Goal: Task Accomplishment & Management: Use online tool/utility

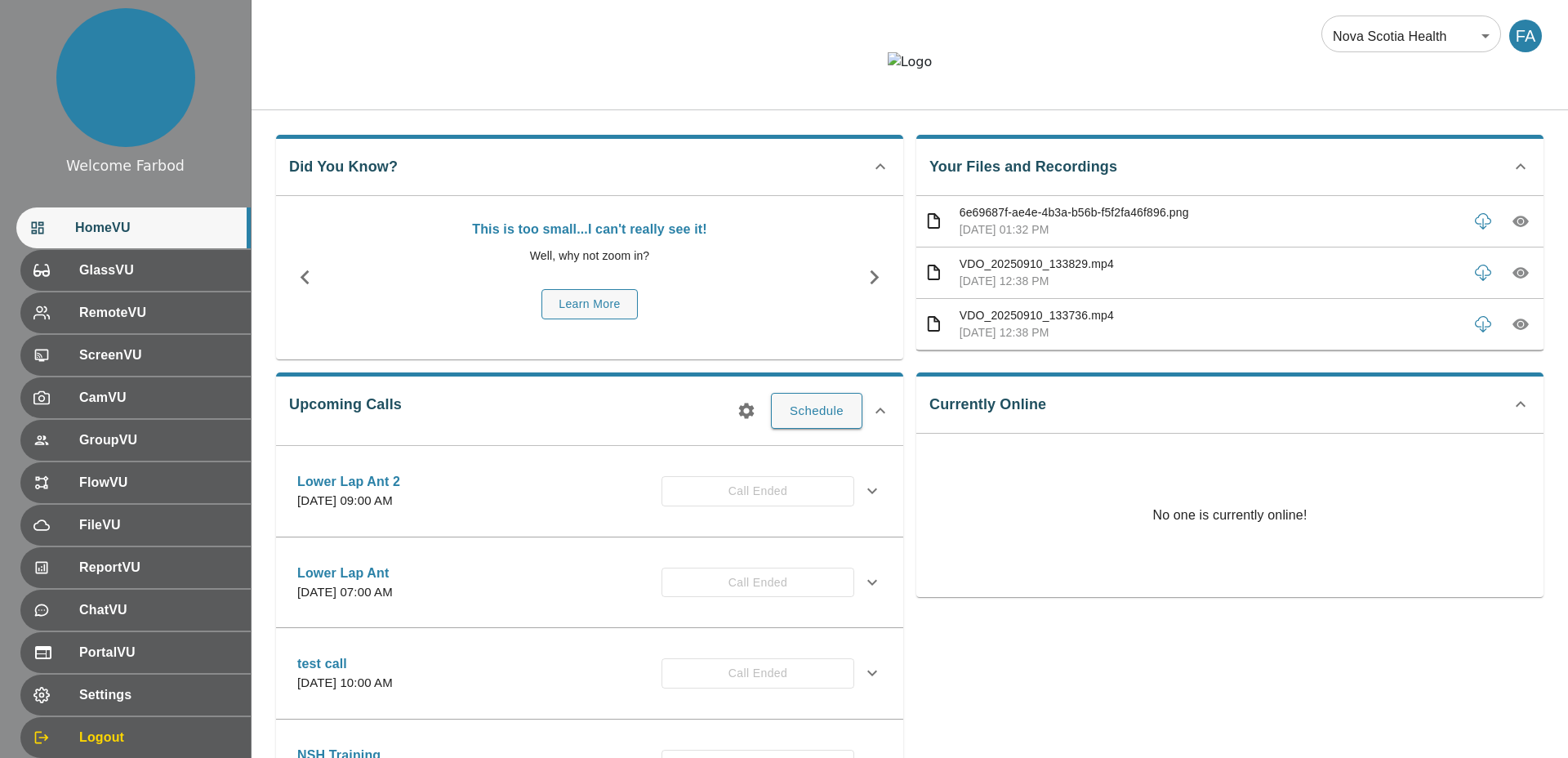
click at [1370, 43] on body "Welcome Farbod HomeVU GlassVU RemoteVU ScreenVU CamVU GroupVU FlowVU FileVU Rep…" at bounding box center [784, 506] width 1568 height 1013
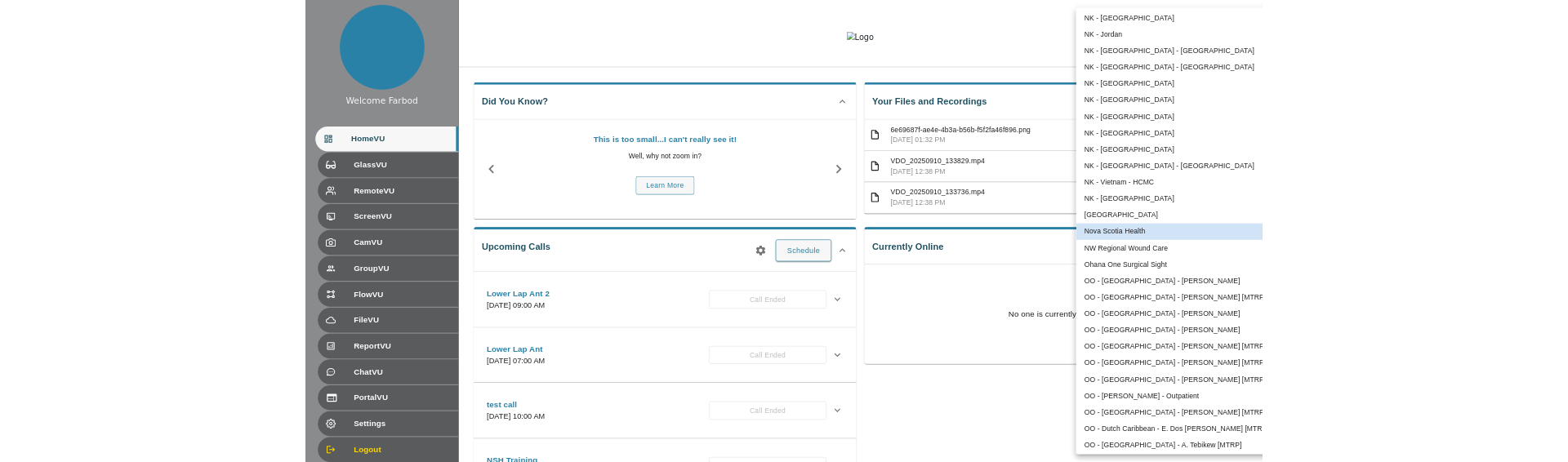
scroll to position [3263, 0]
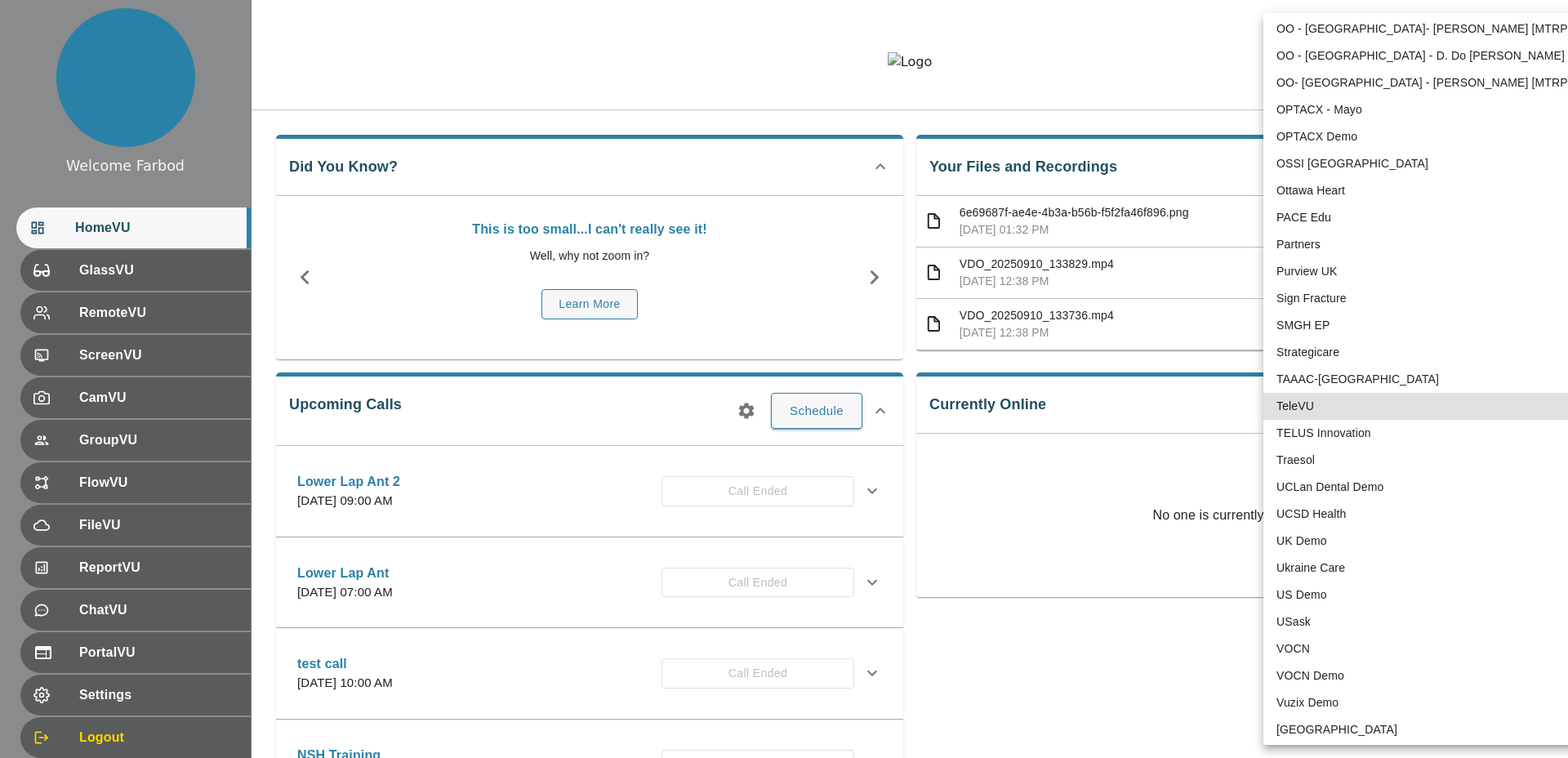
type input "1"
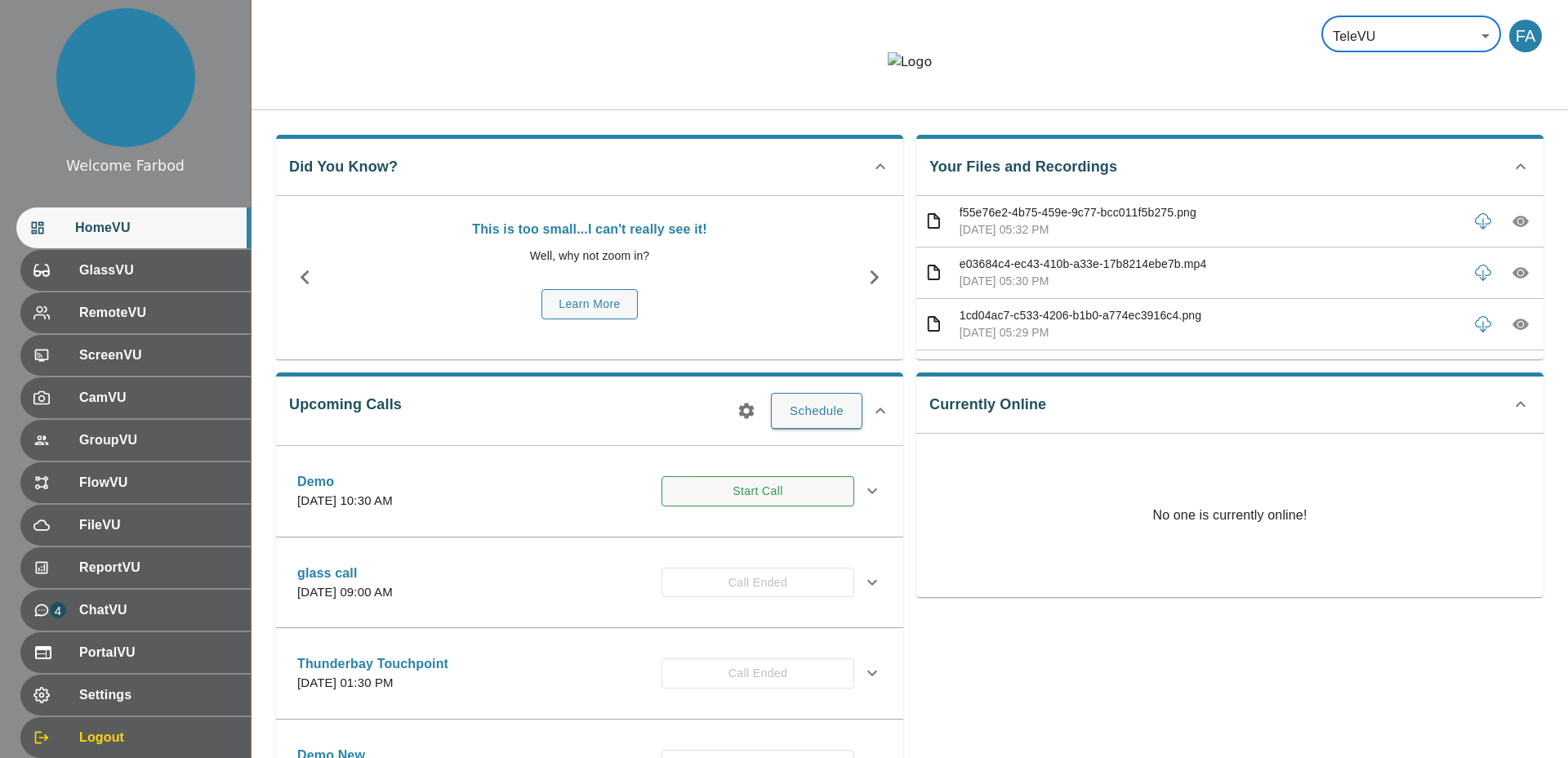
click at [760, 507] on button "Start Call" at bounding box center [758, 492] width 192 height 30
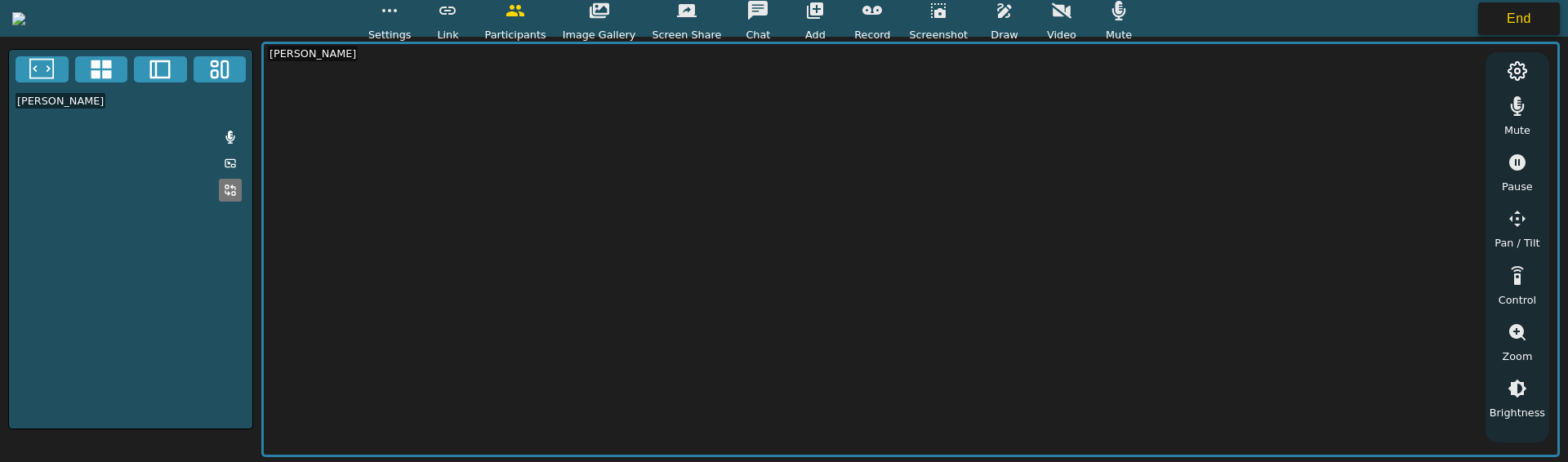
click at [1509, 18] on button "End" at bounding box center [1519, 19] width 82 height 33
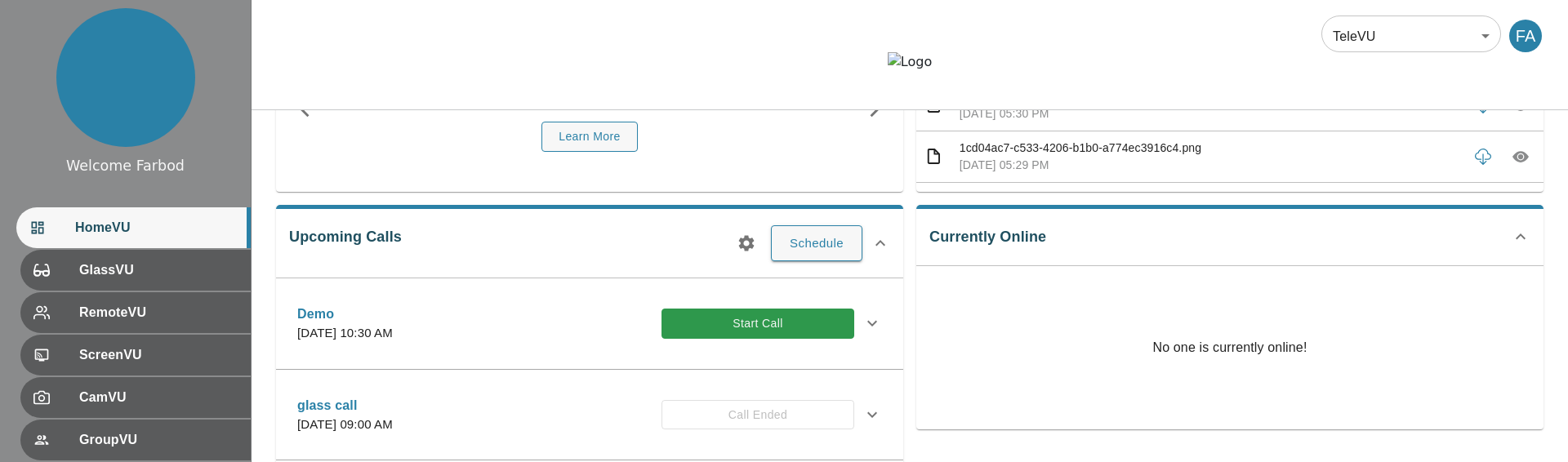
scroll to position [201, 0]
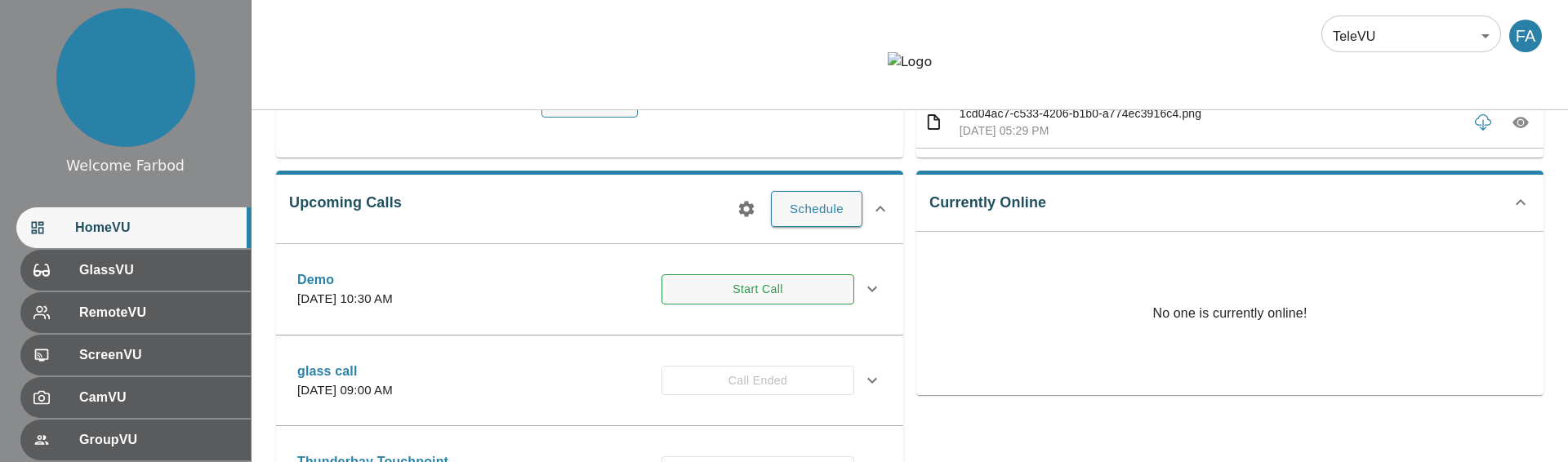
click at [717, 304] on button "Start Call" at bounding box center [758, 289] width 192 height 30
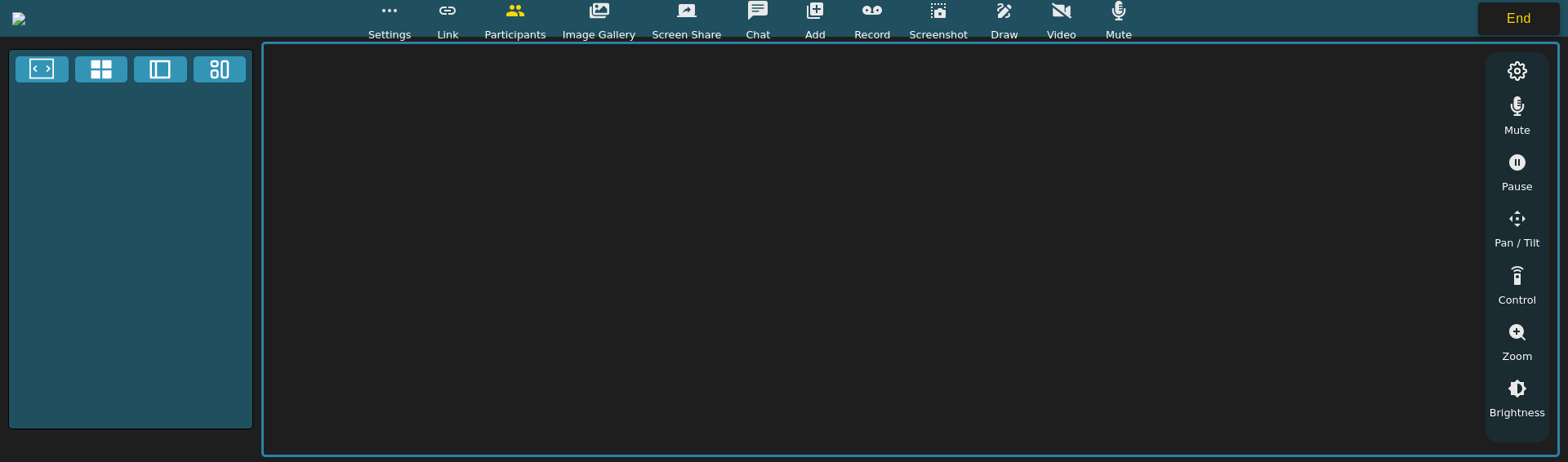
click at [1535, 28] on button "End" at bounding box center [1519, 19] width 82 height 33
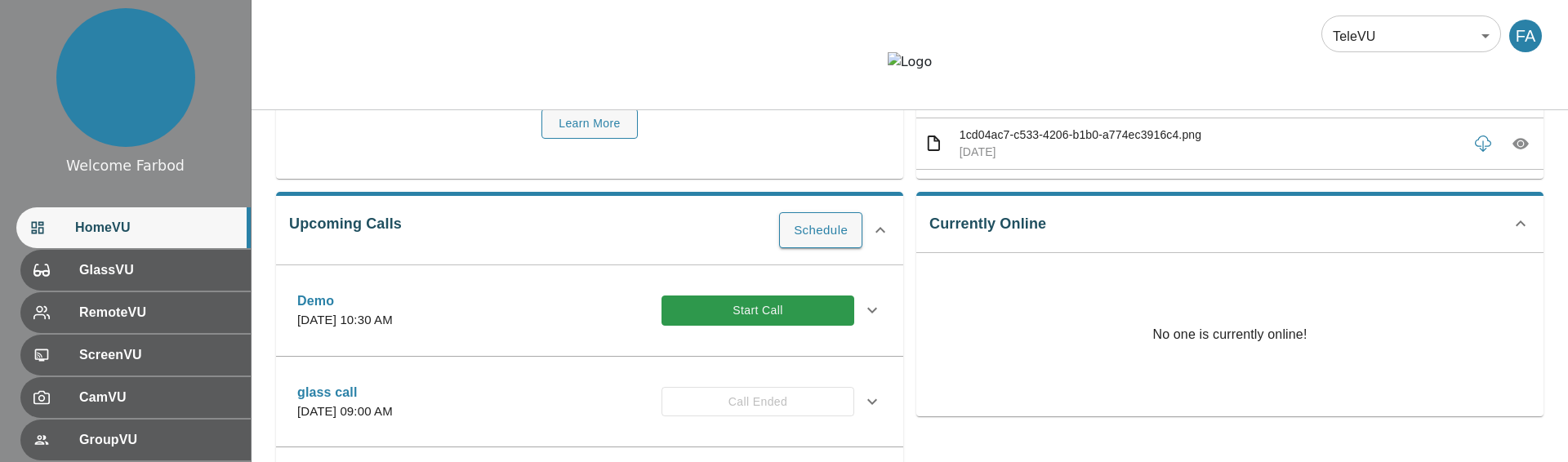
scroll to position [191, 0]
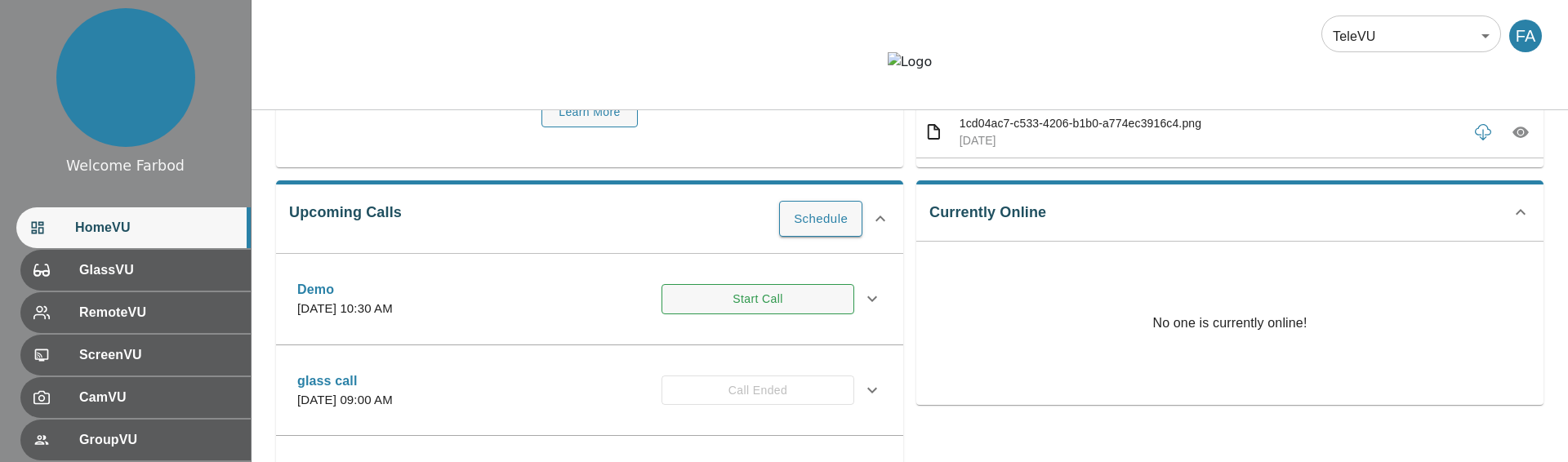
click at [704, 314] on button "Start Call" at bounding box center [758, 299] width 192 height 30
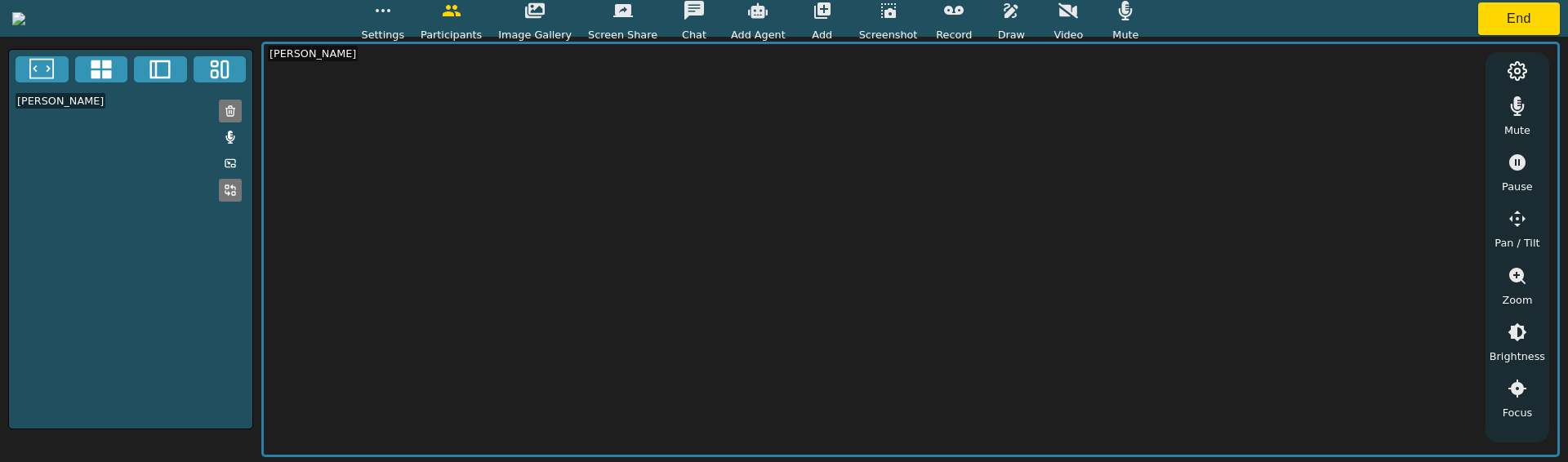
click at [1077, 20] on icon "button" at bounding box center [1068, 11] width 20 height 20
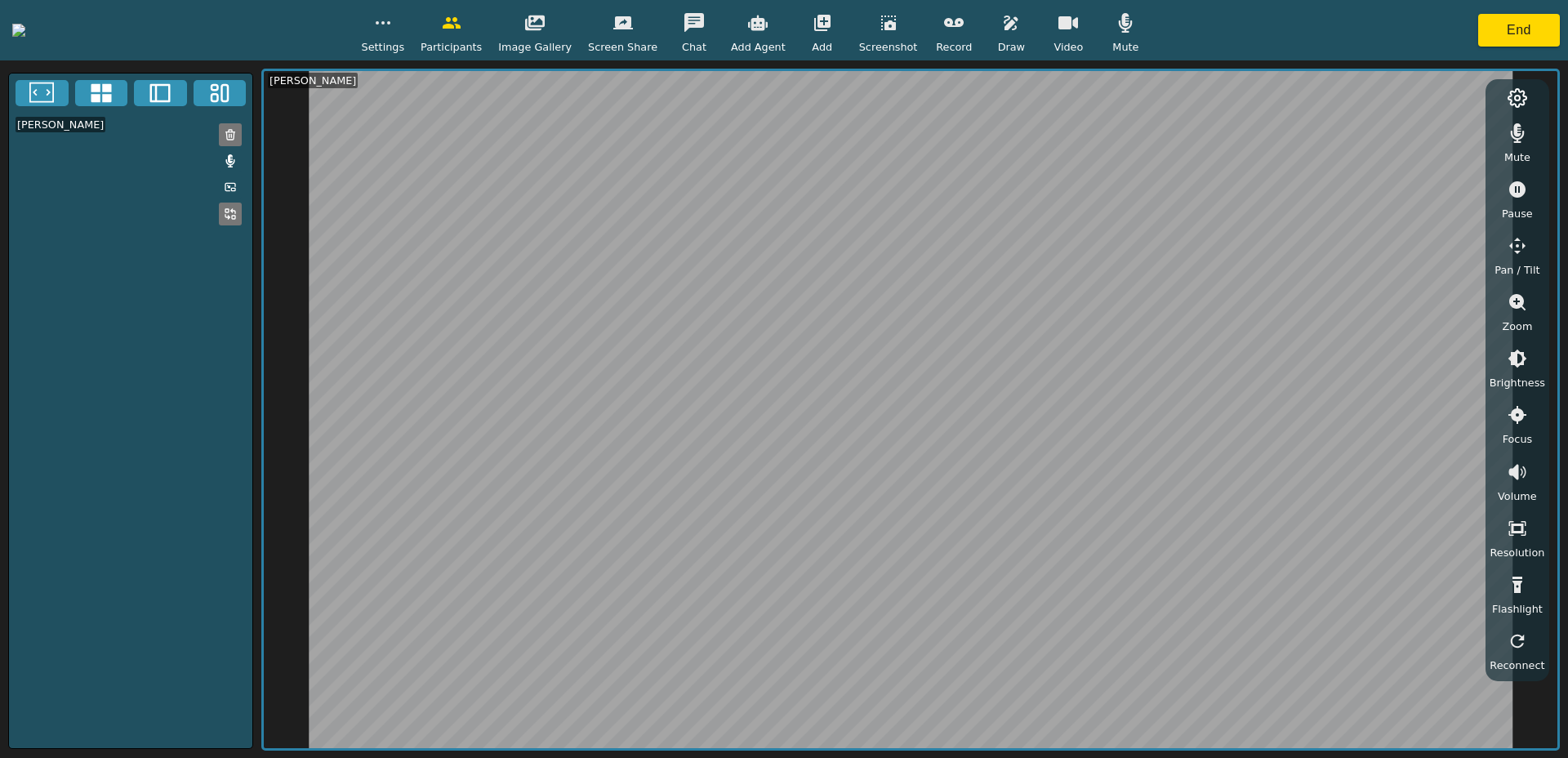
click at [974, 34] on button "button" at bounding box center [954, 22] width 41 height 33
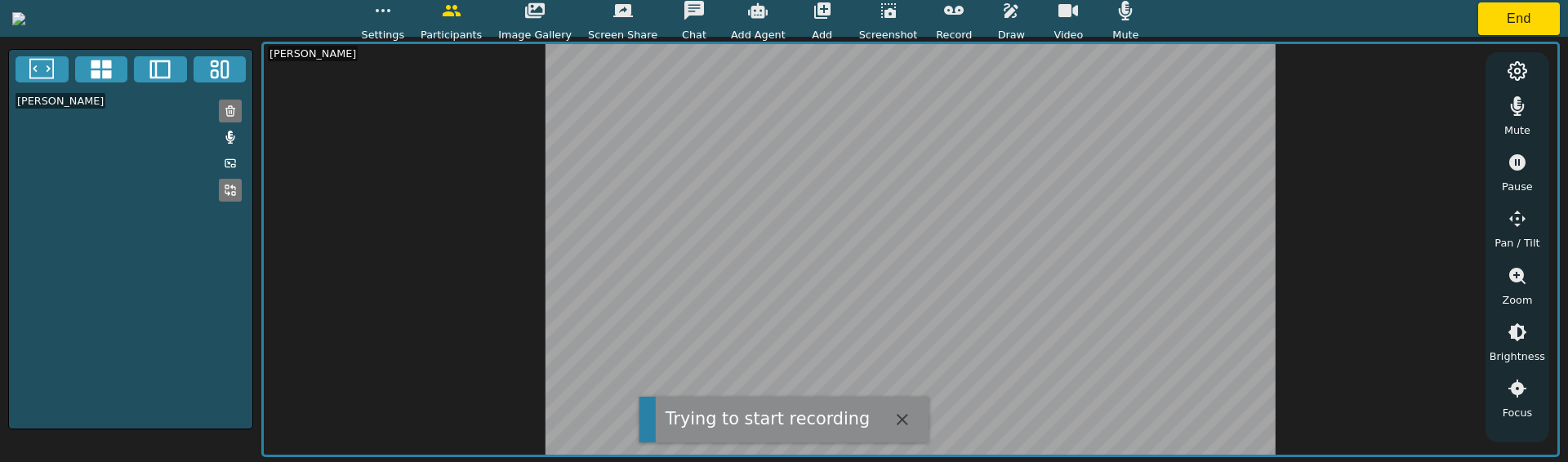
click at [971, 29] on span "Record" at bounding box center [954, 34] width 36 height 15
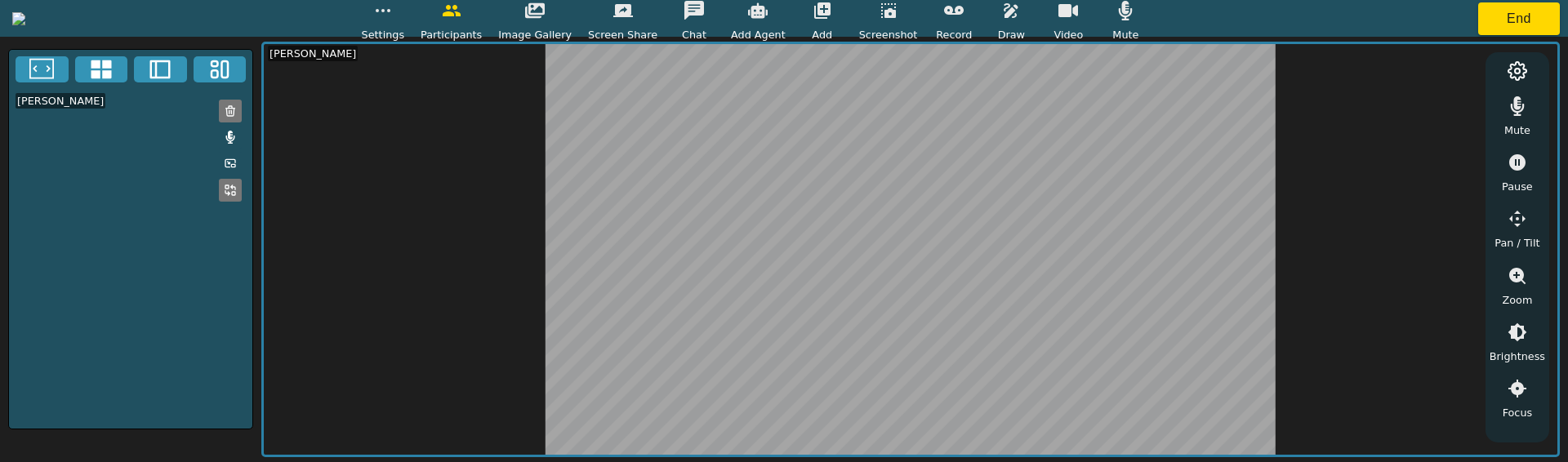
click at [971, 29] on span "Record" at bounding box center [954, 34] width 36 height 15
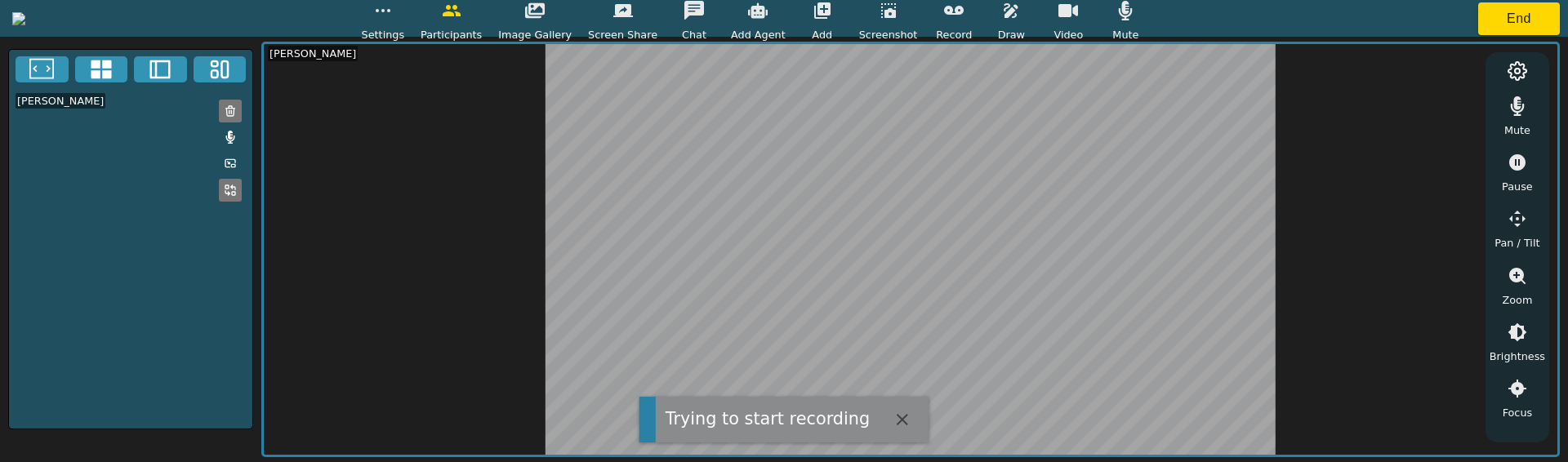
click at [971, 29] on span "Record" at bounding box center [954, 34] width 36 height 15
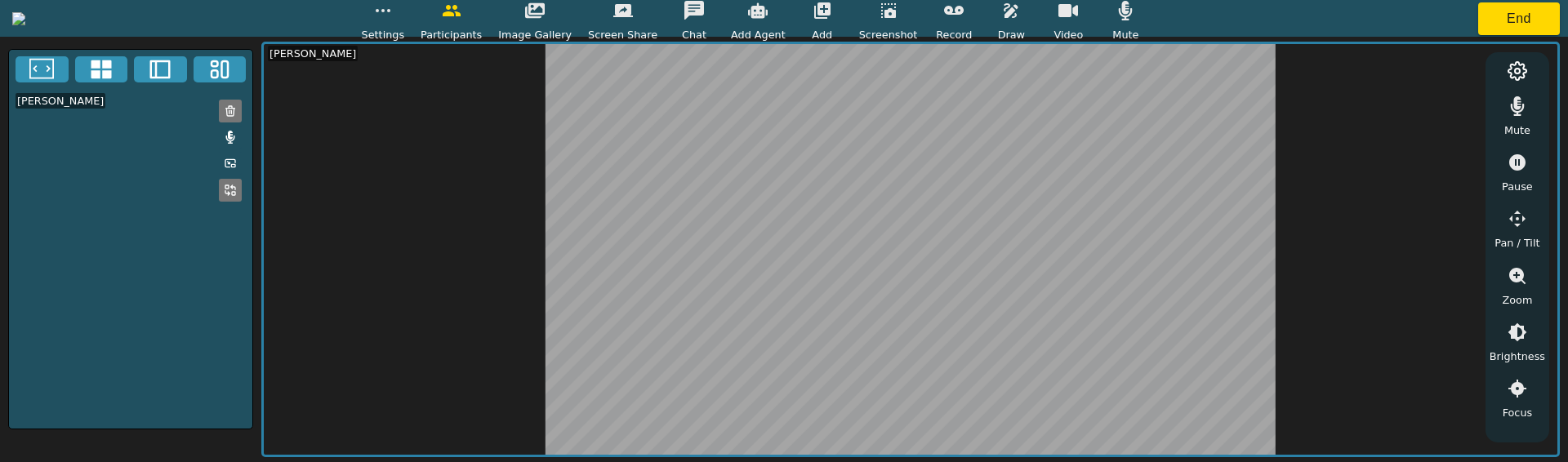
click at [971, 29] on span "Record" at bounding box center [954, 34] width 36 height 15
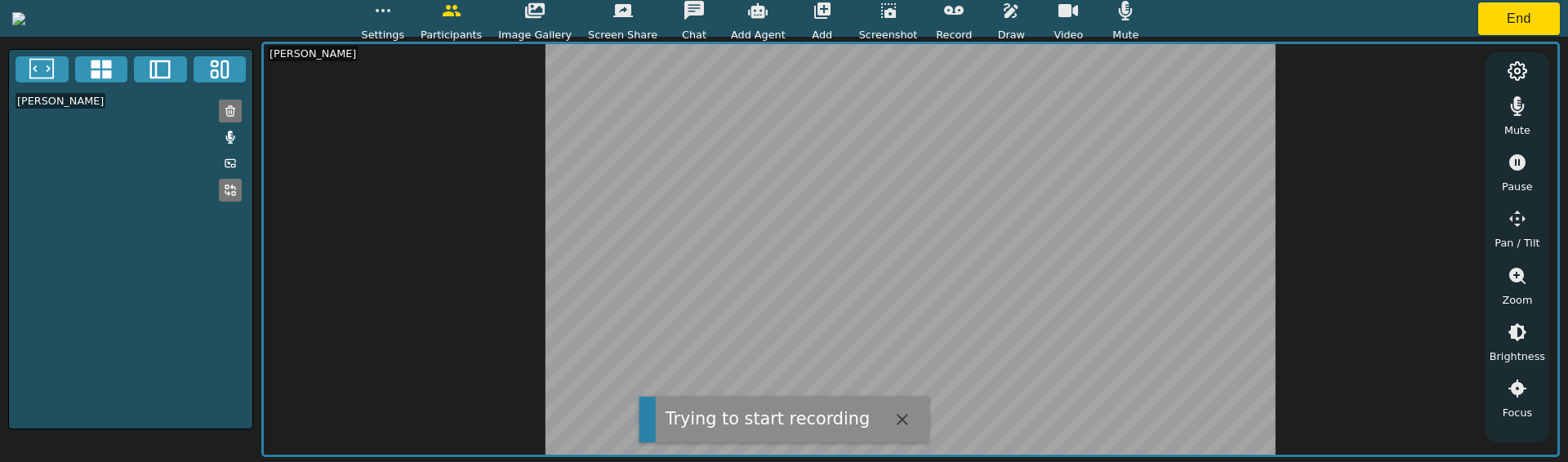
click at [974, 24] on button "button" at bounding box center [954, 11] width 41 height 33
click at [963, 18] on icon "button" at bounding box center [954, 11] width 20 height 20
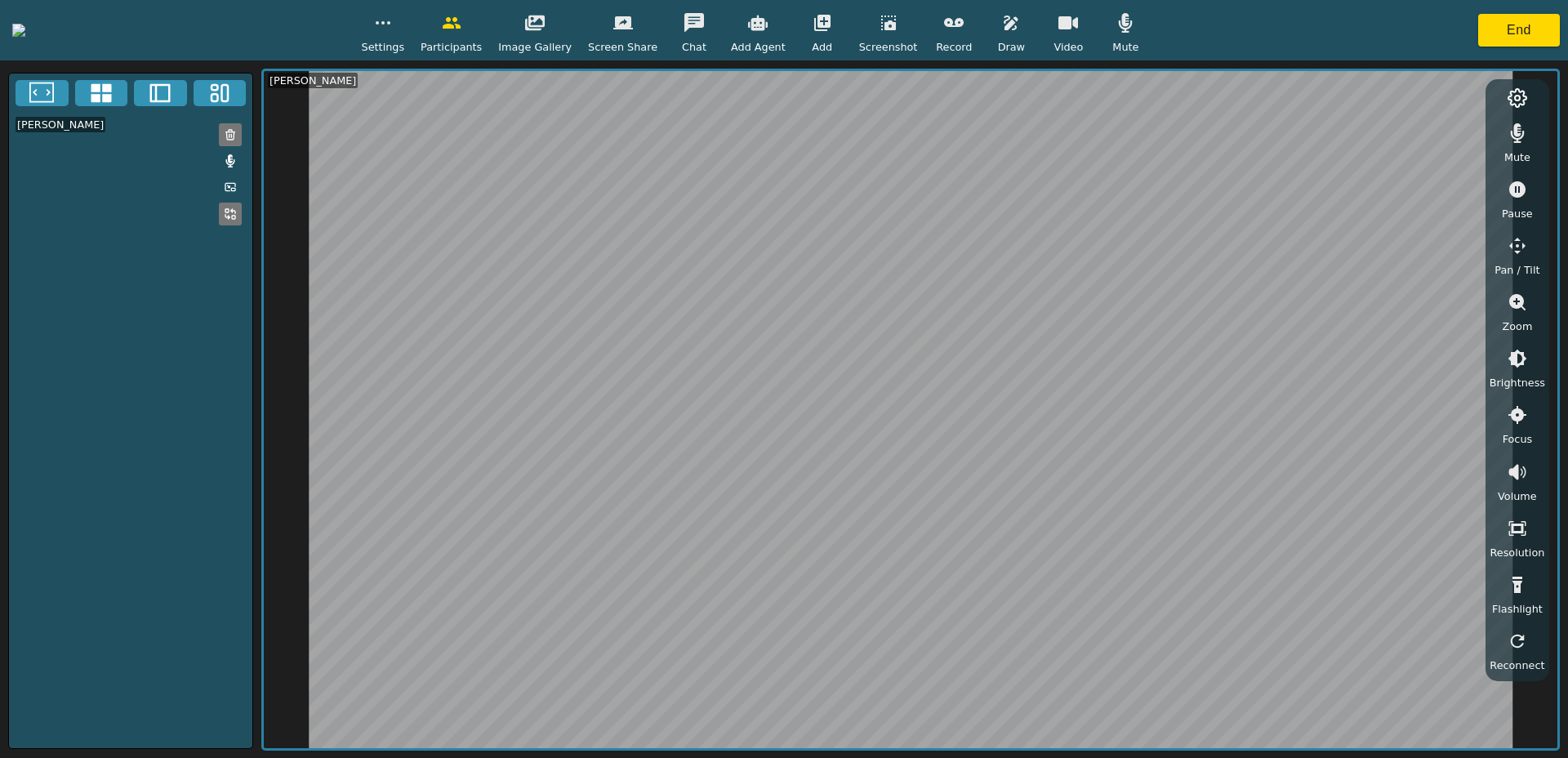
click at [1088, 36] on button "button" at bounding box center [1068, 22] width 41 height 33
click at [963, 29] on icon "button" at bounding box center [954, 23] width 20 height 20
click at [963, 24] on icon "button" at bounding box center [954, 23] width 20 height 20
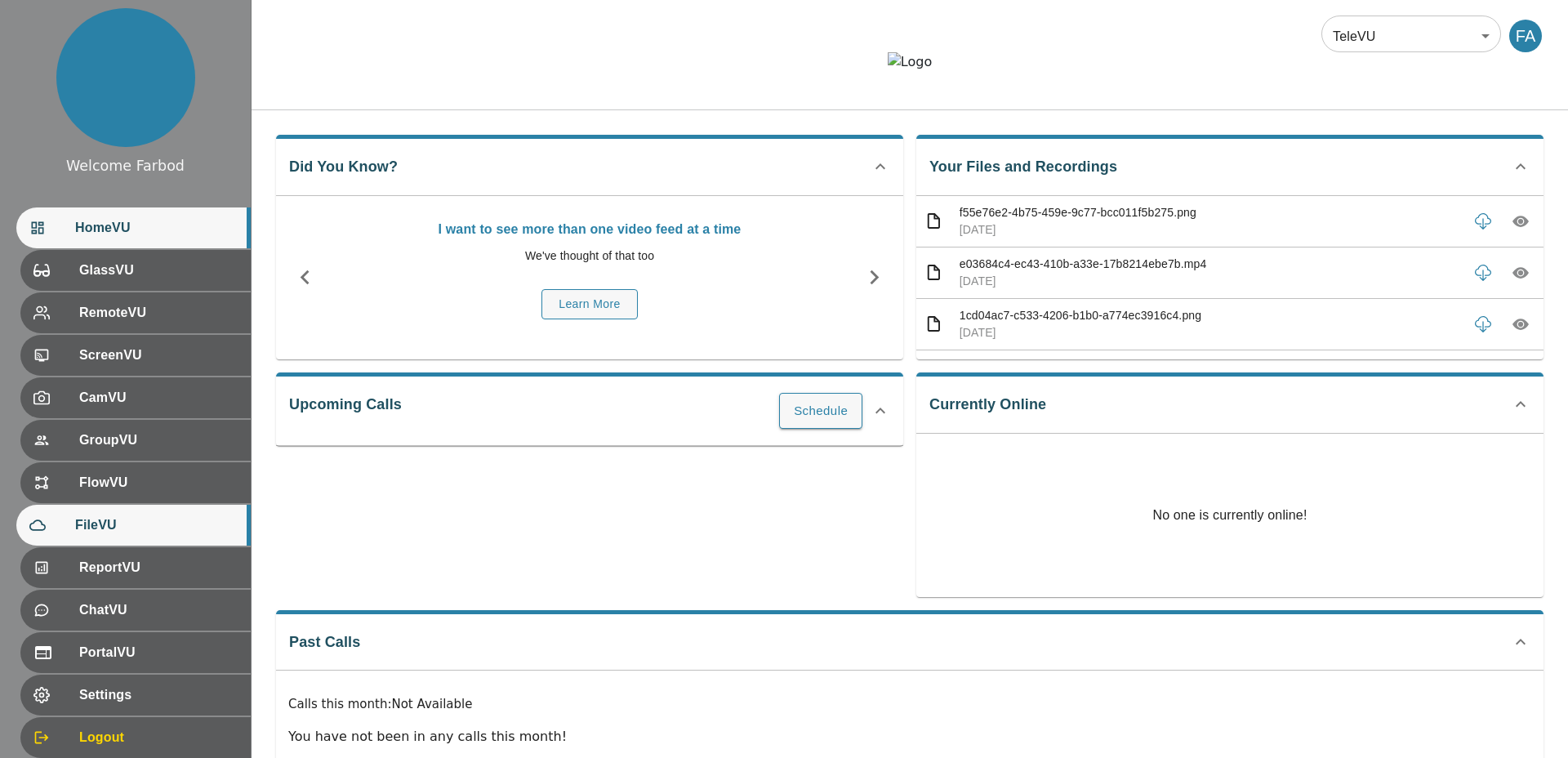
click at [122, 527] on span "FileVU" at bounding box center [156, 526] width 162 height 20
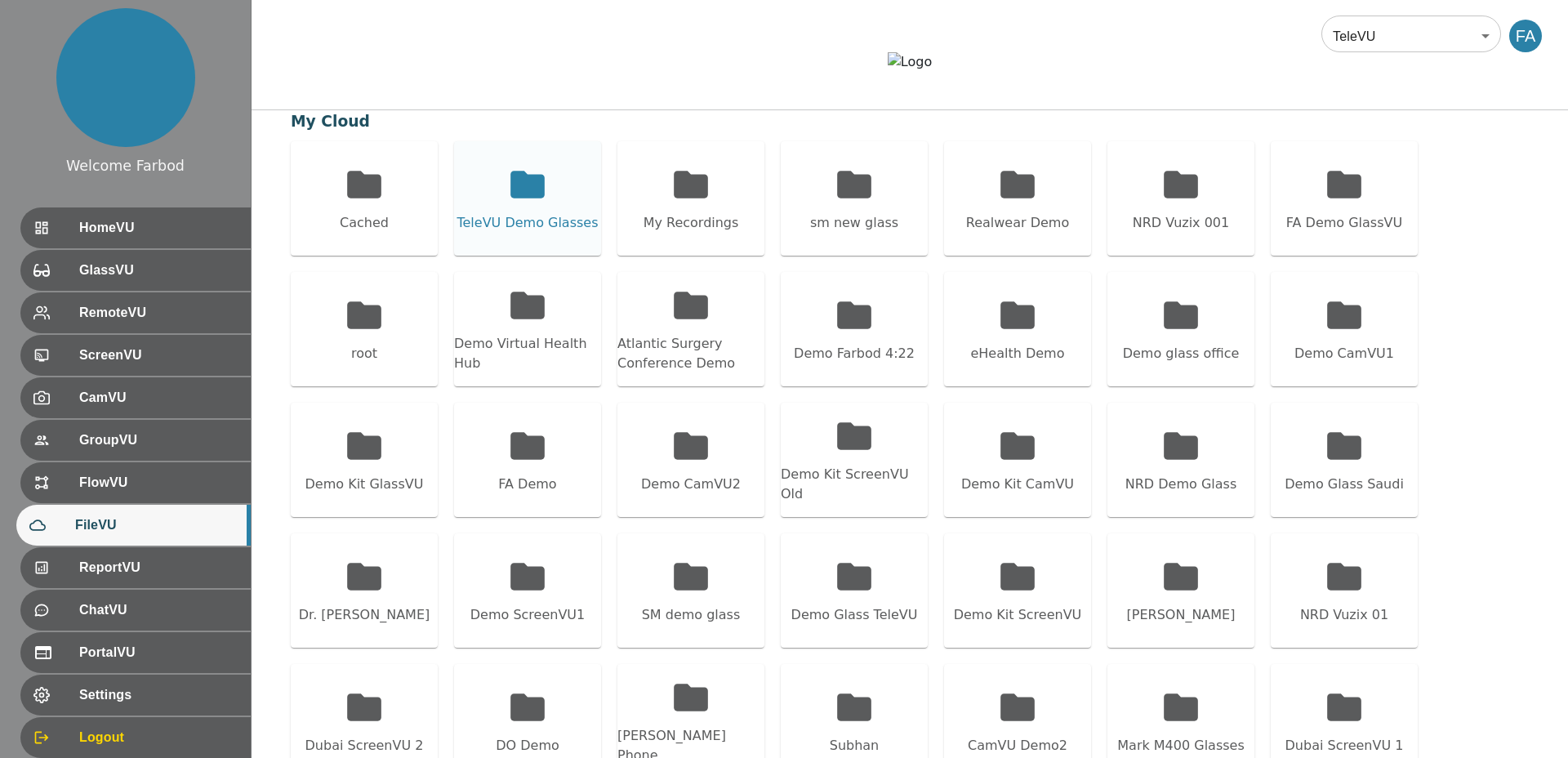
click at [498, 245] on div "TeleVU Demo Glasses" at bounding box center [527, 199] width 147 height 114
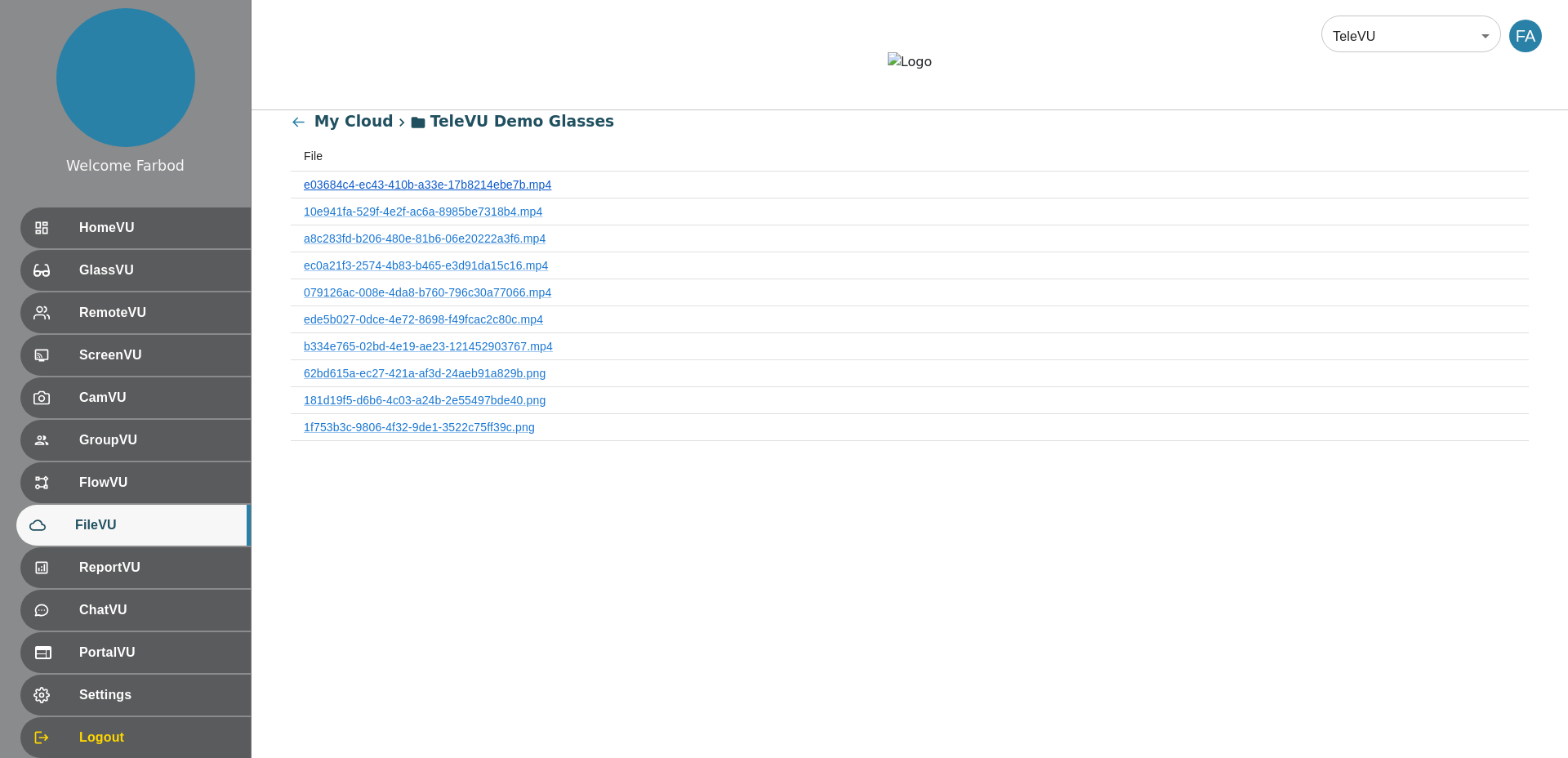
click at [441, 192] on link "e03684c4-ec43-410b-a33e-17b8214ebe7b.mp4" at bounding box center [427, 184] width 248 height 13
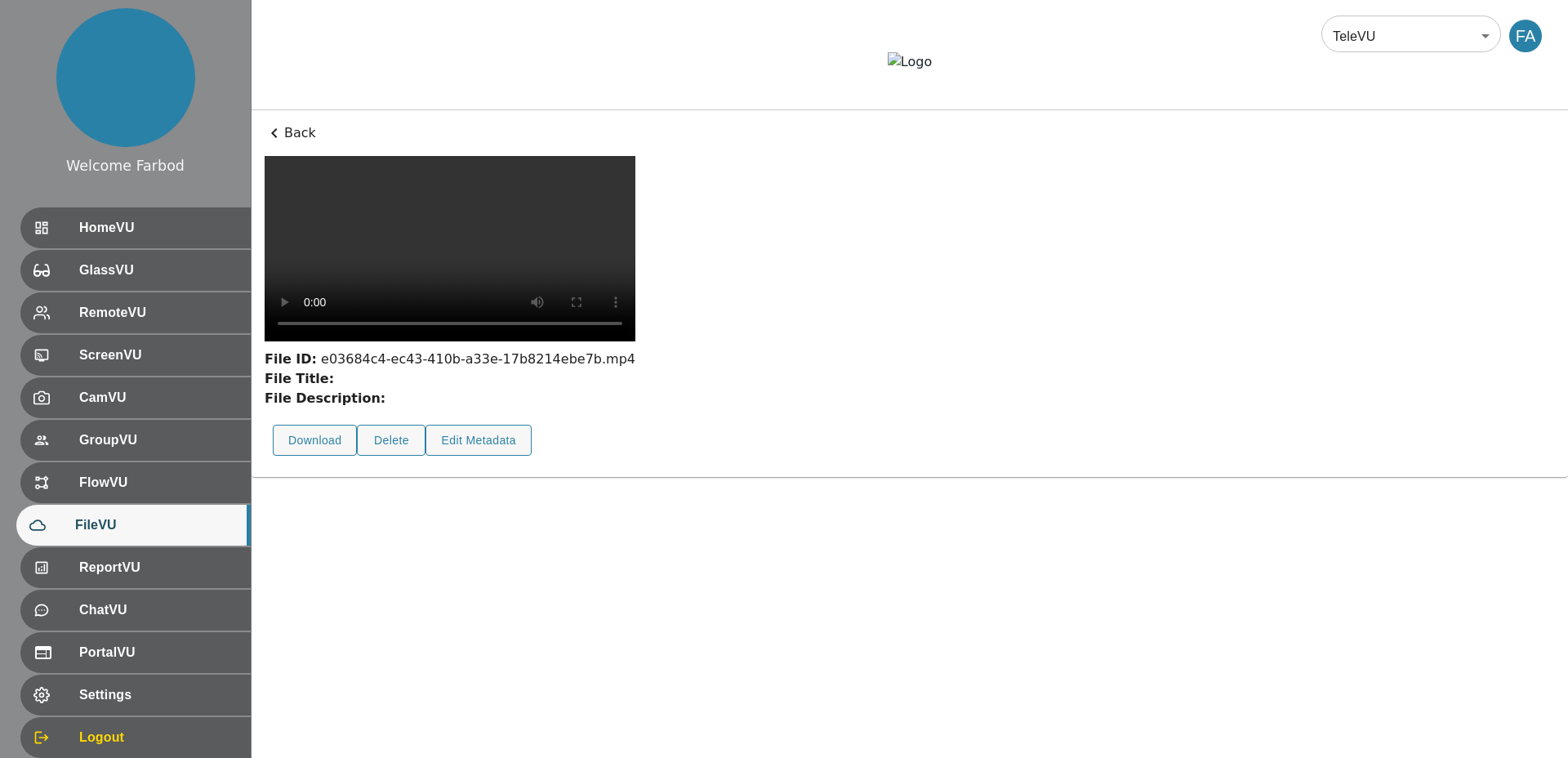
click at [483, 408] on div "File Description:" at bounding box center [450, 398] width 370 height 20
click at [475, 477] on div "Back File ID: e03684c4-ec43-410b-a33e-17b8214ebe7b.mp4 File Title: File Descrip…" at bounding box center [909, 294] width 1316 height 367
click at [483, 457] on button "Edit Metadata" at bounding box center [478, 441] width 106 height 32
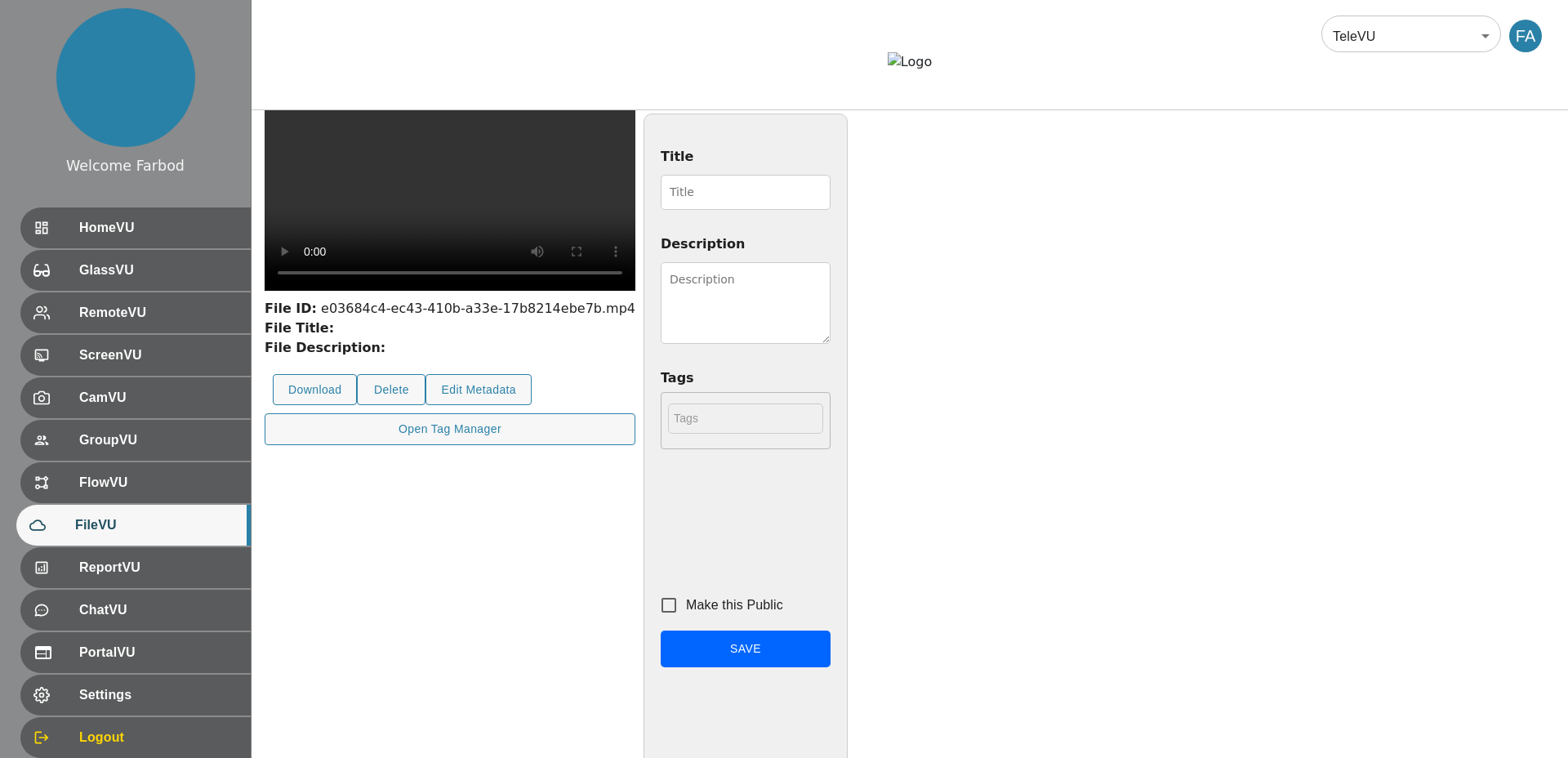
scroll to position [94, 0]
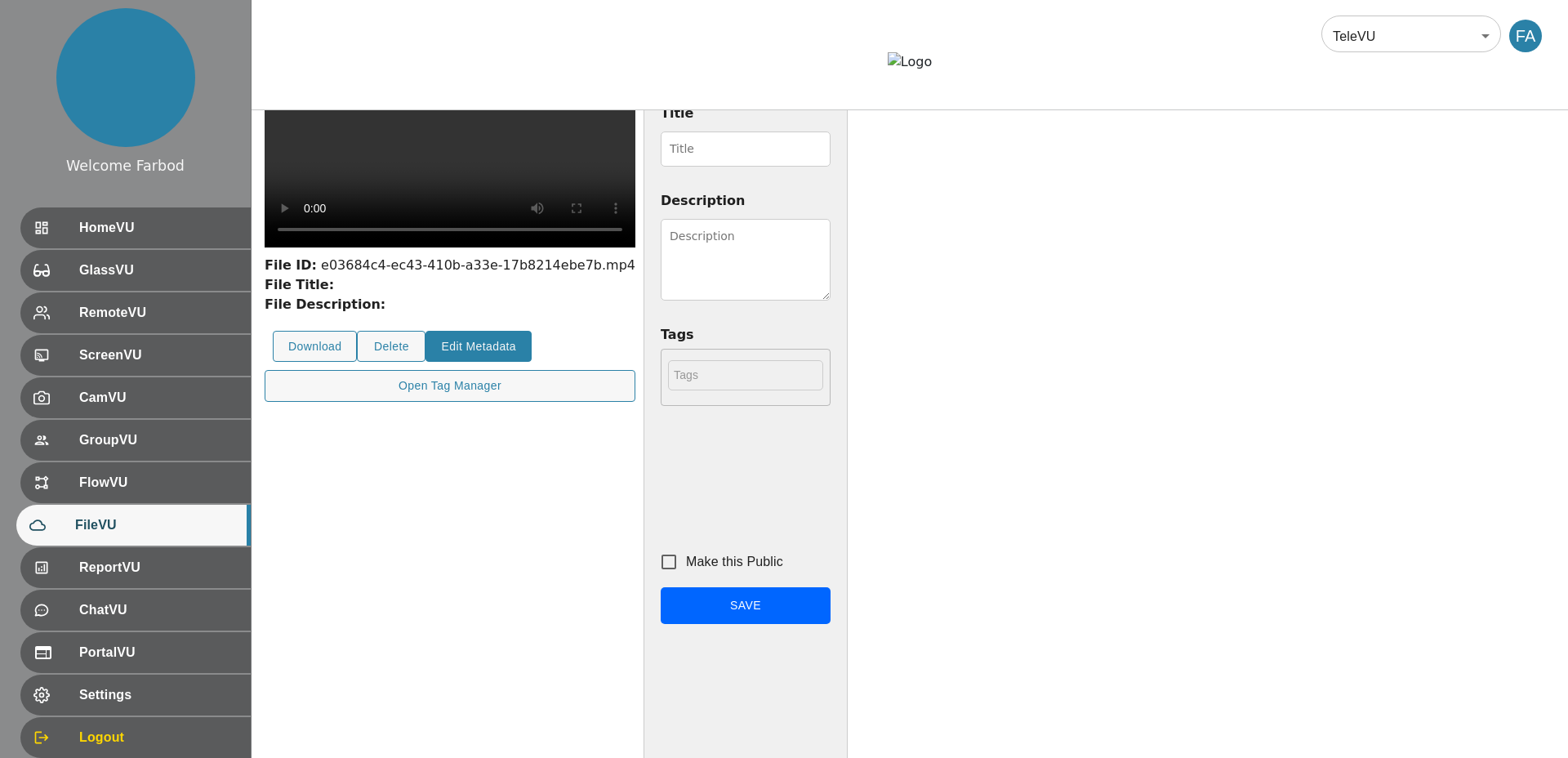
click at [458, 363] on button "Edit Metadata" at bounding box center [478, 346] width 106 height 32
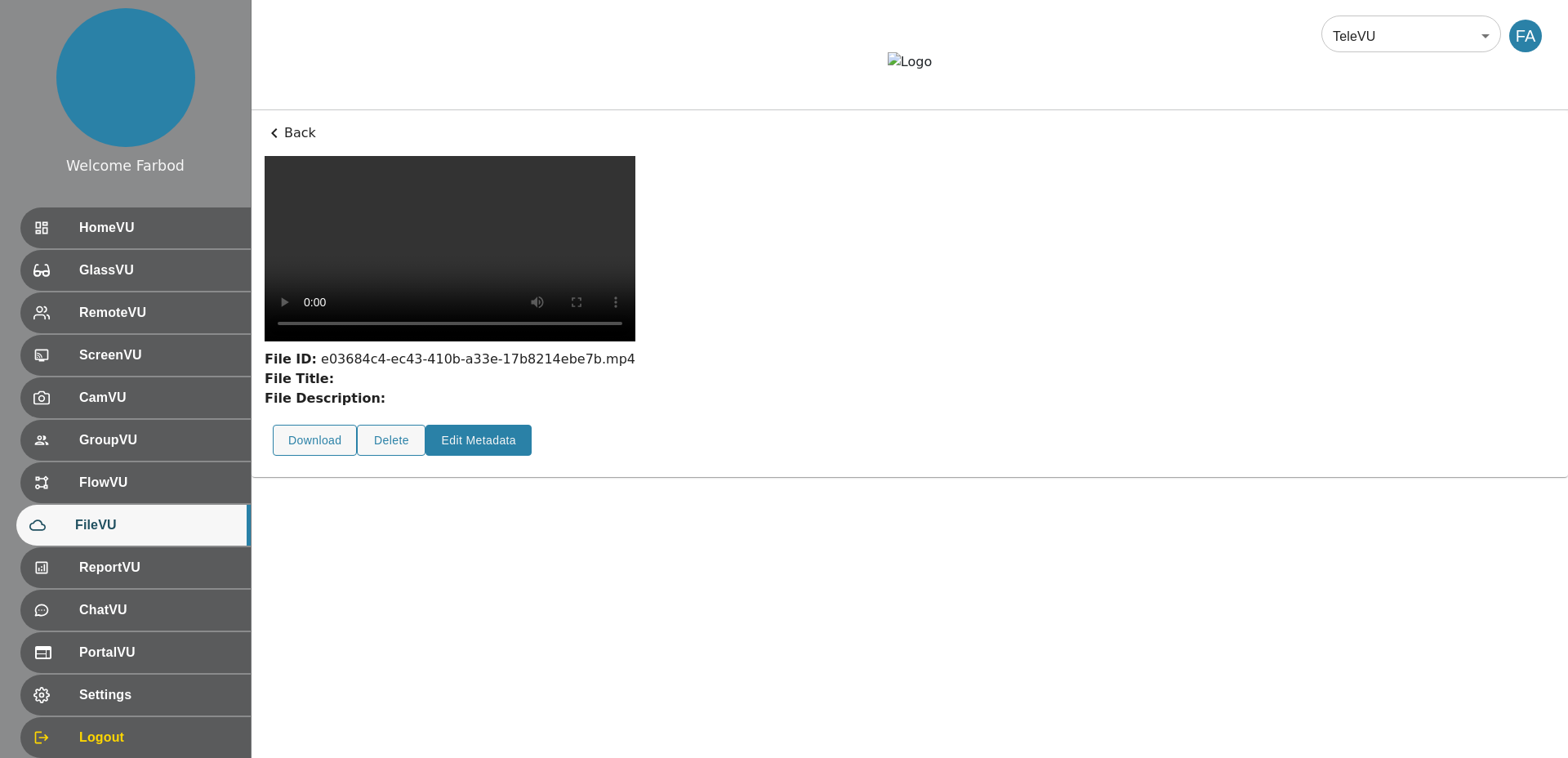
scroll to position [0, 0]
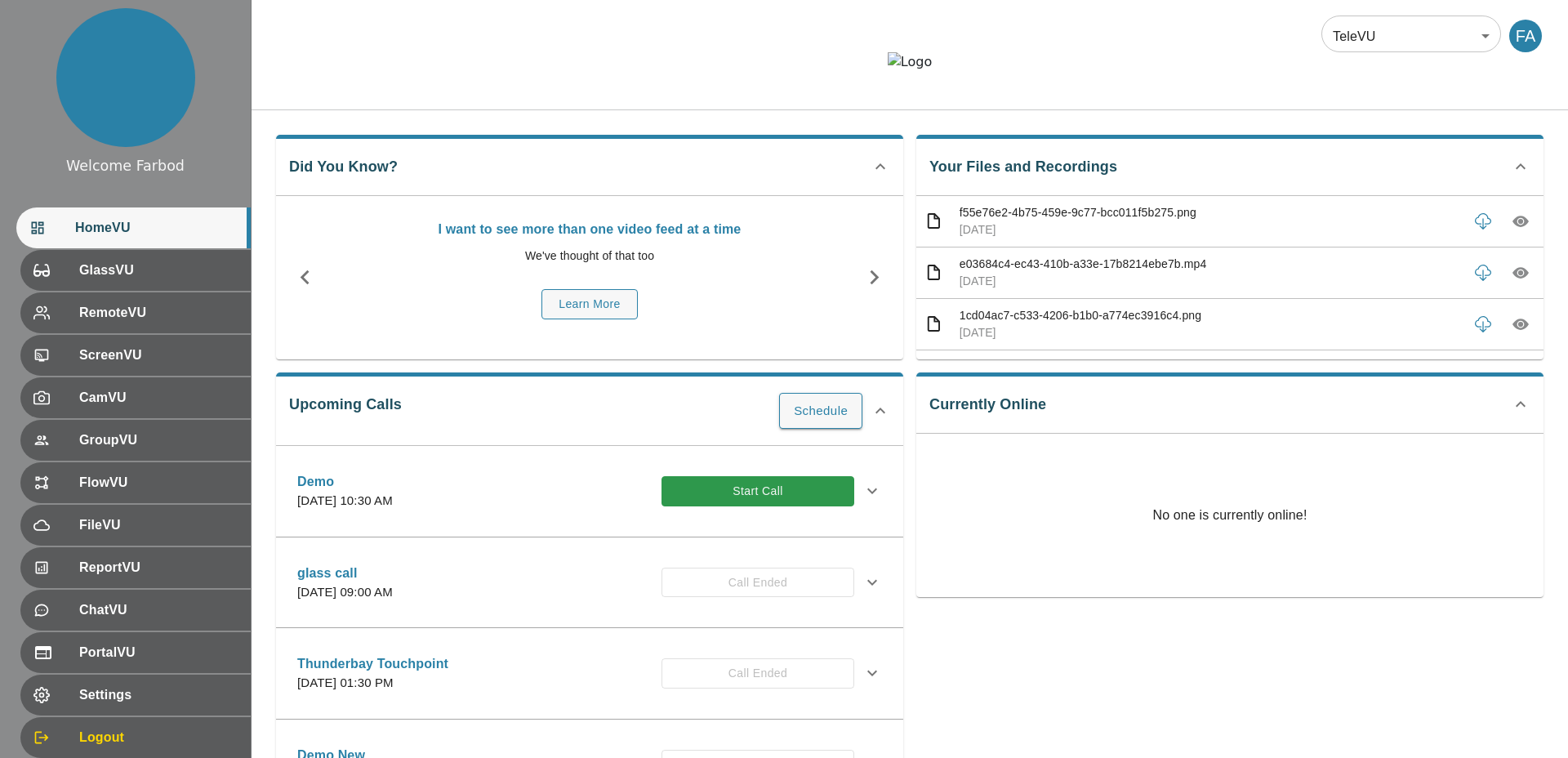
click at [584, 477] on div "Upcoming Calls Schedule Demo [DATE] 10:30 AM Start Call Invitees GlassVU No Gla…" at bounding box center [589, 578] width 627 height 412
click at [694, 96] on div at bounding box center [909, 75] width 1316 height 45
click at [752, 507] on button "Start Call" at bounding box center [758, 492] width 192 height 30
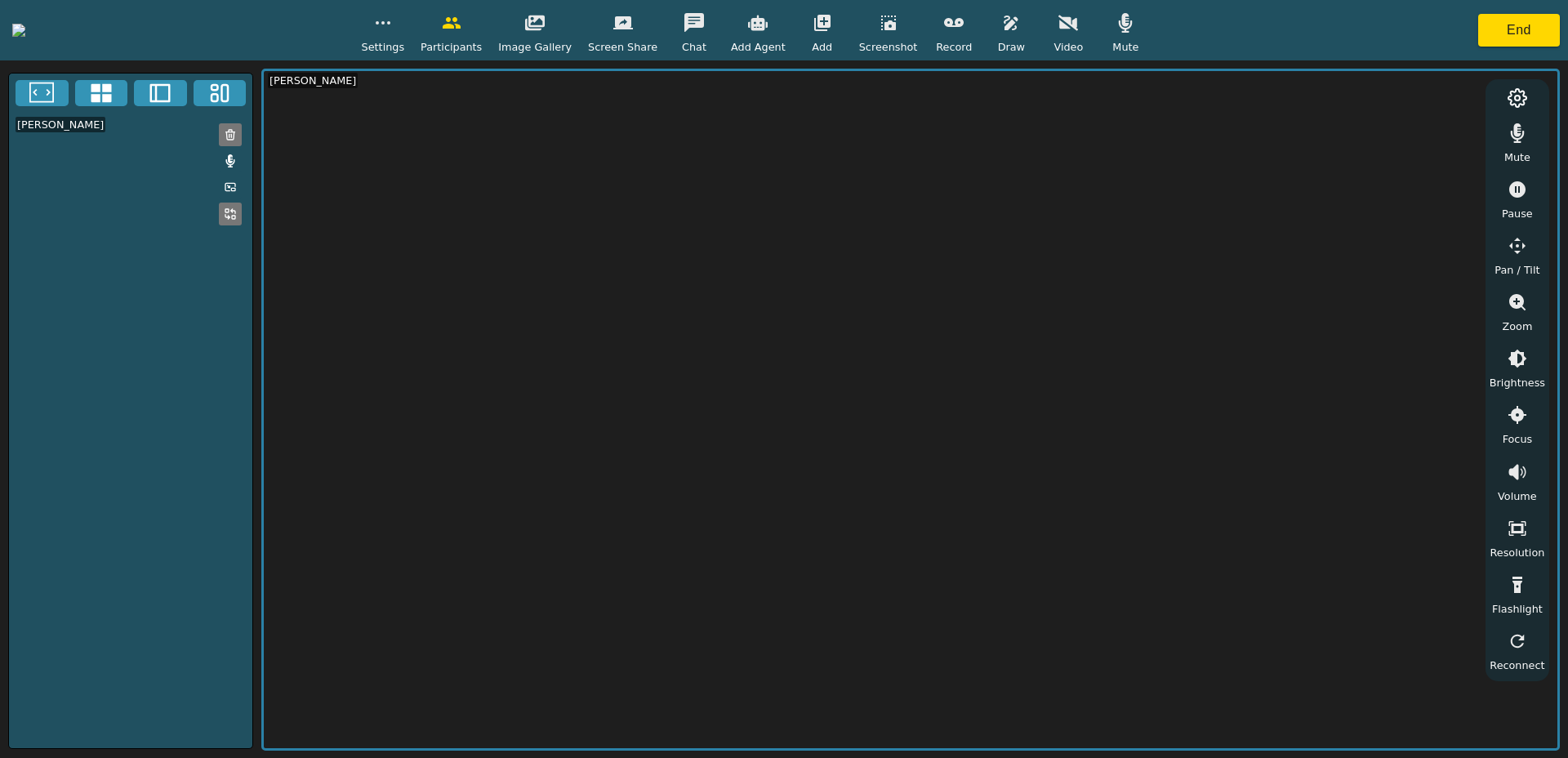
click at [1088, 34] on button "button" at bounding box center [1068, 22] width 41 height 33
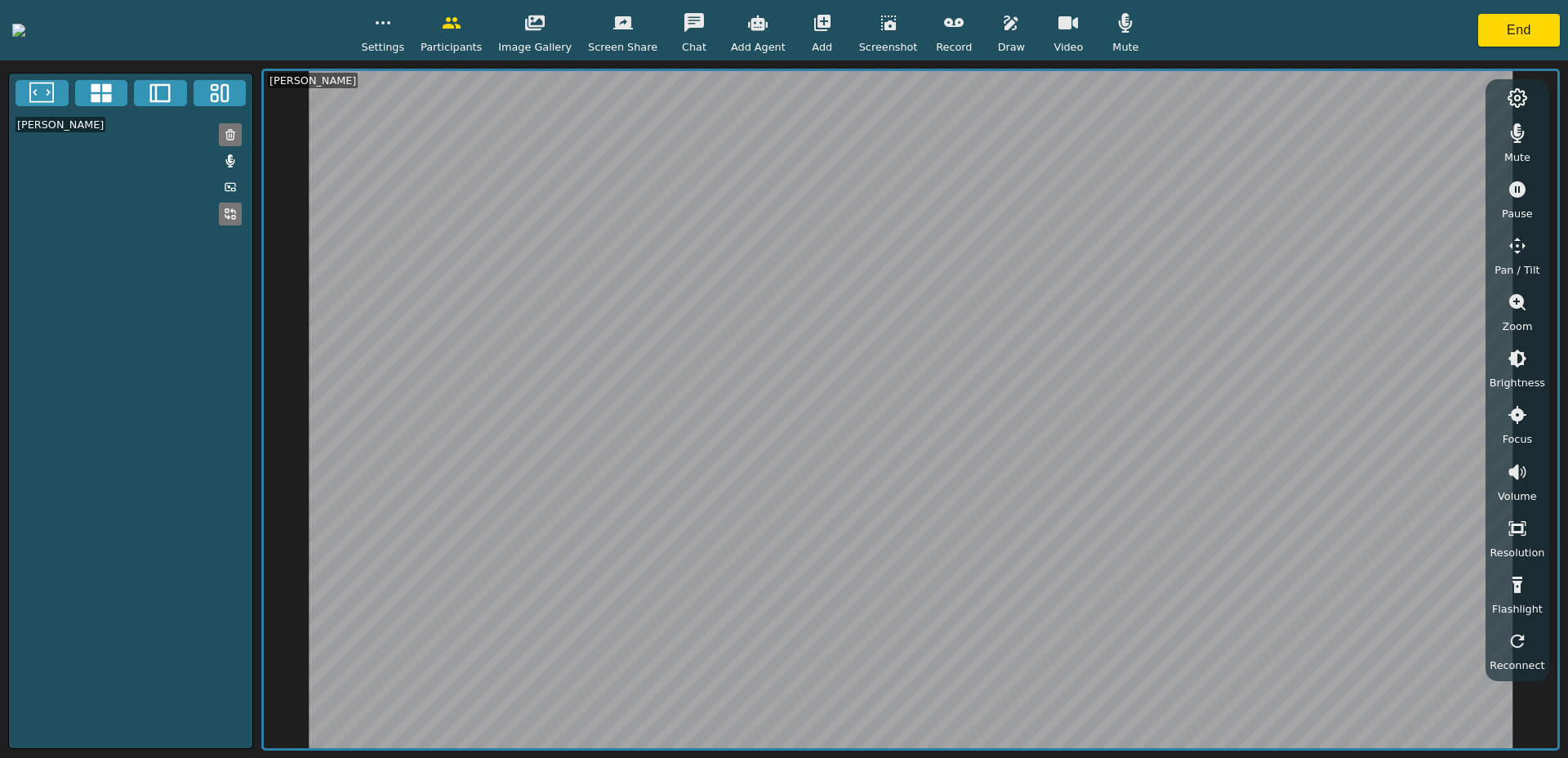
click at [963, 26] on icon "button" at bounding box center [954, 23] width 20 height 20
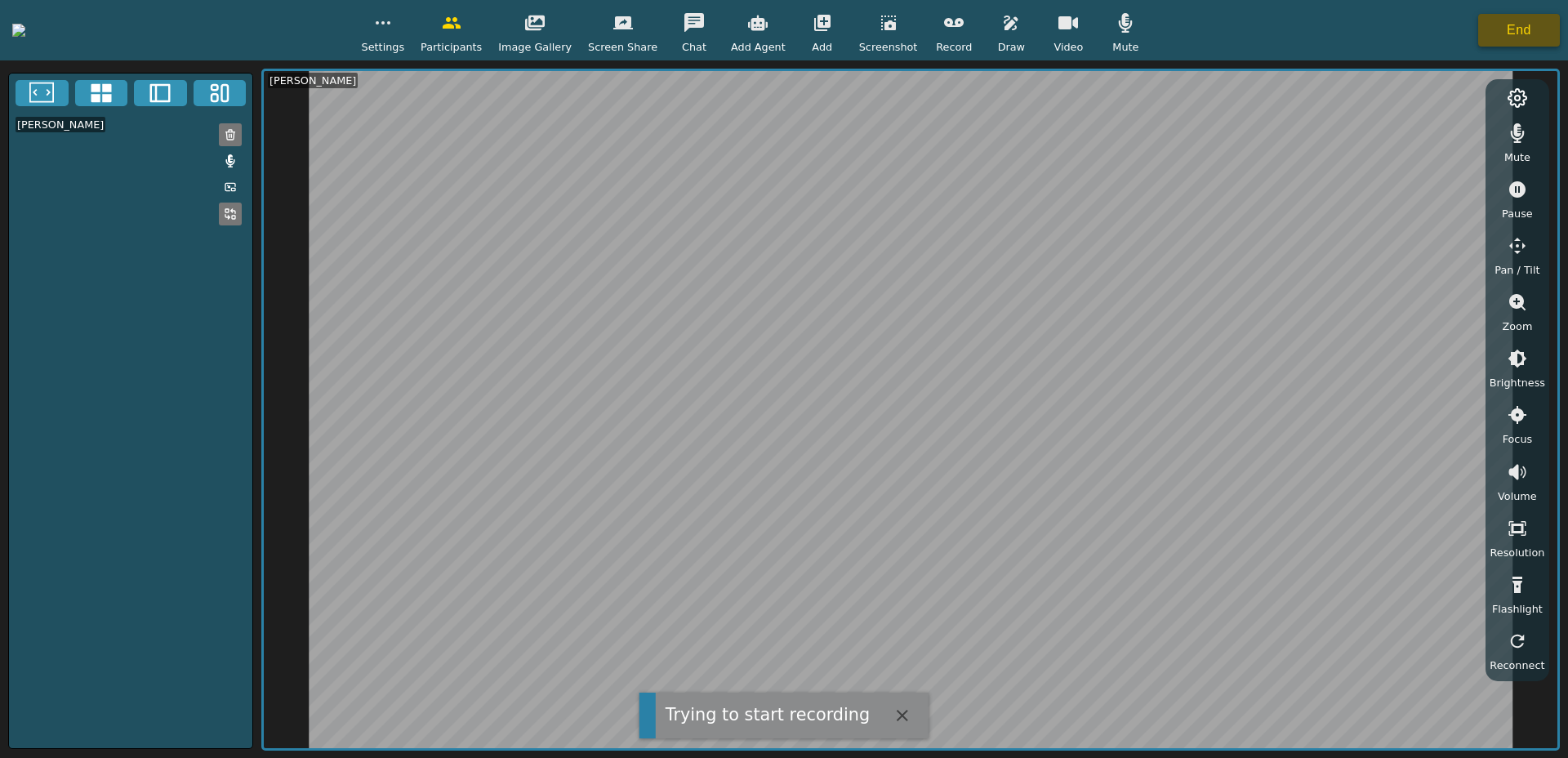
click at [1528, 29] on button "End" at bounding box center [1519, 30] width 82 height 33
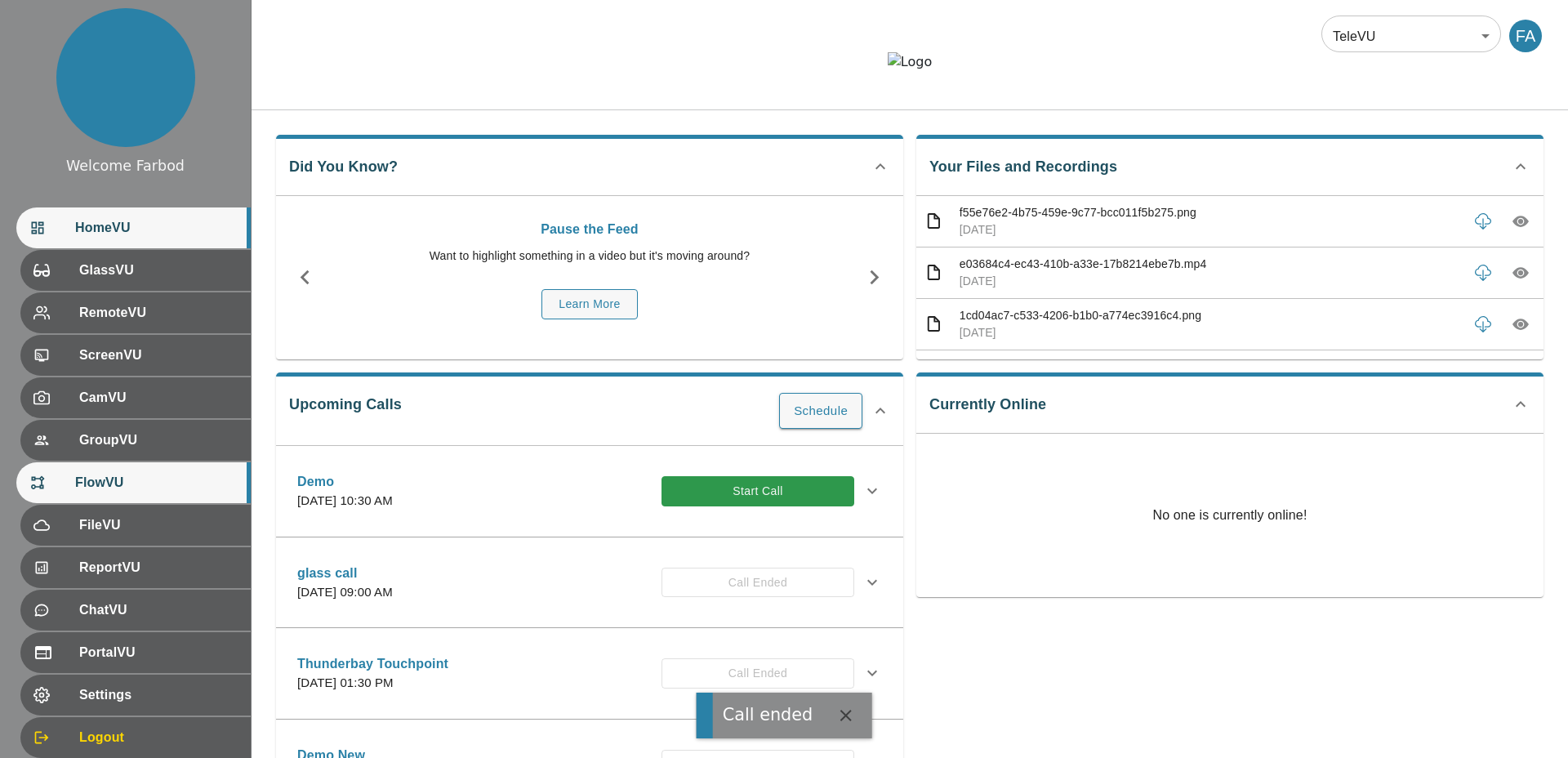
scroll to position [49, 0]
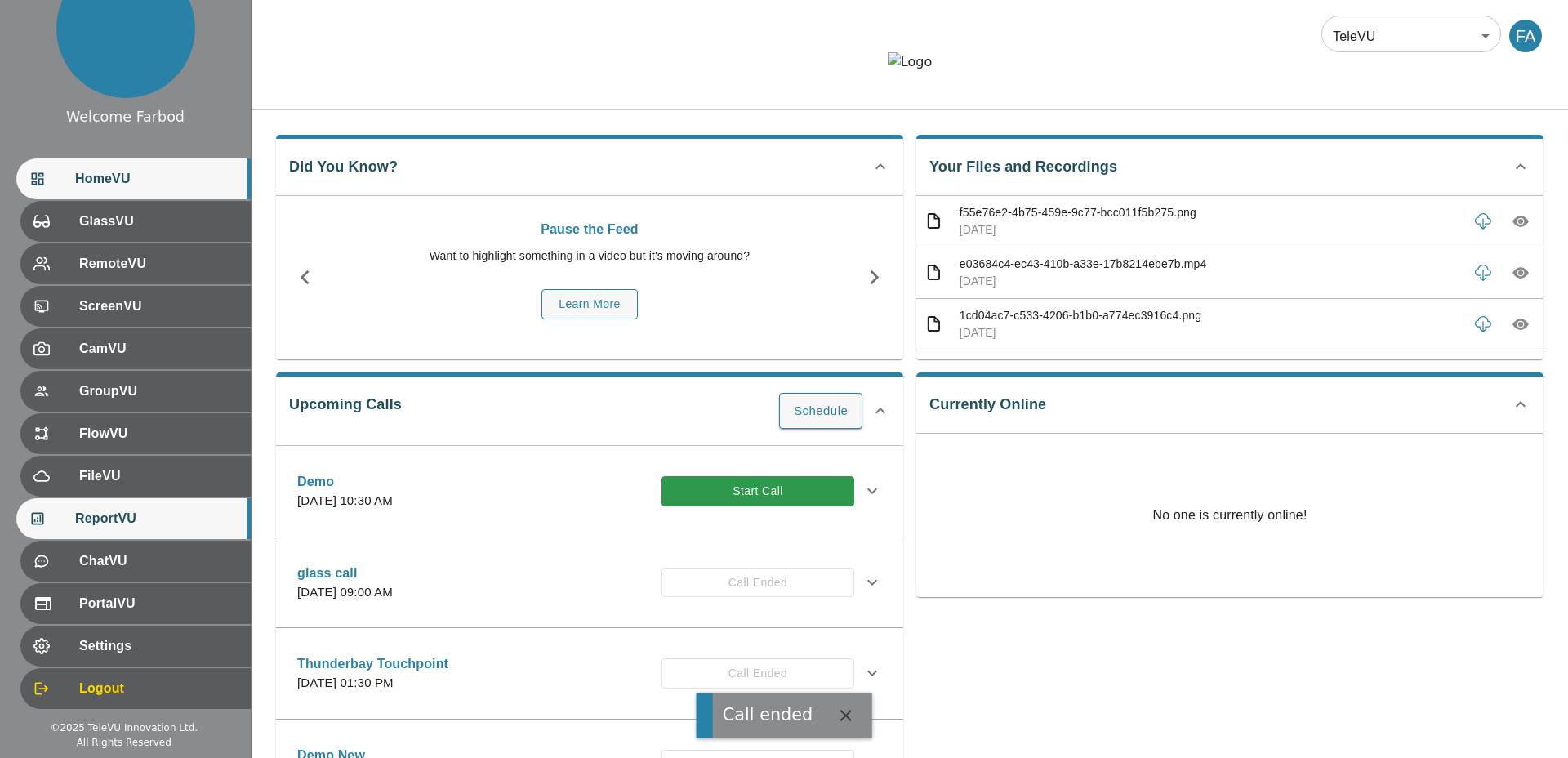
click at [120, 518] on span "ReportVU" at bounding box center [156, 518] width 162 height 20
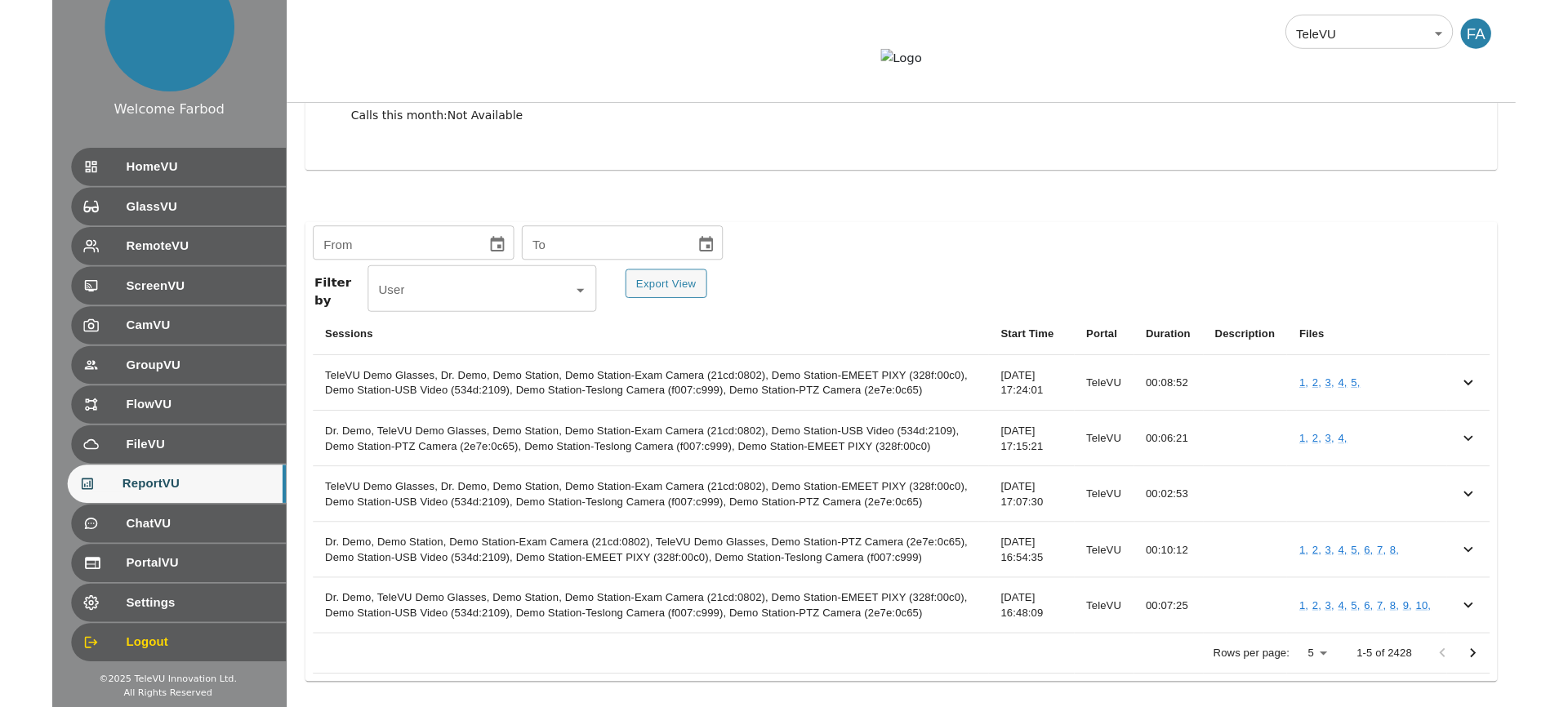
scroll to position [242, 0]
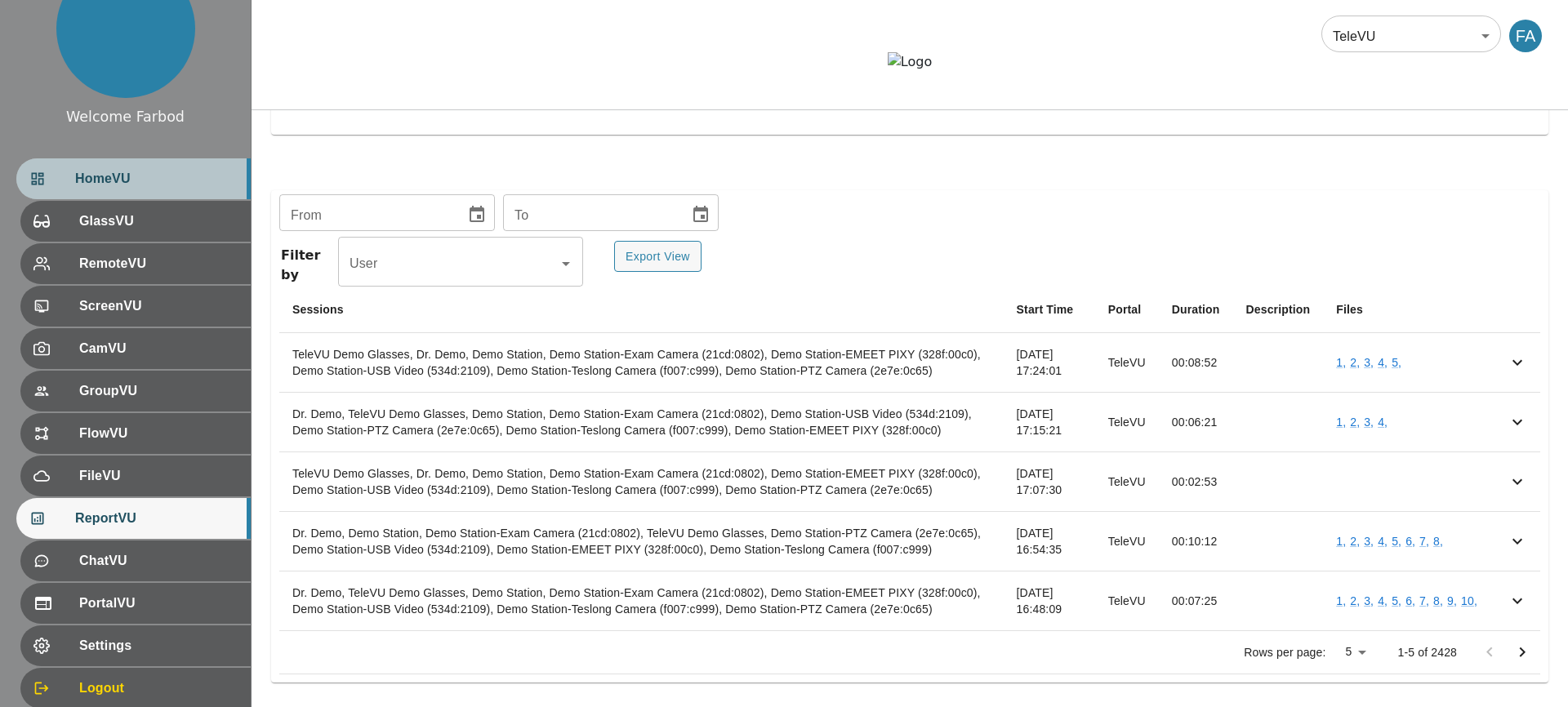
click at [90, 182] on span "HomeVU" at bounding box center [156, 179] width 162 height 20
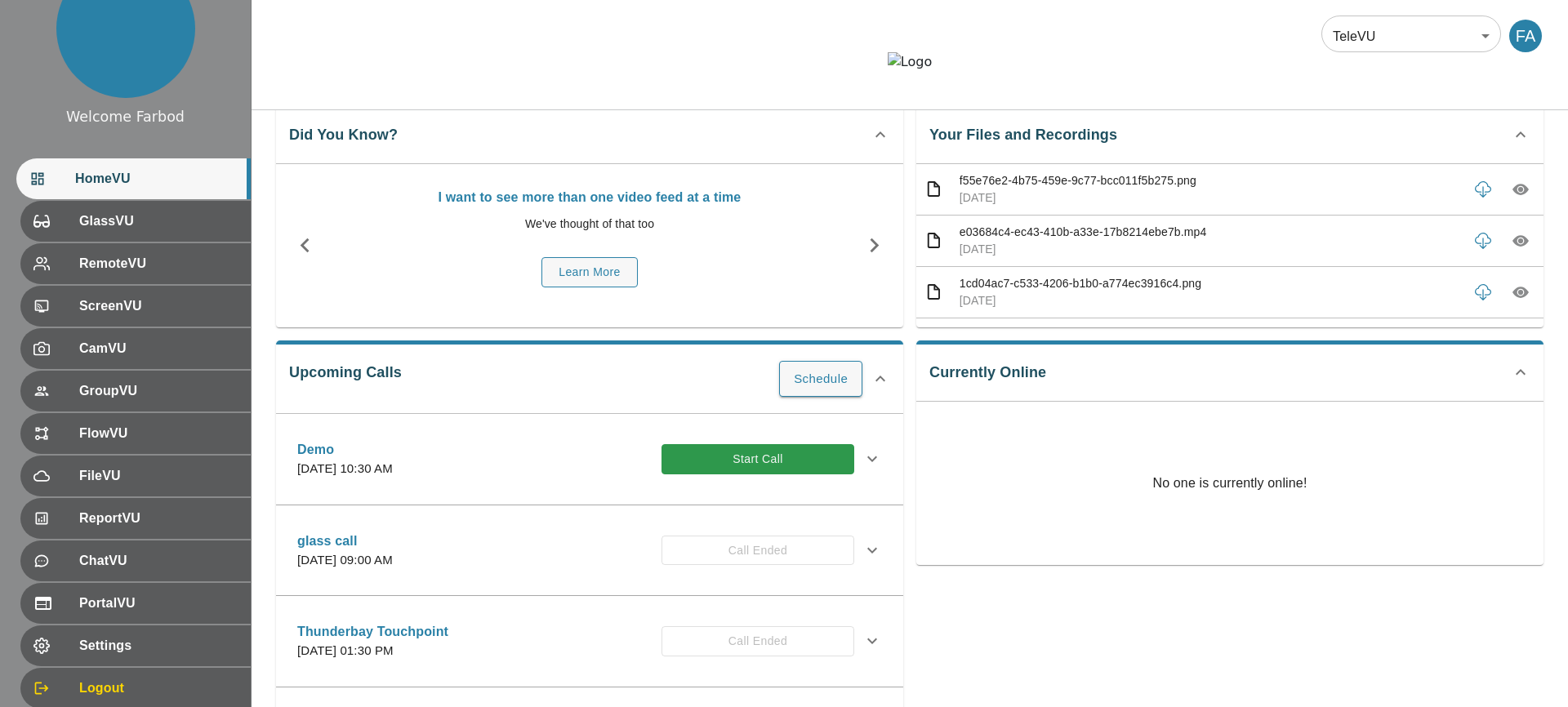
scroll to position [33, 0]
click at [1170, 78] on div at bounding box center [909, 75] width 1316 height 45
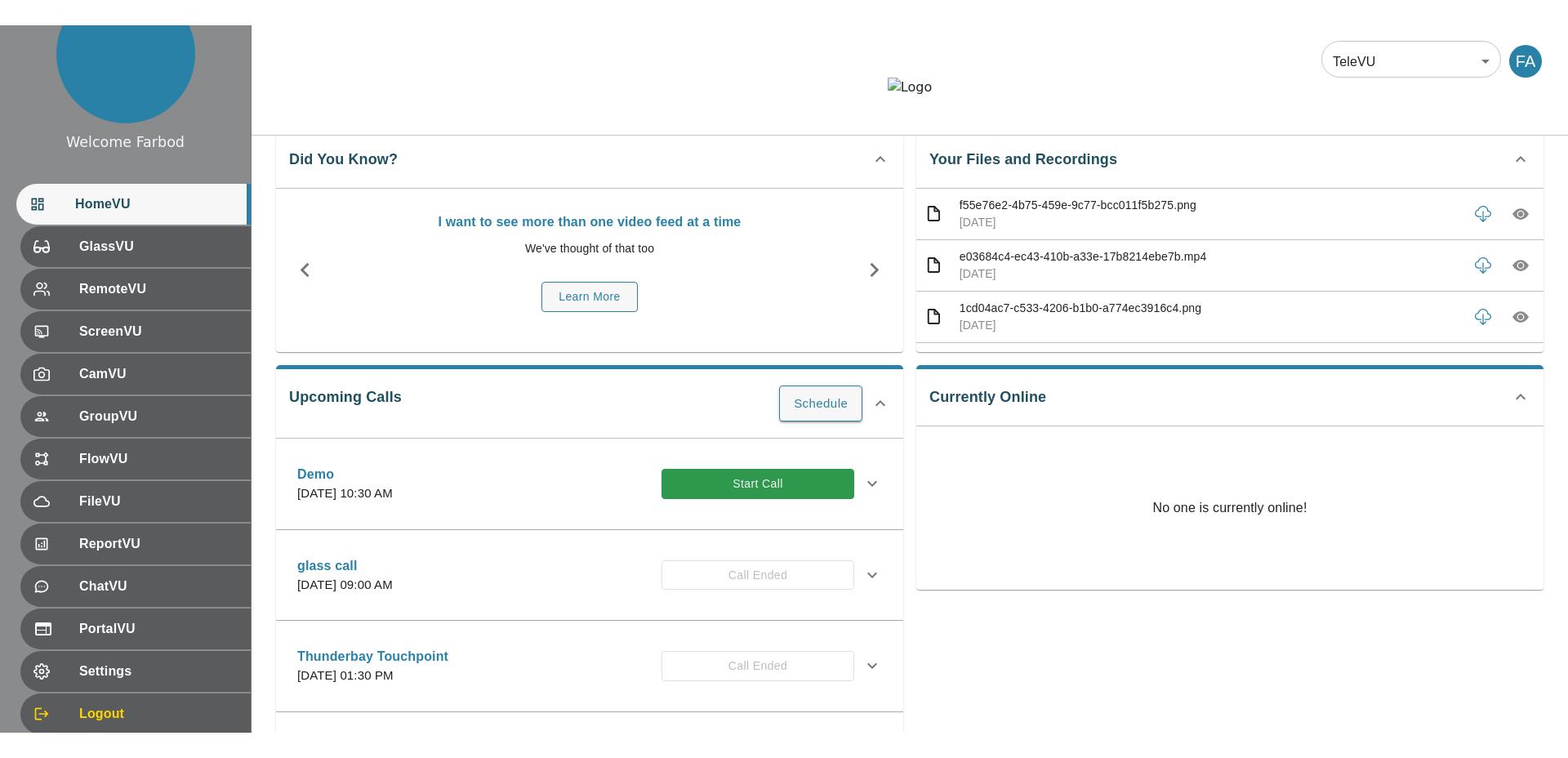
scroll to position [0, 0]
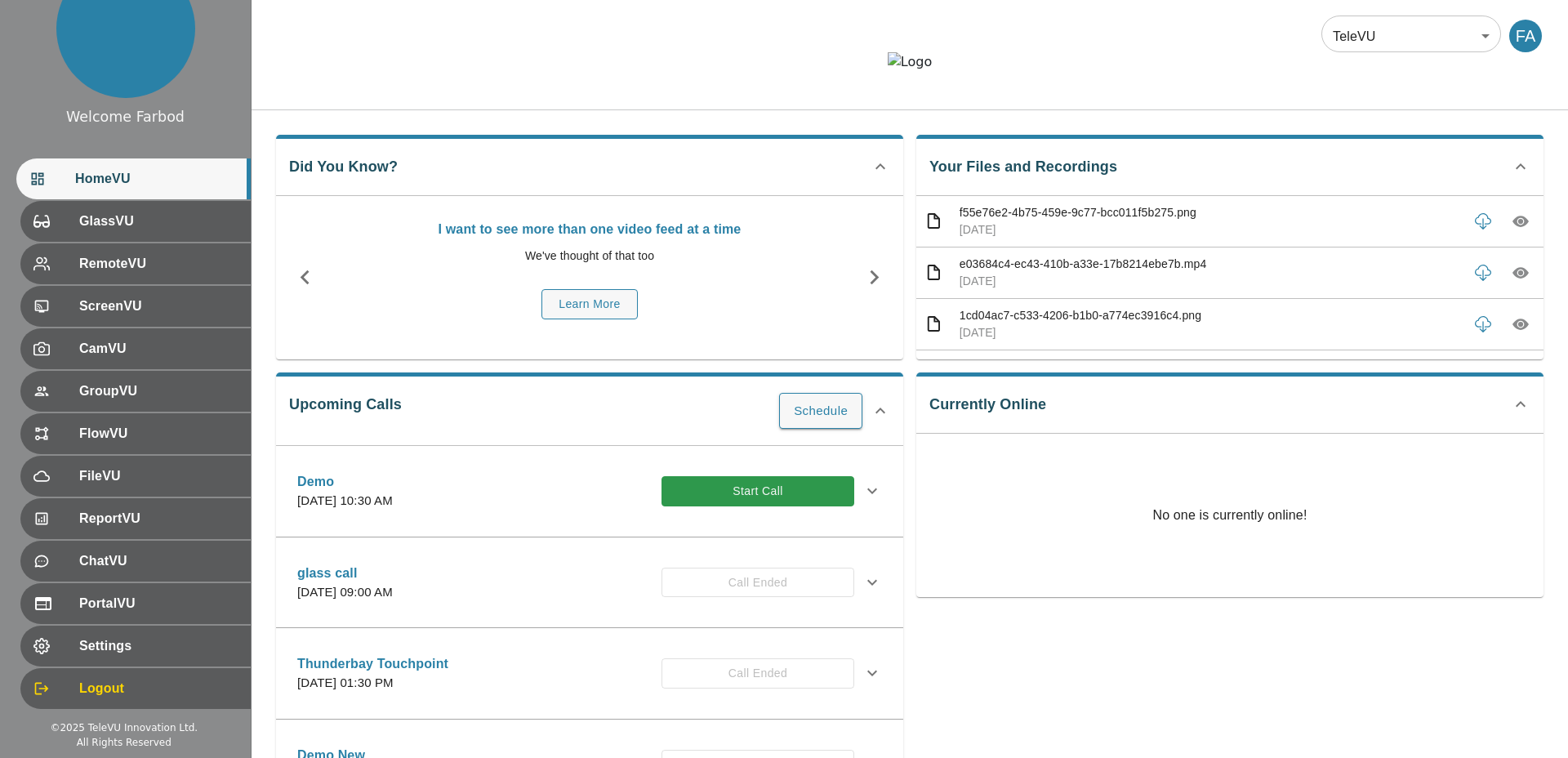
click at [322, 448] on div "Upcoming Calls Schedule Demo Thursday, April 9, 2026 at 10:30 AM Start Call Inv…" at bounding box center [589, 578] width 627 height 412
click at [134, 470] on span "FileVU" at bounding box center [156, 477] width 162 height 20
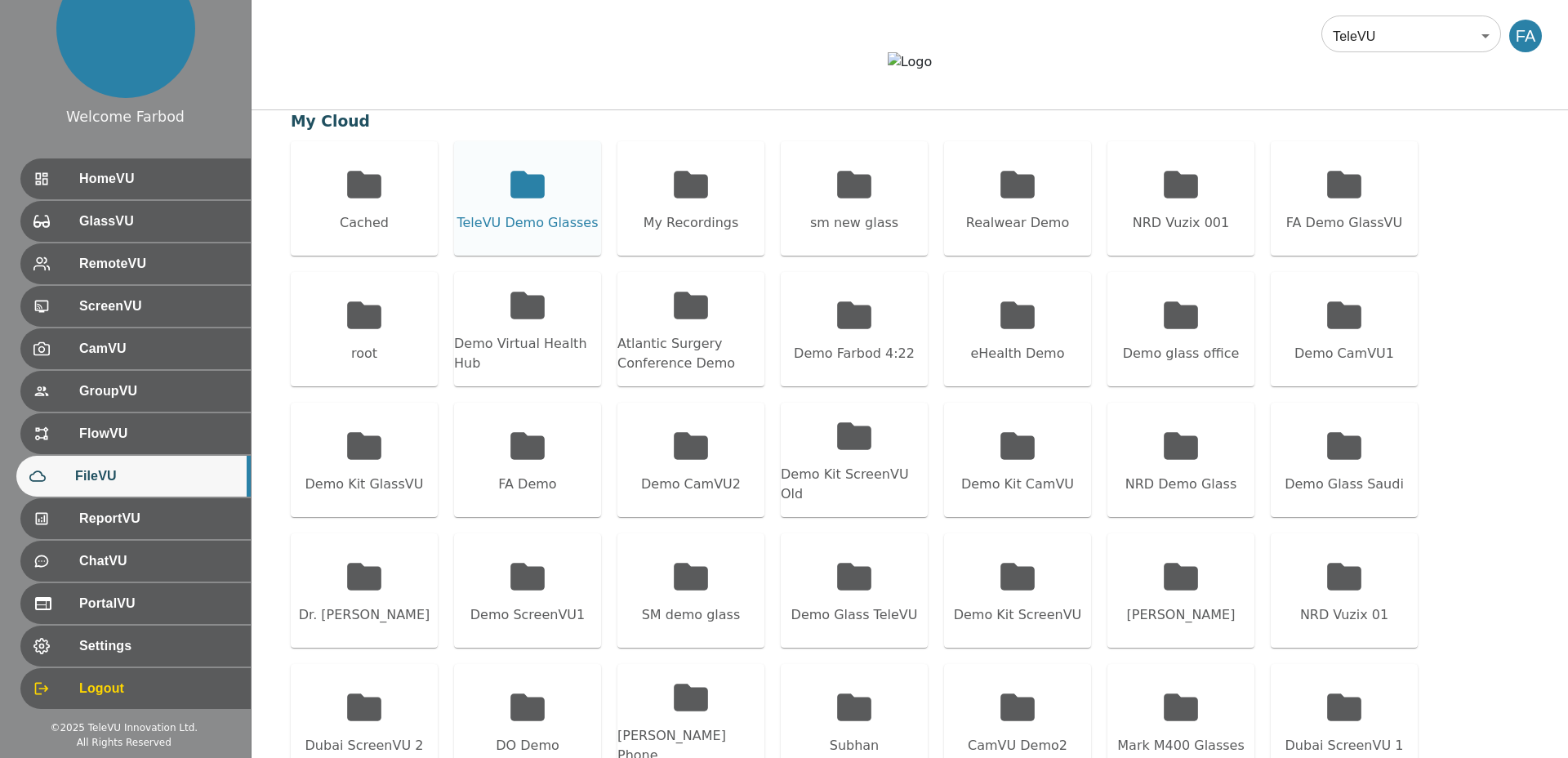
click at [526, 198] on icon at bounding box center [527, 184] width 35 height 27
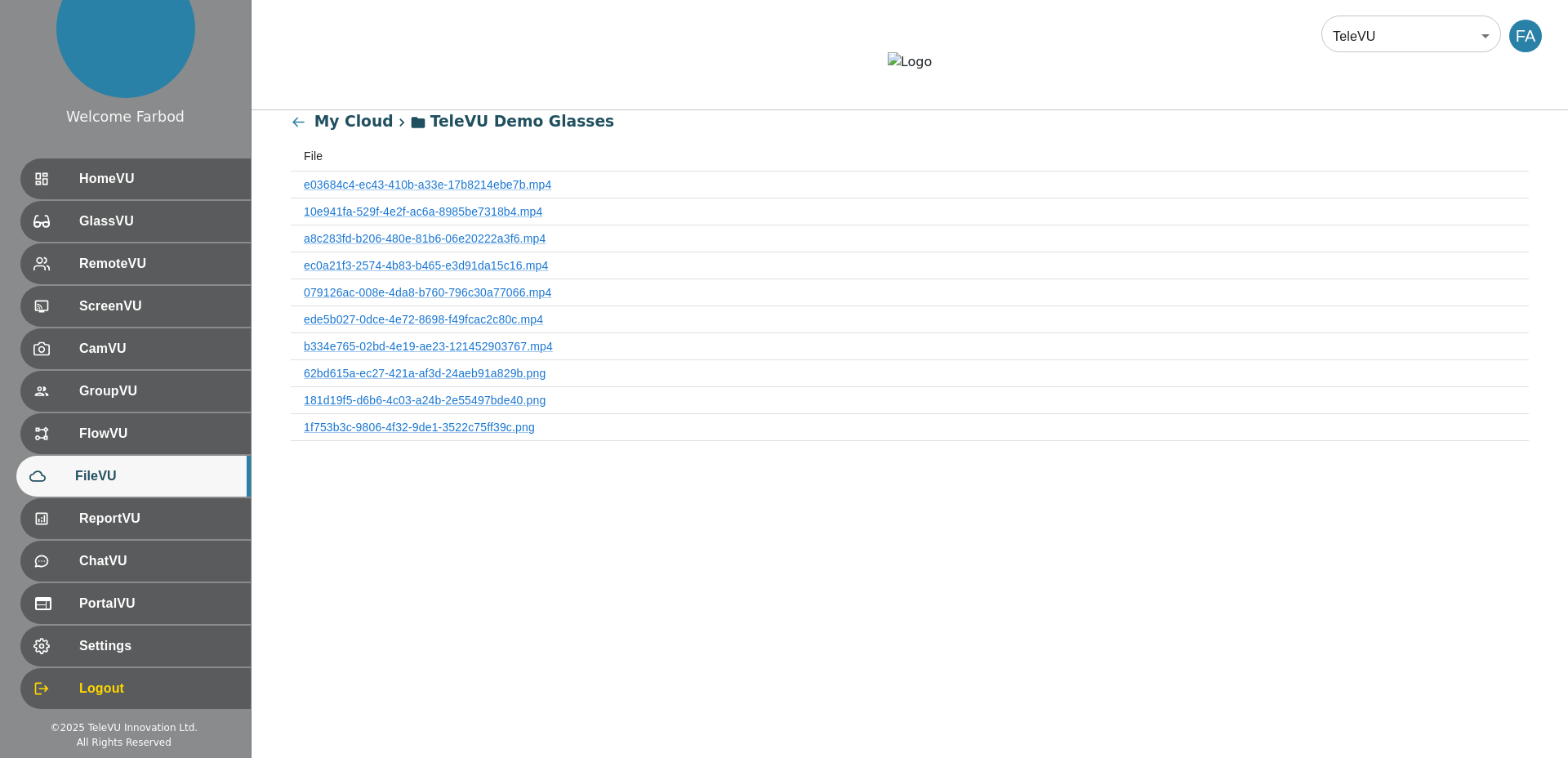
click at [290, 130] on icon at bounding box center [297, 121] width 15 height 15
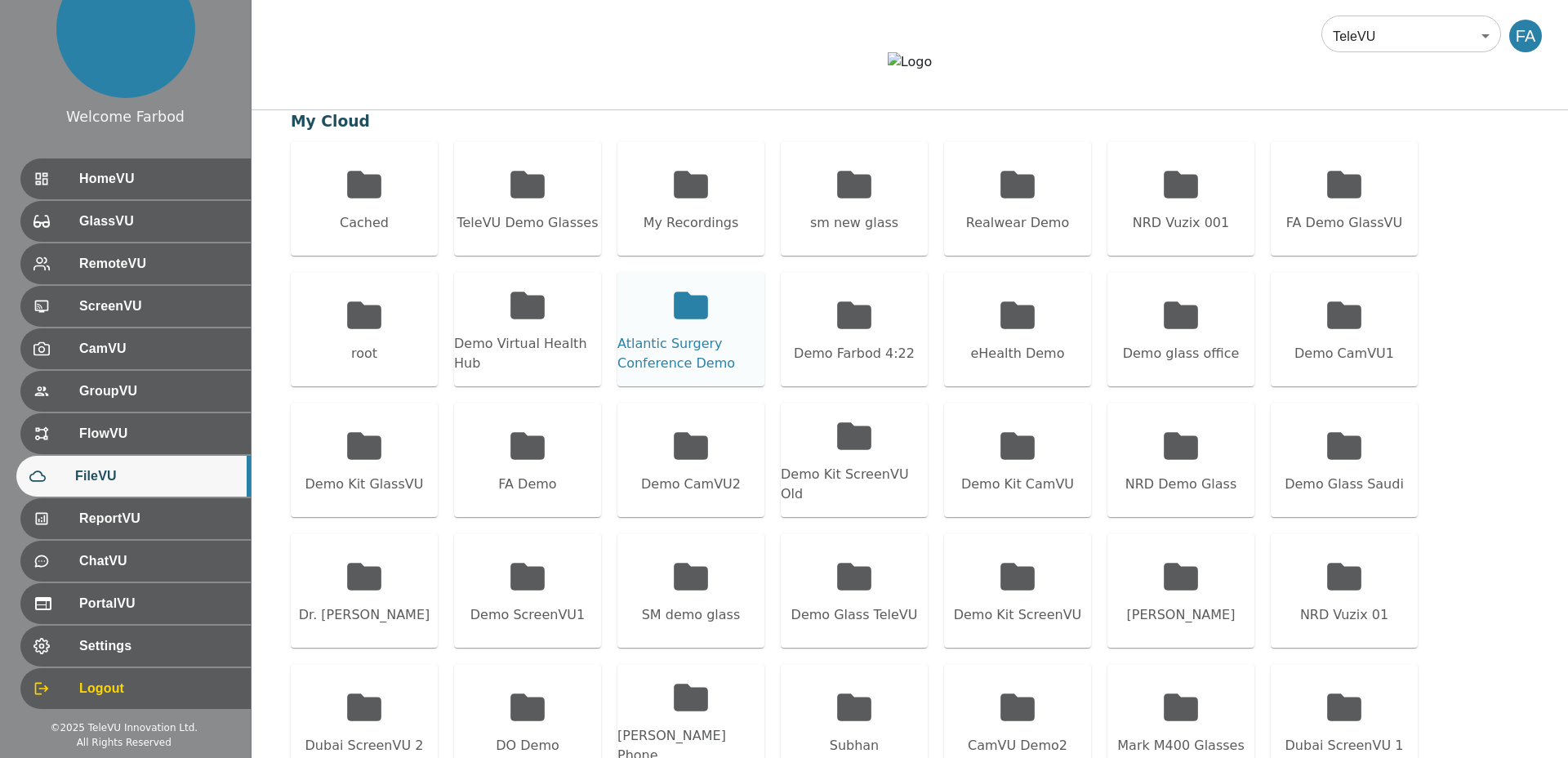
click at [683, 373] on div "Atlantic Surgery Conference Demo" at bounding box center [690, 354] width 147 height 39
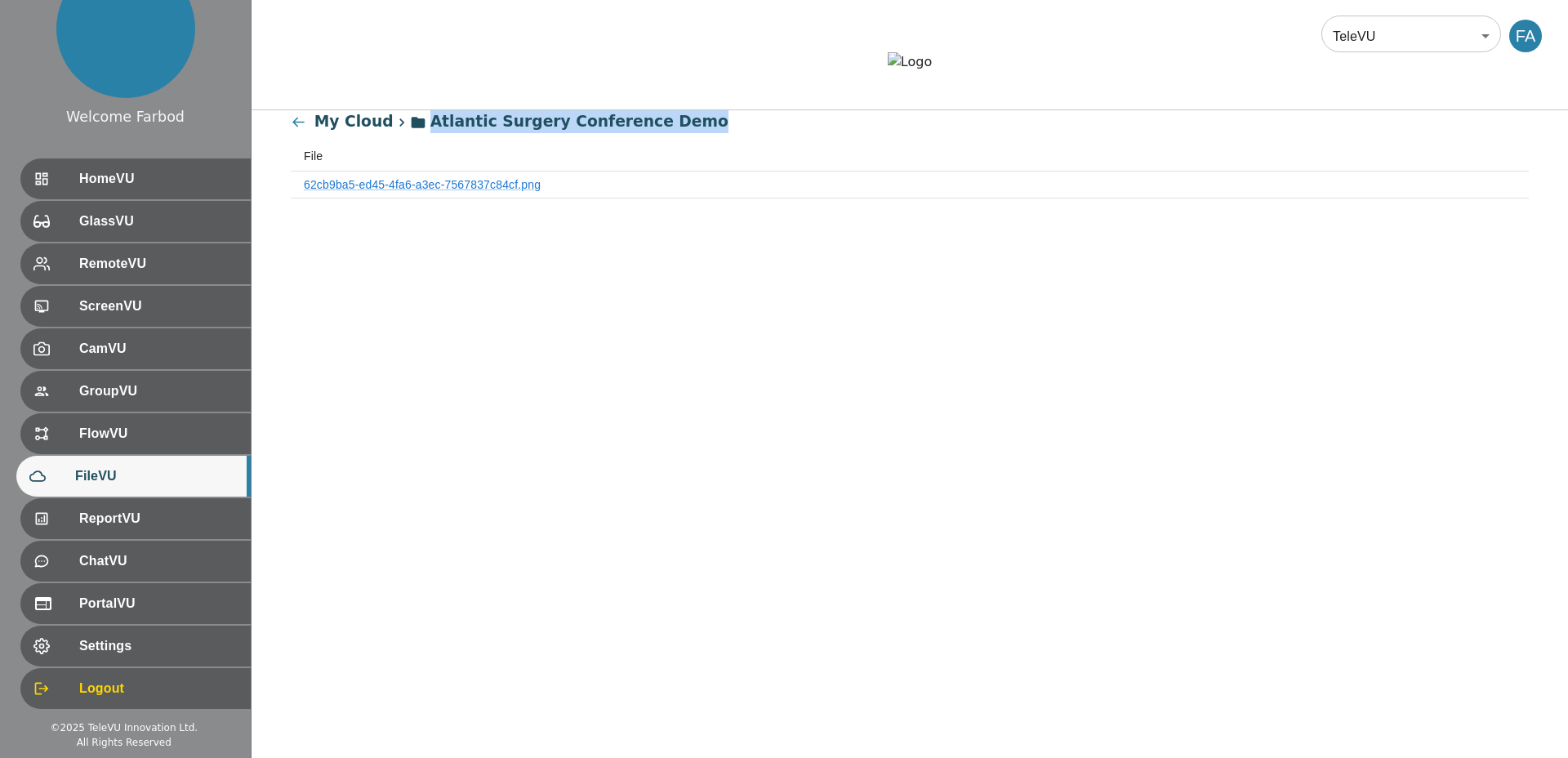
drag, startPoint x: 423, startPoint y: 168, endPoint x: 696, endPoint y: 175, distance: 273.1
click at [696, 142] on div "My Cloud Atlantic Surgery Conference Demo" at bounding box center [909, 126] width 1238 height 31
copy span "Atlantic Surgery Conference Demo"
click at [295, 130] on icon at bounding box center [297, 121] width 15 height 15
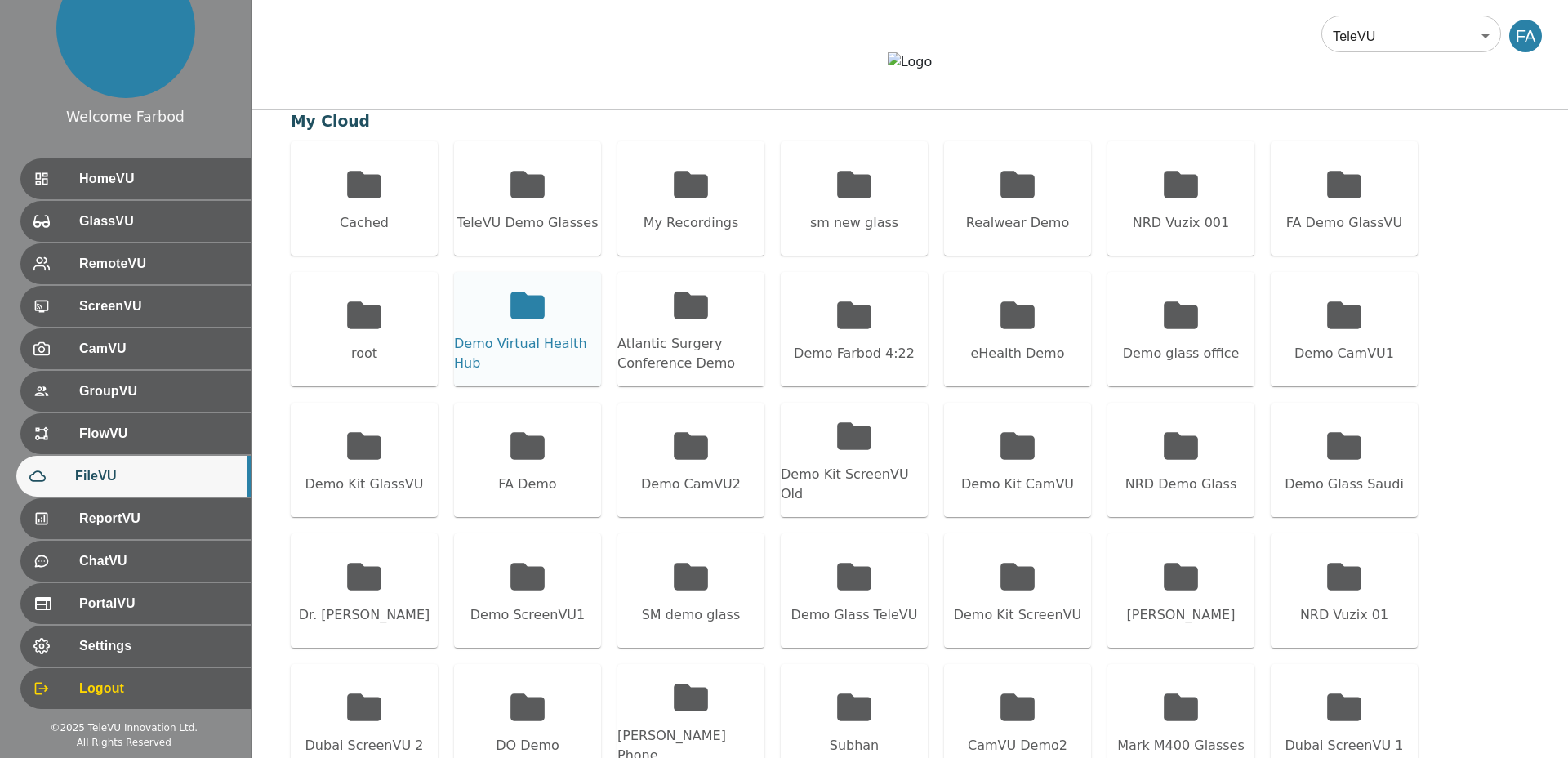
click at [566, 369] on div "Demo Virtual Health Hub" at bounding box center [527, 329] width 147 height 114
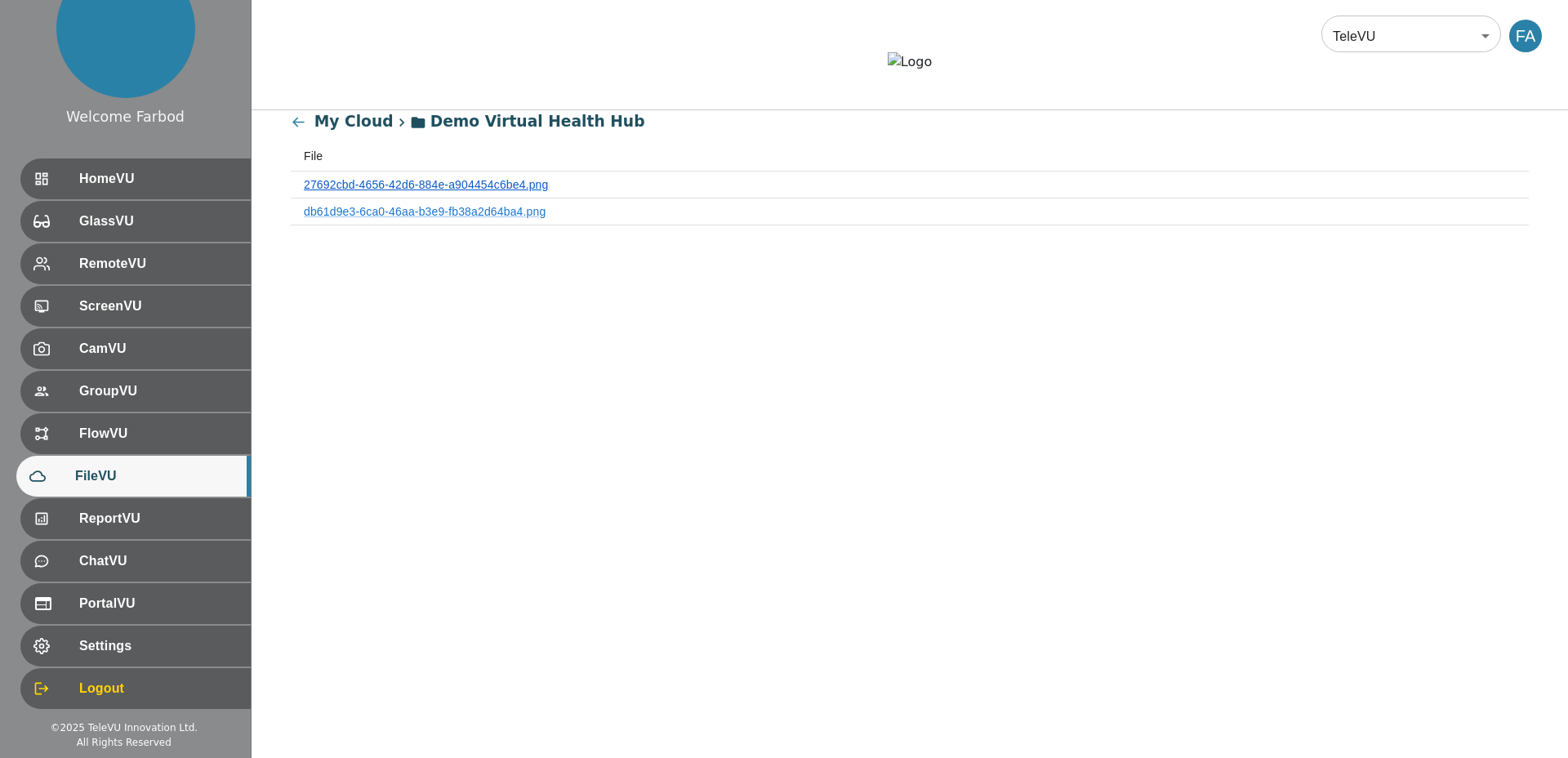
click at [475, 192] on link "27692cbd-4656-42d6-884e-a904454c6be4.png" at bounding box center [426, 184] width 244 height 13
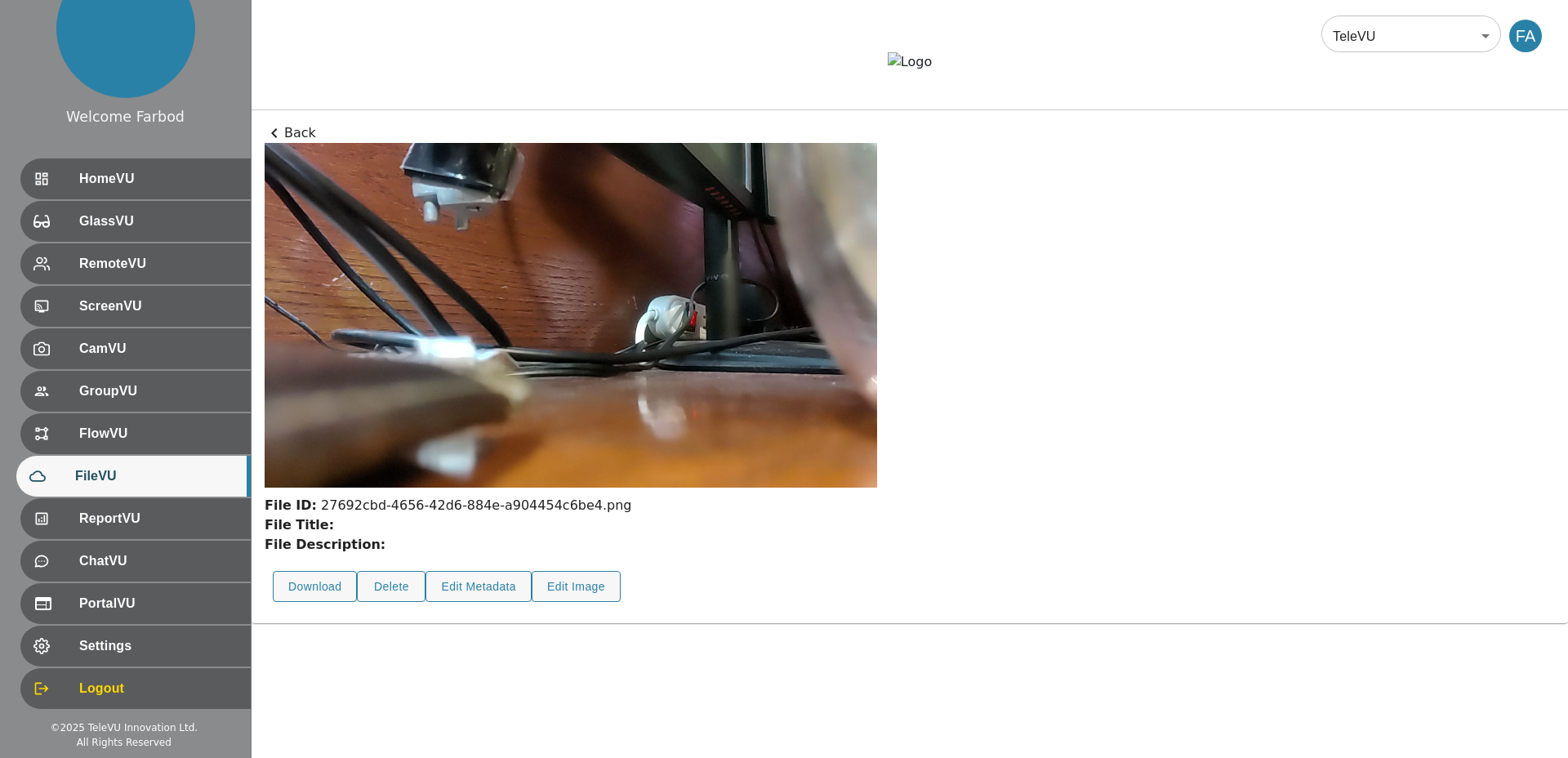
click at [288, 143] on p "Back" at bounding box center [909, 133] width 1290 height 20
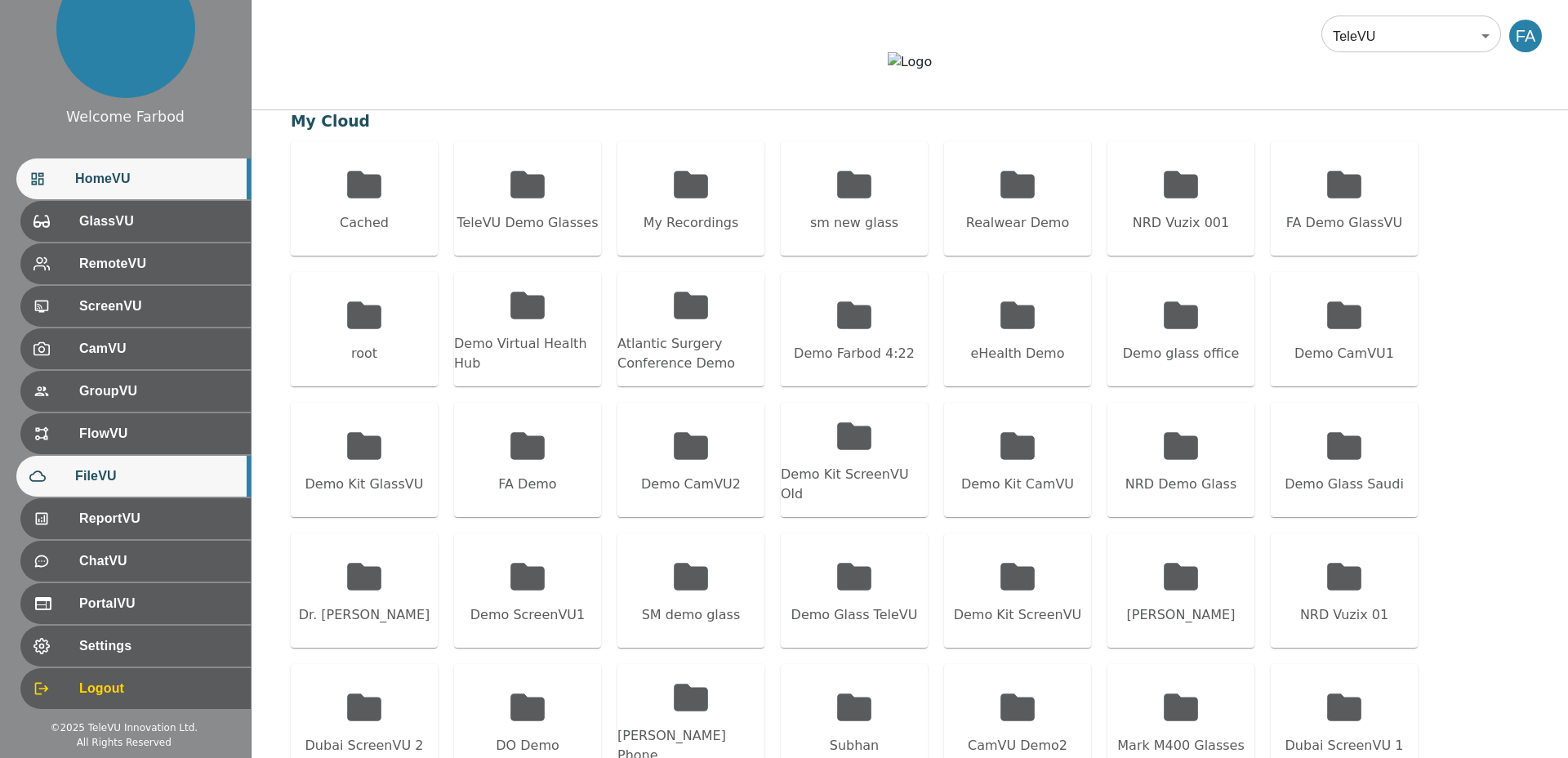
click at [95, 179] on span "HomeVU" at bounding box center [156, 179] width 162 height 20
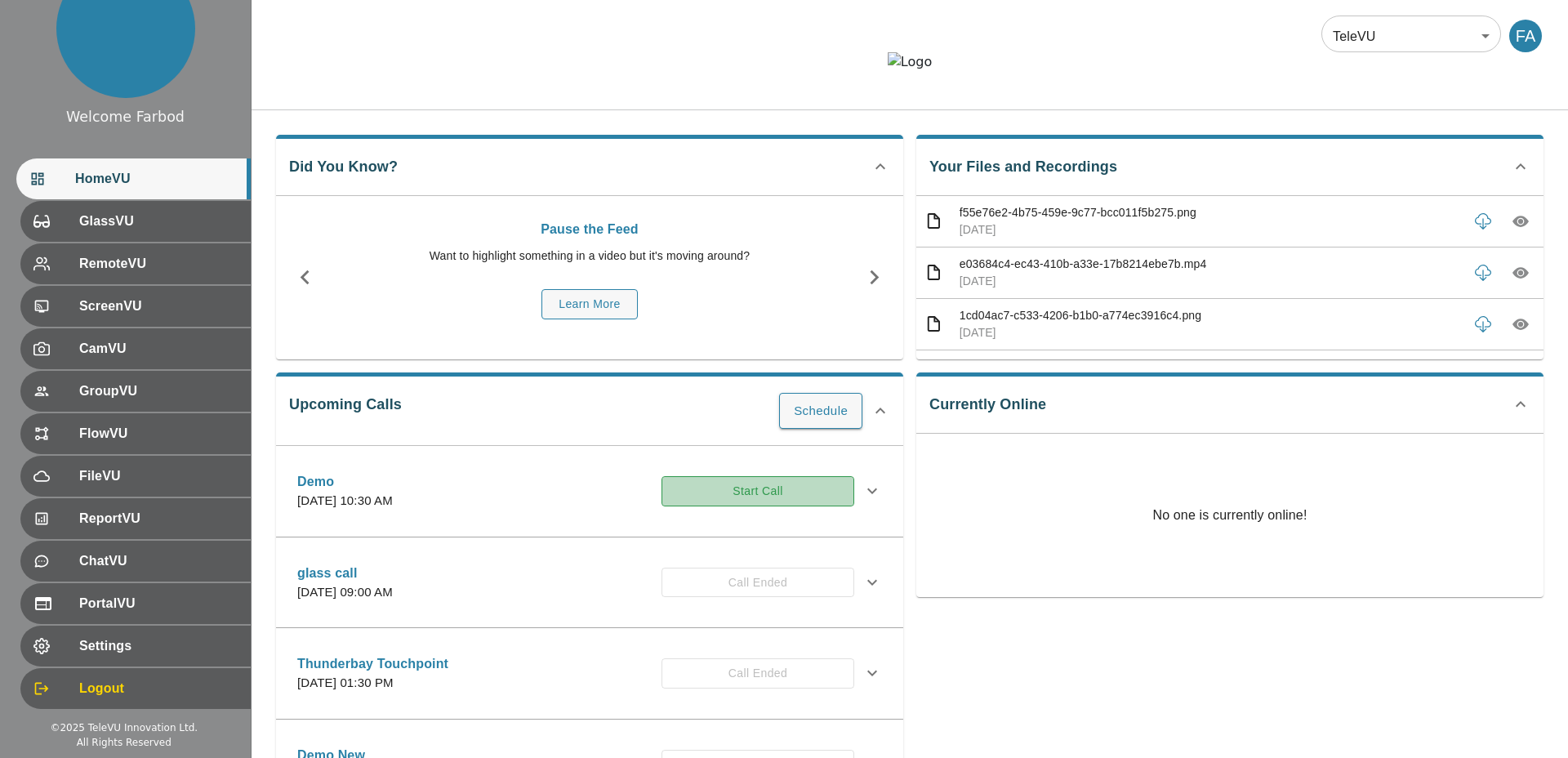
click at [778, 507] on button "Start Call" at bounding box center [758, 492] width 192 height 30
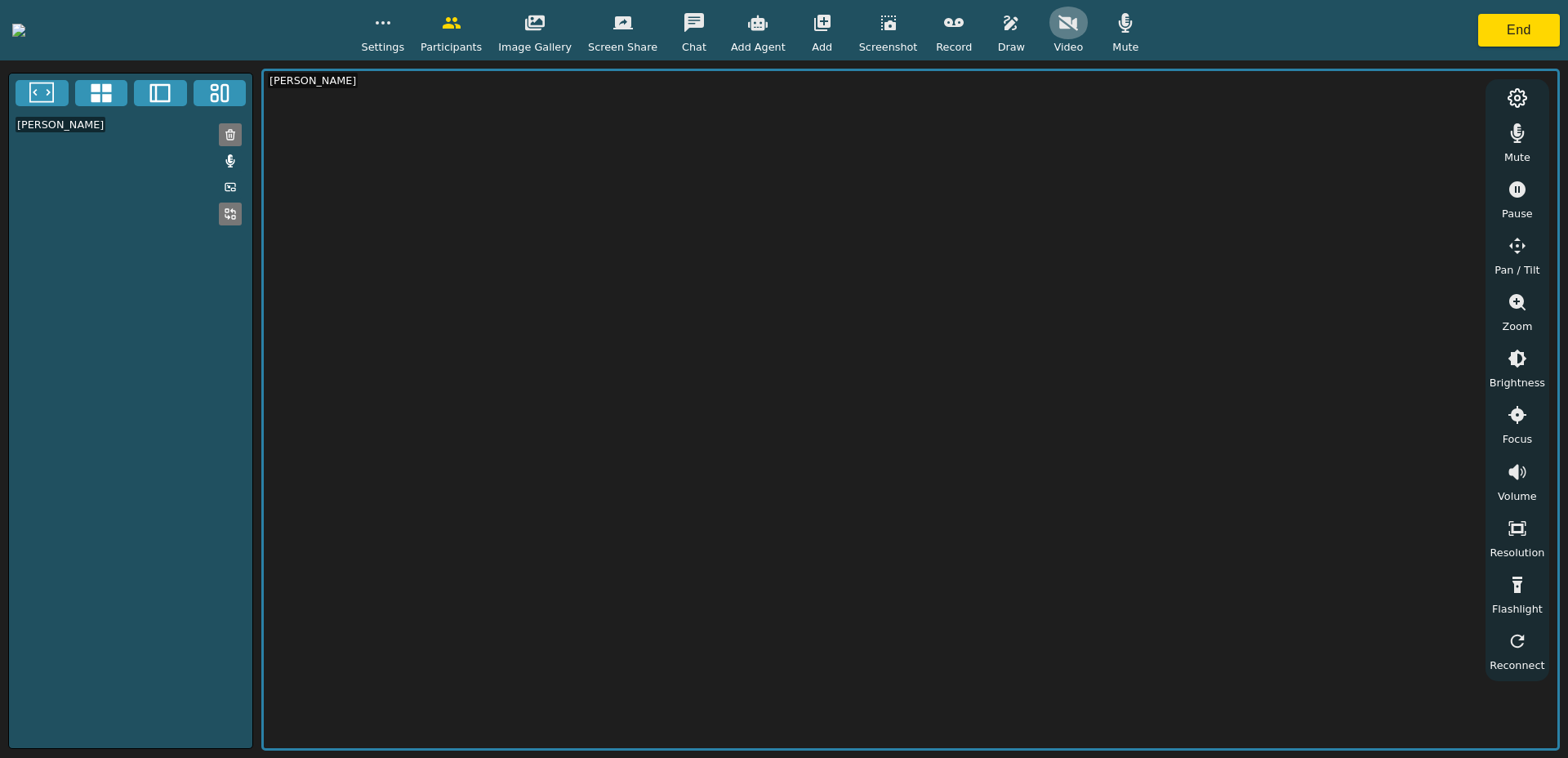
click at [1077, 31] on icon "button" at bounding box center [1068, 23] width 20 height 20
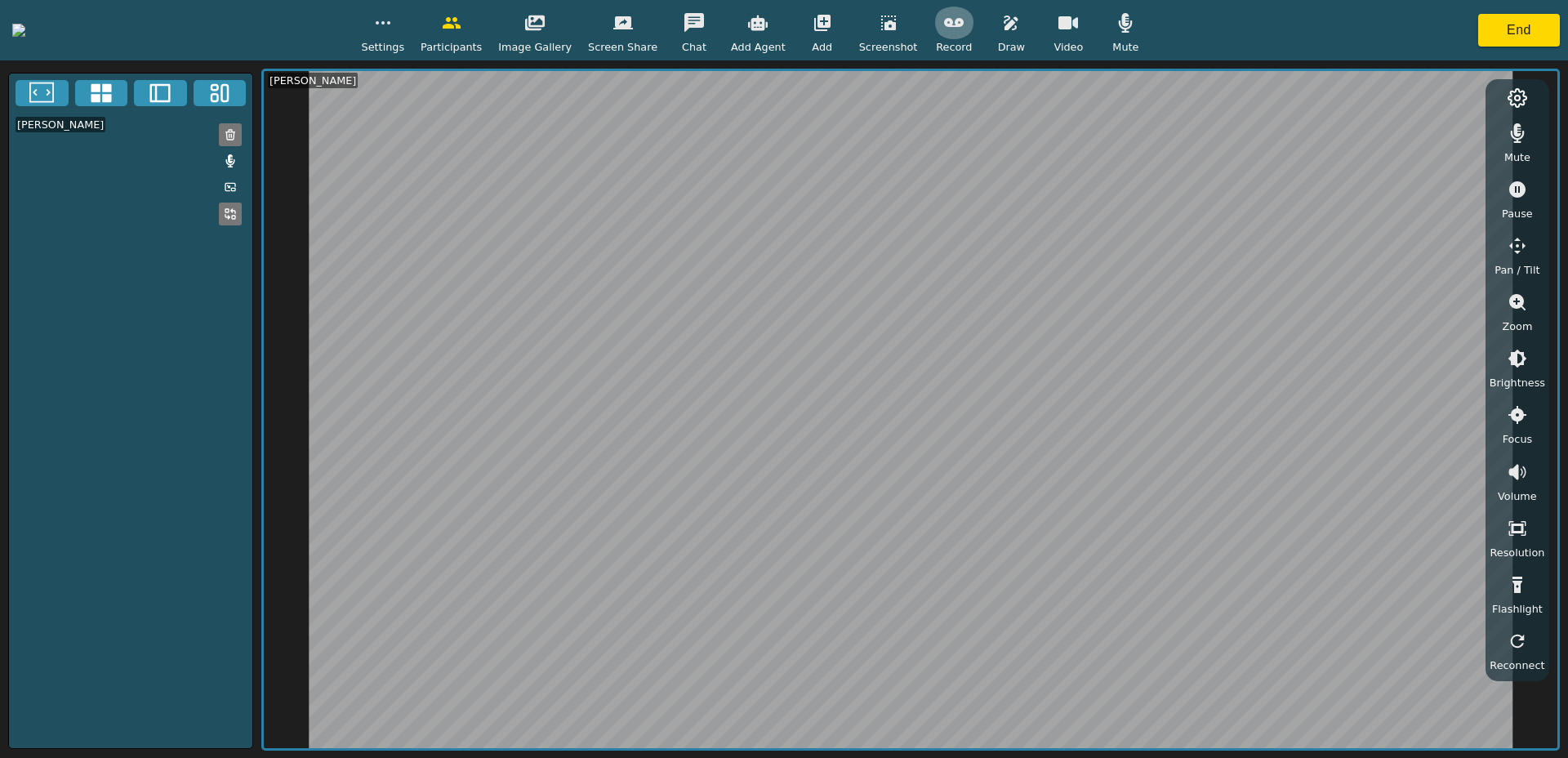
click at [963, 26] on icon "button" at bounding box center [954, 22] width 20 height 9
click at [1501, 30] on button "End" at bounding box center [1519, 30] width 82 height 33
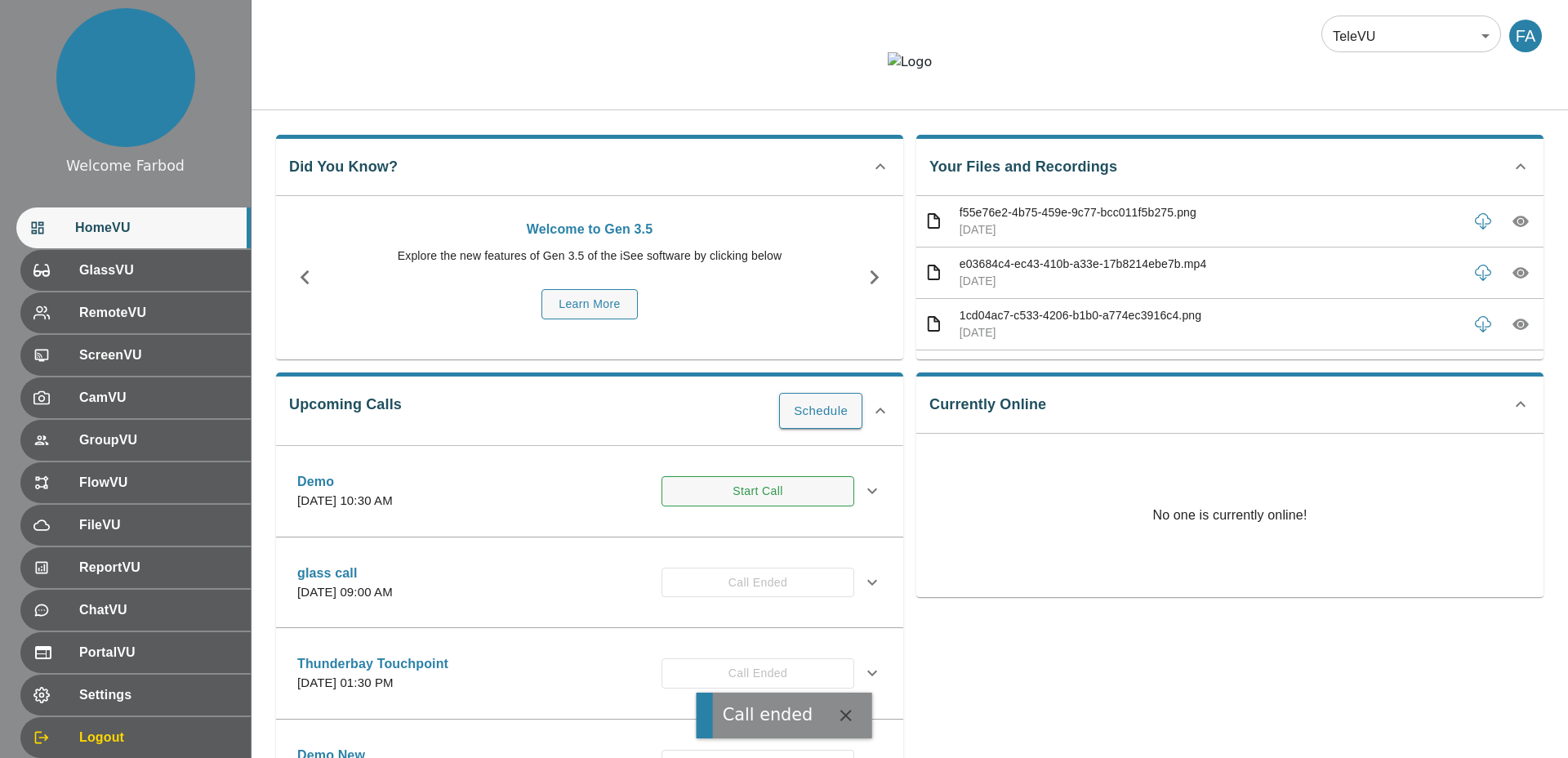
click at [747, 507] on button "Start Call" at bounding box center [758, 492] width 192 height 30
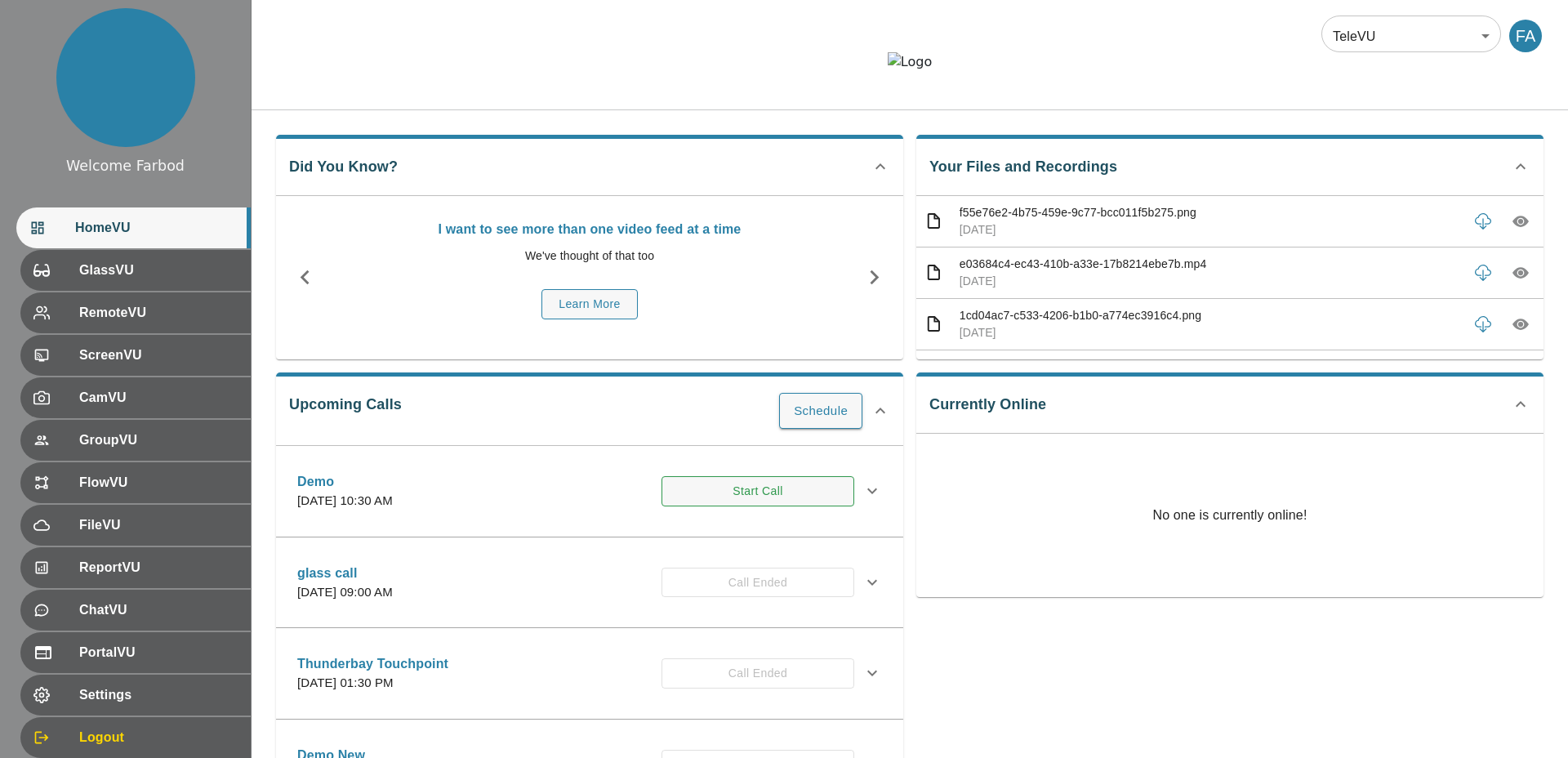
click at [699, 507] on button "Start Call" at bounding box center [758, 492] width 192 height 30
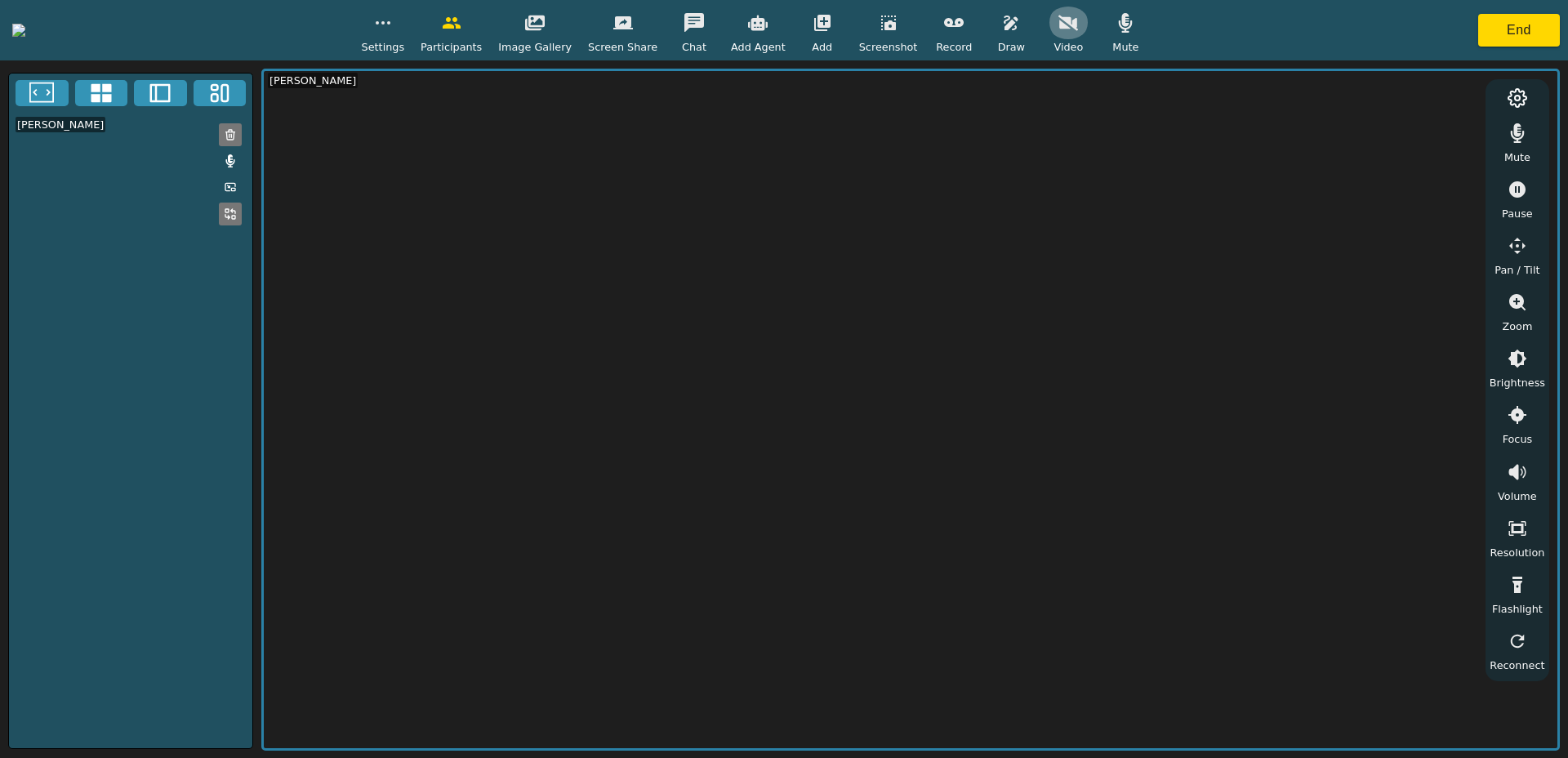
click at [1077, 32] on icon "button" at bounding box center [1068, 23] width 20 height 20
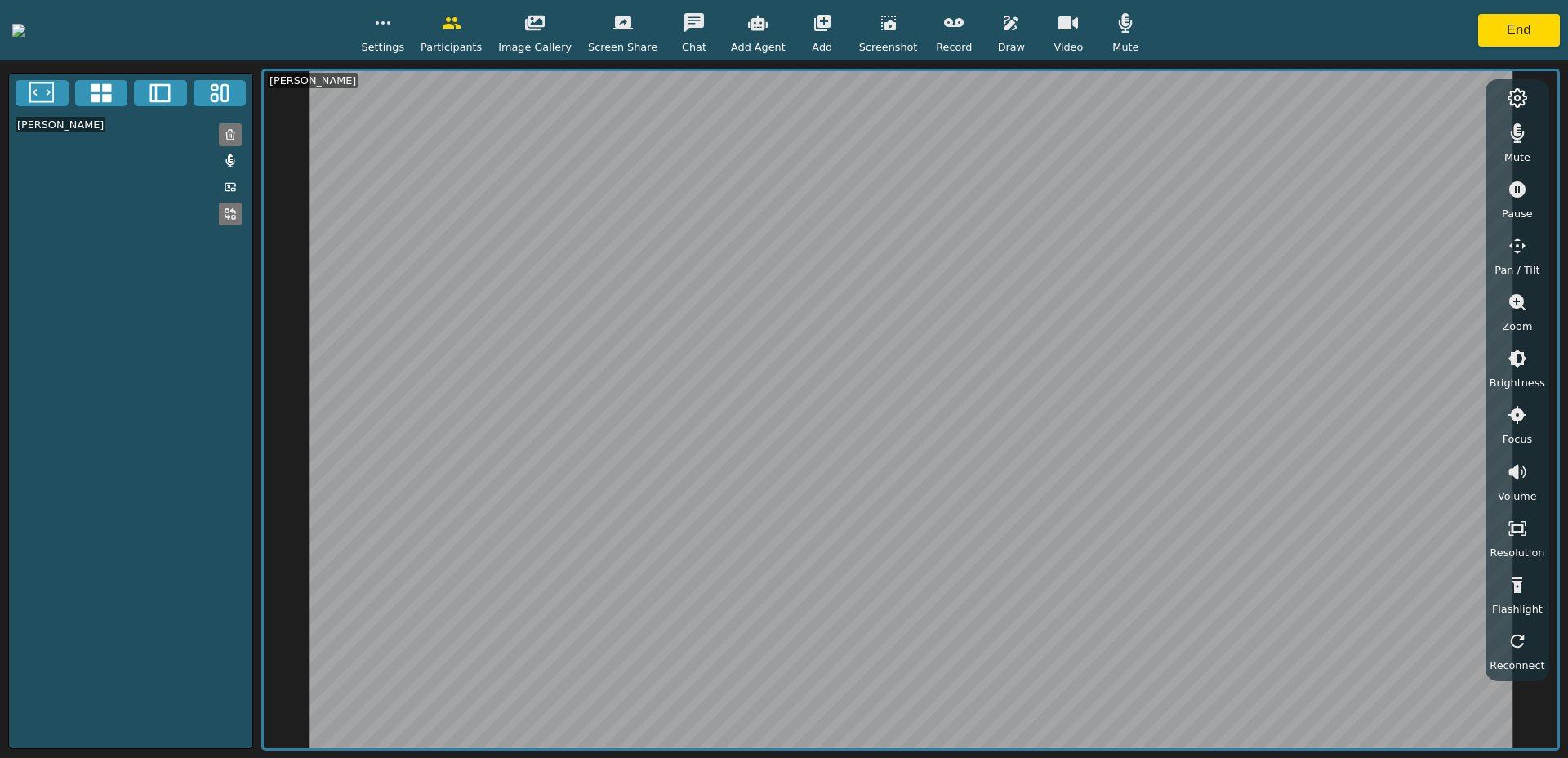
click at [1077, 32] on icon "button" at bounding box center [1068, 23] width 20 height 20
click at [1506, 29] on button "End" at bounding box center [1519, 30] width 82 height 33
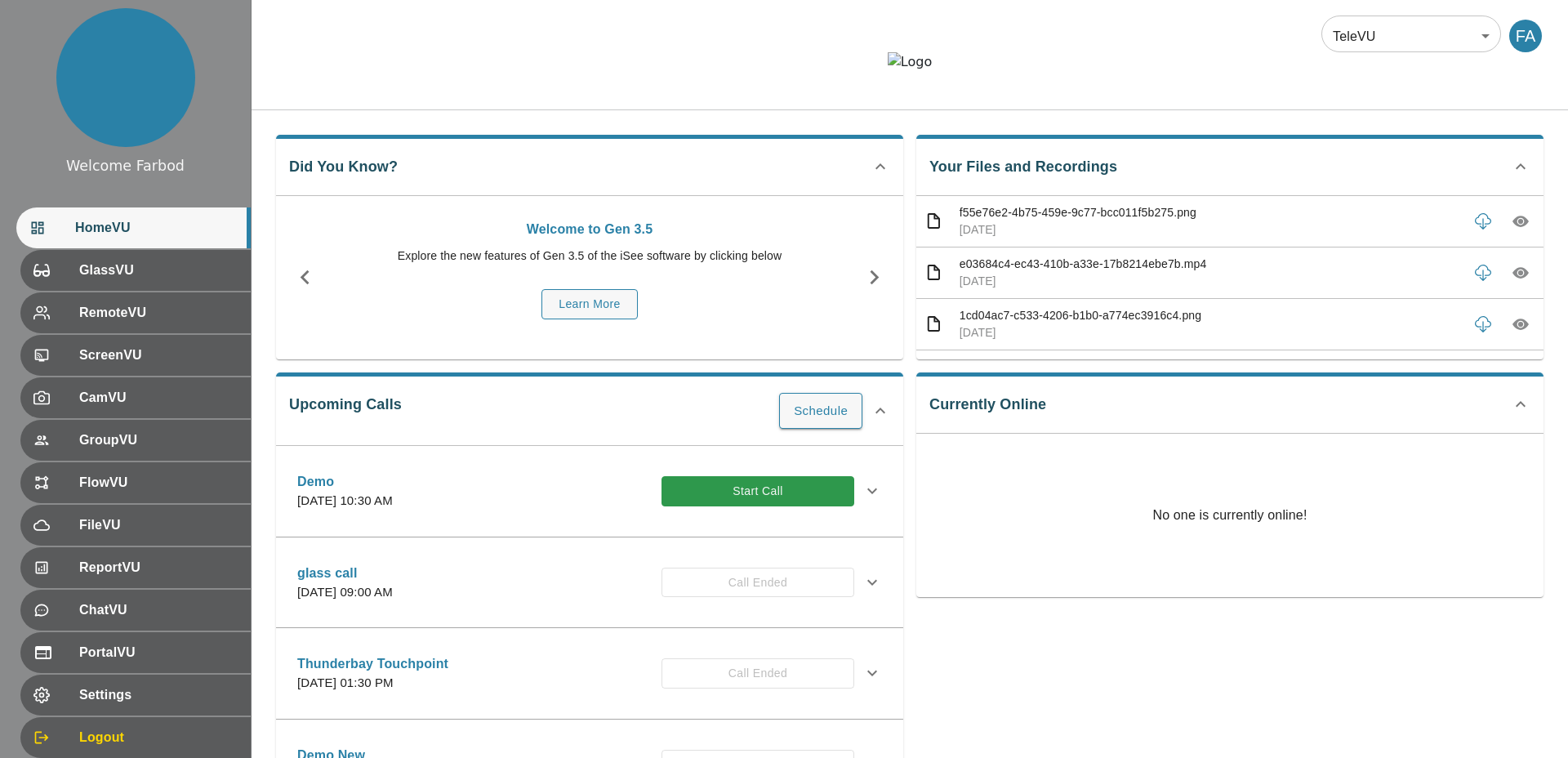
click at [433, 94] on div at bounding box center [909, 75] width 1316 height 45
click at [719, 507] on button "Start Call" at bounding box center [758, 492] width 192 height 30
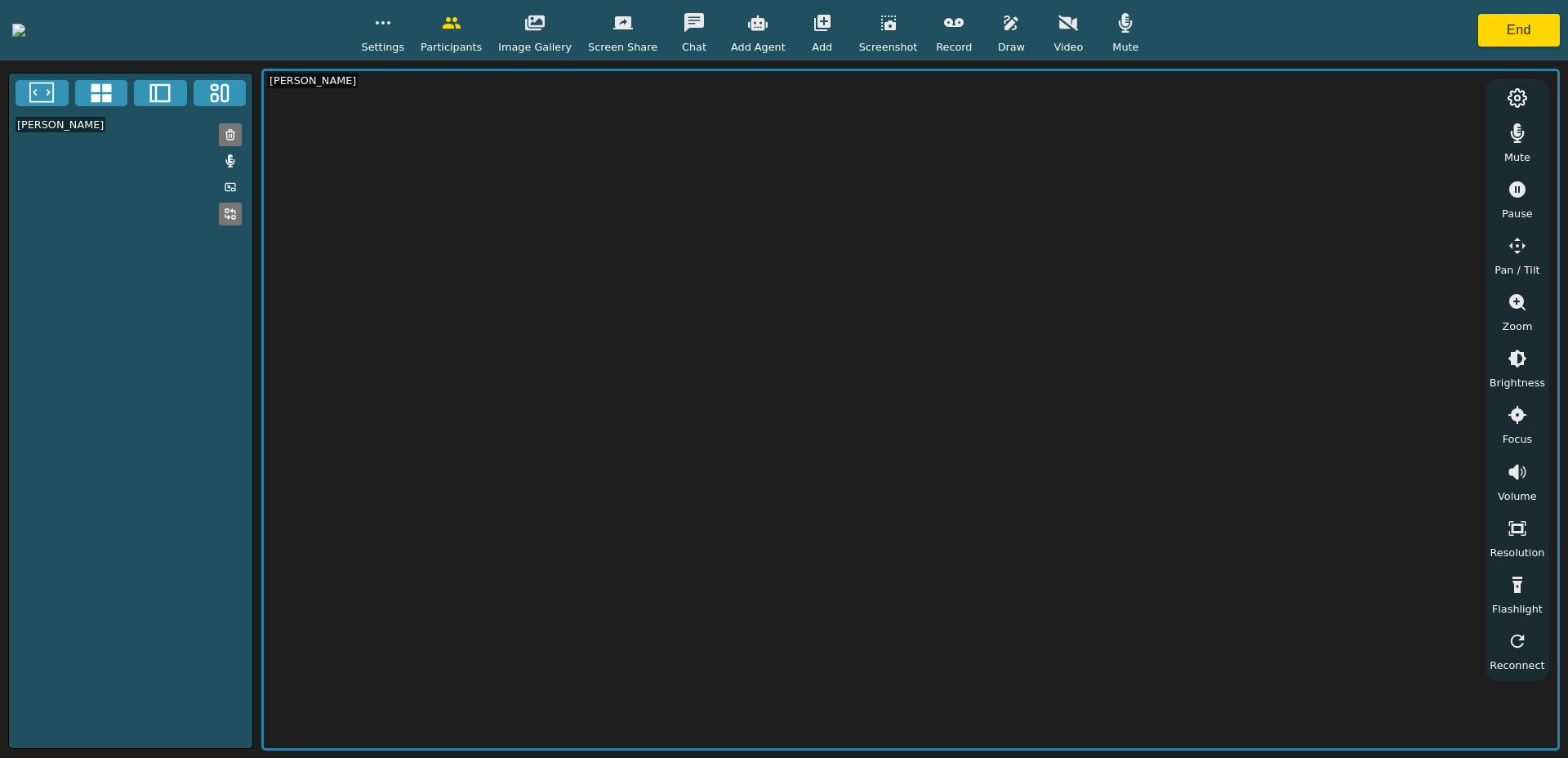
click at [1083, 39] on span "Video" at bounding box center [1068, 46] width 29 height 15
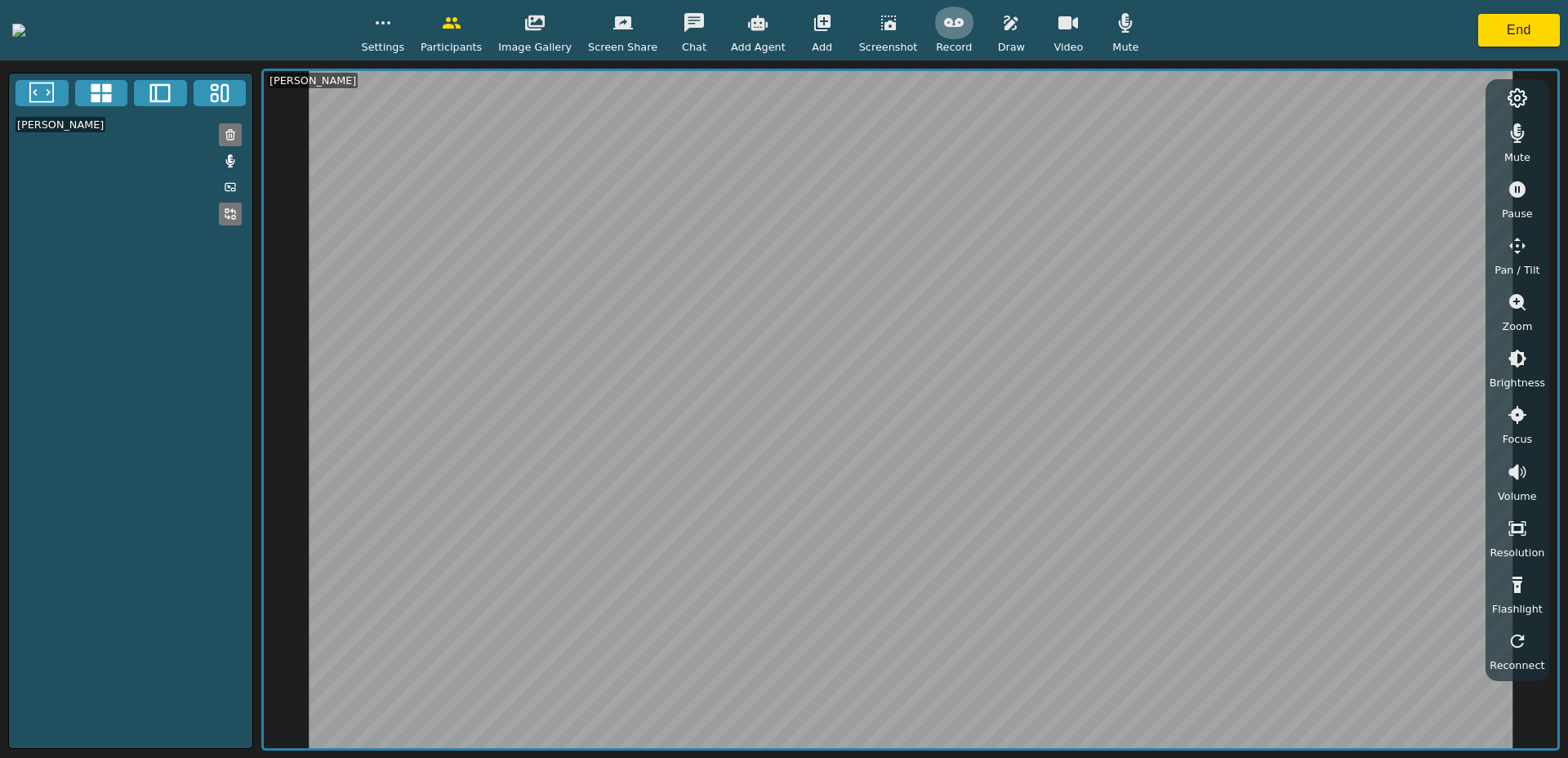
click at [963, 30] on icon "button" at bounding box center [954, 23] width 20 height 20
click at [1514, 37] on button "End" at bounding box center [1519, 30] width 82 height 33
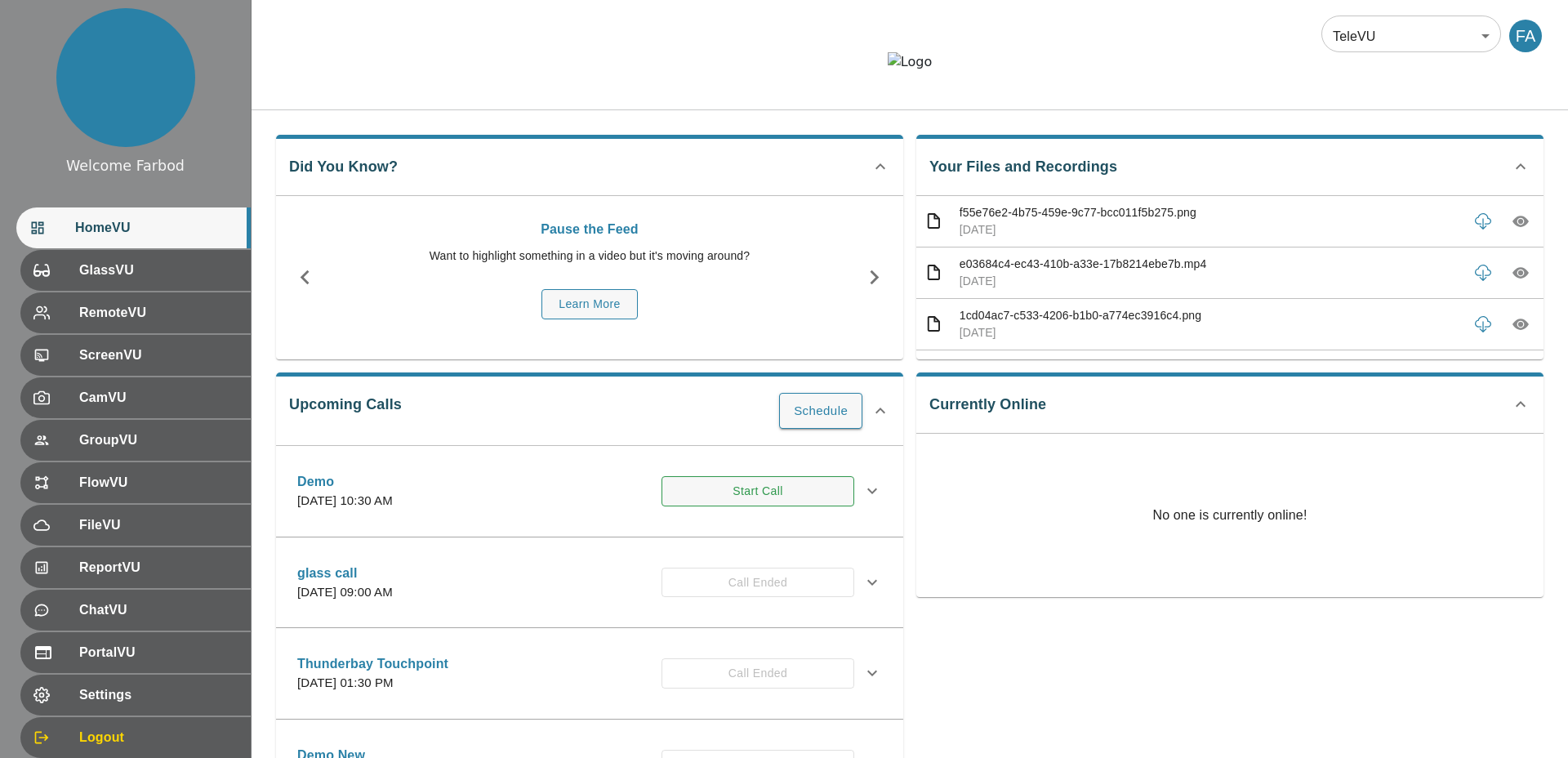
click at [763, 507] on button "Start Call" at bounding box center [758, 492] width 192 height 30
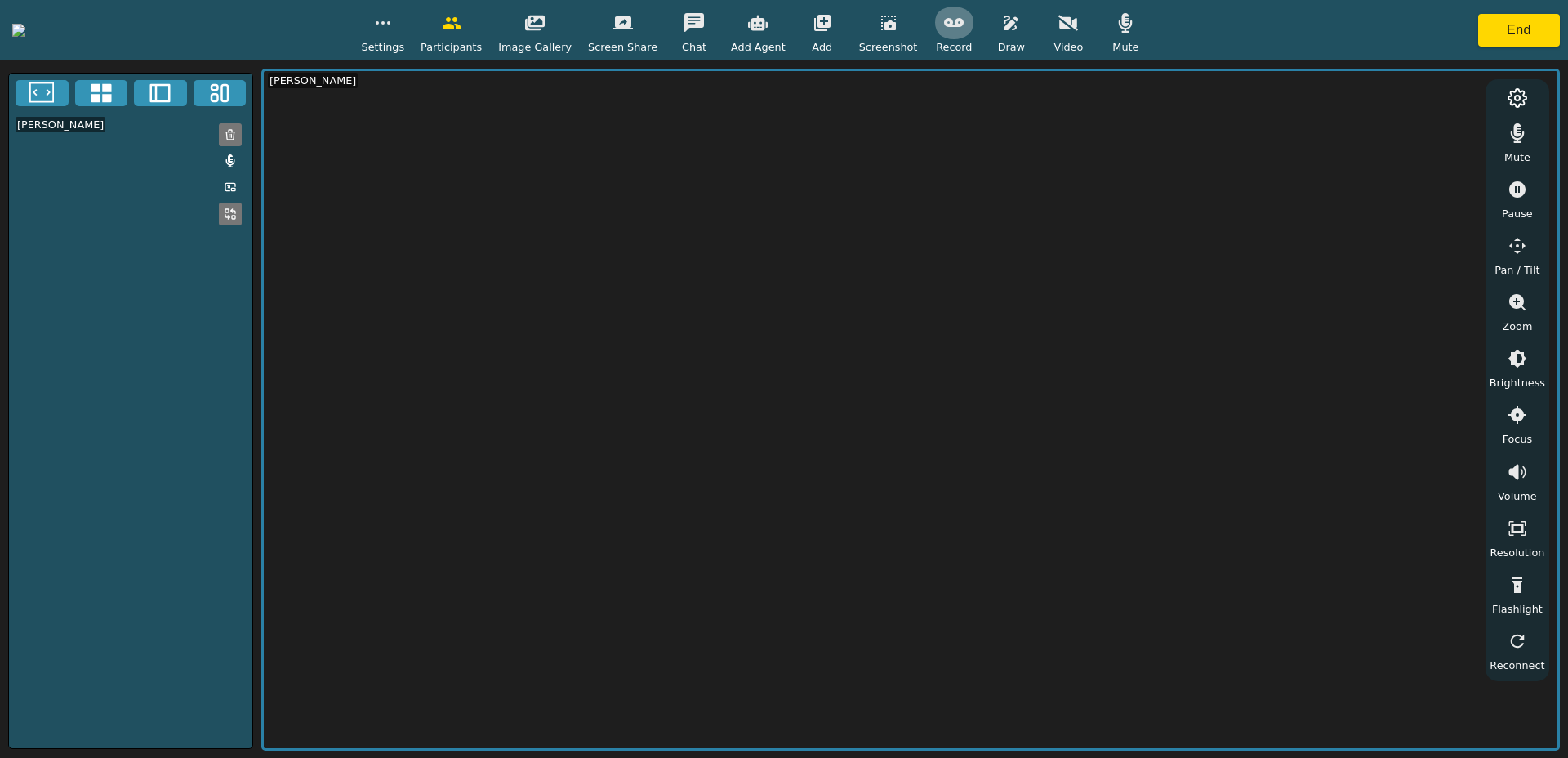
click at [963, 29] on icon "button" at bounding box center [954, 23] width 20 height 20
drag, startPoint x: 1344, startPoint y: 149, endPoint x: 1515, endPoint y: 31, distance: 207.8
click at [1345, 146] on video at bounding box center [910, 410] width 1293 height 677
click at [1530, 23] on button "End" at bounding box center [1519, 30] width 82 height 33
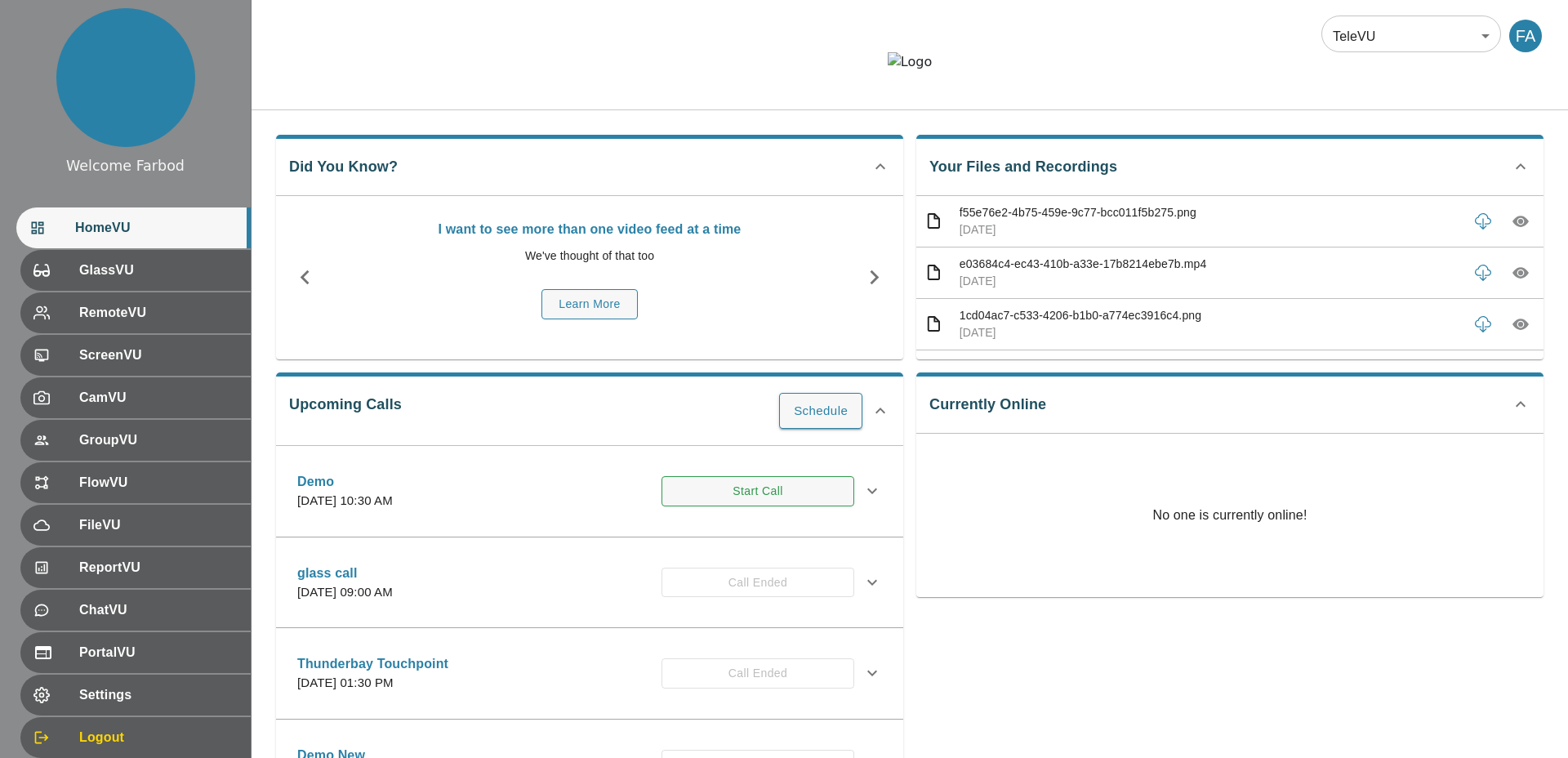
click at [730, 507] on button "Start Call" at bounding box center [758, 492] width 192 height 30
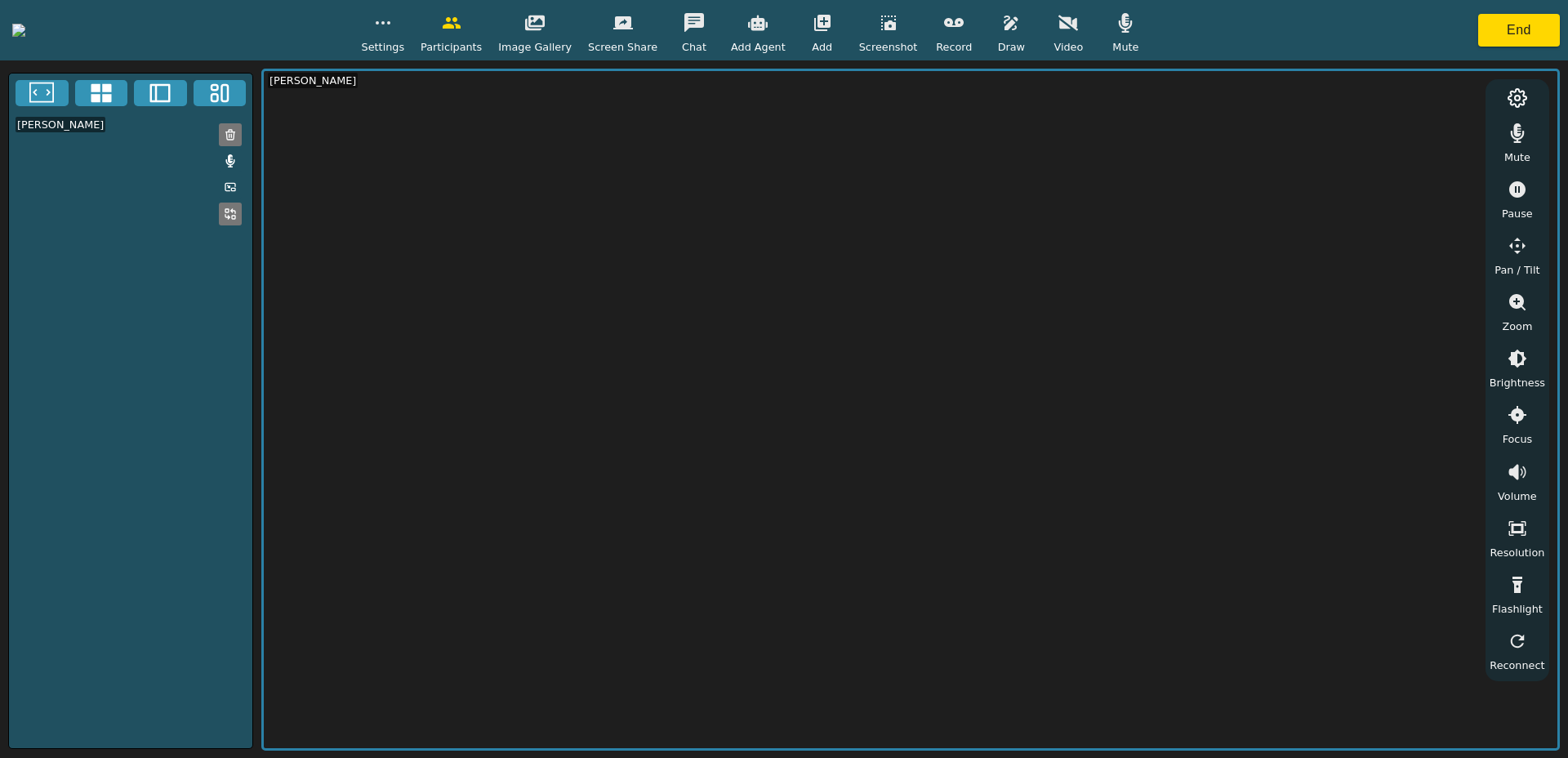
click at [974, 34] on button "button" at bounding box center [954, 22] width 41 height 33
click at [1077, 30] on icon "button" at bounding box center [1068, 23] width 20 height 20
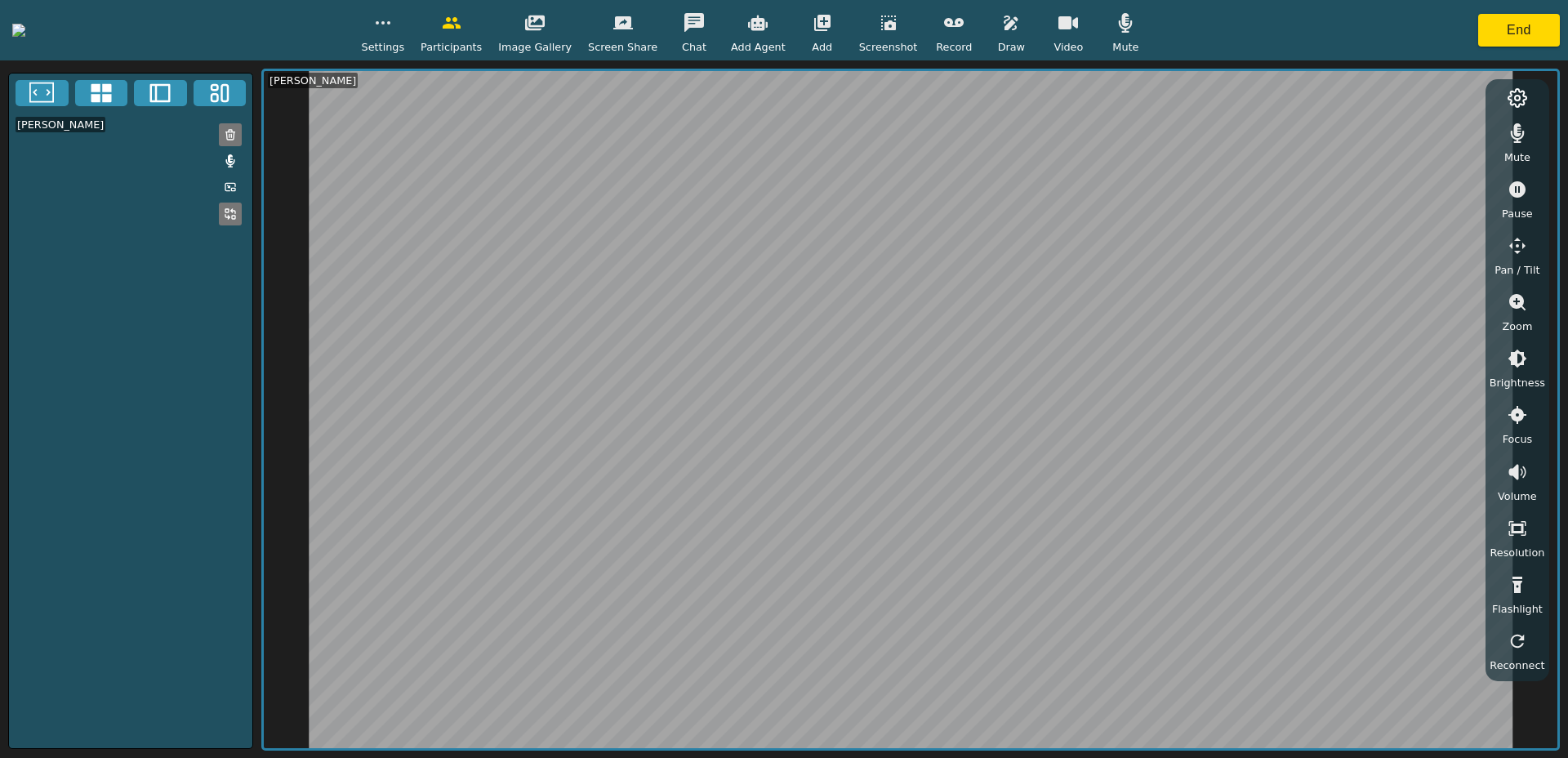
click at [963, 25] on icon "button" at bounding box center [954, 22] width 20 height 9
click at [1493, 37] on button "End" at bounding box center [1519, 30] width 82 height 33
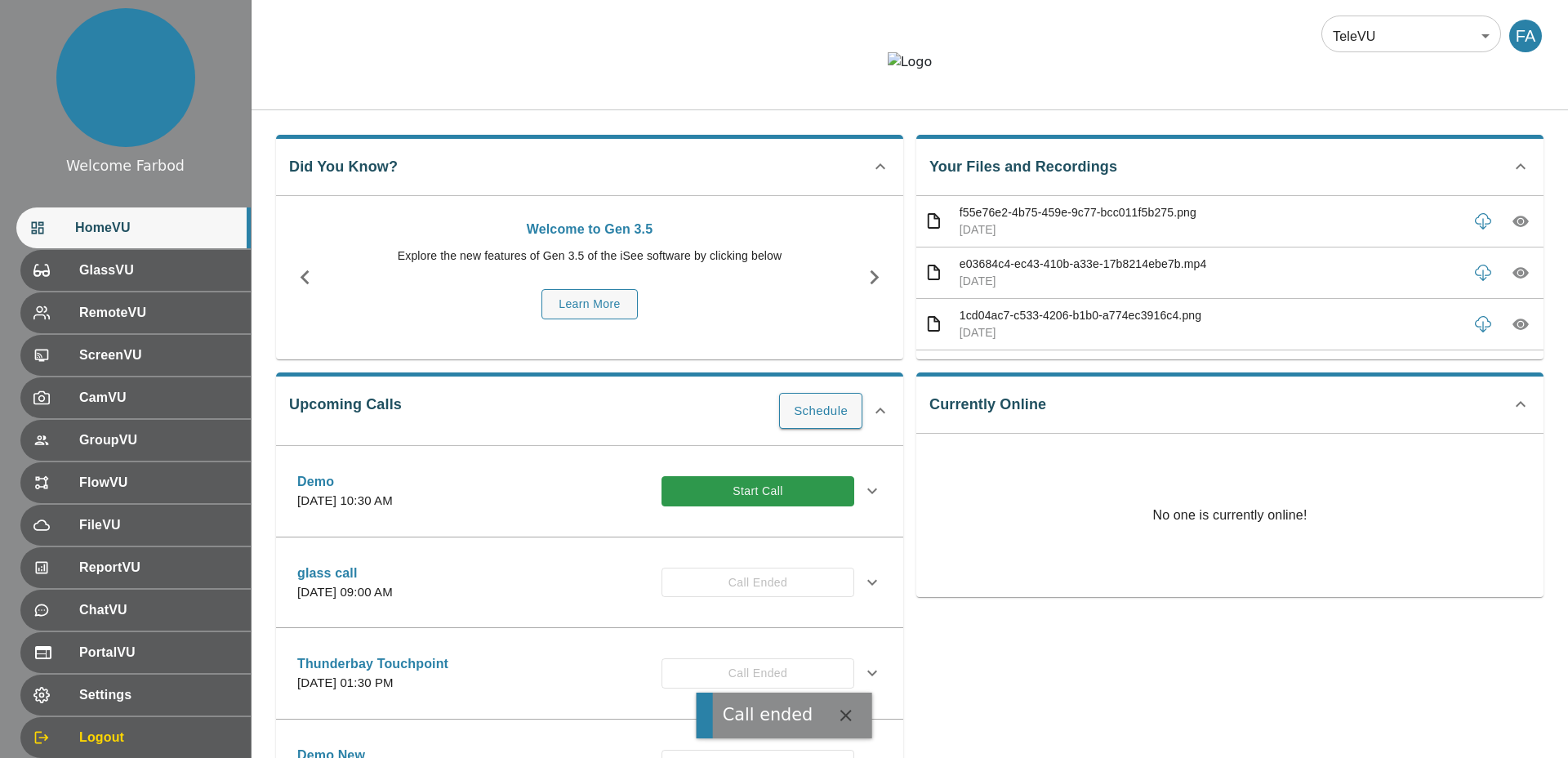
click at [698, 96] on div at bounding box center [909, 75] width 1316 height 45
click at [703, 507] on button "Start Call" at bounding box center [758, 492] width 192 height 30
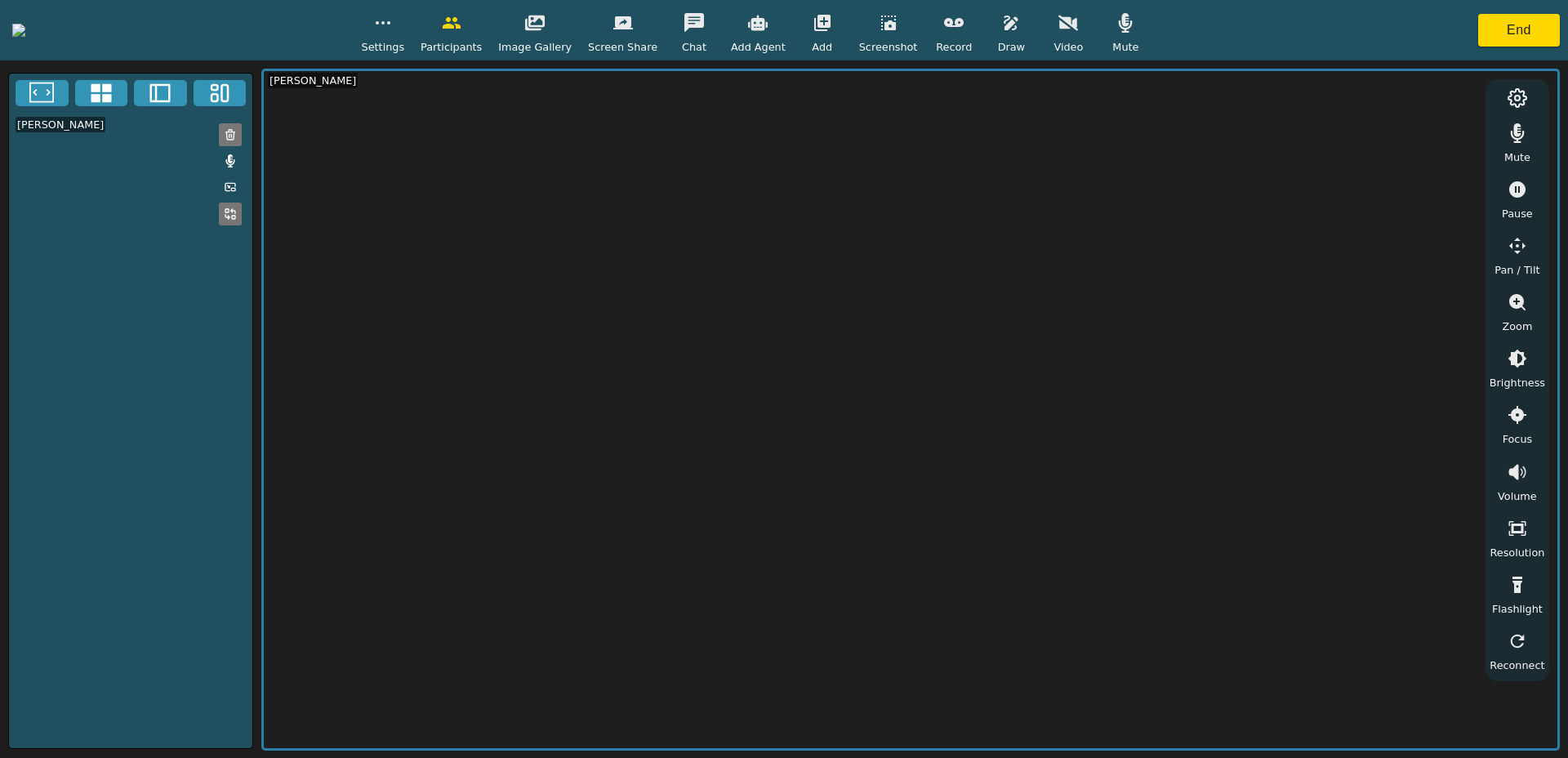
click at [829, 163] on video at bounding box center [910, 410] width 1293 height 677
click at [963, 24] on icon "button" at bounding box center [954, 23] width 20 height 20
click at [974, 34] on button "button" at bounding box center [954, 22] width 41 height 33
click at [1483, 35] on button "End" at bounding box center [1519, 30] width 82 height 33
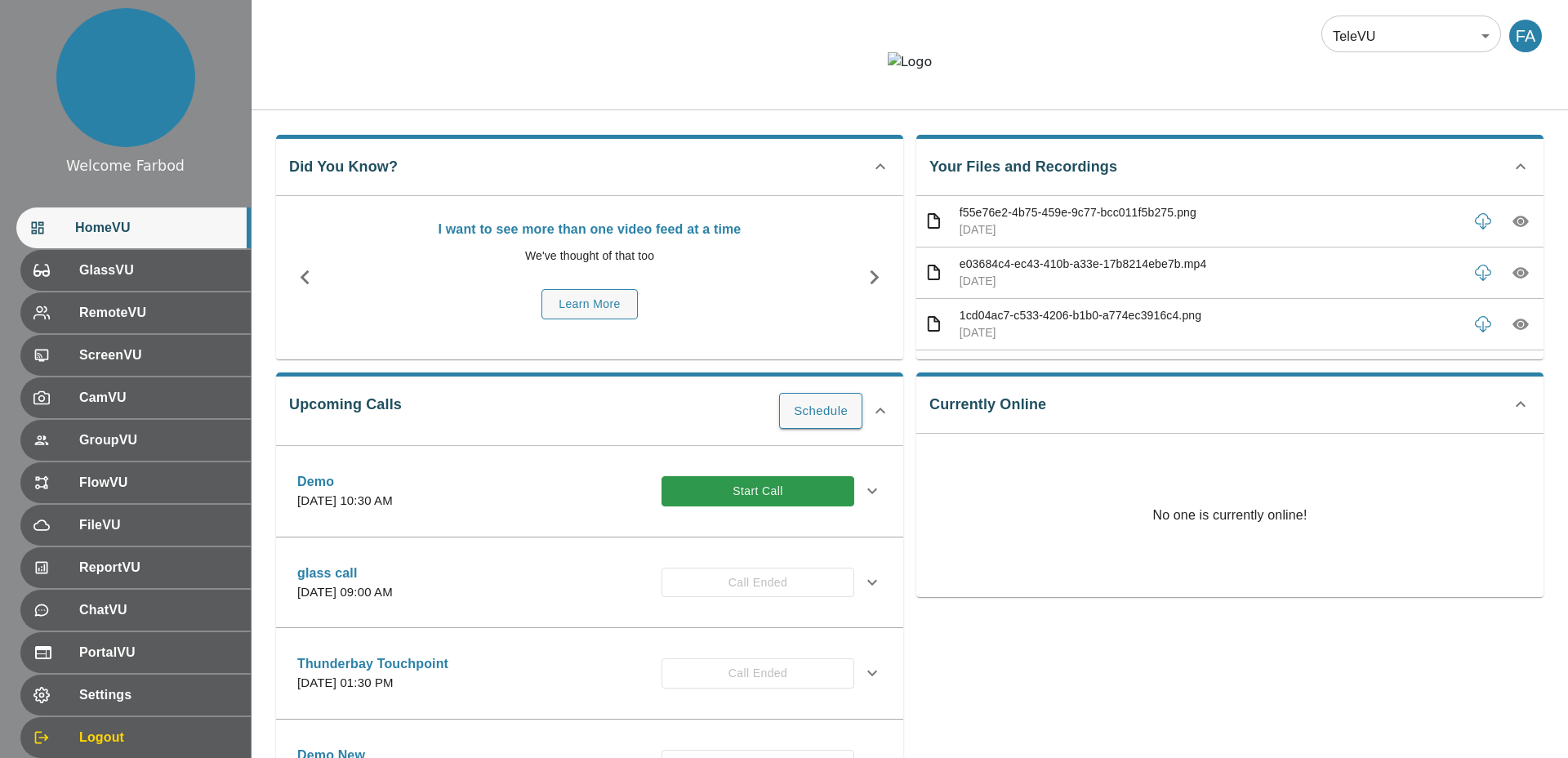
click at [767, 159] on div "Did You Know? I want to see more than one video feed at a time We've thought of…" at bounding box center [909, 561] width 1316 height 902
click at [746, 507] on button "Start Call" at bounding box center [758, 492] width 192 height 30
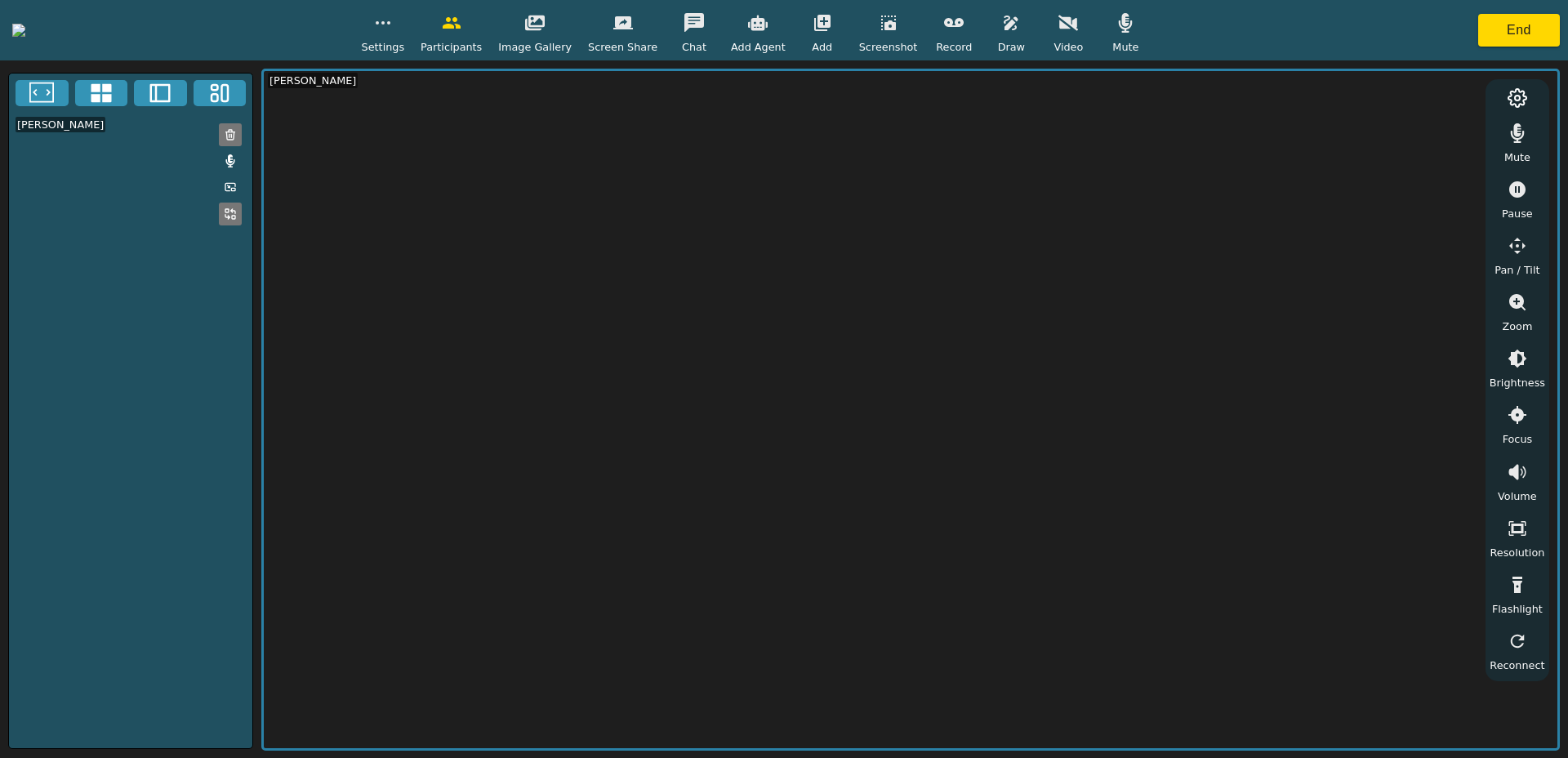
click at [971, 39] on span "Record" at bounding box center [954, 46] width 36 height 15
click at [1497, 31] on button "End" at bounding box center [1519, 30] width 82 height 33
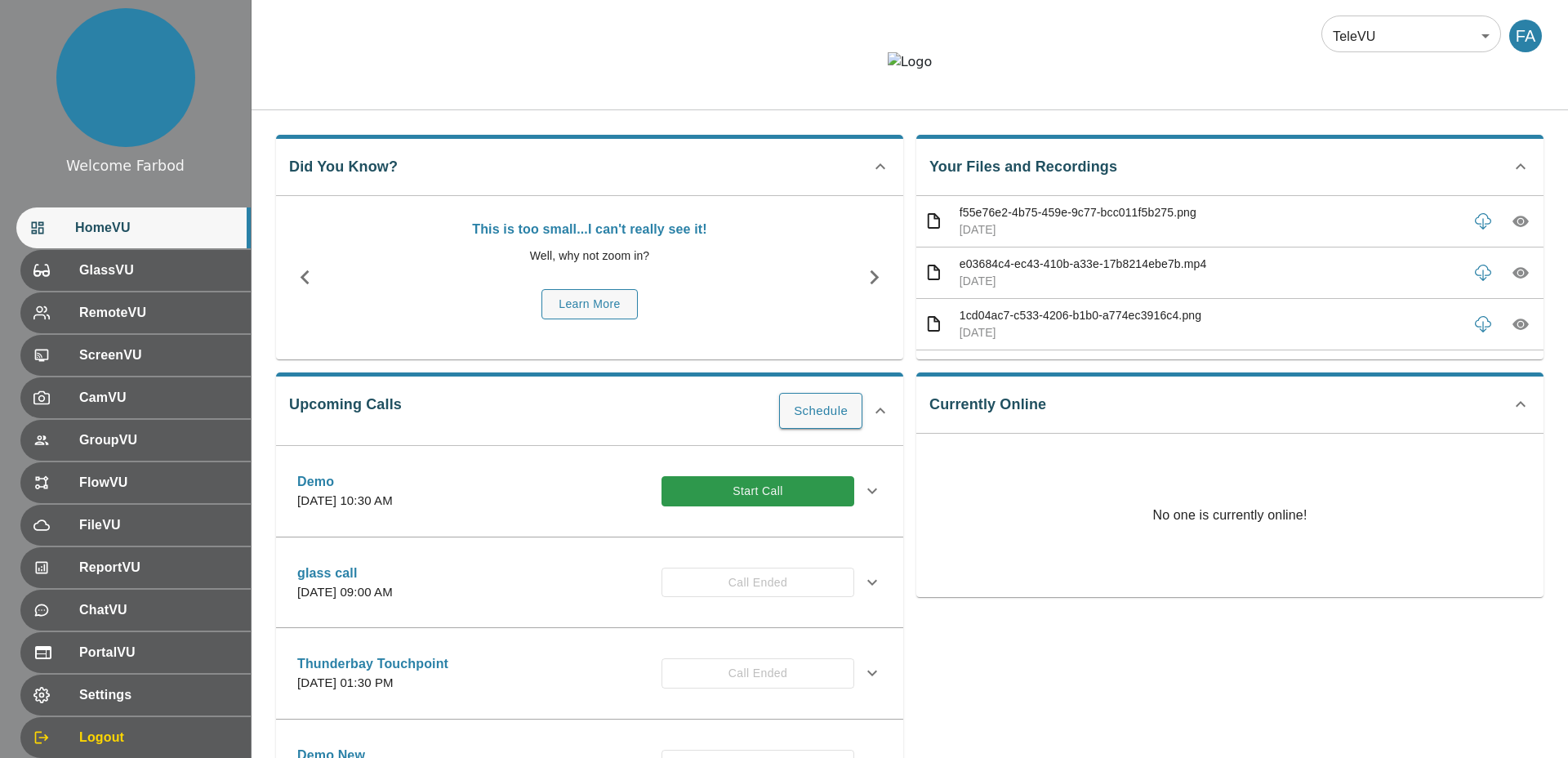
click at [680, 185] on div "Did You Know? This is too small...I can't really see it! Well, why not zoom in?…" at bounding box center [589, 247] width 627 height 224
click at [809, 96] on div at bounding box center [909, 75] width 1316 height 45
click at [740, 505] on button "Start Call" at bounding box center [758, 490] width 192 height 30
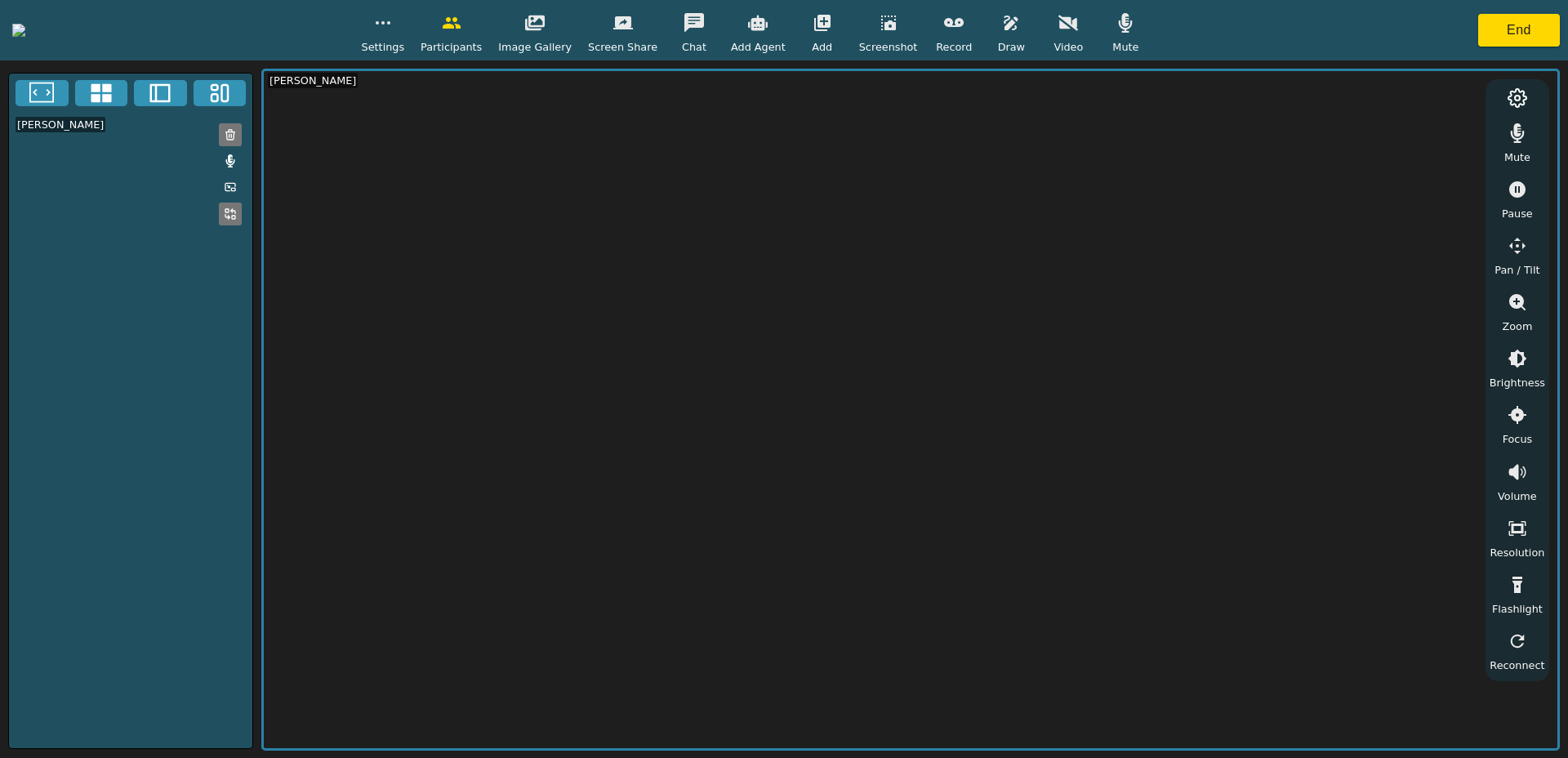
click at [963, 29] on icon "button" at bounding box center [954, 23] width 20 height 20
click at [1088, 35] on button "button" at bounding box center [1068, 22] width 41 height 33
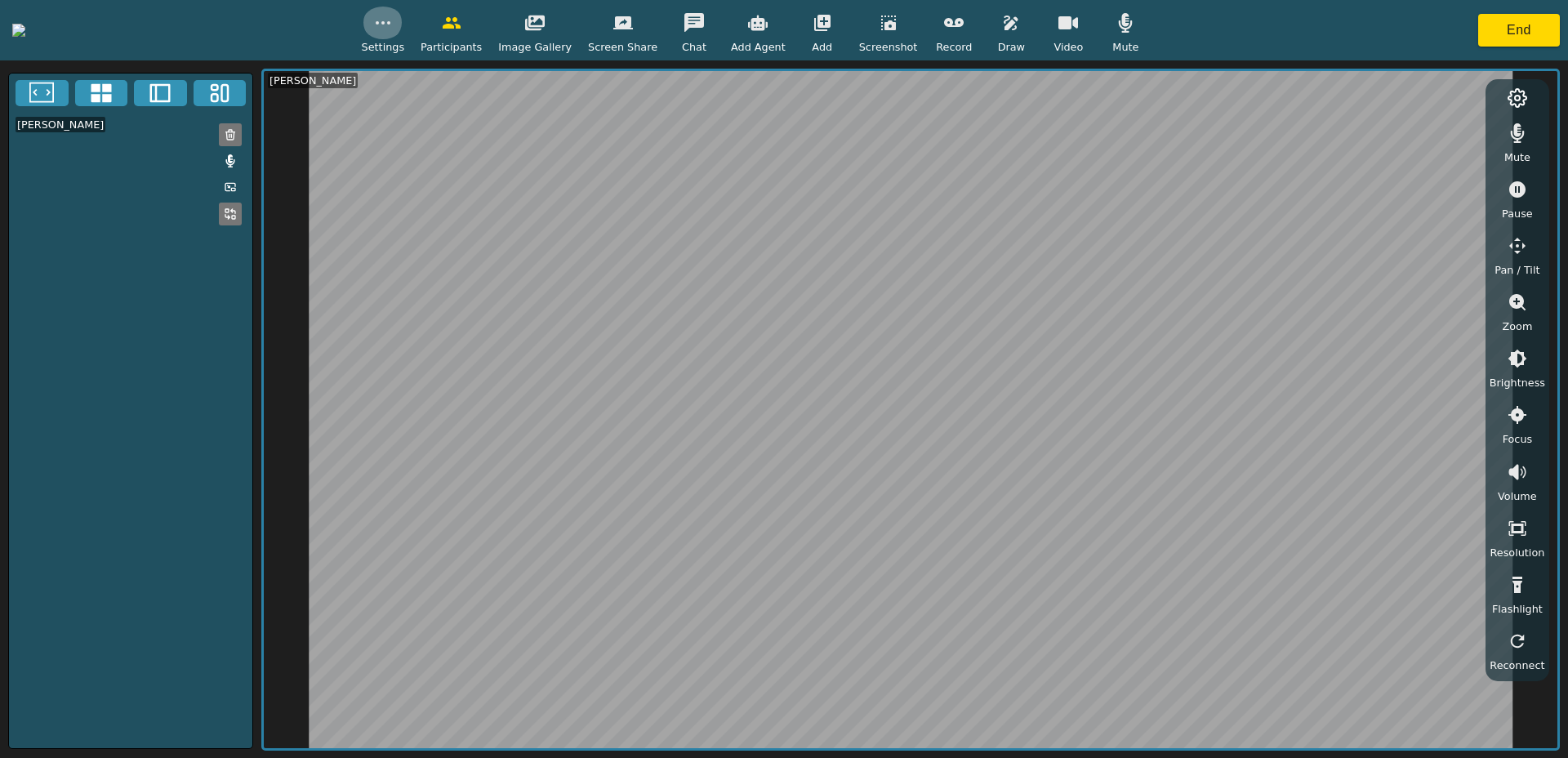
click at [403, 31] on button "button" at bounding box center [383, 22] width 41 height 33
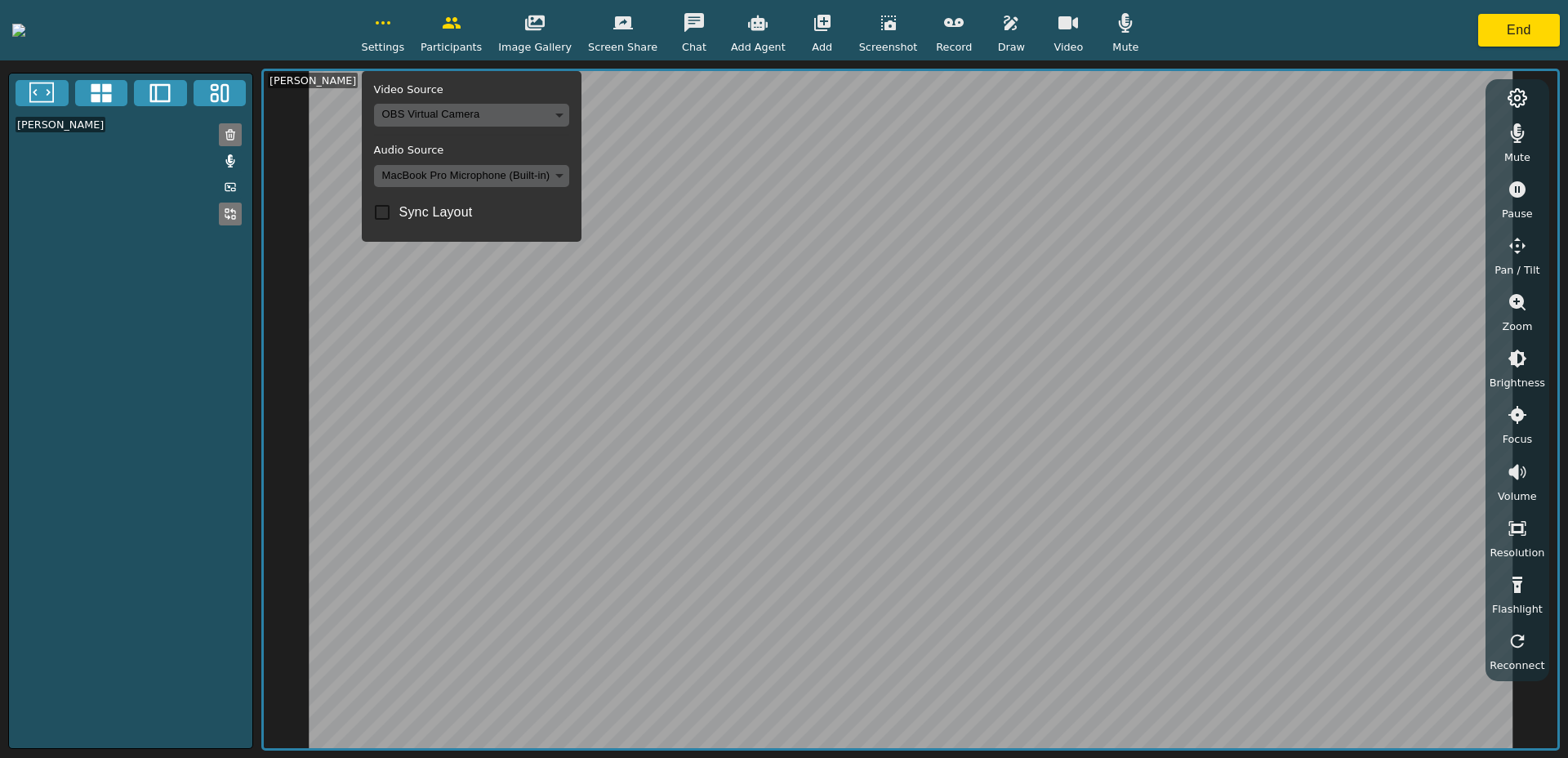
click at [548, 118] on body "Settings Video Source OBS Virtual Camera 8def1697e7aab0bac117425f10e484e6825f1a…" at bounding box center [784, 379] width 1568 height 758
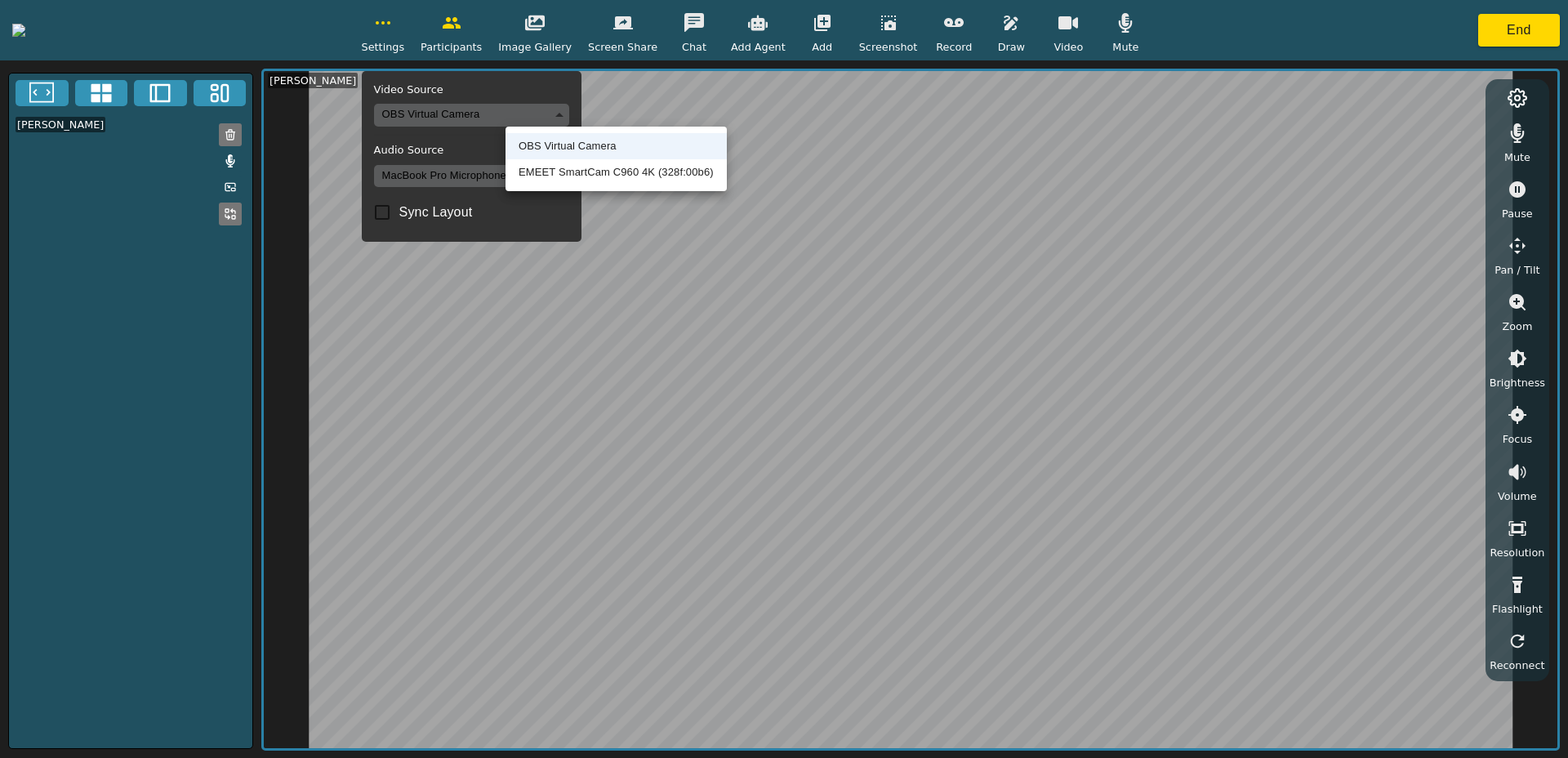
click at [551, 169] on li "EMEET SmartCam C960 4K (328f:00b6)" at bounding box center [616, 172] width 222 height 26
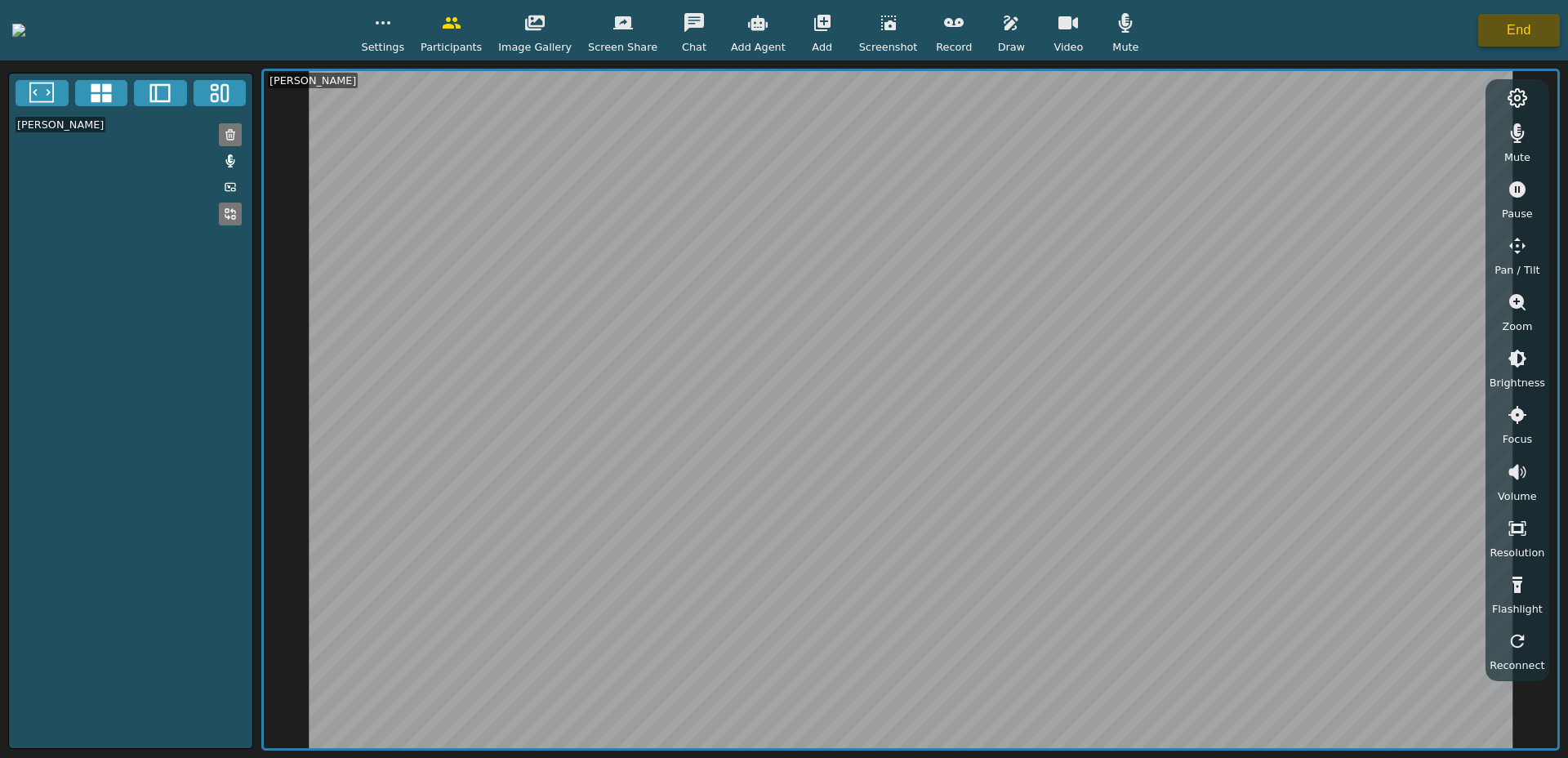
click at [1531, 35] on button "End" at bounding box center [1519, 30] width 82 height 33
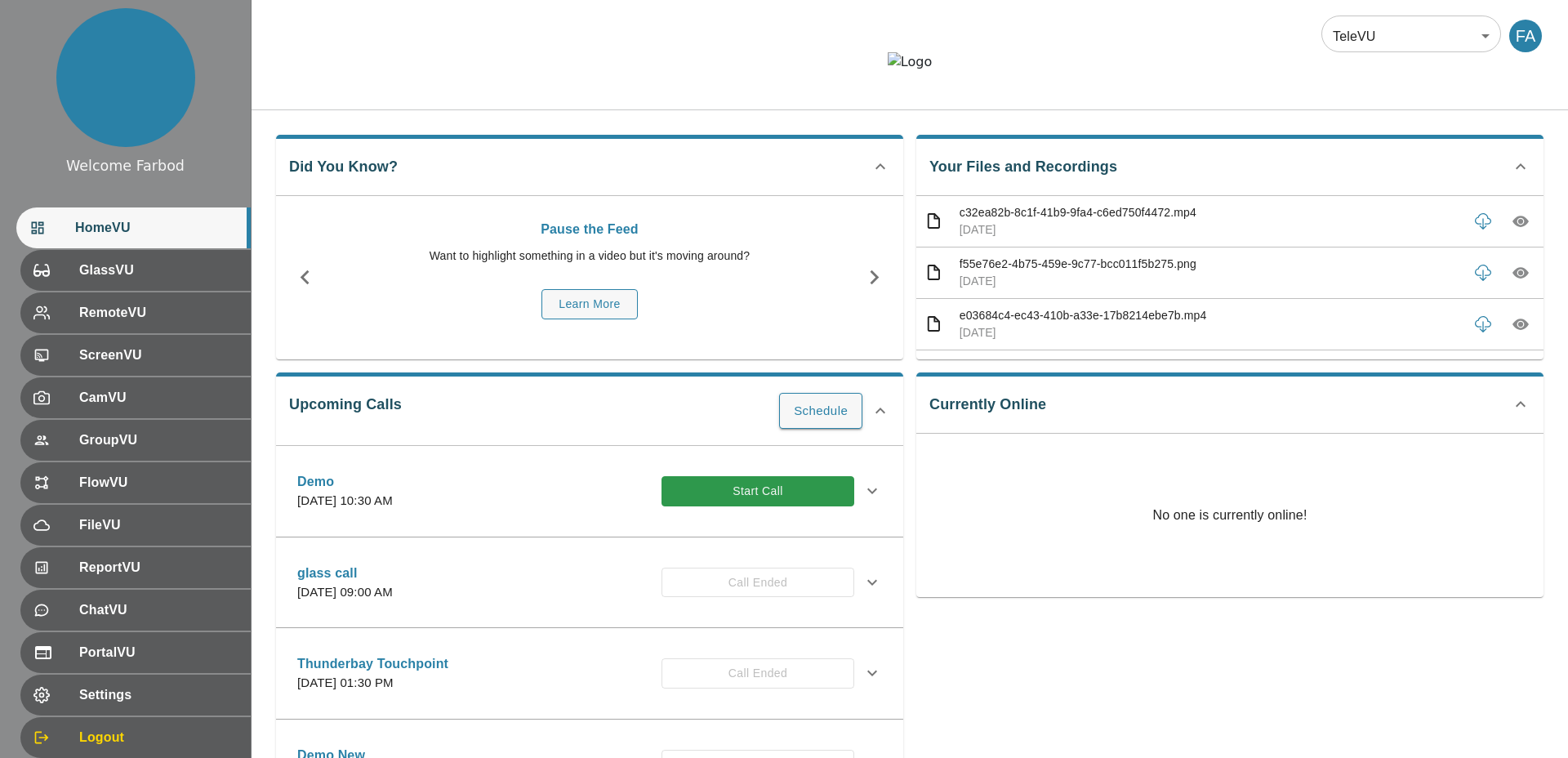
click at [418, 164] on div "Did You Know? Pause the Feed Want to highlight something in a video but it's mo…" at bounding box center [909, 549] width 1316 height 876
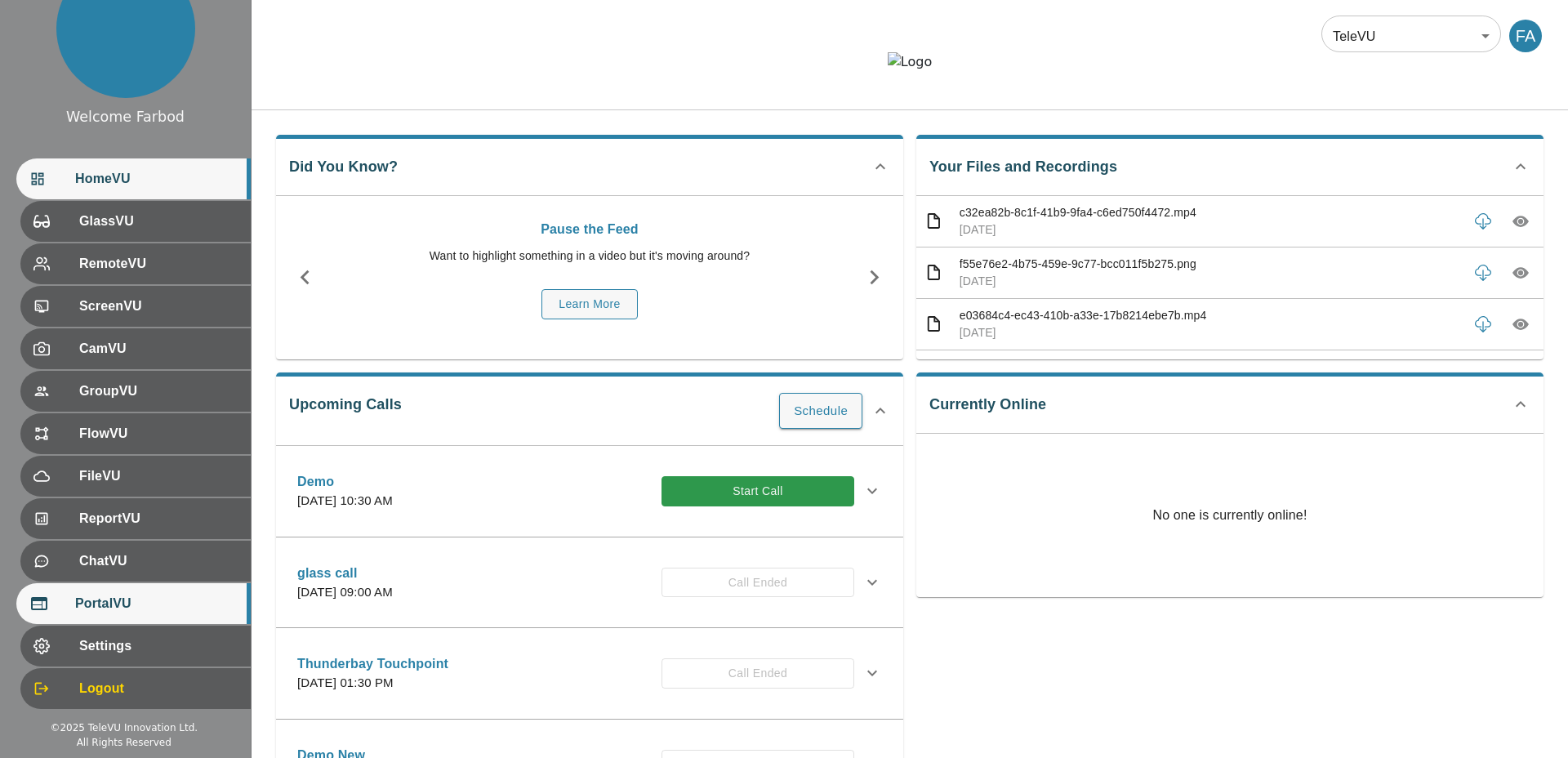
scroll to position [48, 0]
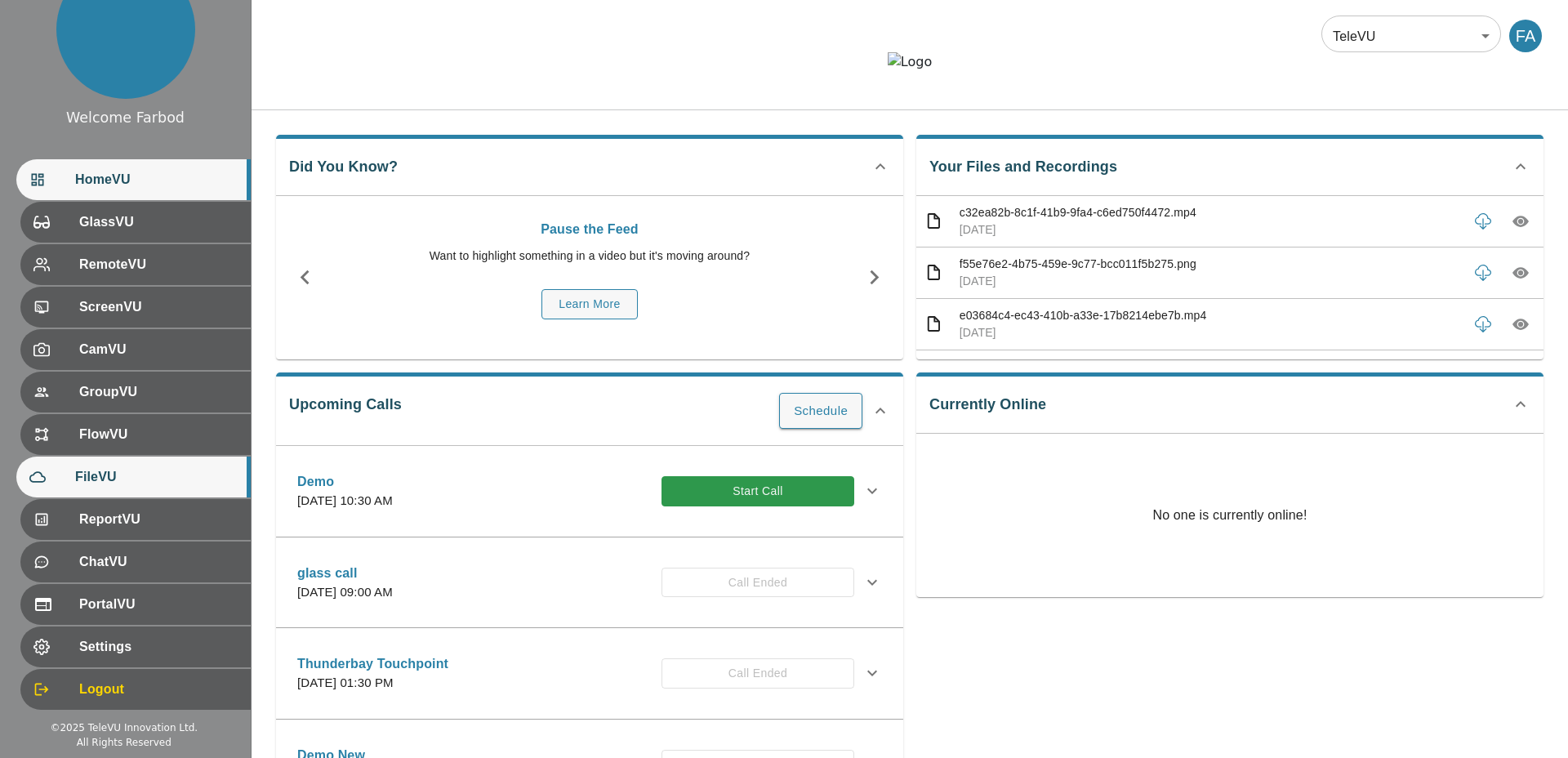
click at [87, 468] on span "FileVU" at bounding box center [156, 477] width 162 height 20
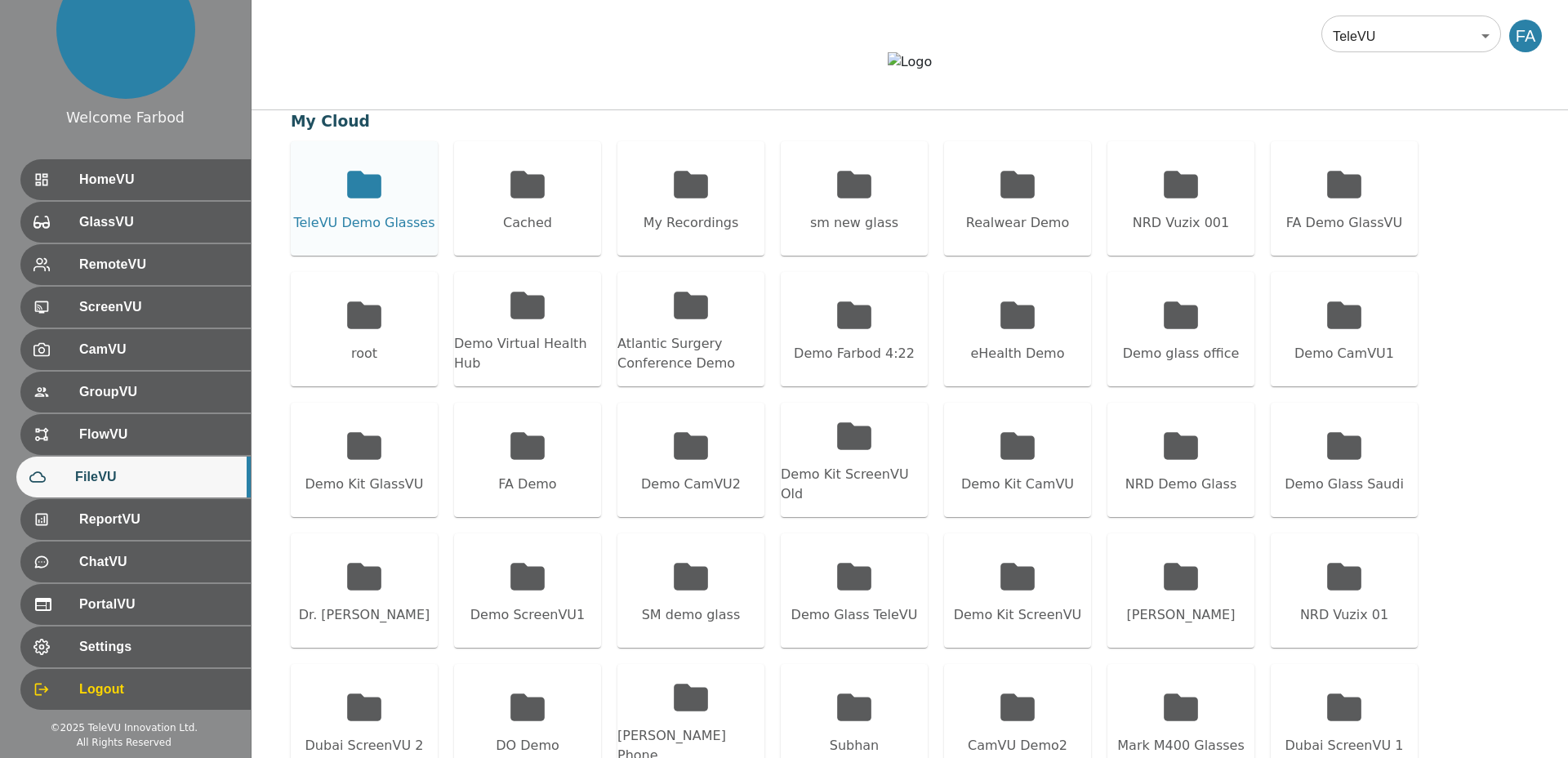
click at [357, 198] on icon at bounding box center [364, 184] width 35 height 27
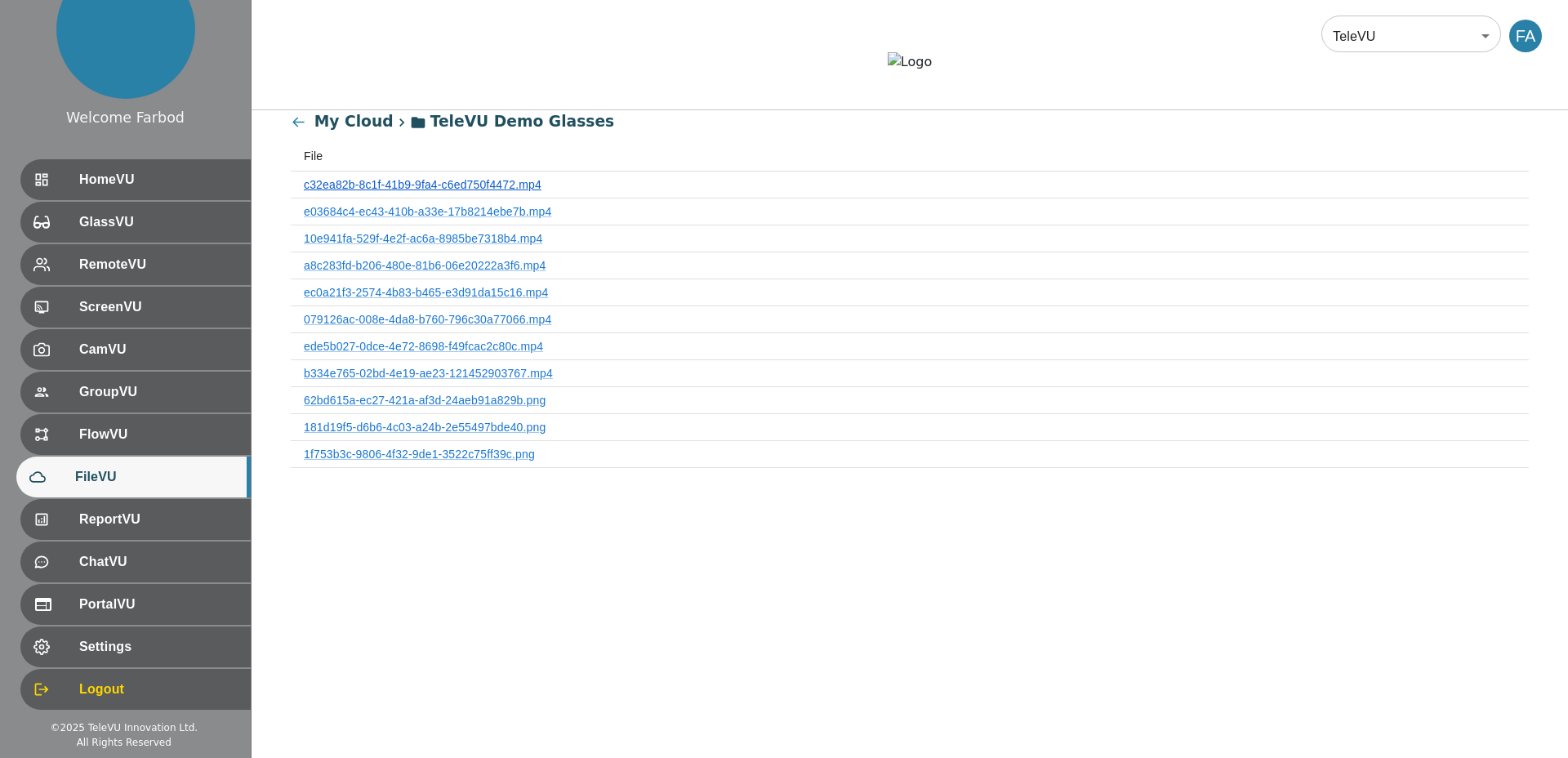
click at [388, 192] on link "c32ea82b-8c1f-41b9-9fa4-c6ed750f4472.mp4" at bounding box center [422, 184] width 238 height 13
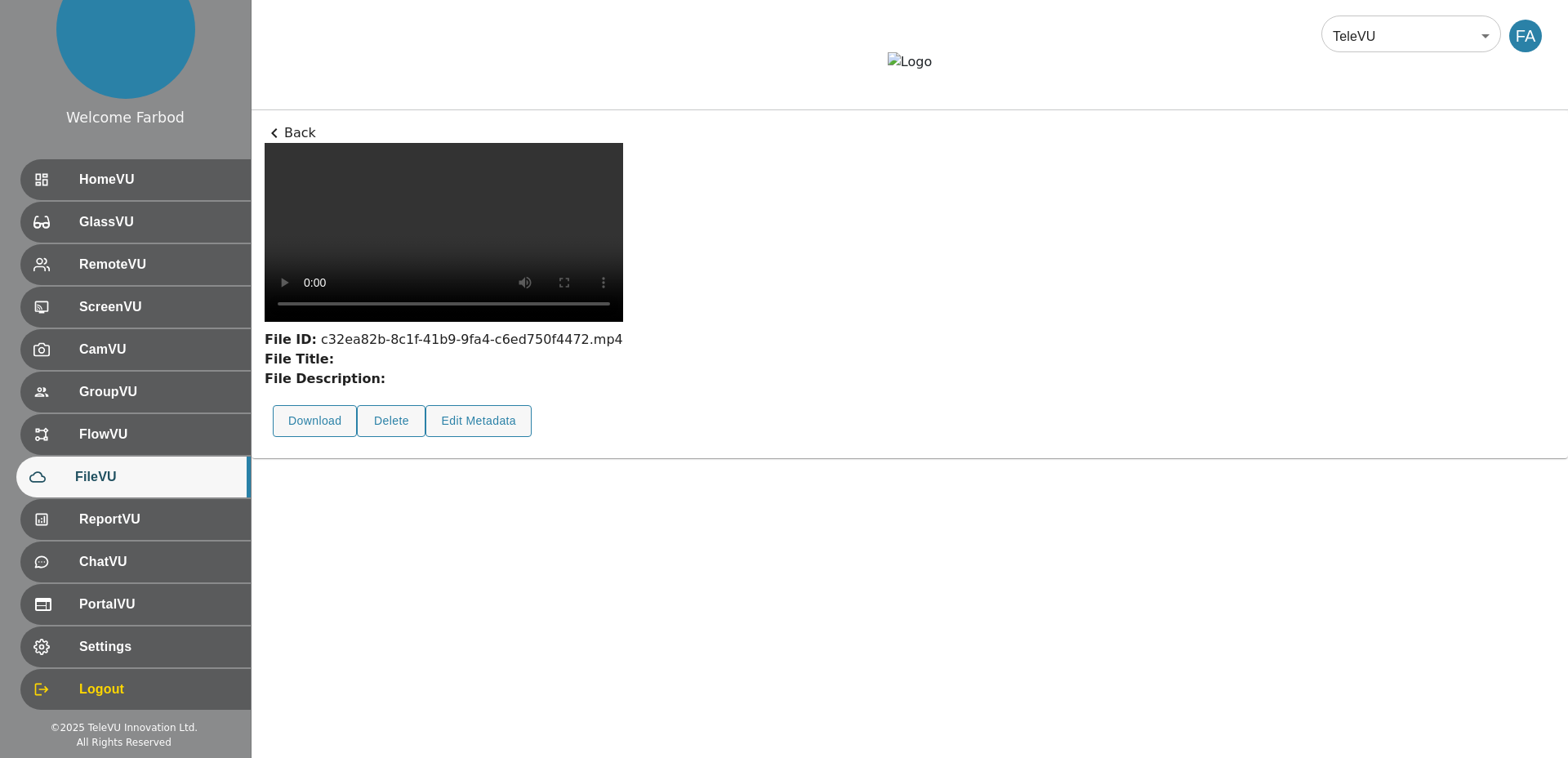
click at [284, 143] on p "Back" at bounding box center [909, 133] width 1290 height 20
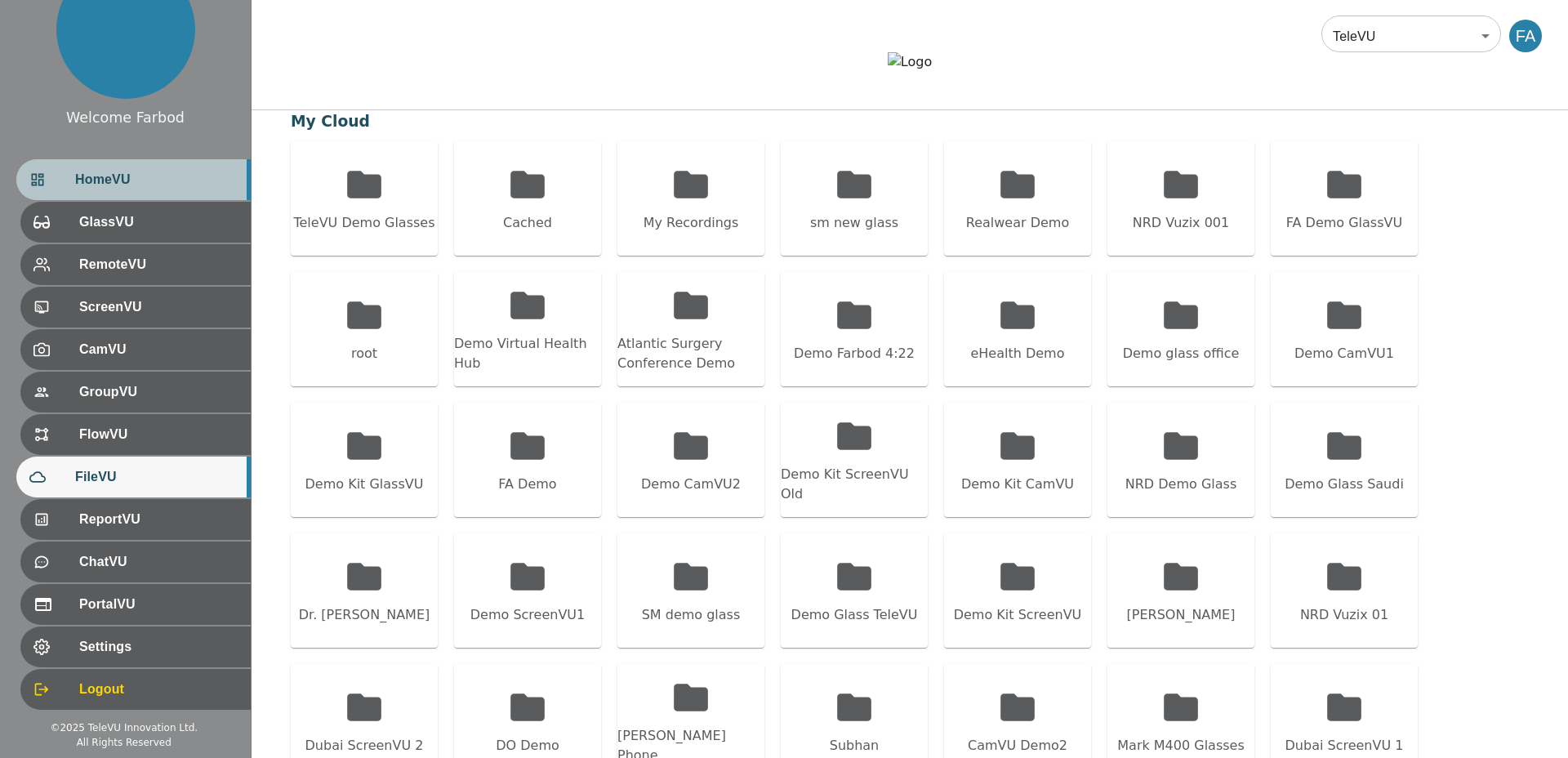
click at [165, 164] on div "HomeVU" at bounding box center [133, 180] width 234 height 41
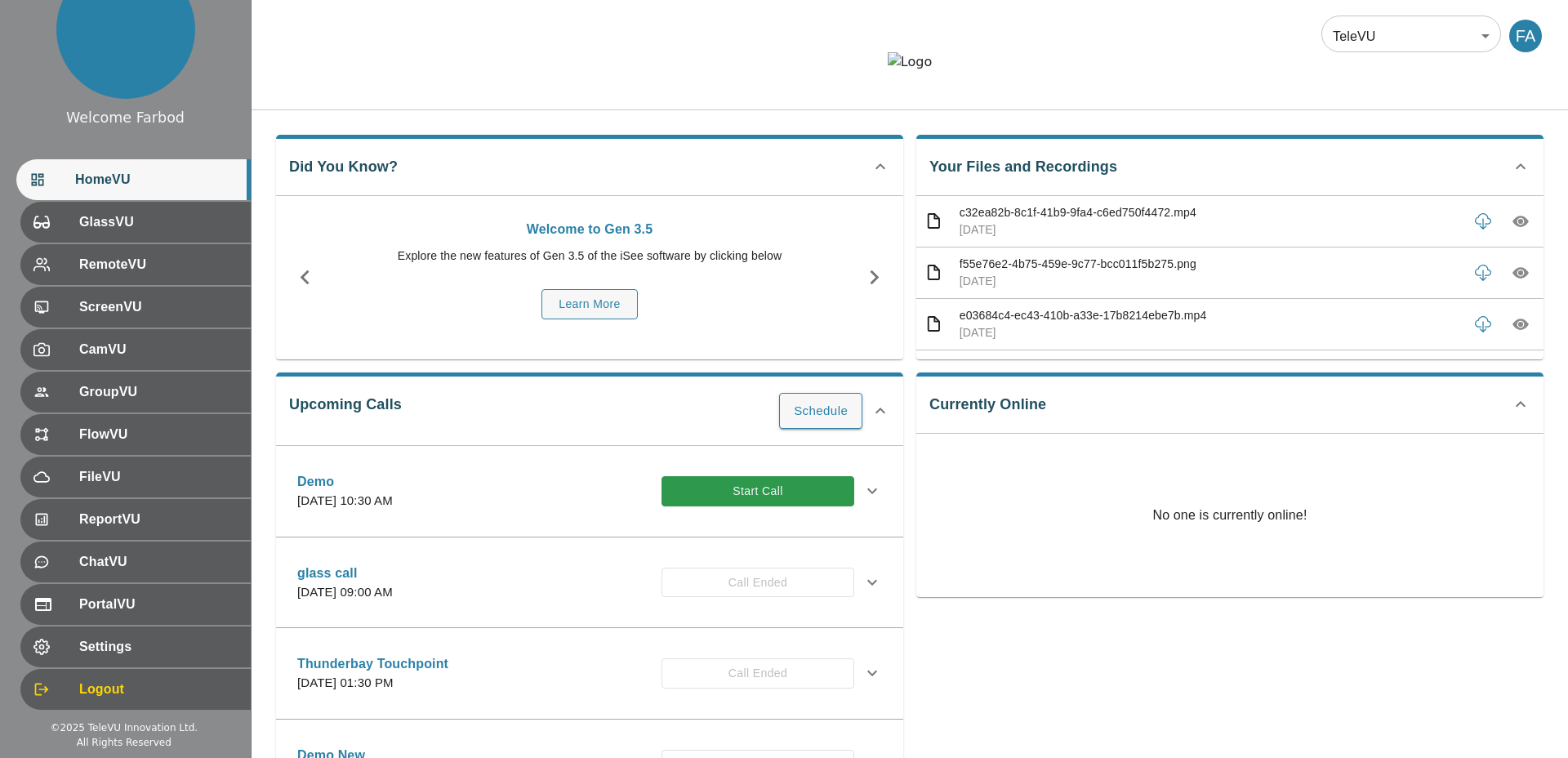
click at [804, 187] on div "Did You Know? Welcome to Gen 3.5 Explore the new features of Gen 3.5 of the iSe…" at bounding box center [589, 247] width 627 height 224
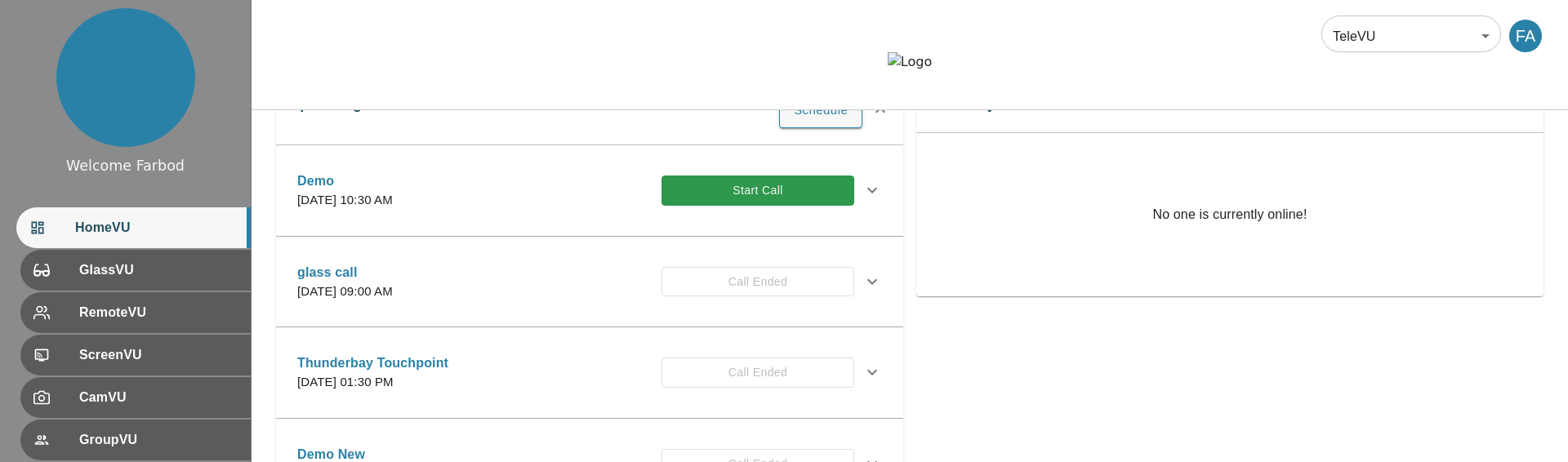
scroll to position [329, 0]
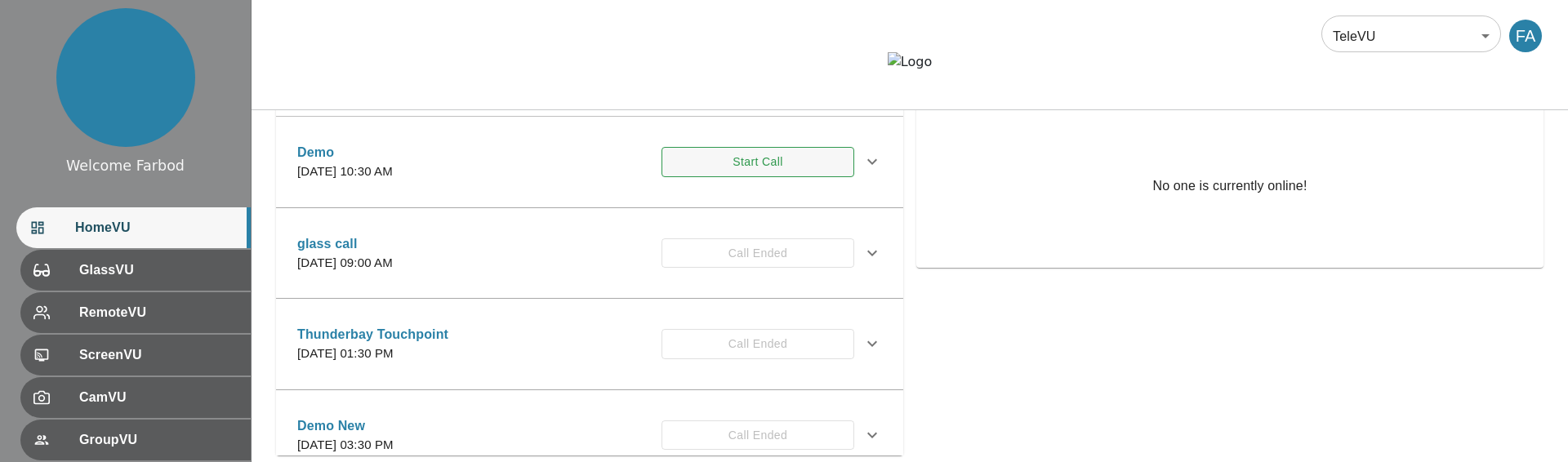
click at [731, 177] on button "Start Call" at bounding box center [758, 162] width 192 height 30
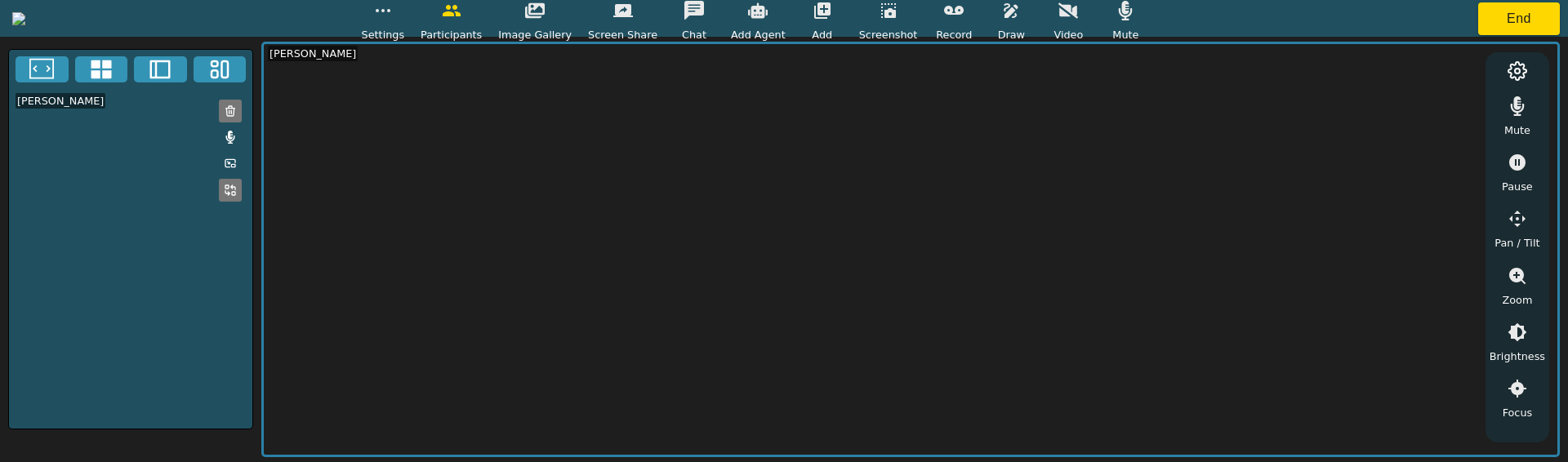
click at [963, 18] on icon "button" at bounding box center [954, 11] width 20 height 20
click at [1489, 20] on button "End" at bounding box center [1519, 19] width 82 height 33
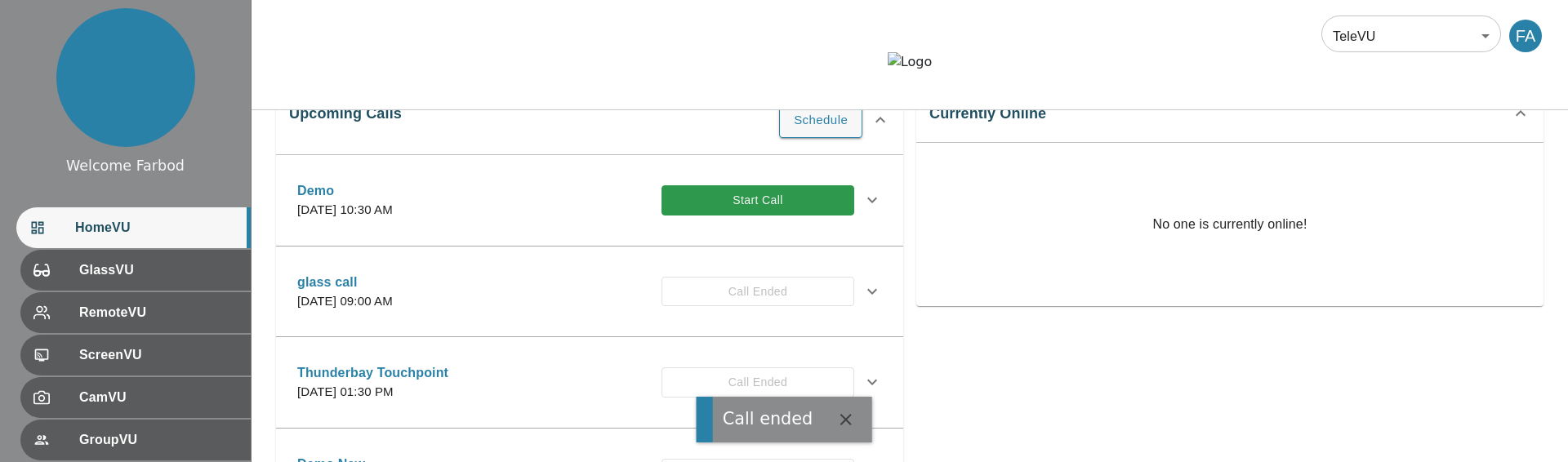
scroll to position [250, 0]
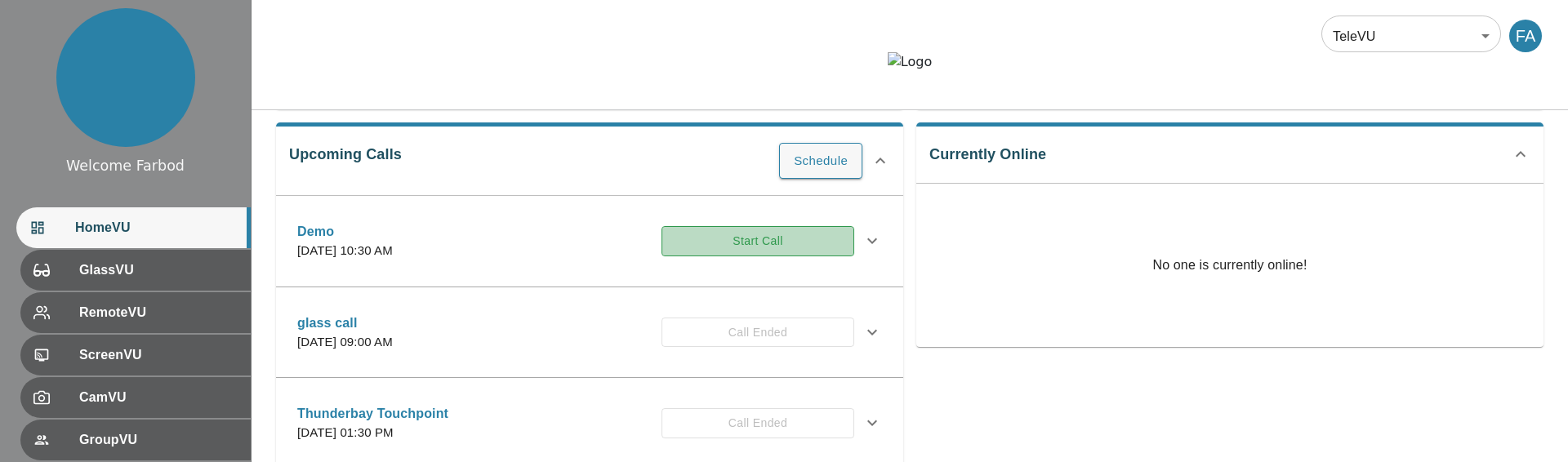
click at [724, 256] on button "Start Call" at bounding box center [758, 241] width 192 height 30
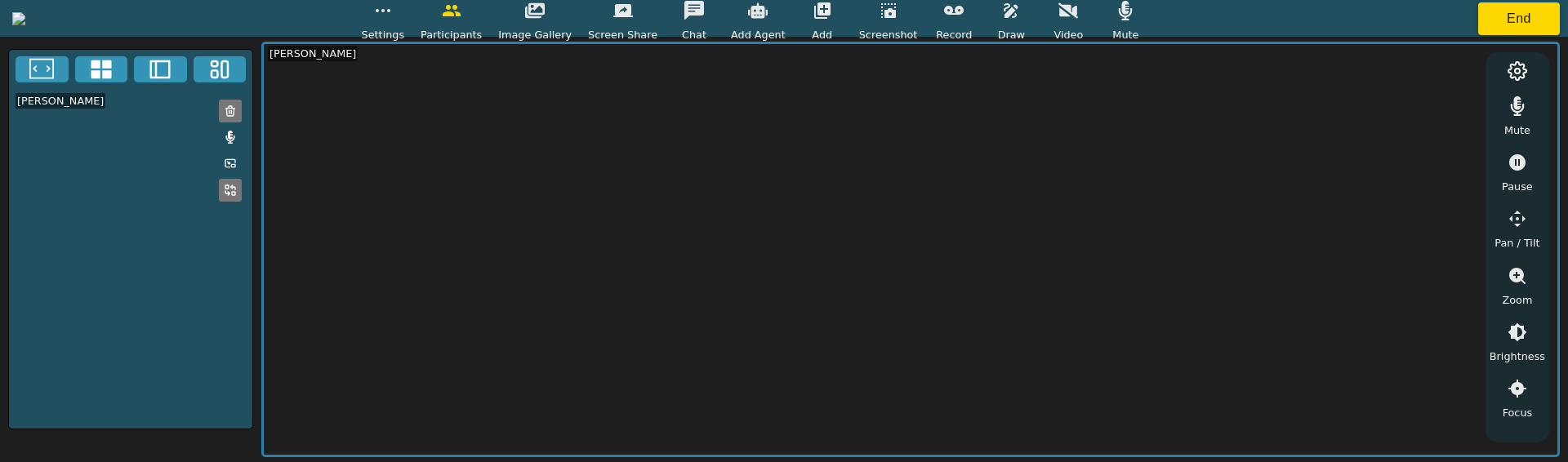
click at [974, 20] on button "button" at bounding box center [954, 11] width 41 height 33
click at [1507, 18] on button "End" at bounding box center [1519, 19] width 82 height 33
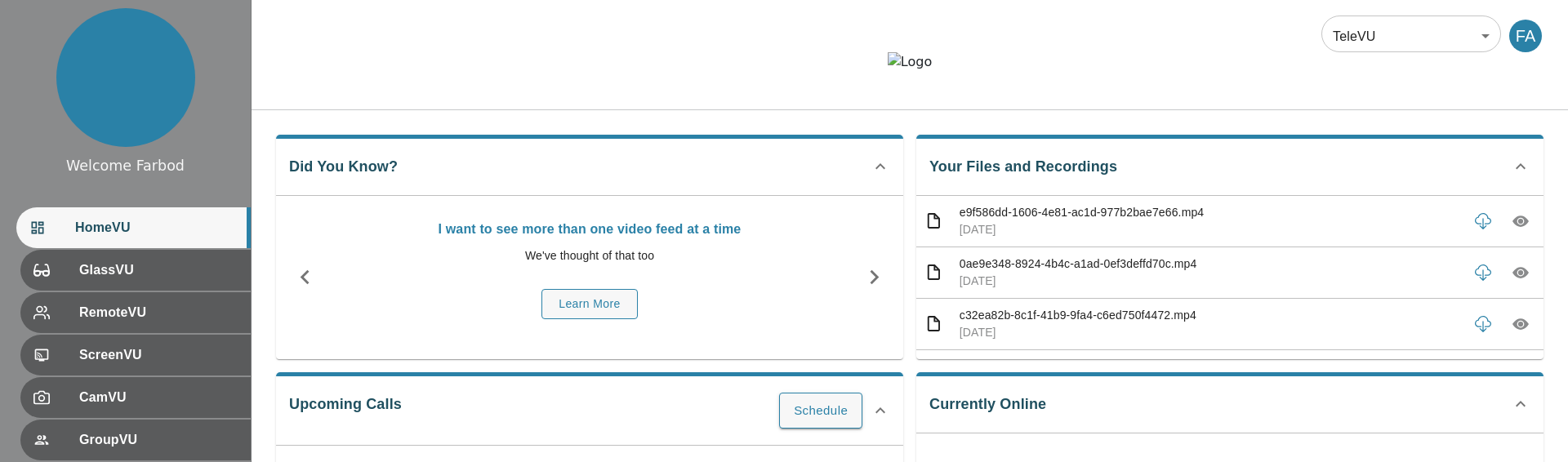
scroll to position [239, 0]
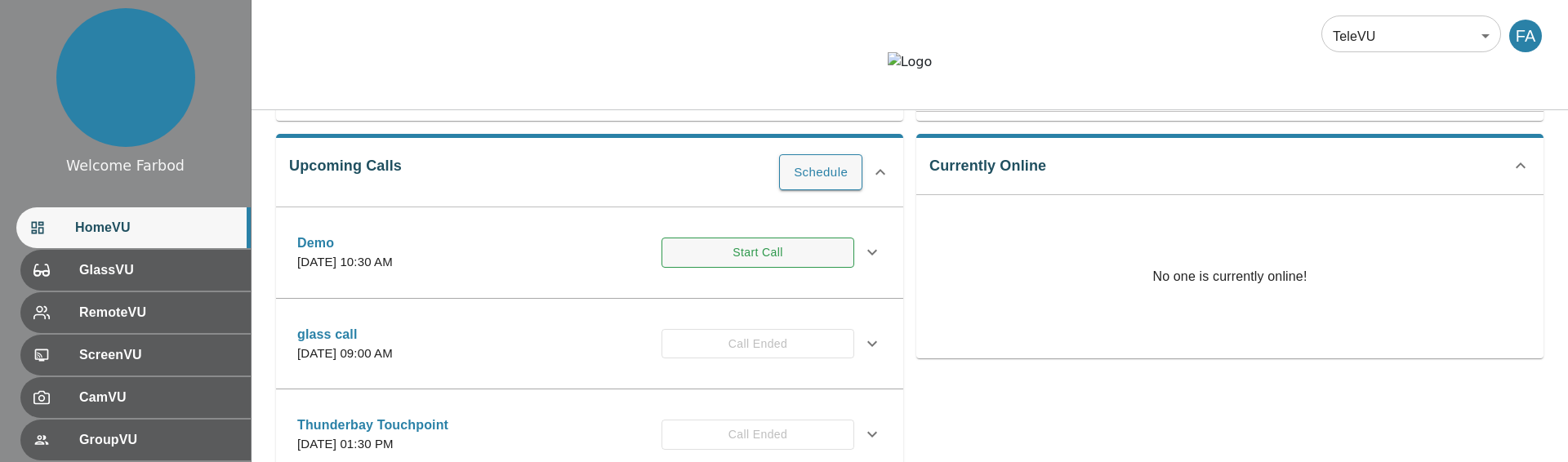
click at [741, 268] on button "Start Call" at bounding box center [758, 253] width 192 height 30
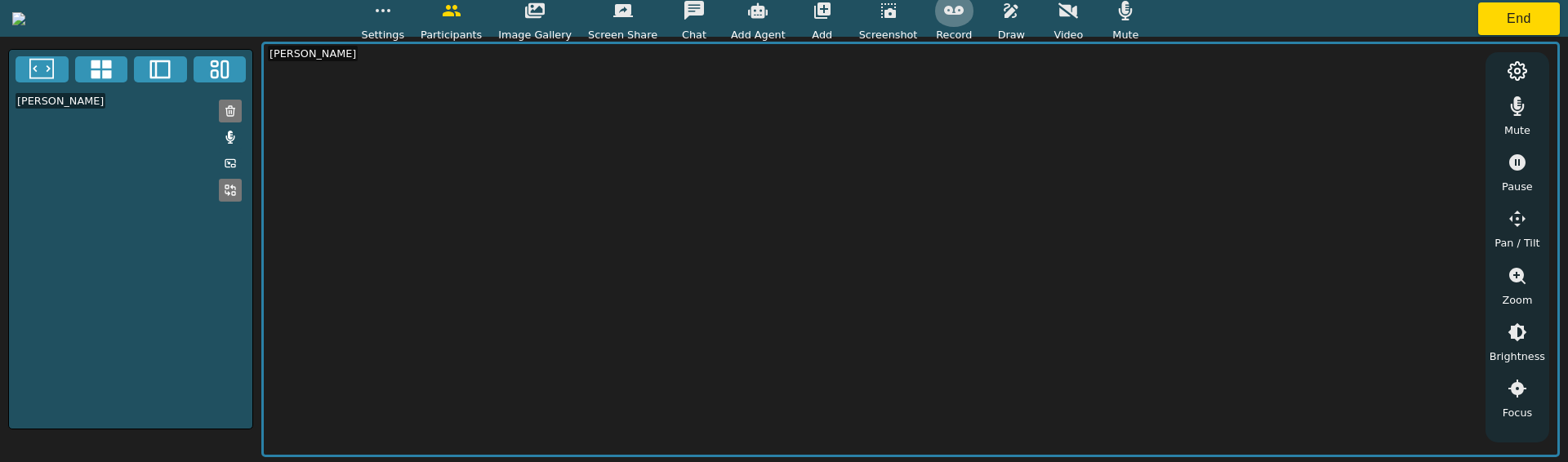
click at [963, 16] on icon "button" at bounding box center [954, 11] width 20 height 20
click at [1515, 19] on button "End" at bounding box center [1519, 19] width 82 height 33
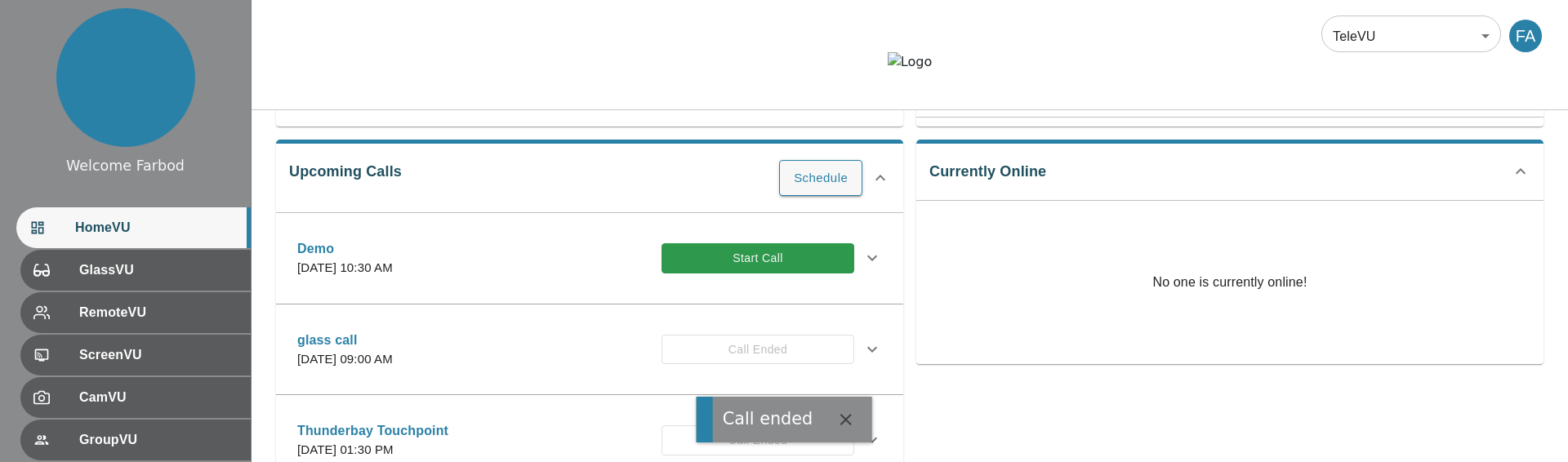
scroll to position [233, 0]
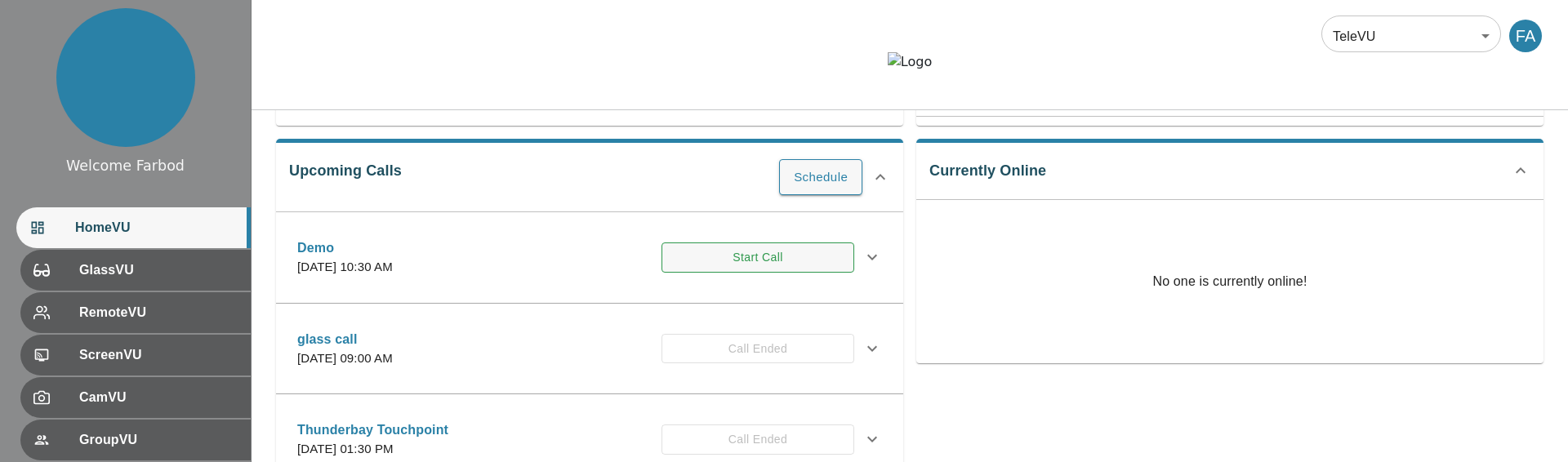
click at [692, 272] on button "Start Call" at bounding box center [758, 257] width 192 height 30
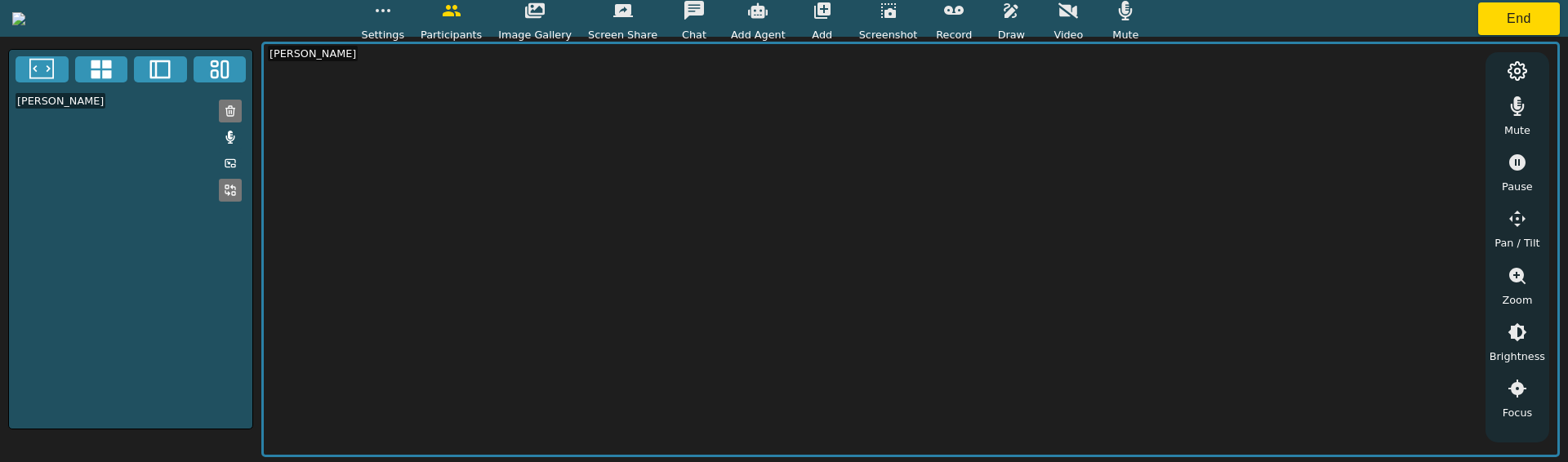
click at [974, 24] on button "button" at bounding box center [954, 11] width 41 height 33
click at [1520, 20] on button "End" at bounding box center [1519, 19] width 82 height 33
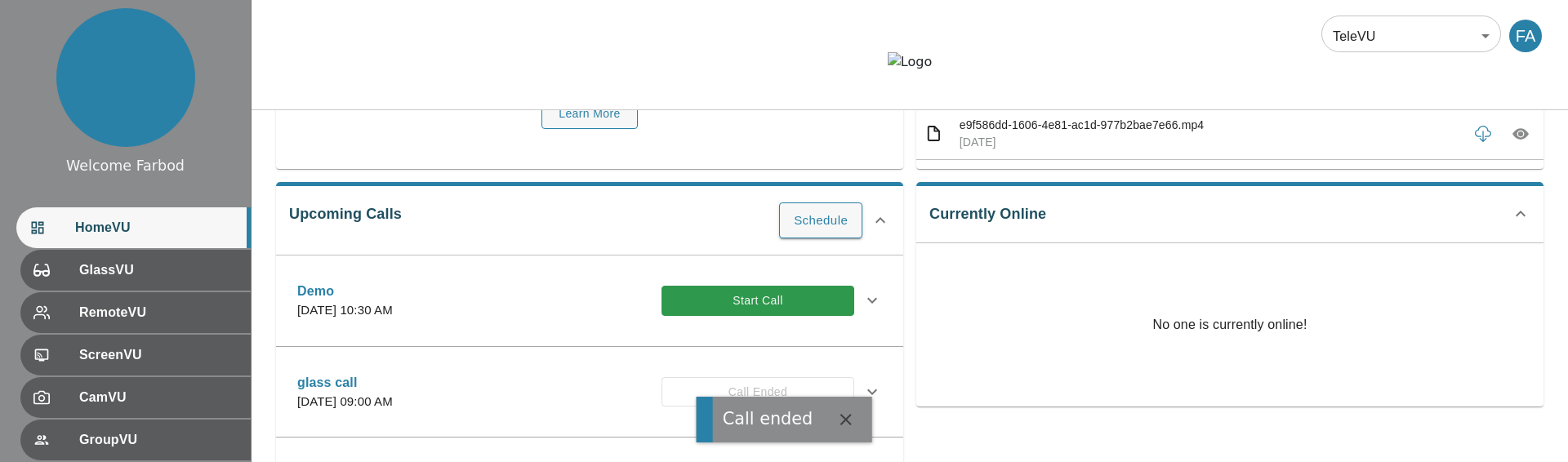
scroll to position [198, 0]
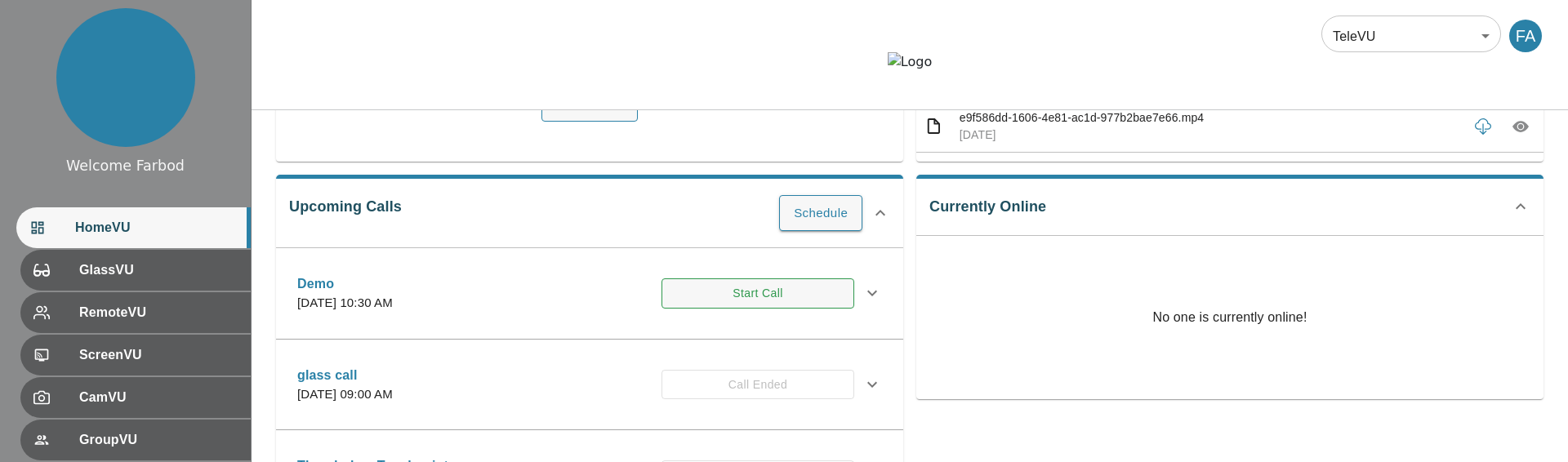
click at [718, 309] on button "Start Call" at bounding box center [758, 294] width 192 height 30
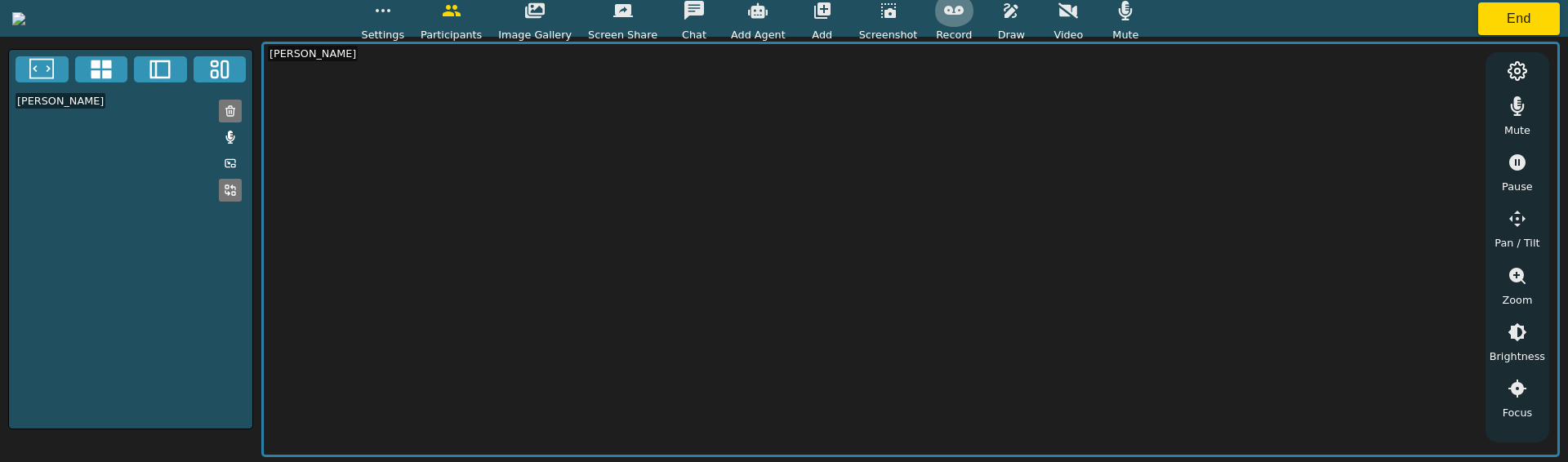
click at [963, 17] on icon "button" at bounding box center [954, 11] width 20 height 20
click at [1523, 20] on button "End" at bounding box center [1519, 19] width 82 height 33
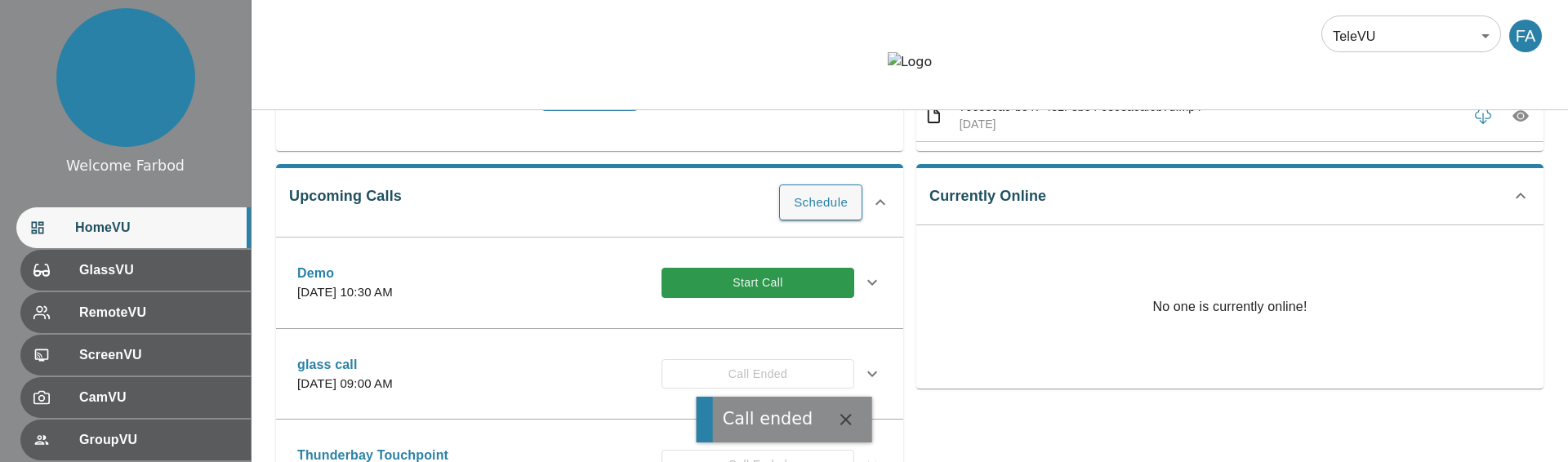
scroll to position [222, 0]
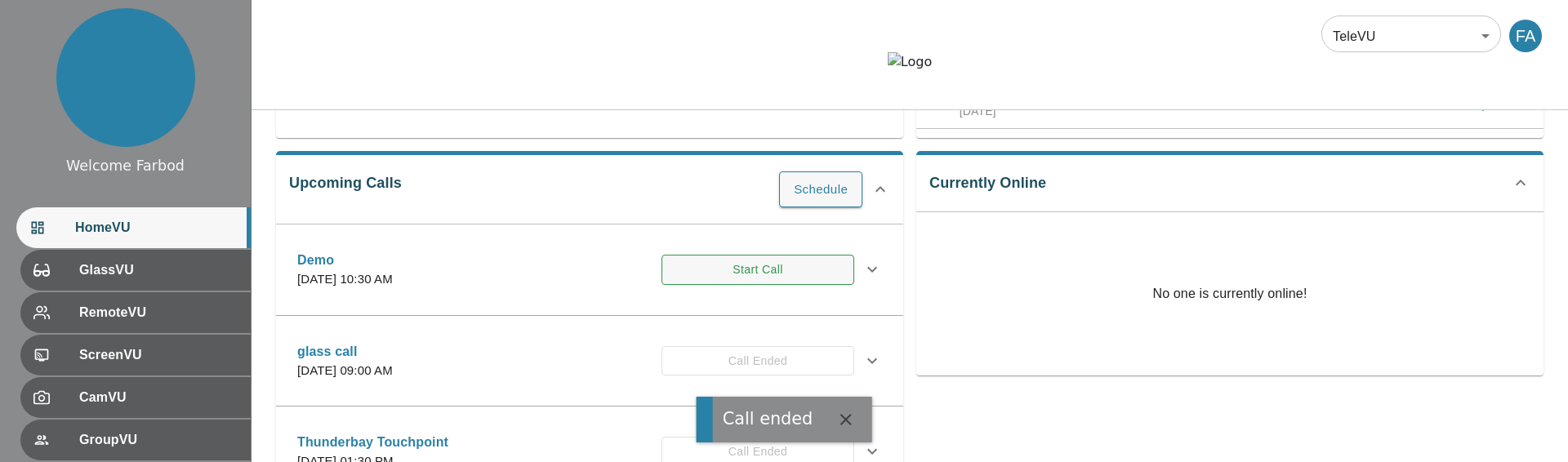
click at [758, 285] on button "Start Call" at bounding box center [758, 270] width 192 height 30
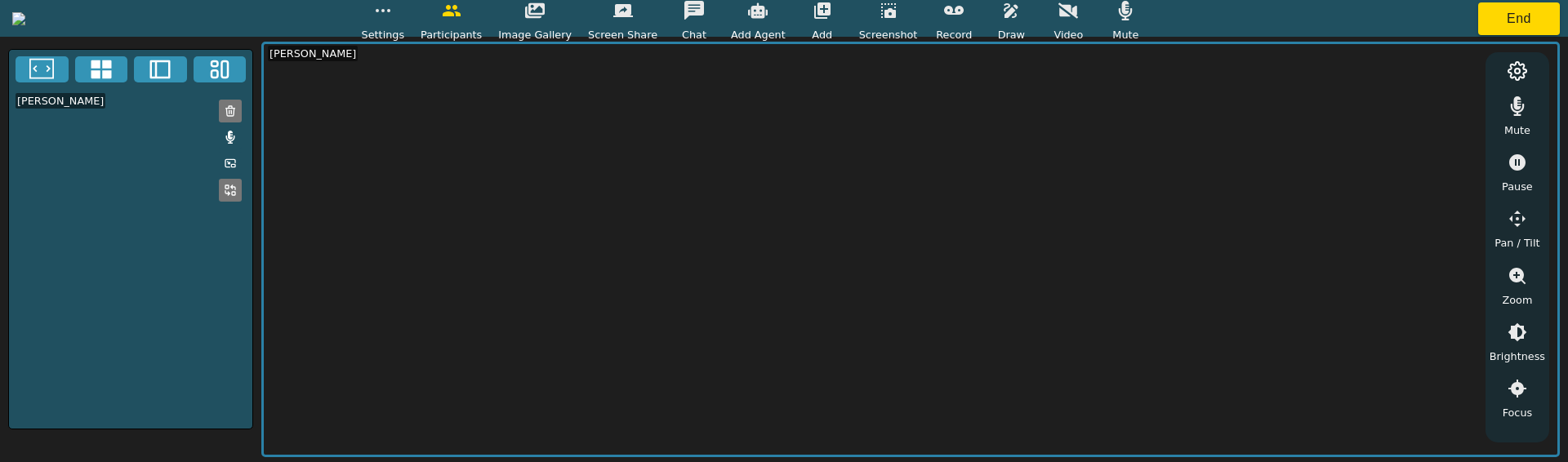
click at [963, 15] on icon "button" at bounding box center [954, 11] width 20 height 20
click at [974, 22] on button "button" at bounding box center [954, 11] width 41 height 33
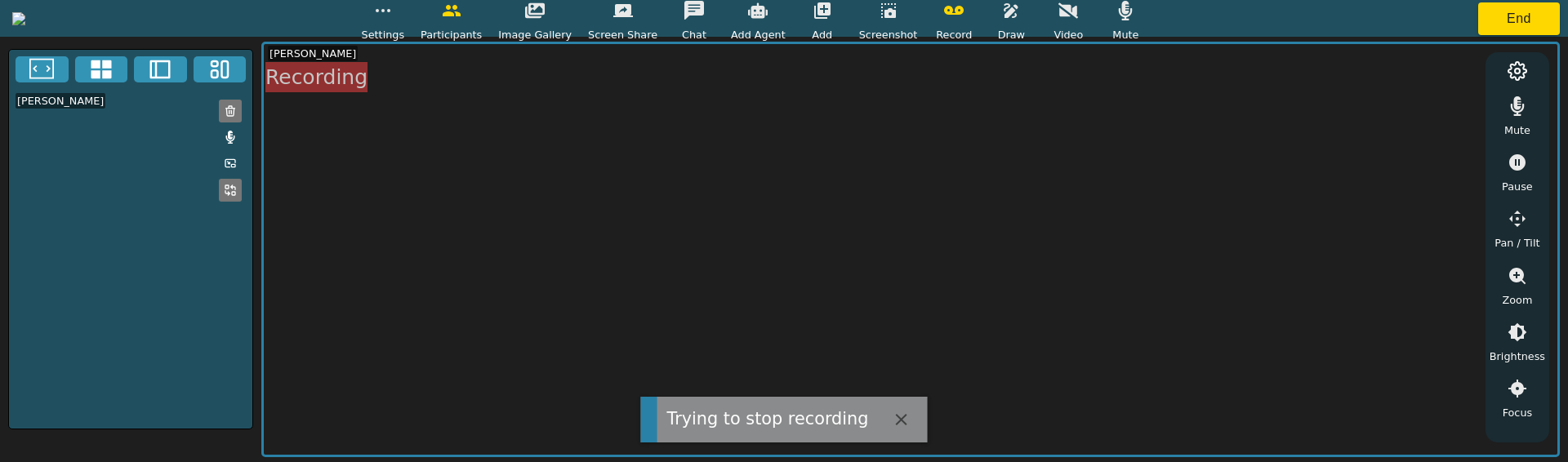
click at [963, 17] on icon "button" at bounding box center [954, 11] width 20 height 20
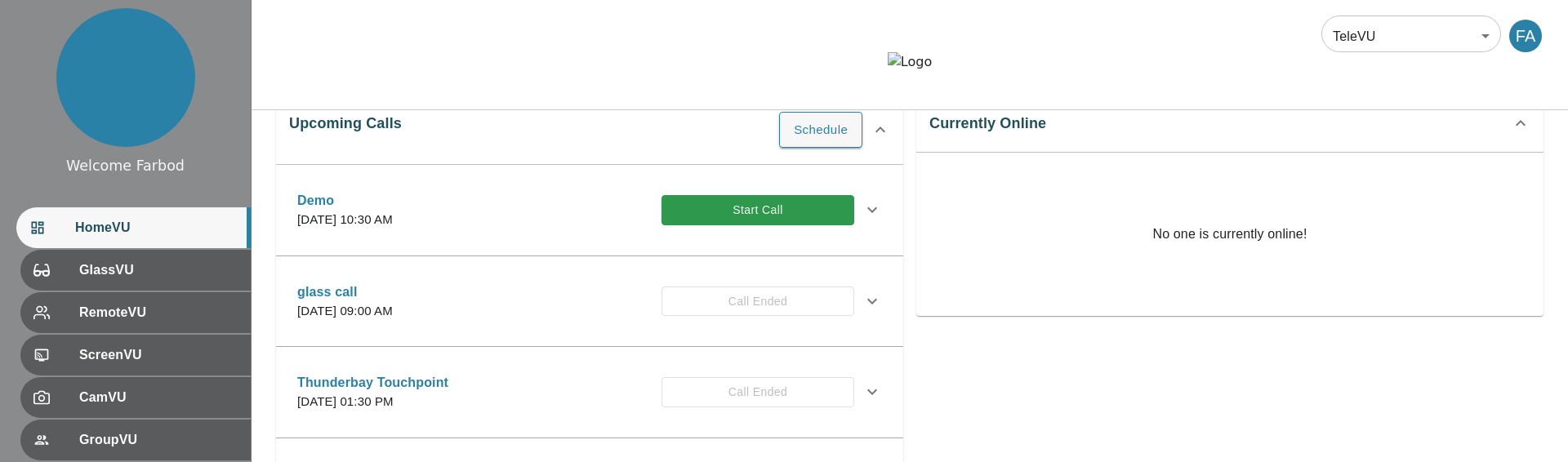
scroll to position [256, 0]
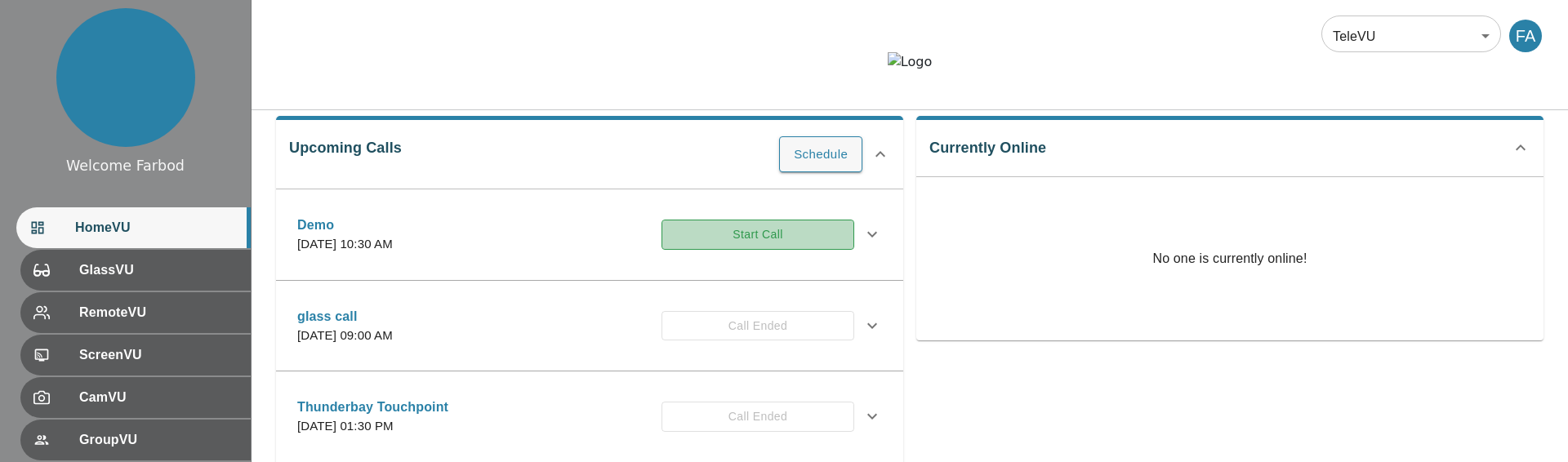
click at [768, 250] on button "Start Call" at bounding box center [758, 235] width 192 height 30
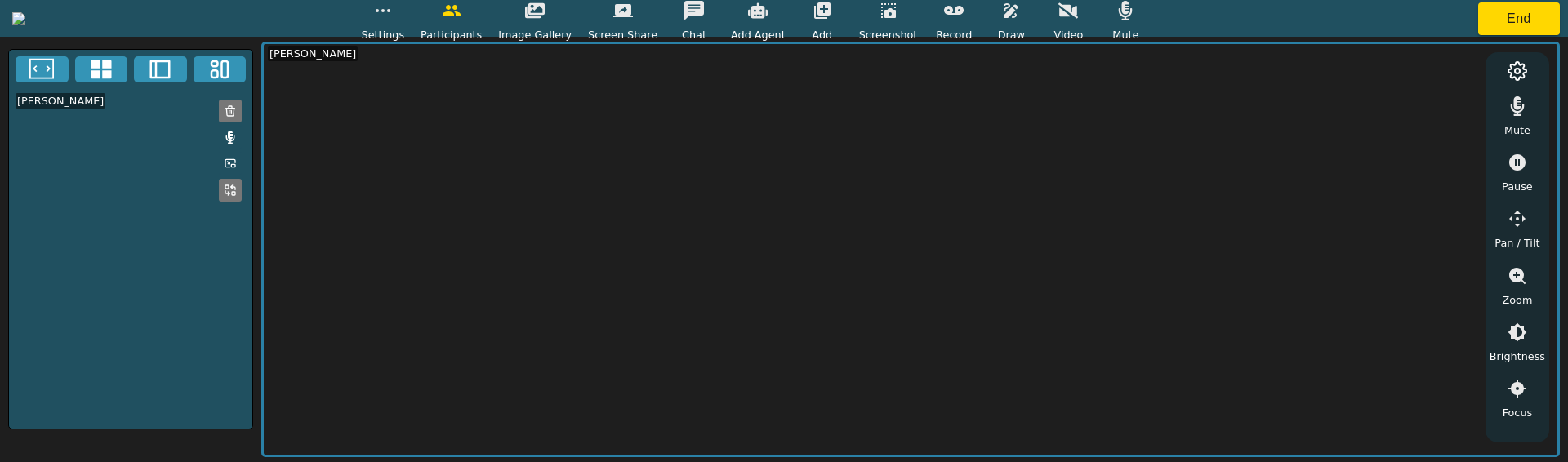
click at [963, 18] on icon "button" at bounding box center [954, 11] width 20 height 20
click at [963, 11] on icon "button" at bounding box center [954, 11] width 20 height 20
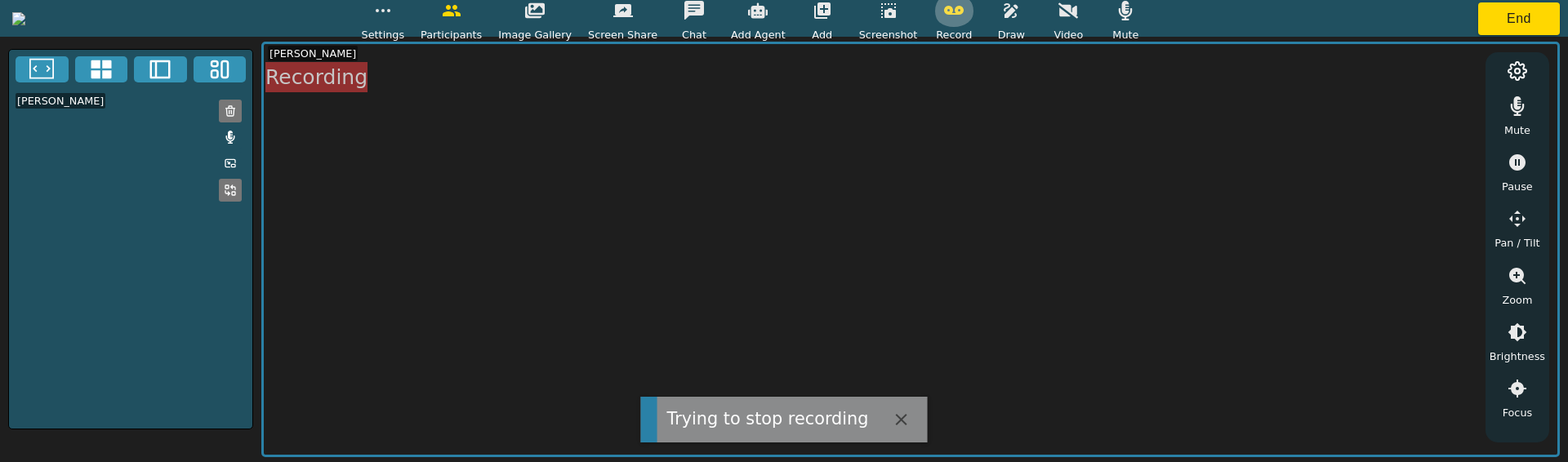
click at [963, 12] on icon "button" at bounding box center [954, 10] width 20 height 9
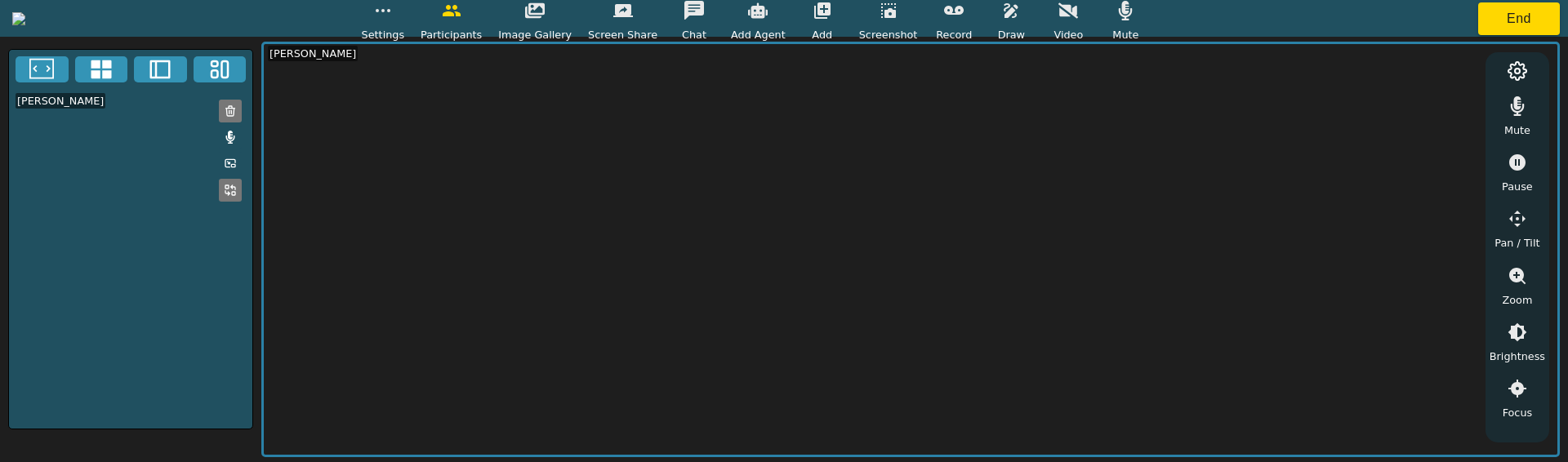
click at [1083, 28] on span "Video" at bounding box center [1068, 34] width 29 height 15
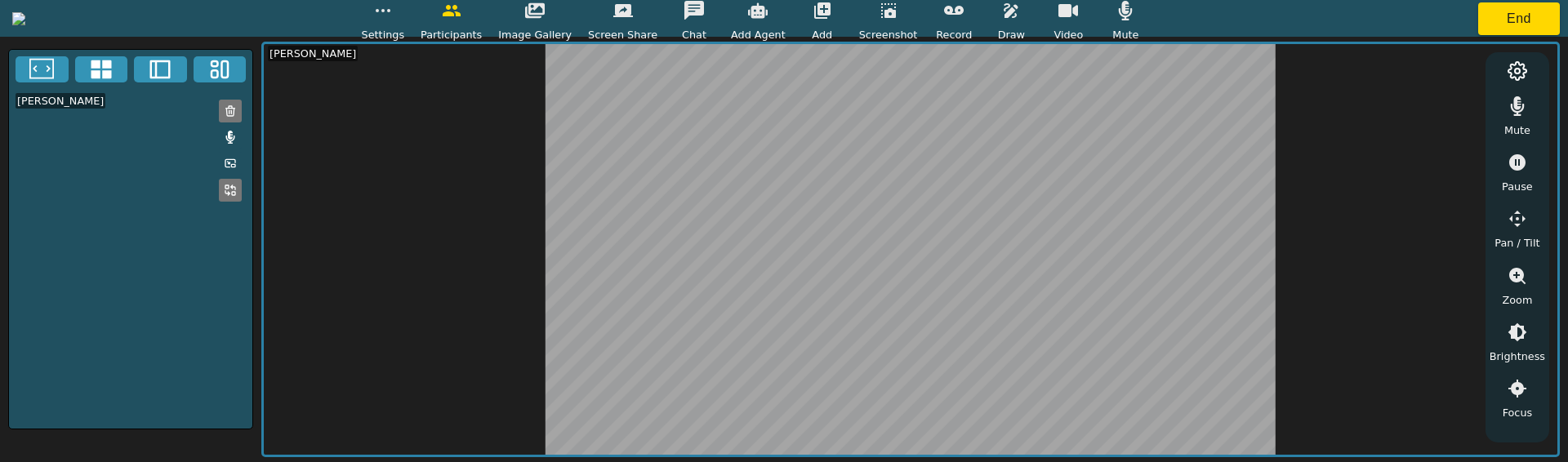
click at [963, 12] on icon "button" at bounding box center [954, 10] width 20 height 9
click at [963, 17] on icon "button" at bounding box center [954, 11] width 20 height 20
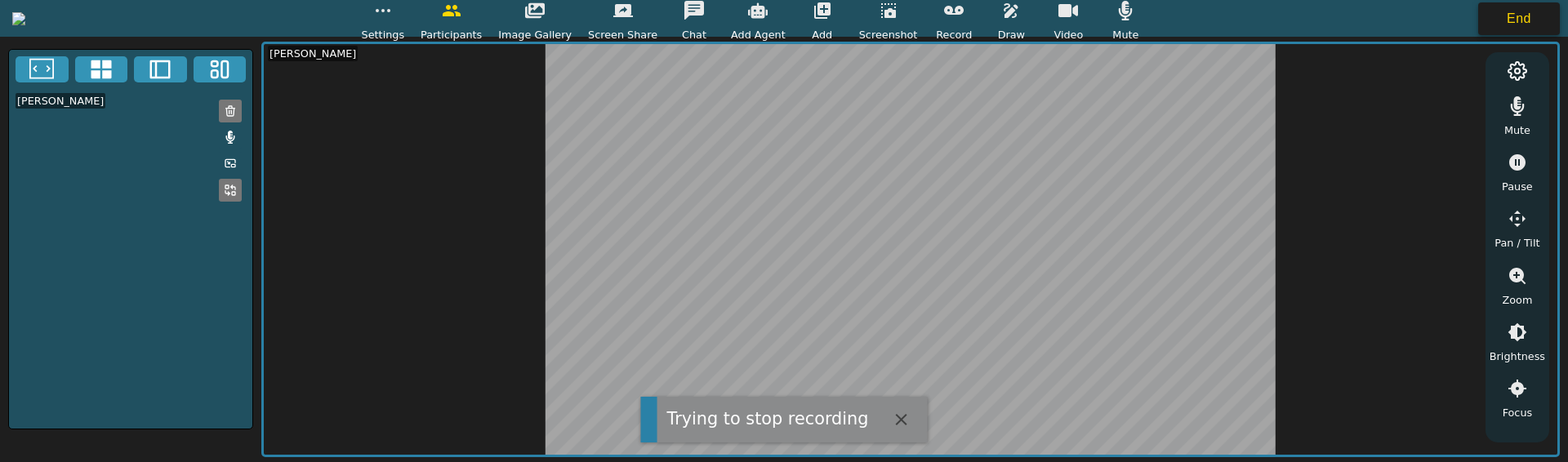
click at [1528, 6] on button "End" at bounding box center [1519, 19] width 82 height 33
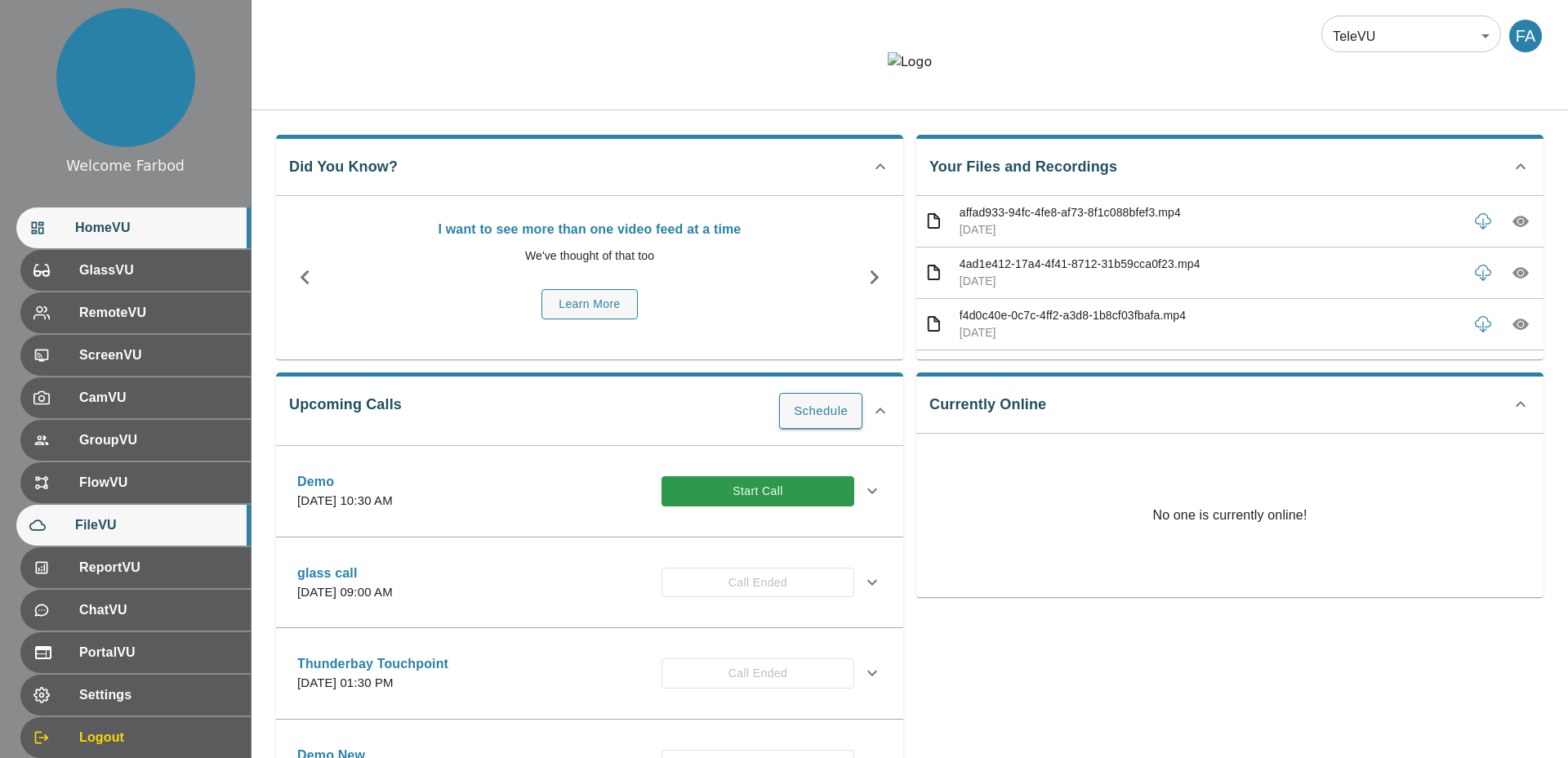
click at [130, 461] on span "FileVU" at bounding box center [156, 526] width 162 height 20
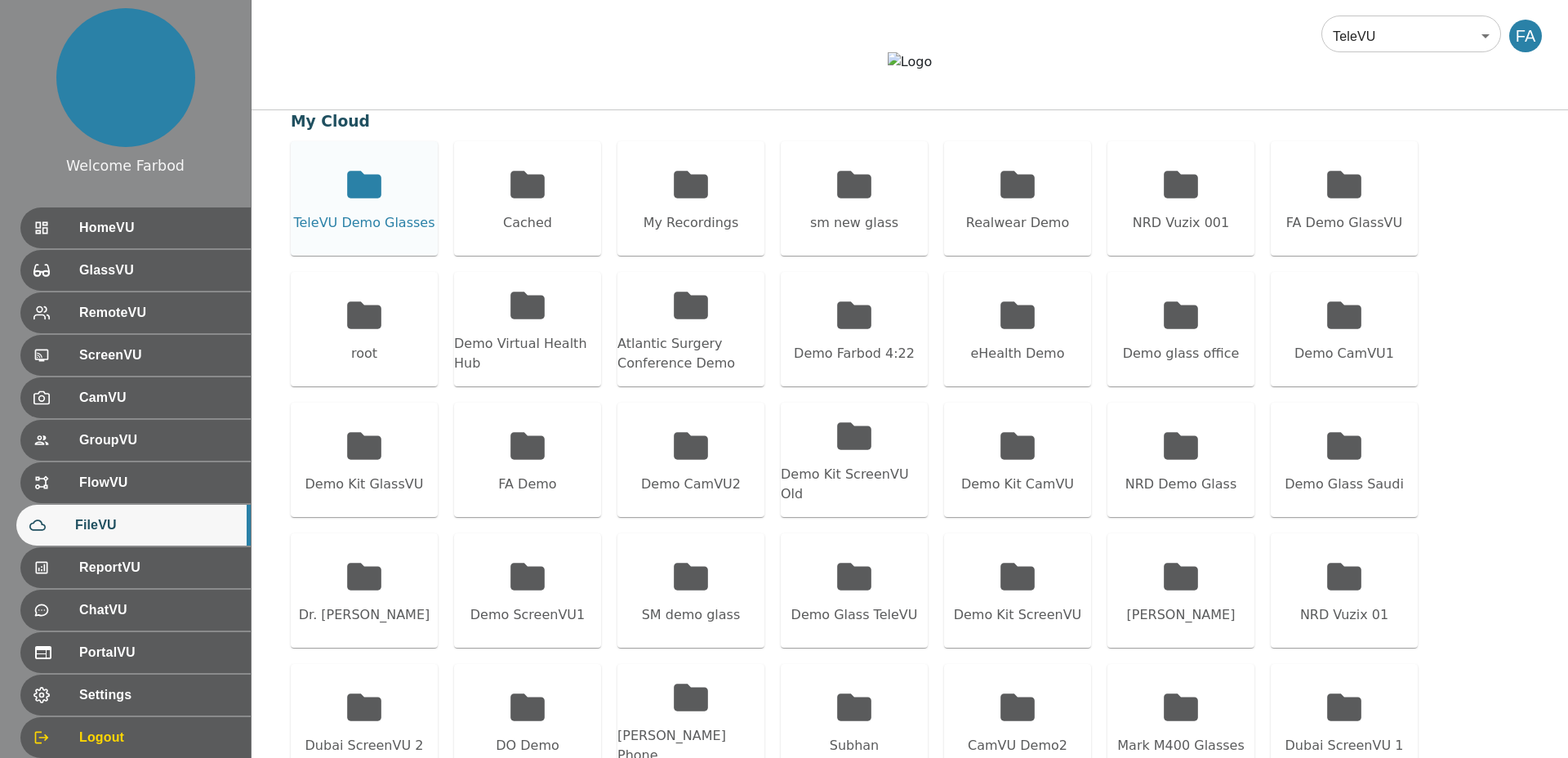
click at [413, 248] on div "TeleVU Demo Glasses" at bounding box center [363, 199] width 147 height 114
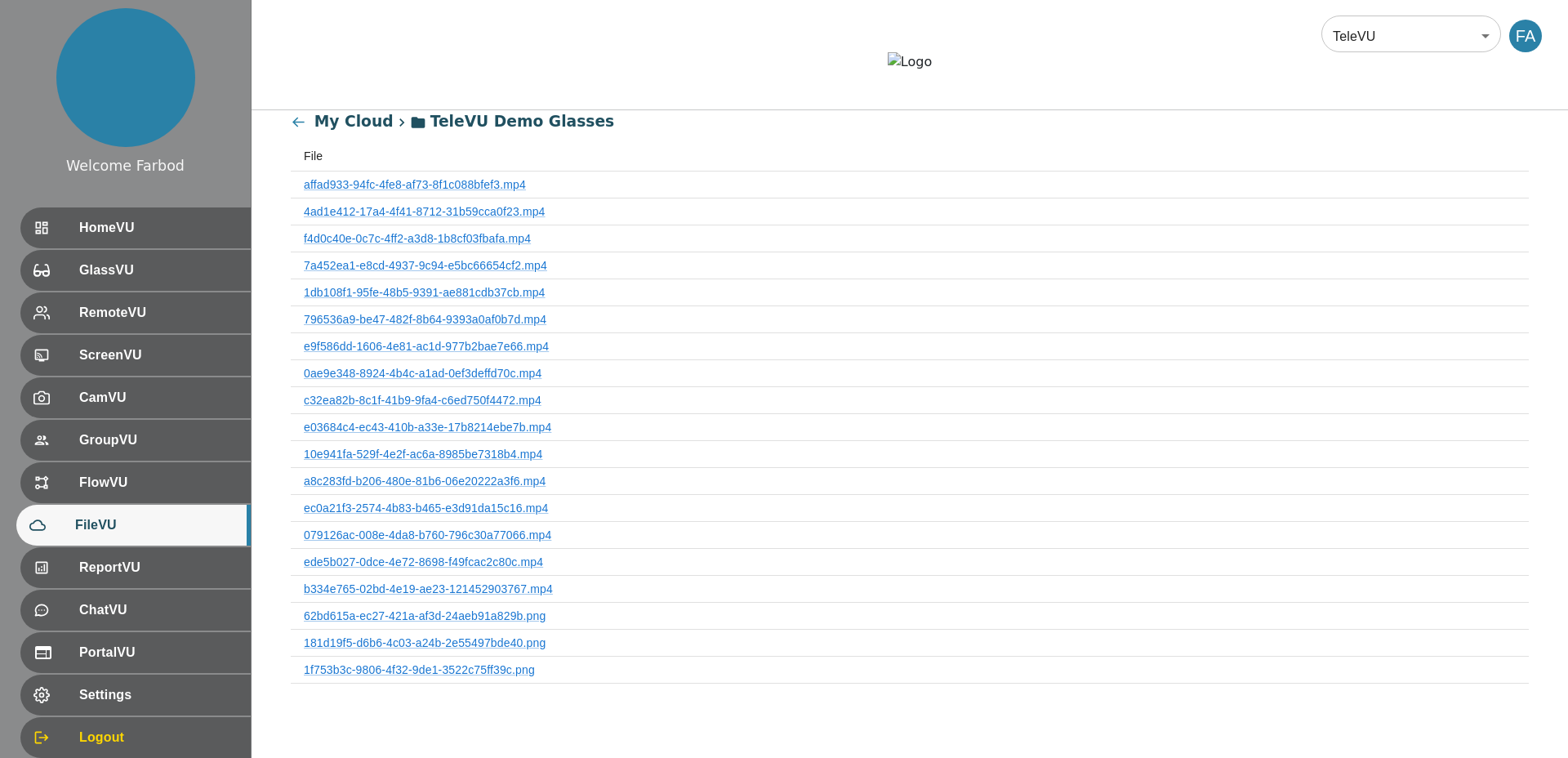
click at [431, 199] on th "affad933-94fc-4fe8-af73-8f1c088bfef3.mp4" at bounding box center [909, 185] width 1238 height 27
click at [427, 192] on link "affad933-94fc-4fe8-af73-8f1c088bfef3.mp4" at bounding box center [414, 184] width 222 height 13
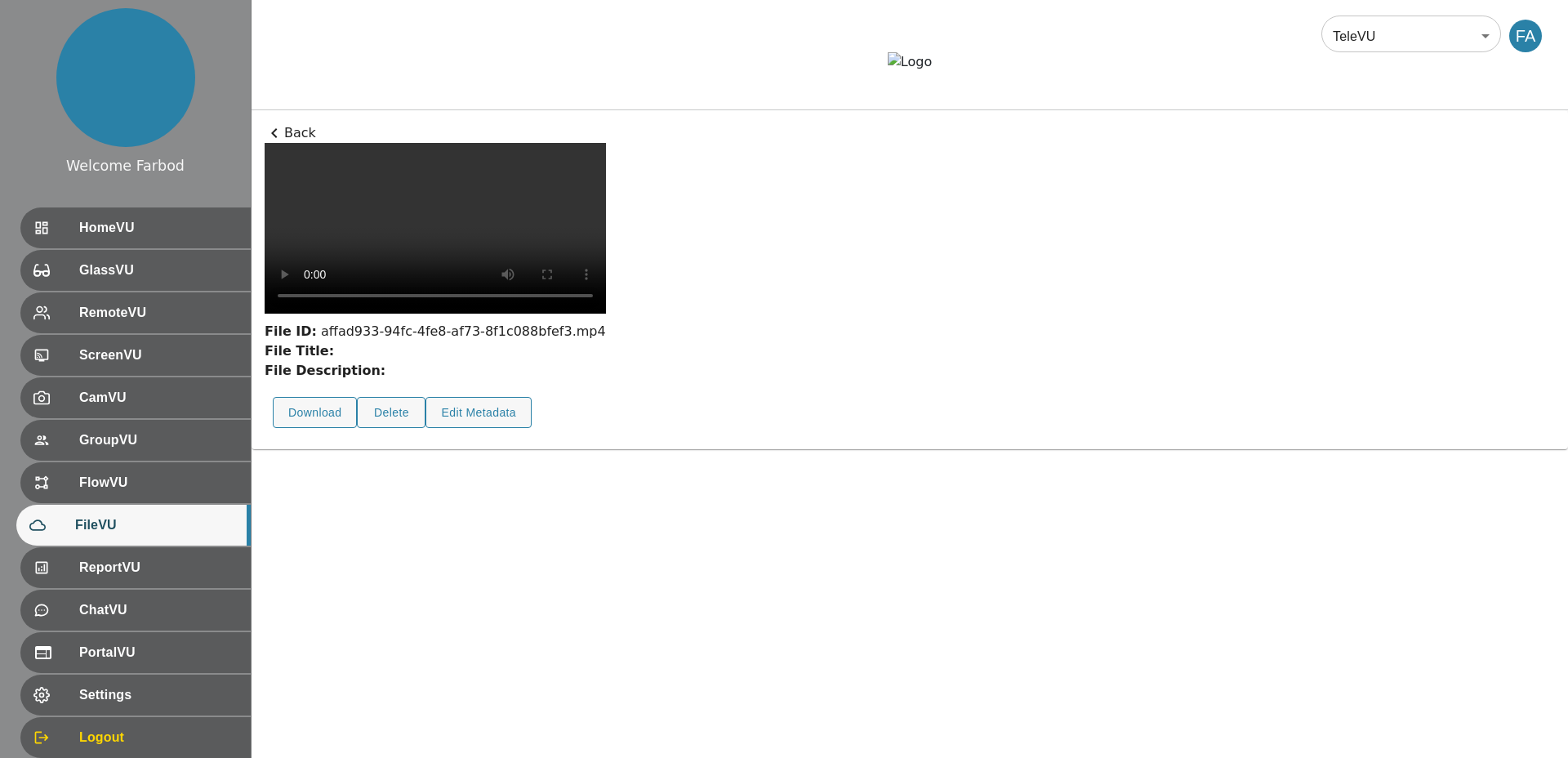
click at [297, 143] on p "Back" at bounding box center [909, 133] width 1290 height 20
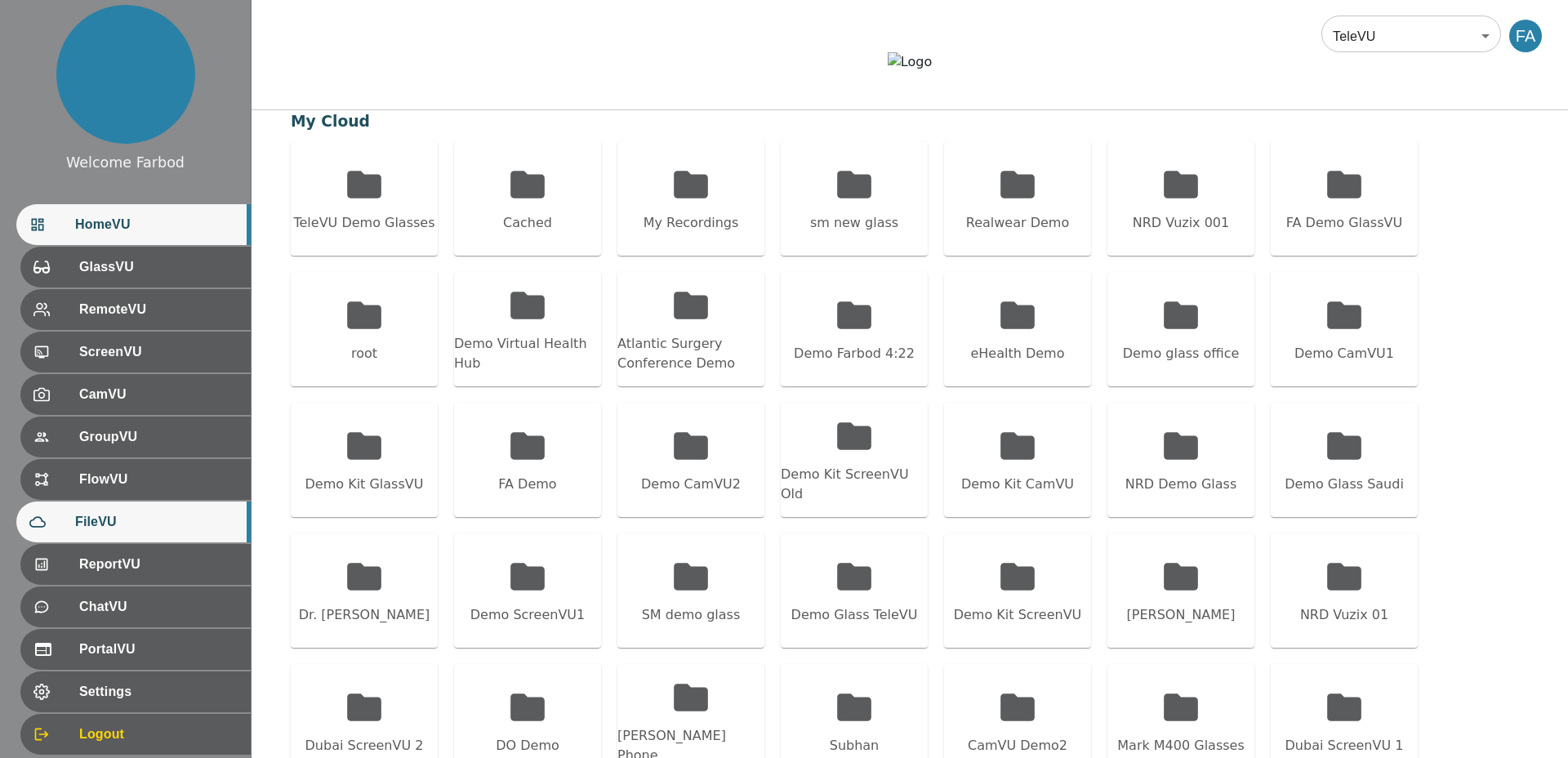
click at [123, 229] on span "HomeVU" at bounding box center [156, 224] width 162 height 20
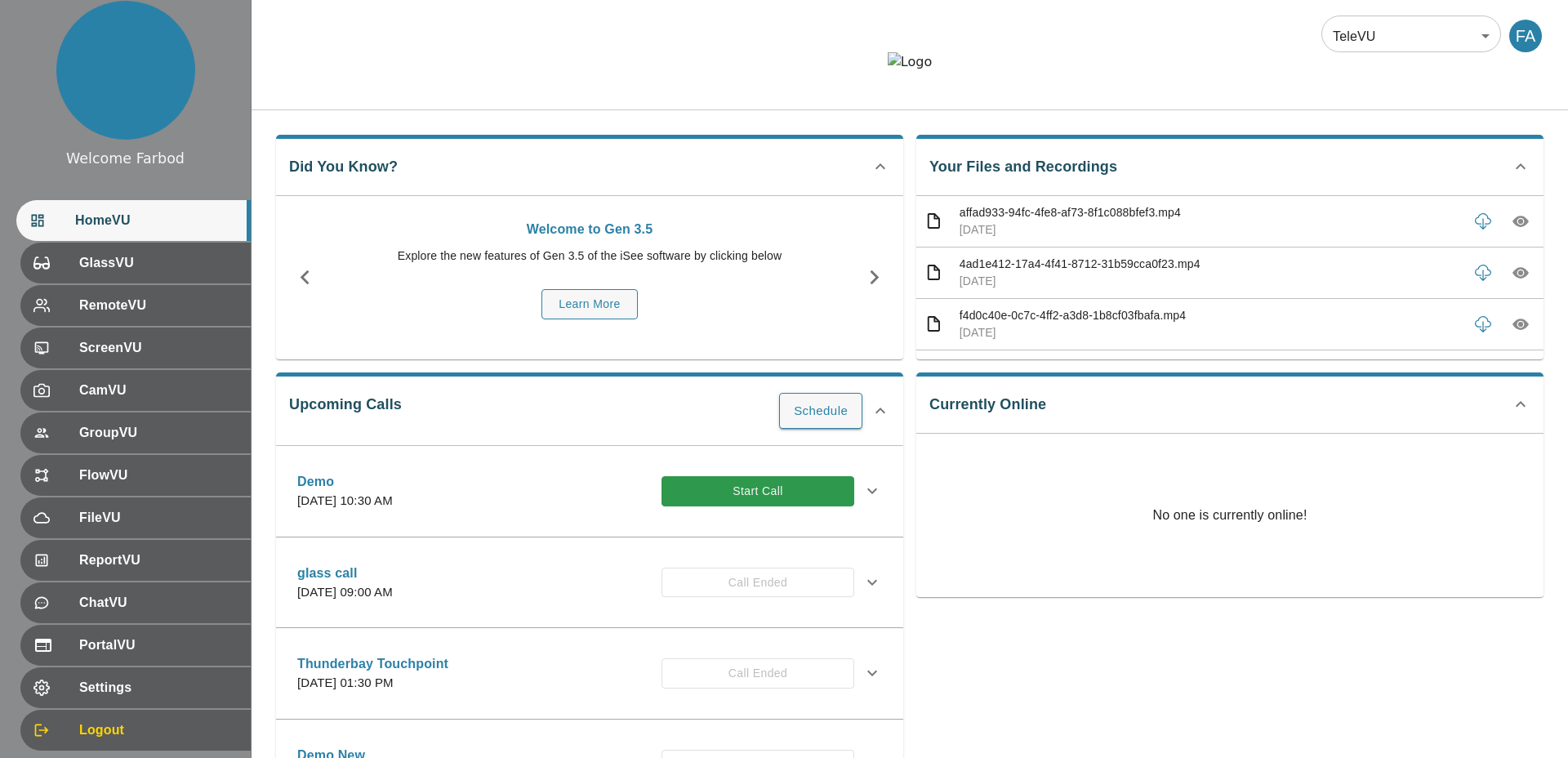
scroll to position [4, 0]
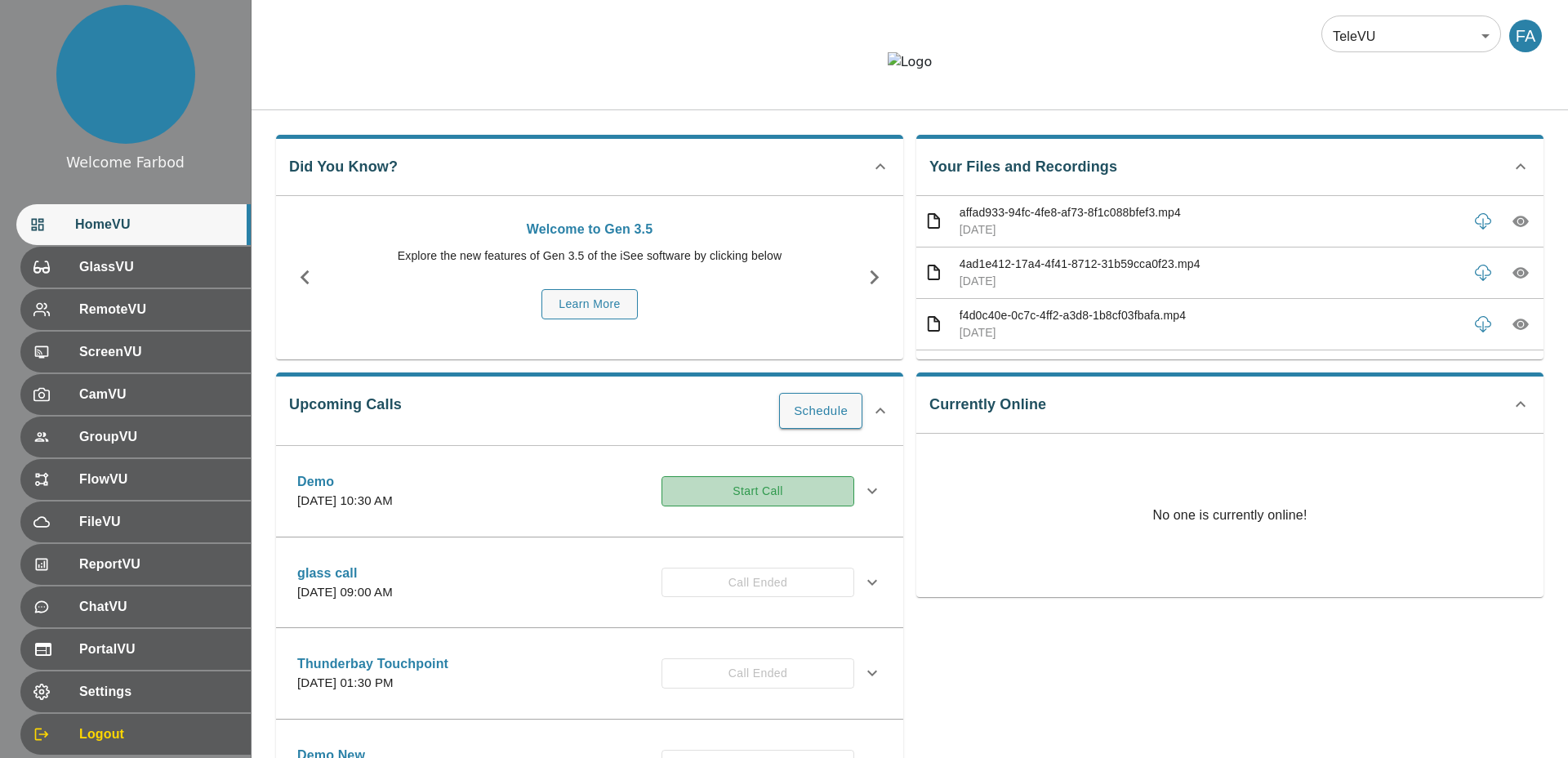
click at [761, 461] on button "Start Call" at bounding box center [758, 492] width 192 height 30
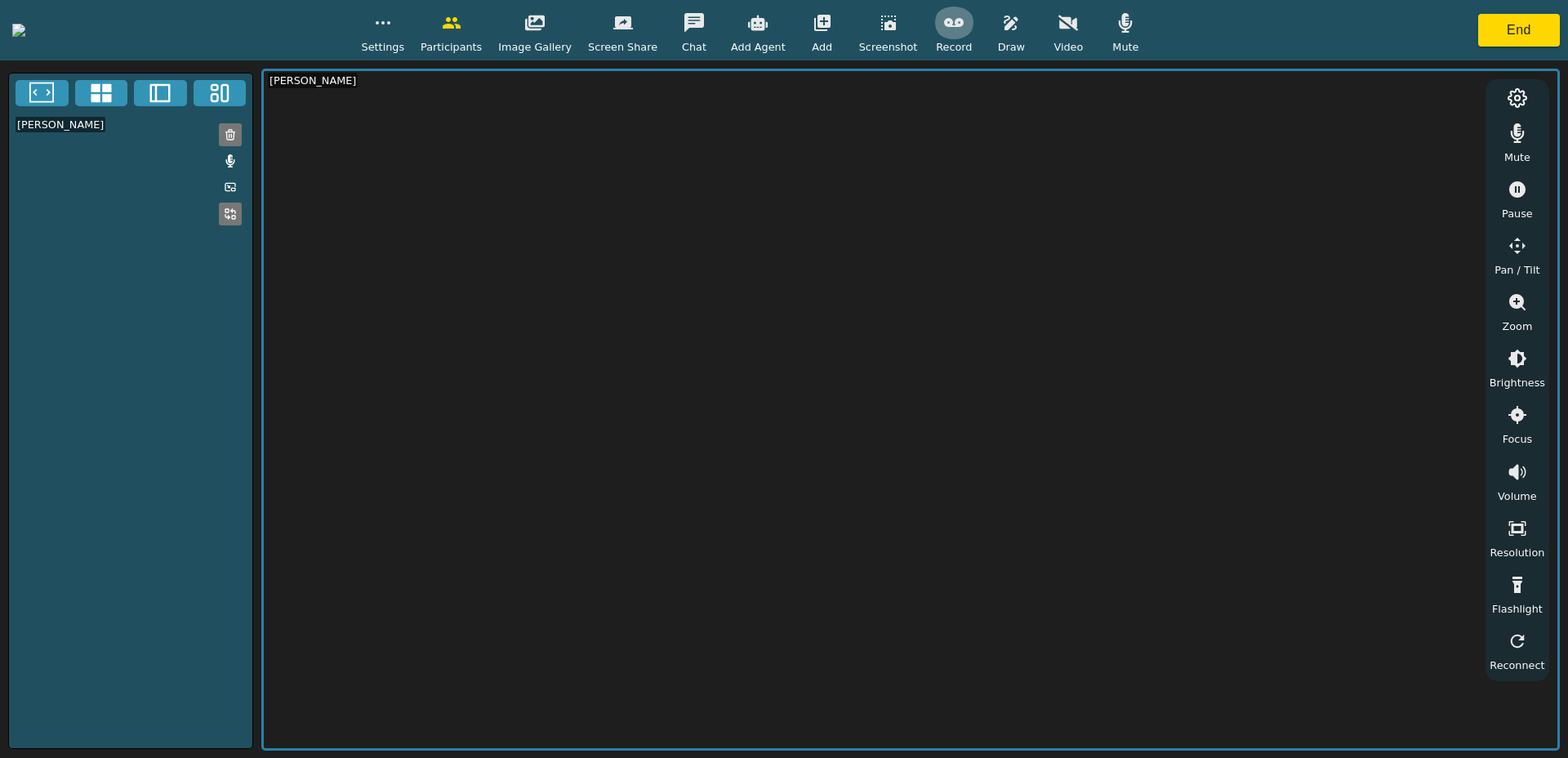
click at [963, 19] on icon "button" at bounding box center [954, 22] width 20 height 9
click at [974, 29] on button "button" at bounding box center [954, 22] width 41 height 33
click at [1499, 26] on button "End" at bounding box center [1519, 30] width 82 height 33
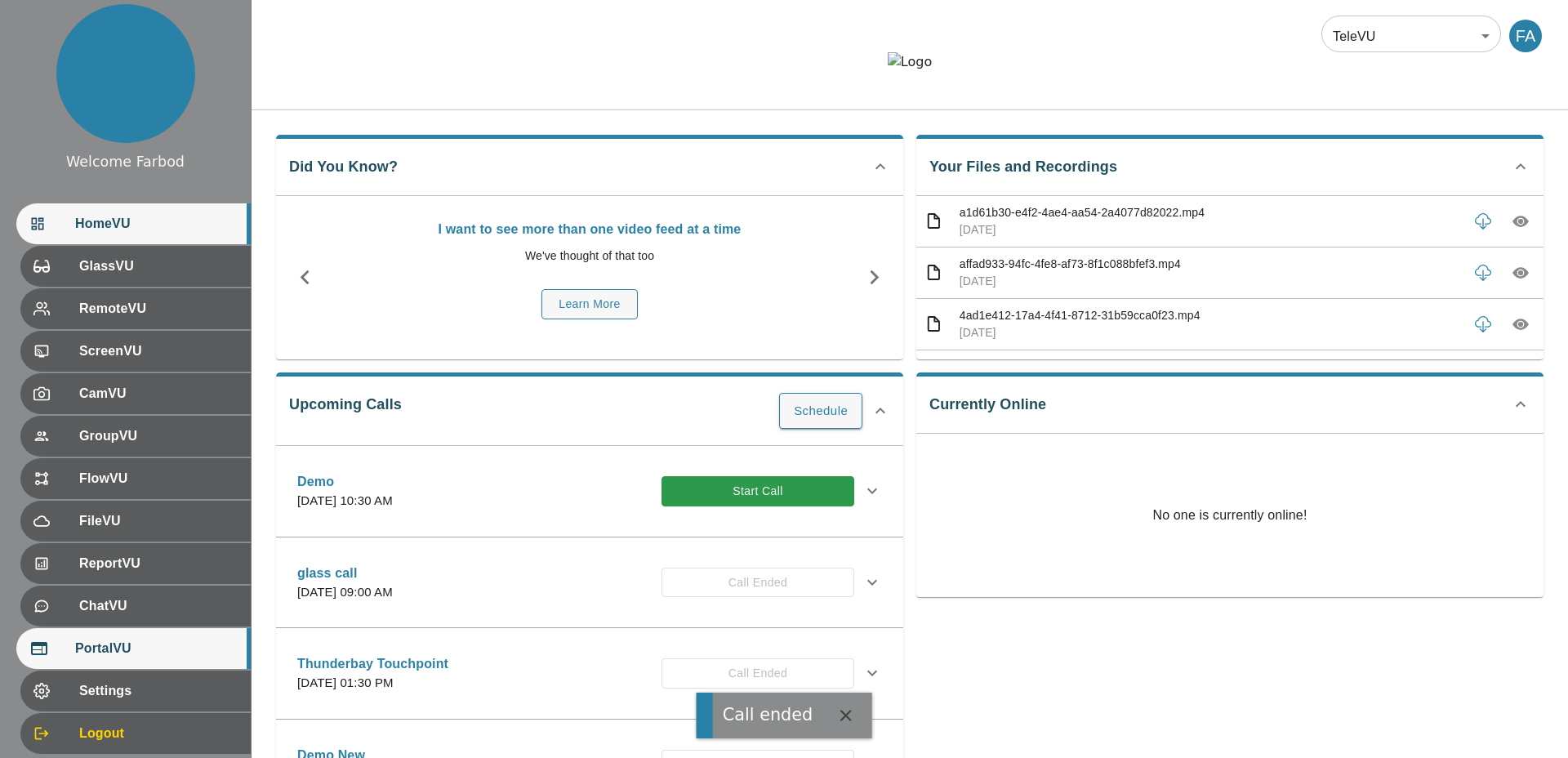
click at [164, 461] on div "PortalVU" at bounding box center [133, 648] width 234 height 41
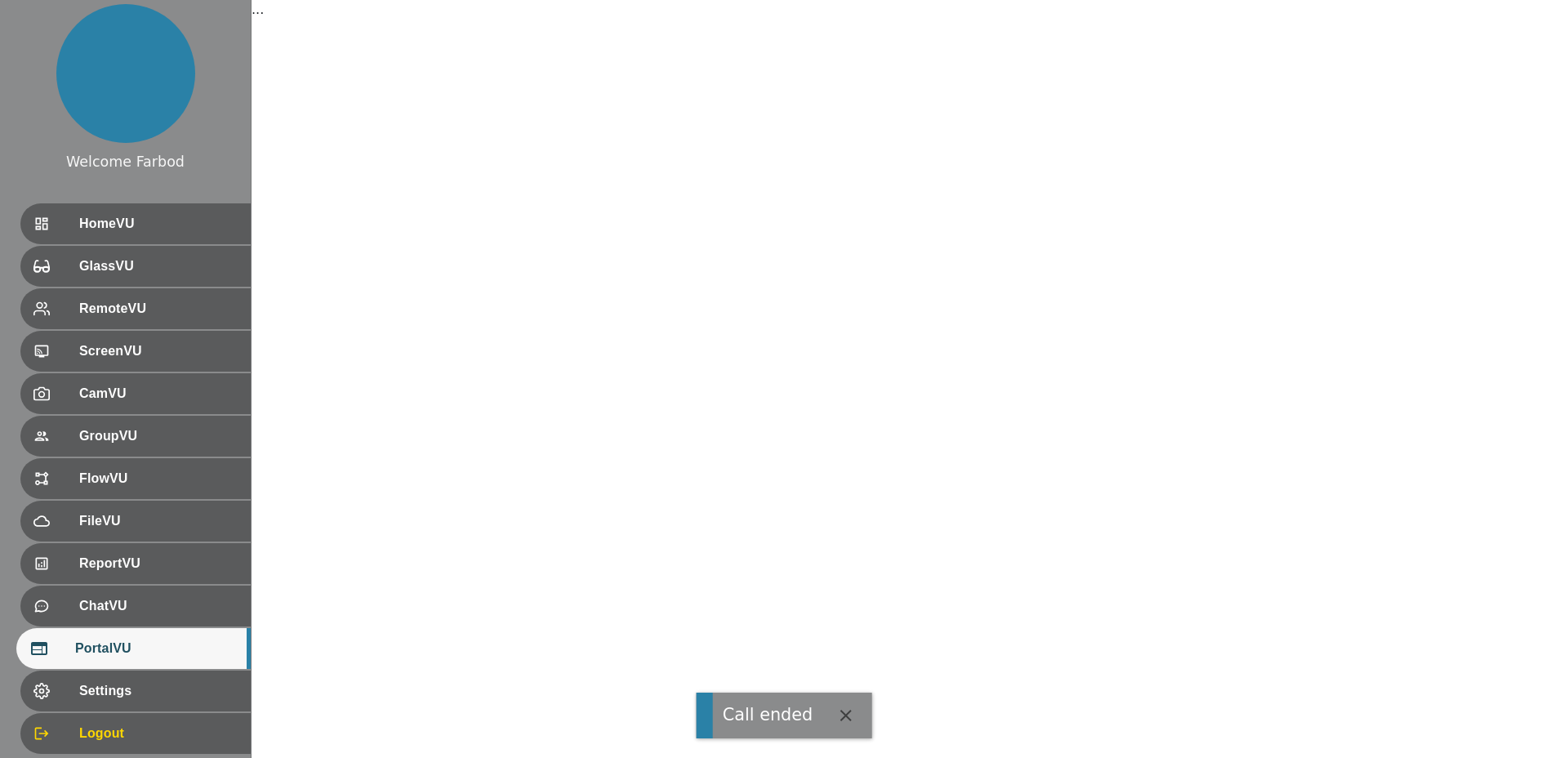
scroll to position [4, 0]
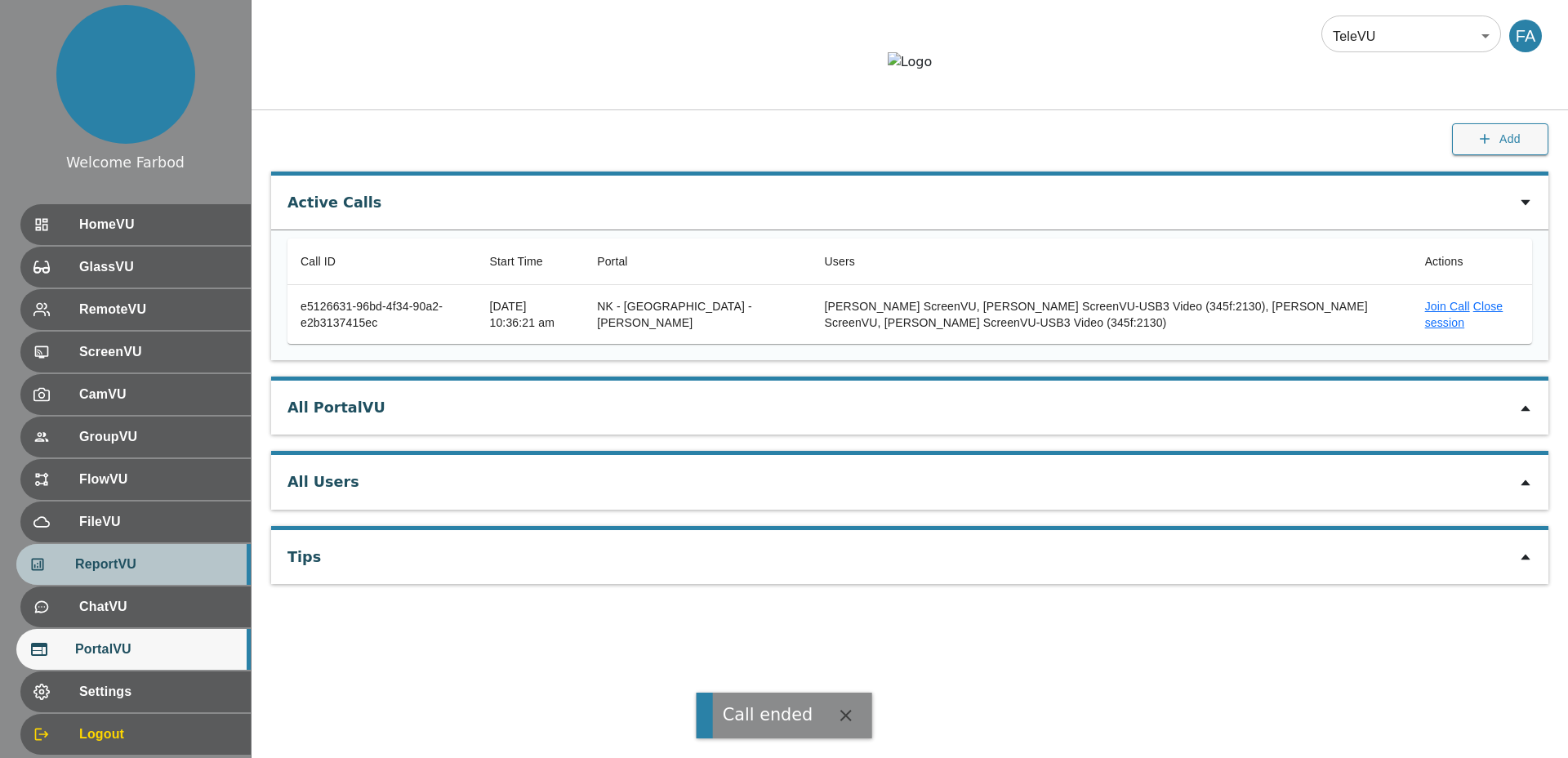
click at [191, 461] on div "ReportVU" at bounding box center [133, 565] width 234 height 41
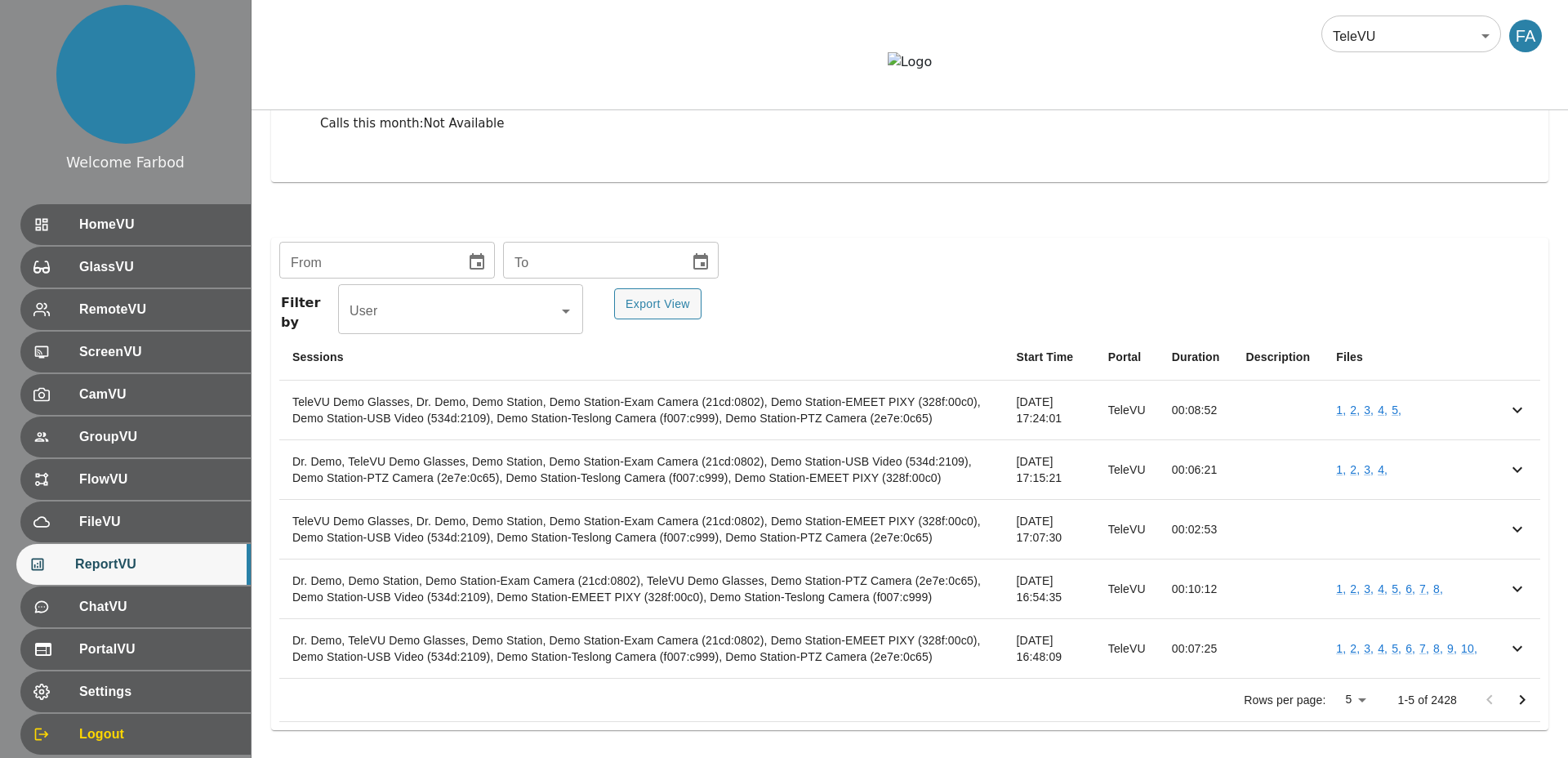
scroll to position [242, 0]
click at [85, 229] on span "HomeVU" at bounding box center [156, 224] width 162 height 20
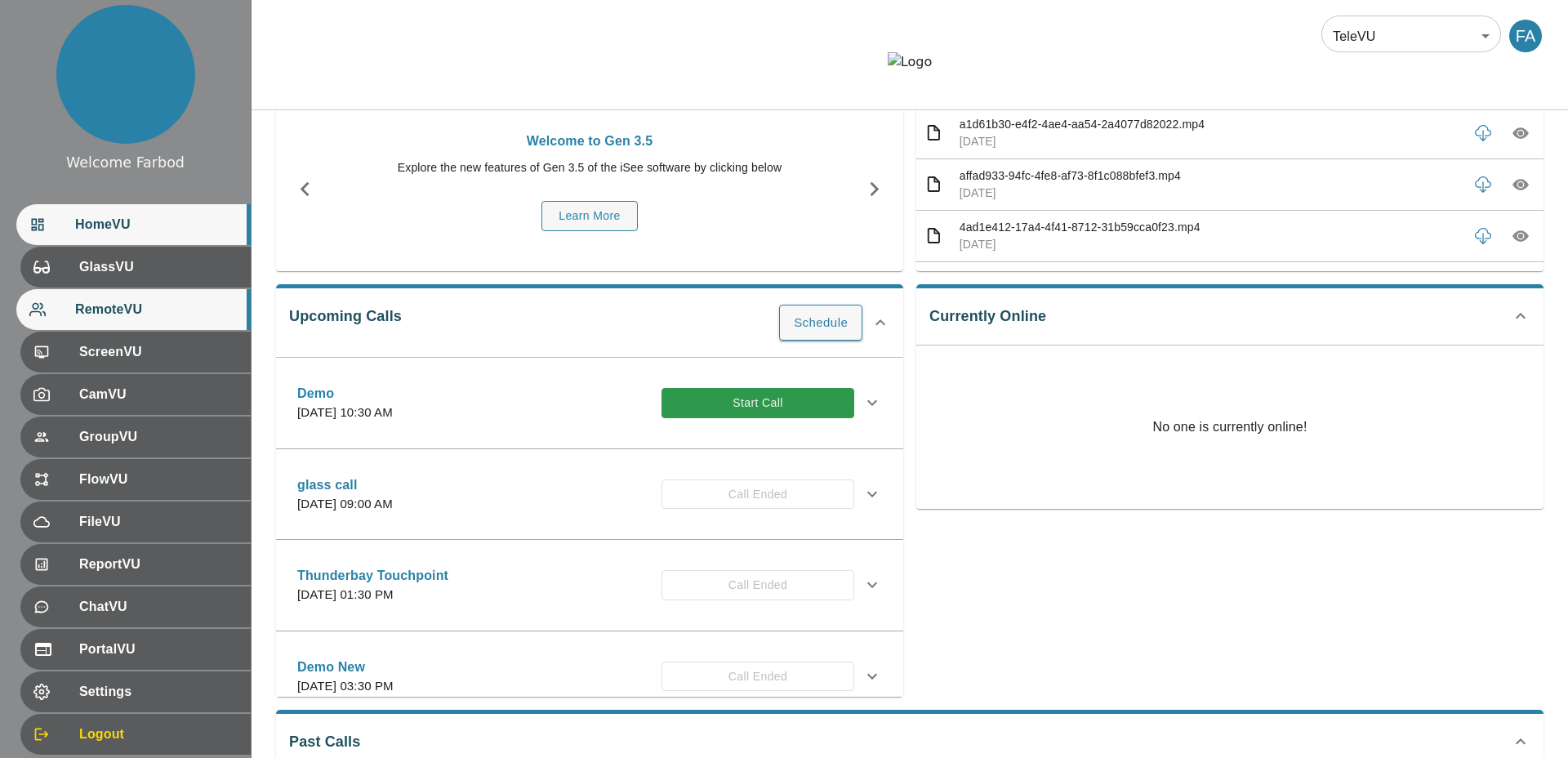
scroll to position [242, 0]
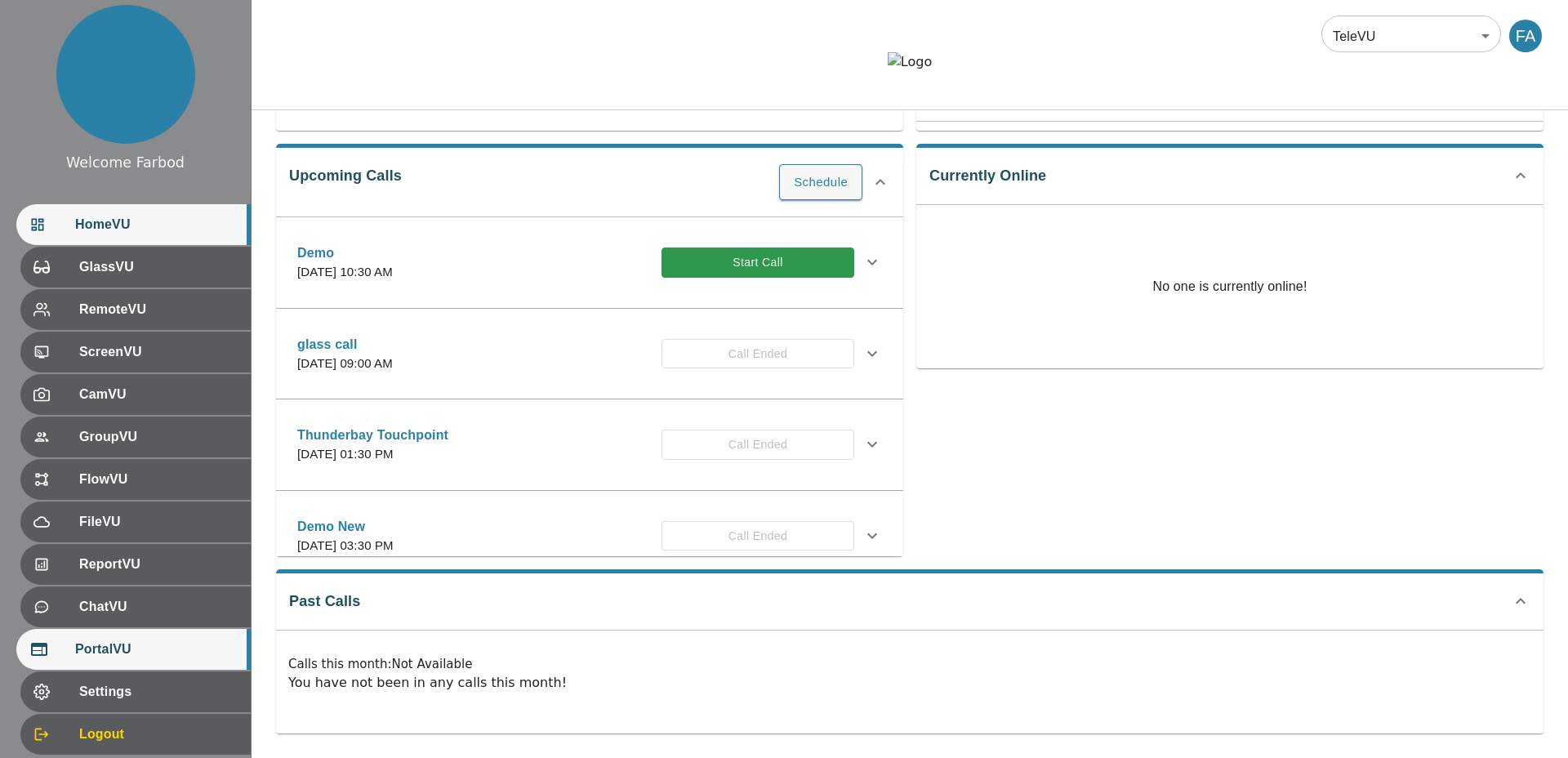
click at [152, 461] on span "PortalVU" at bounding box center [156, 649] width 162 height 20
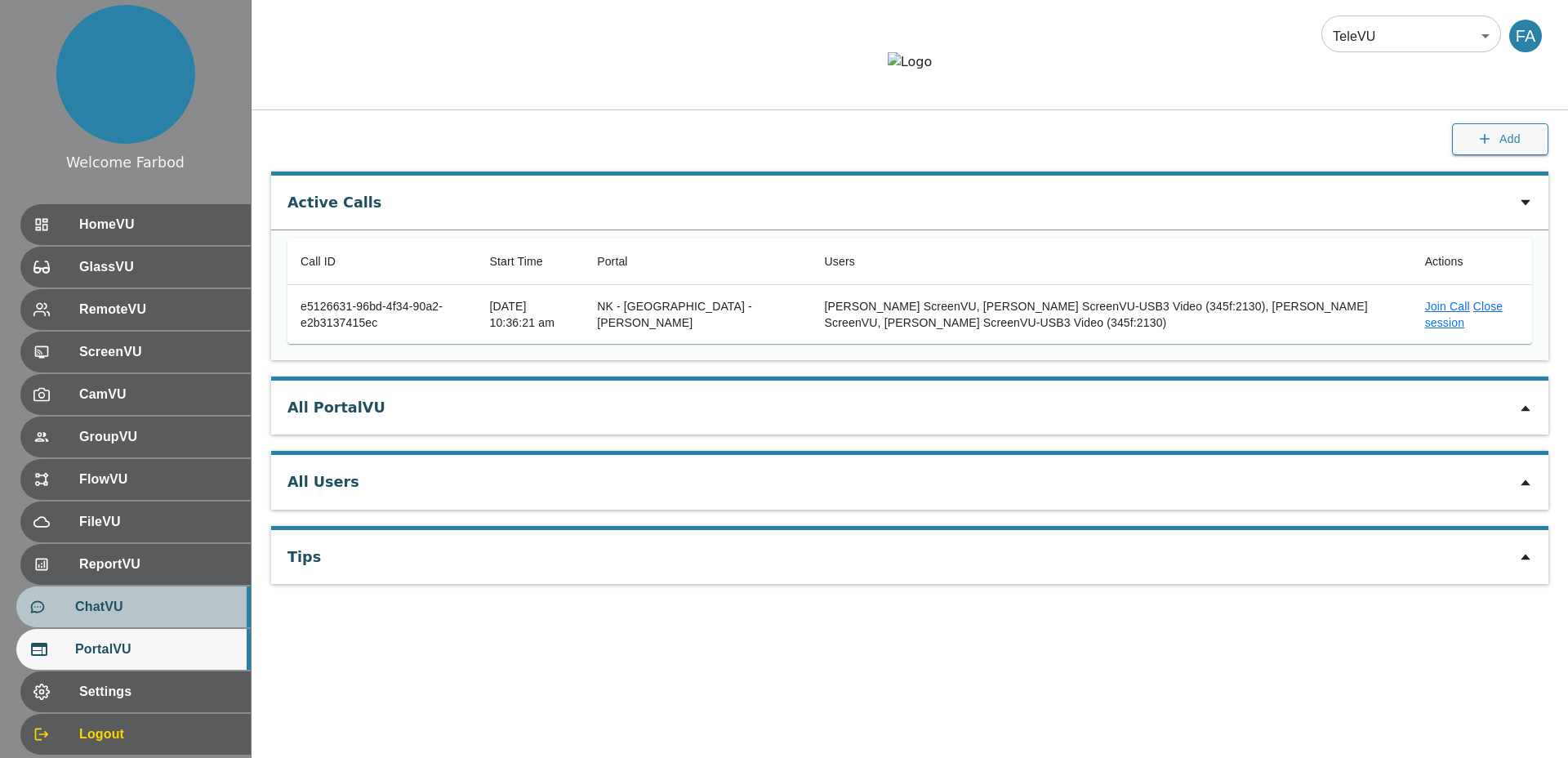
click at [142, 461] on div "ChatVU" at bounding box center [133, 607] width 234 height 41
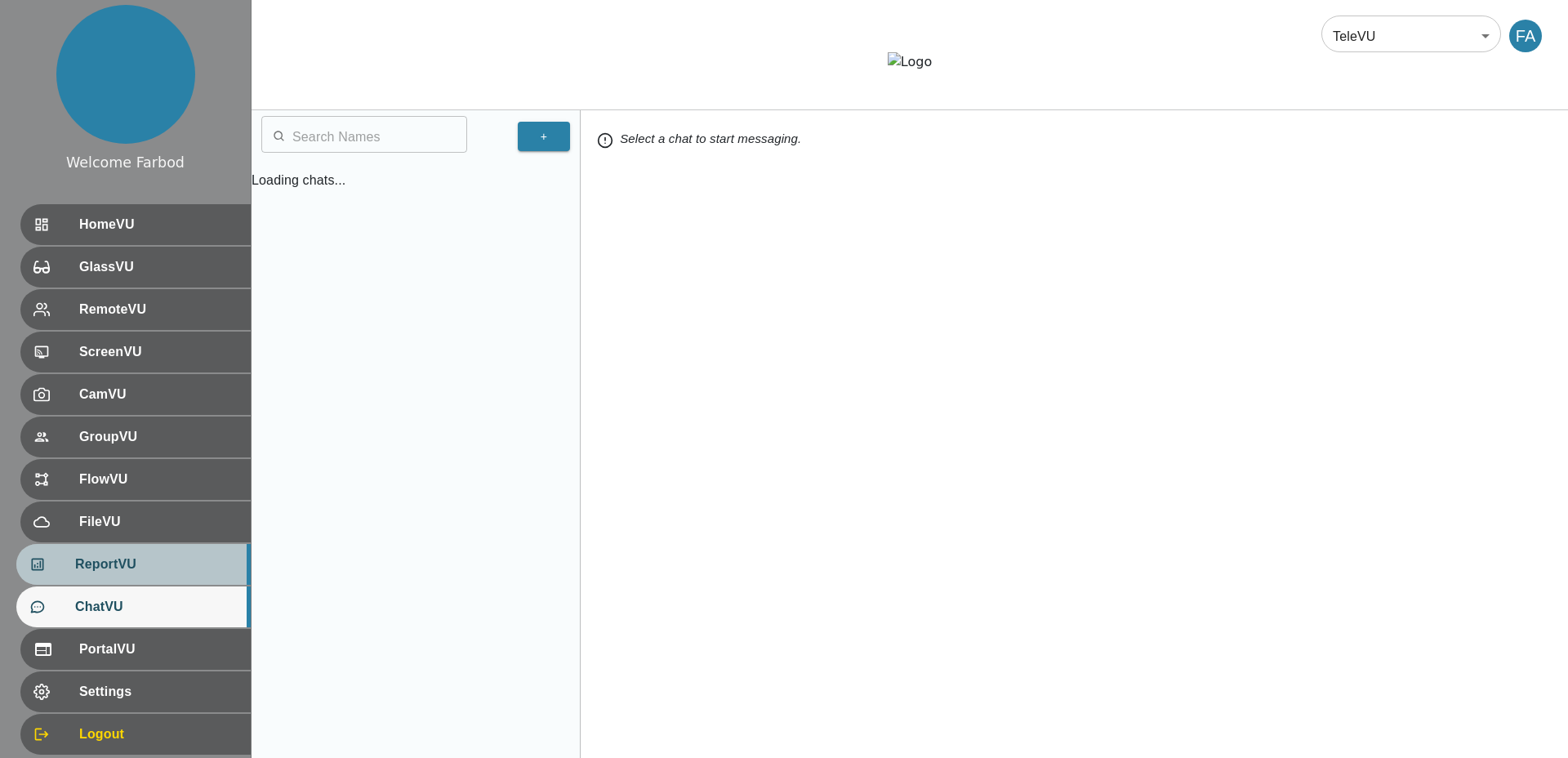
click at [147, 461] on span "ReportVU" at bounding box center [156, 565] width 162 height 20
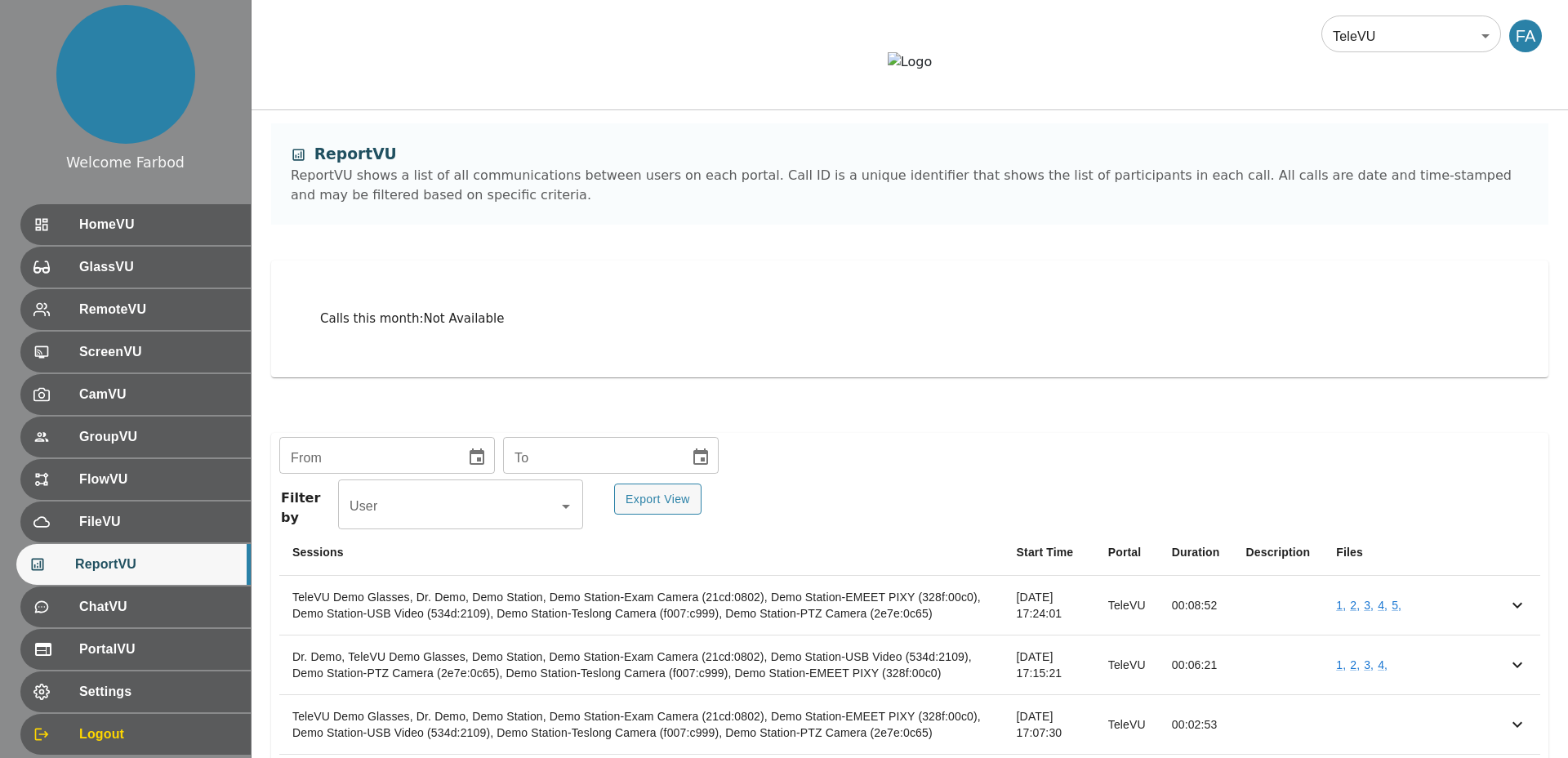
scroll to position [242, 0]
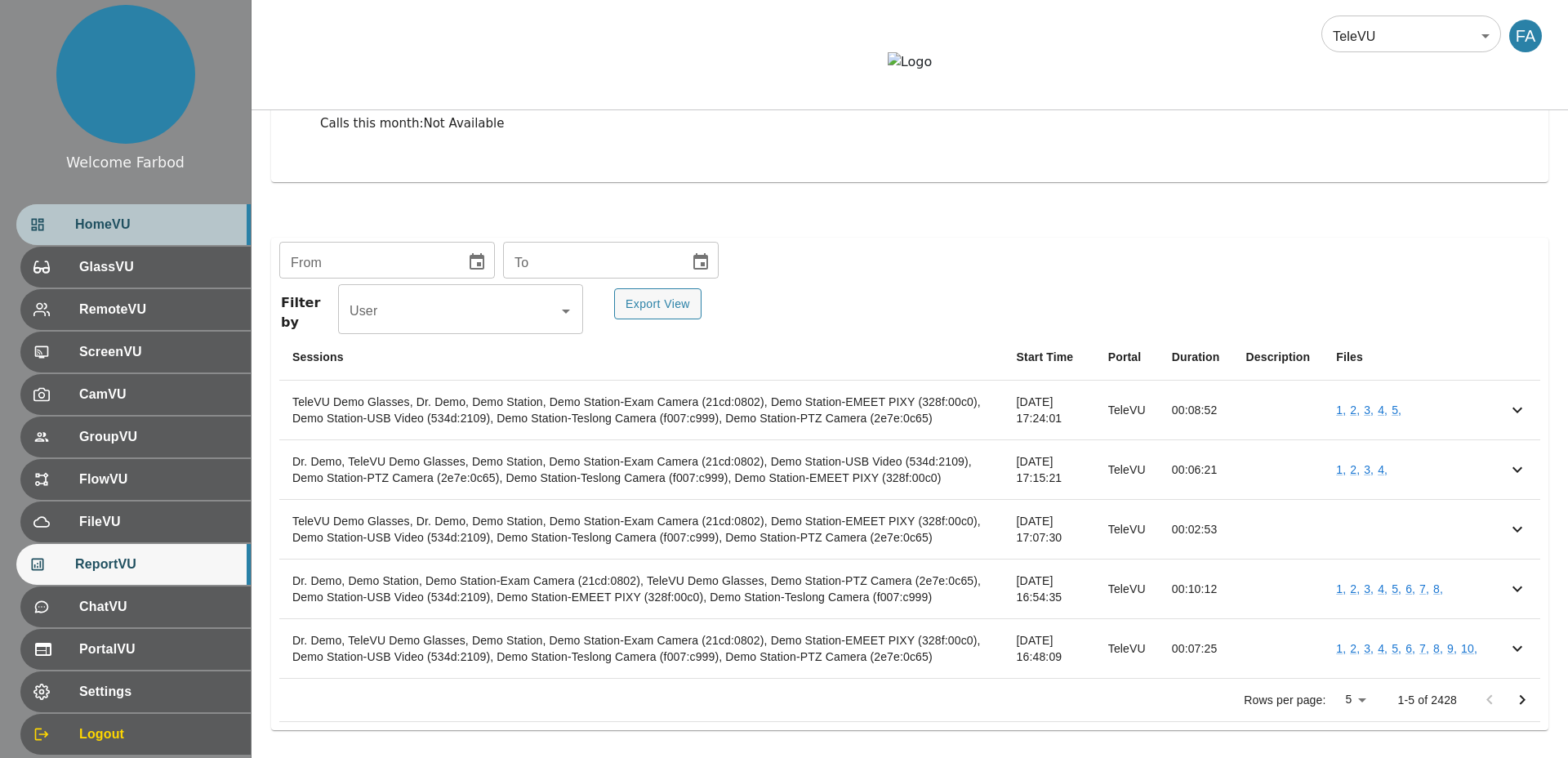
click at [200, 236] on div "HomeVU" at bounding box center [133, 224] width 234 height 41
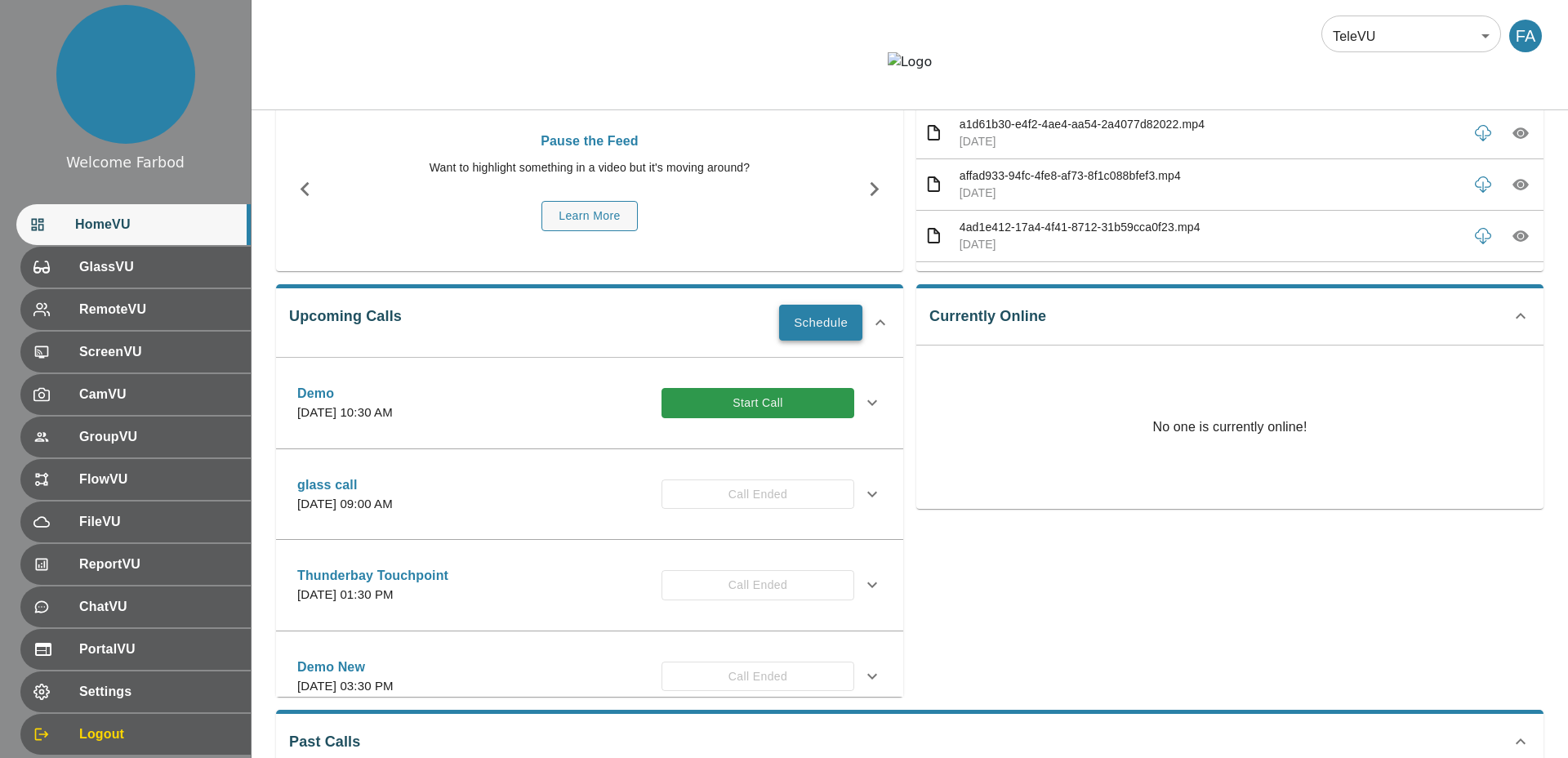
scroll to position [242, 0]
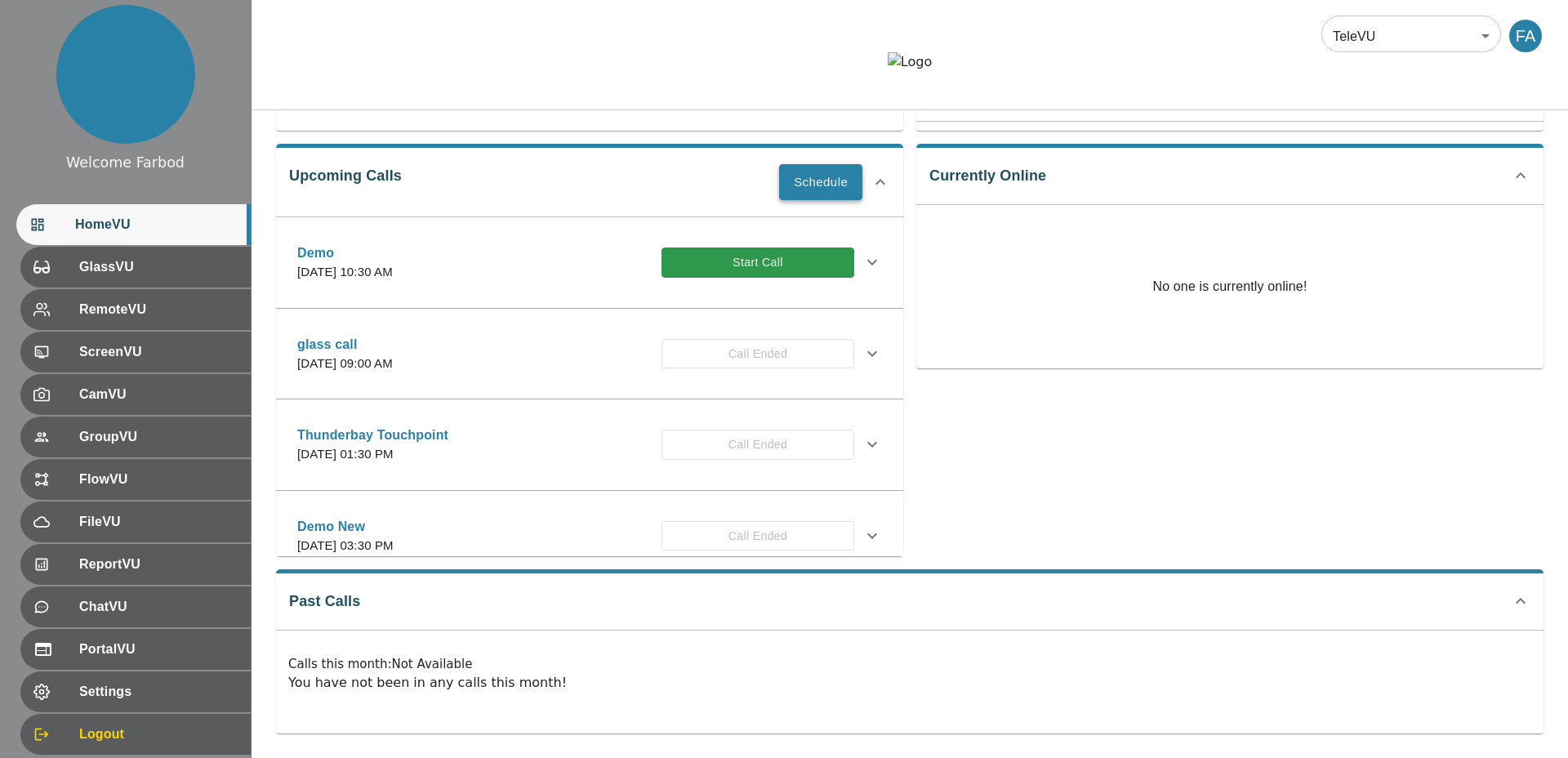
click at [805, 200] on button "Schedule" at bounding box center [821, 182] width 84 height 36
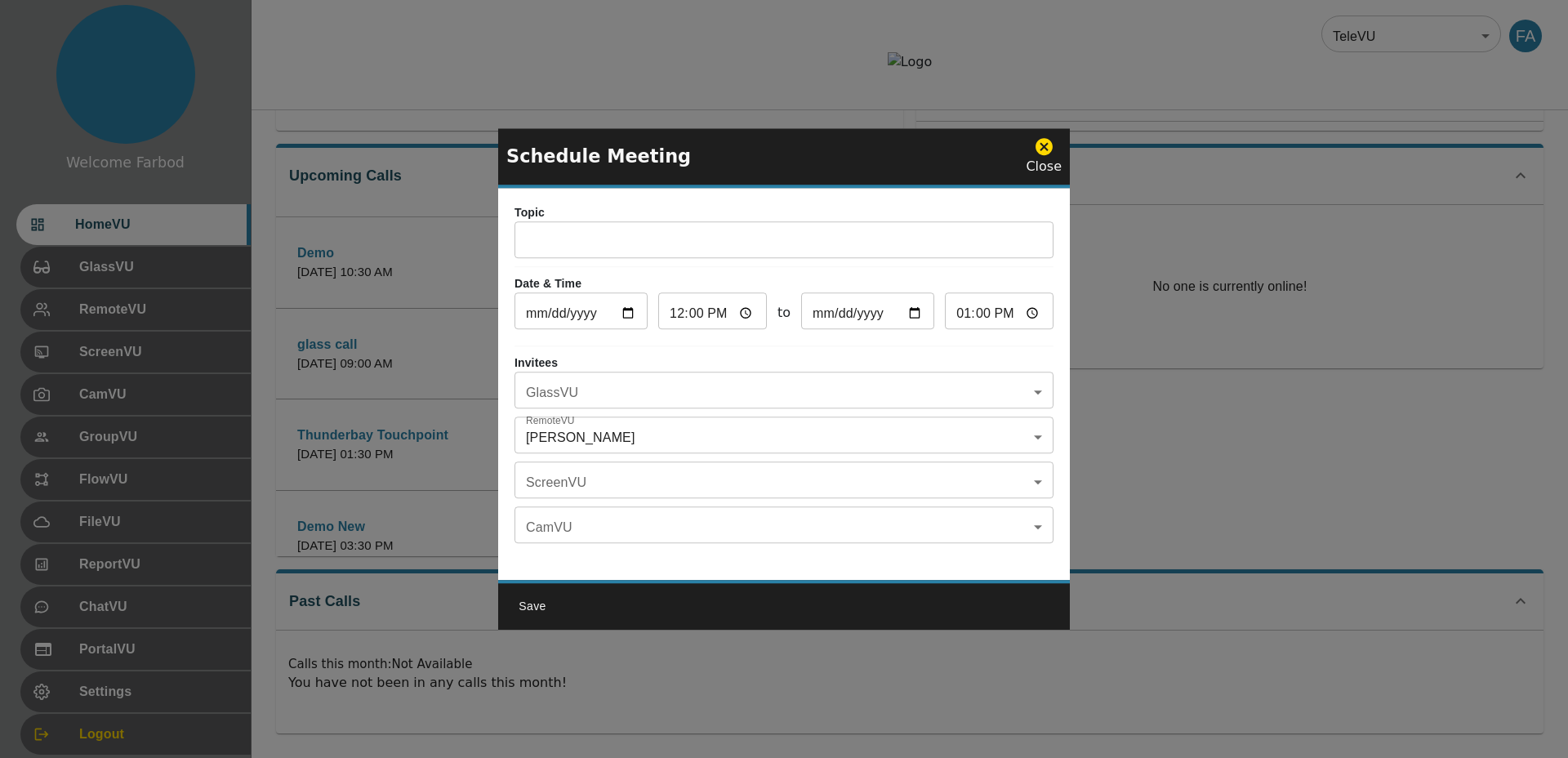
click at [585, 230] on input "text" at bounding box center [784, 241] width 539 height 33
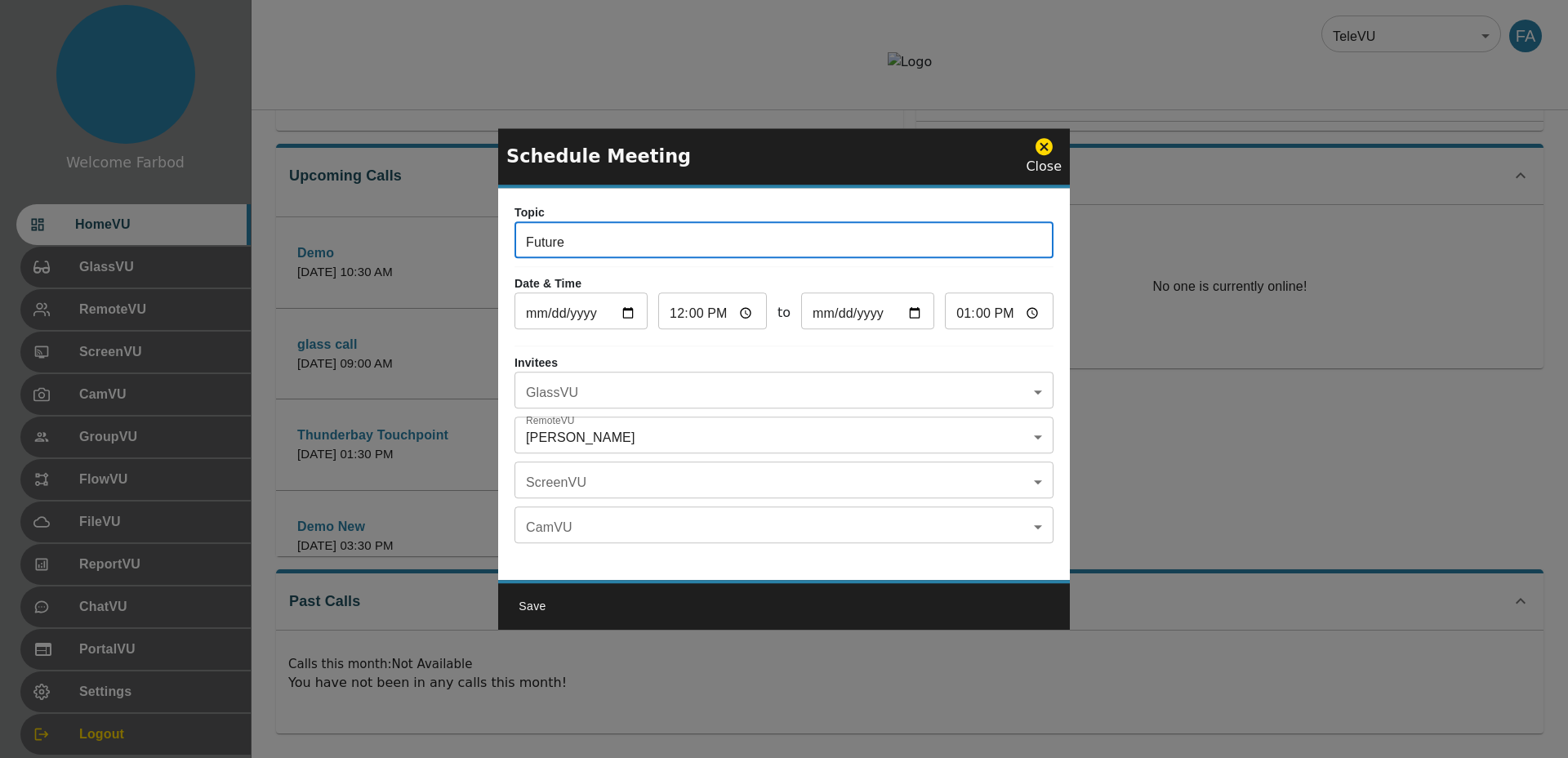
type input "Future"
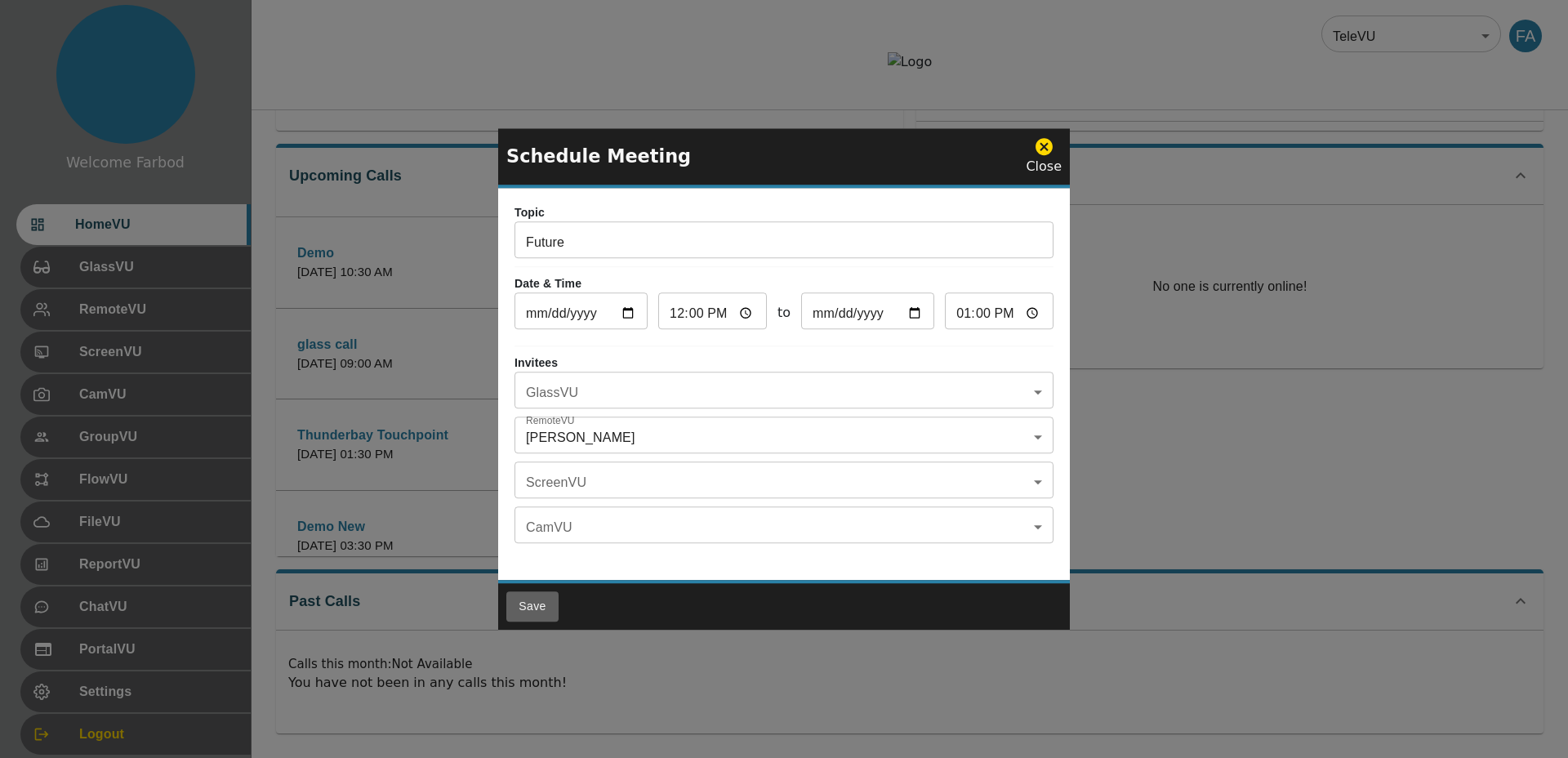
click at [533, 461] on button "Save" at bounding box center [532, 607] width 53 height 30
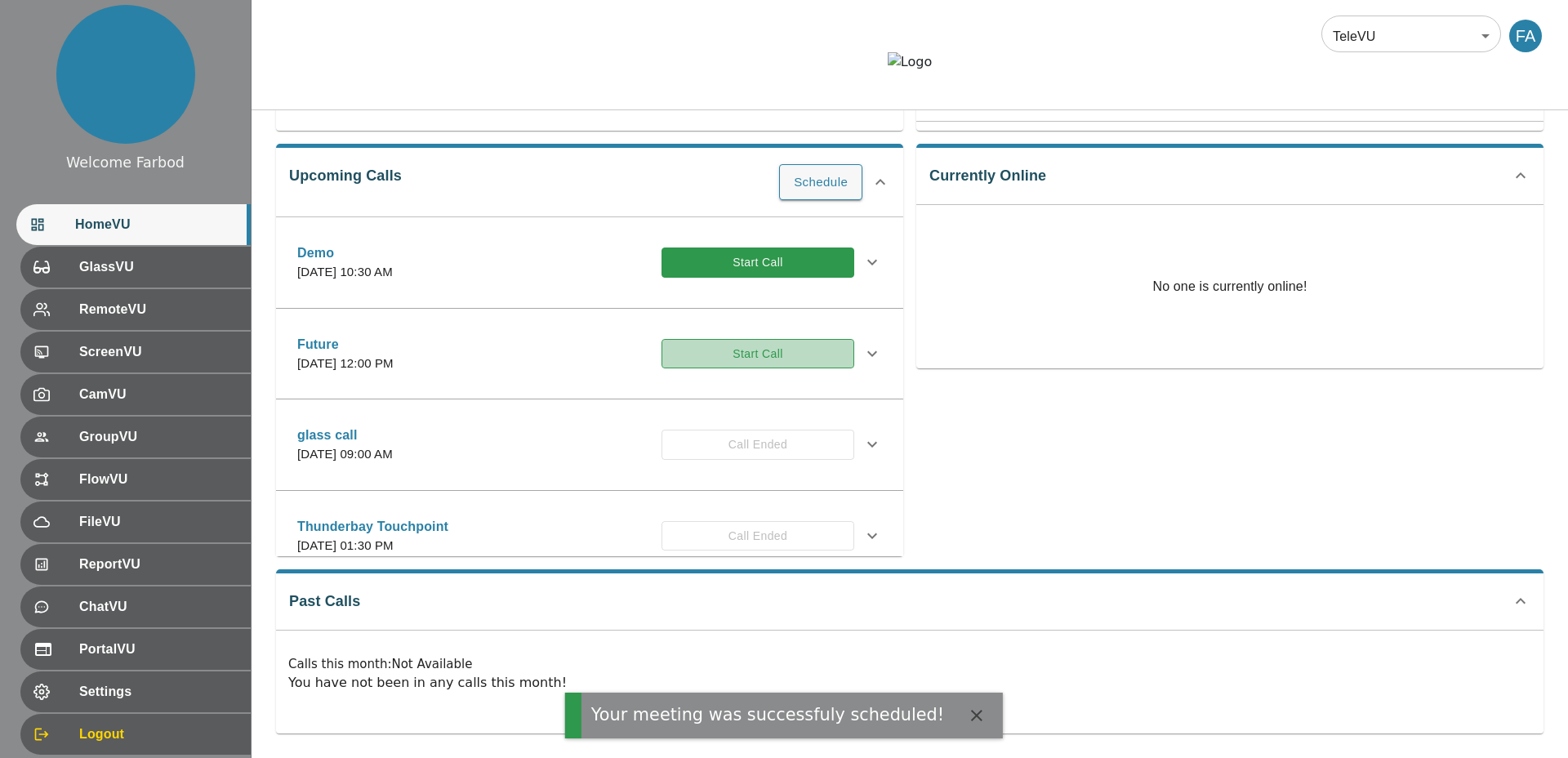
click at [737, 369] on button "Start Call" at bounding box center [758, 355] width 192 height 30
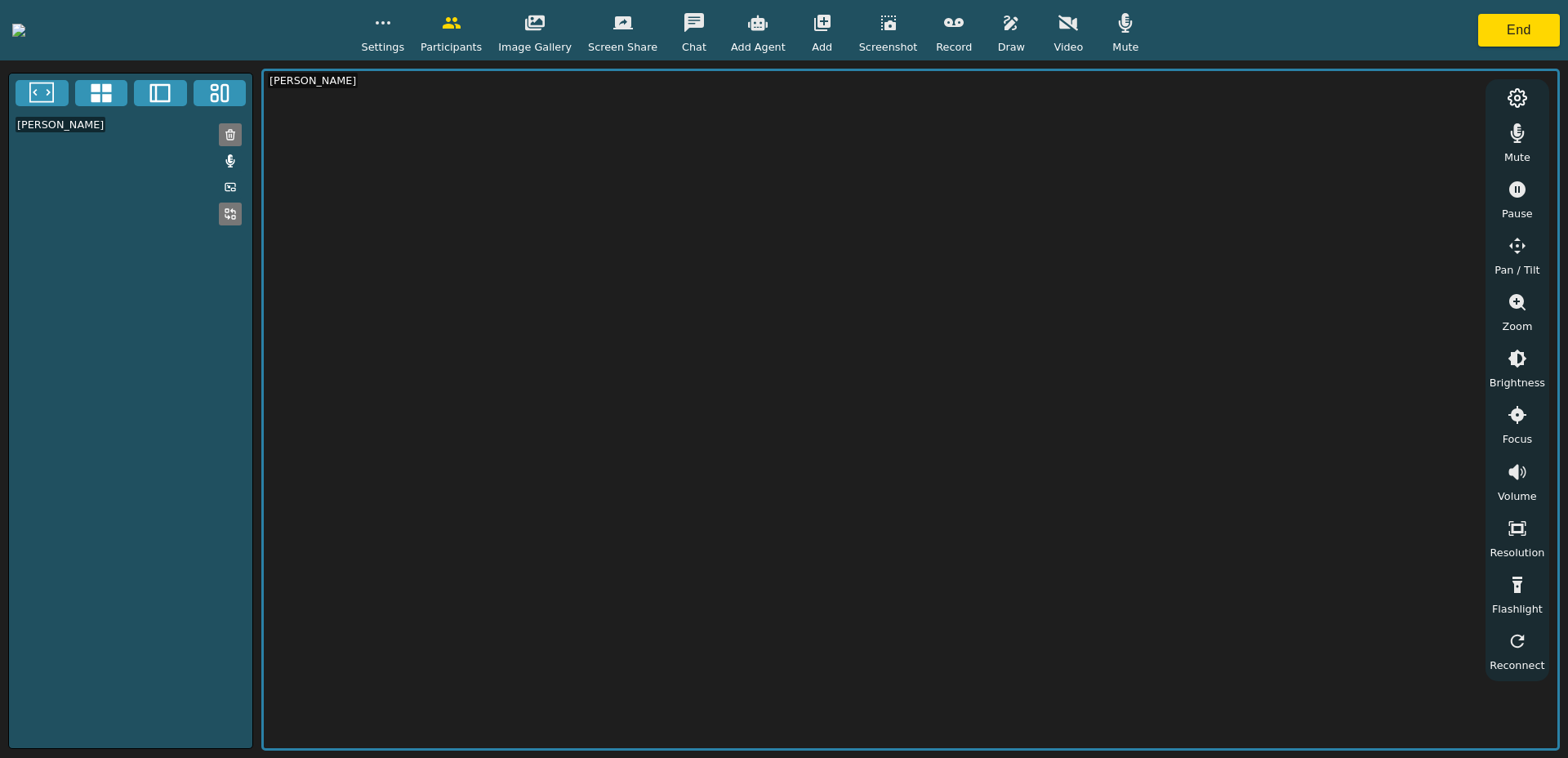
click at [1088, 35] on button "button" at bounding box center [1068, 22] width 41 height 33
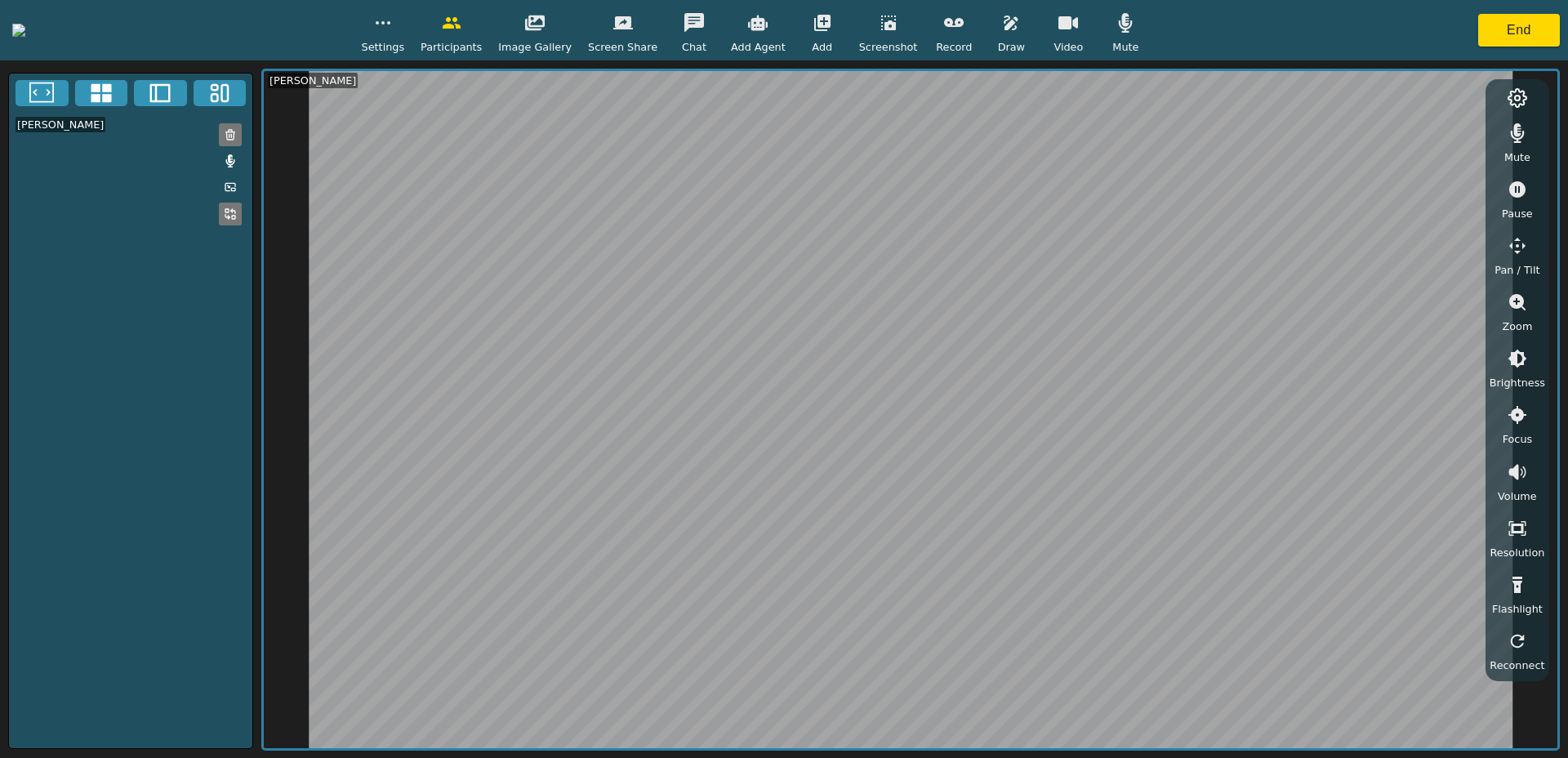
click at [974, 34] on button "button" at bounding box center [954, 22] width 41 height 33
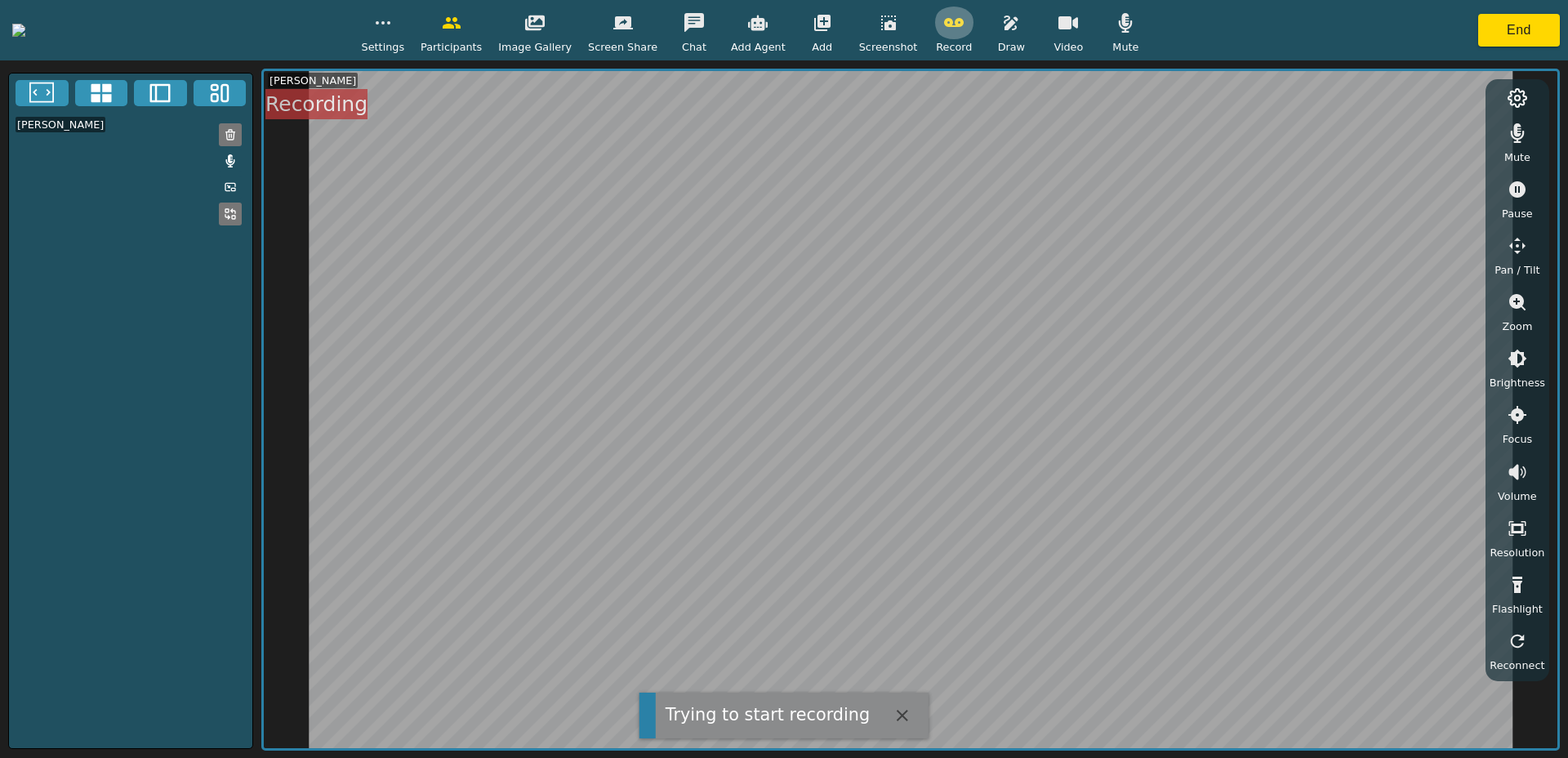
click at [974, 34] on button "button" at bounding box center [954, 22] width 41 height 33
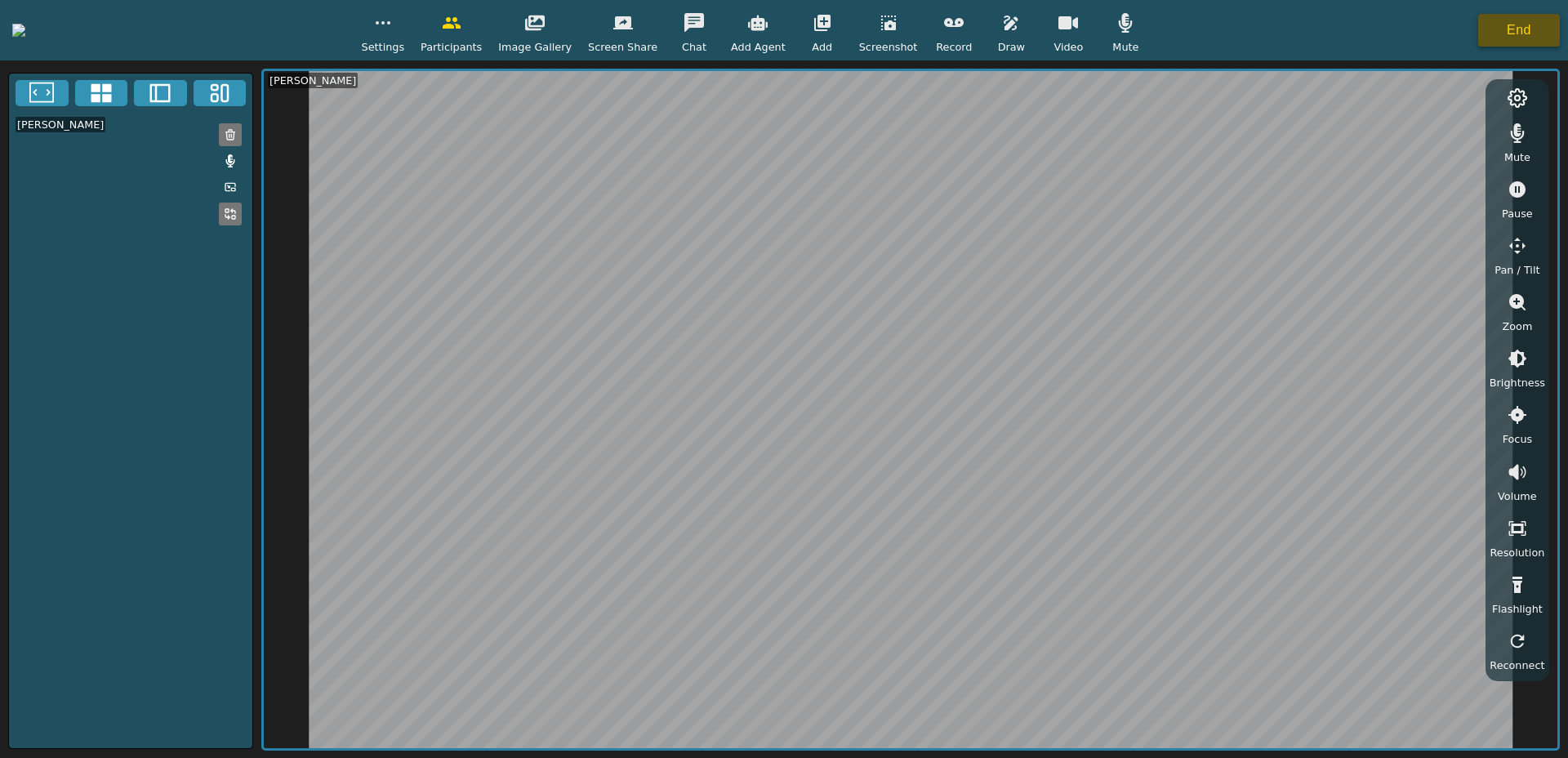
click at [1528, 40] on button "End" at bounding box center [1519, 30] width 82 height 33
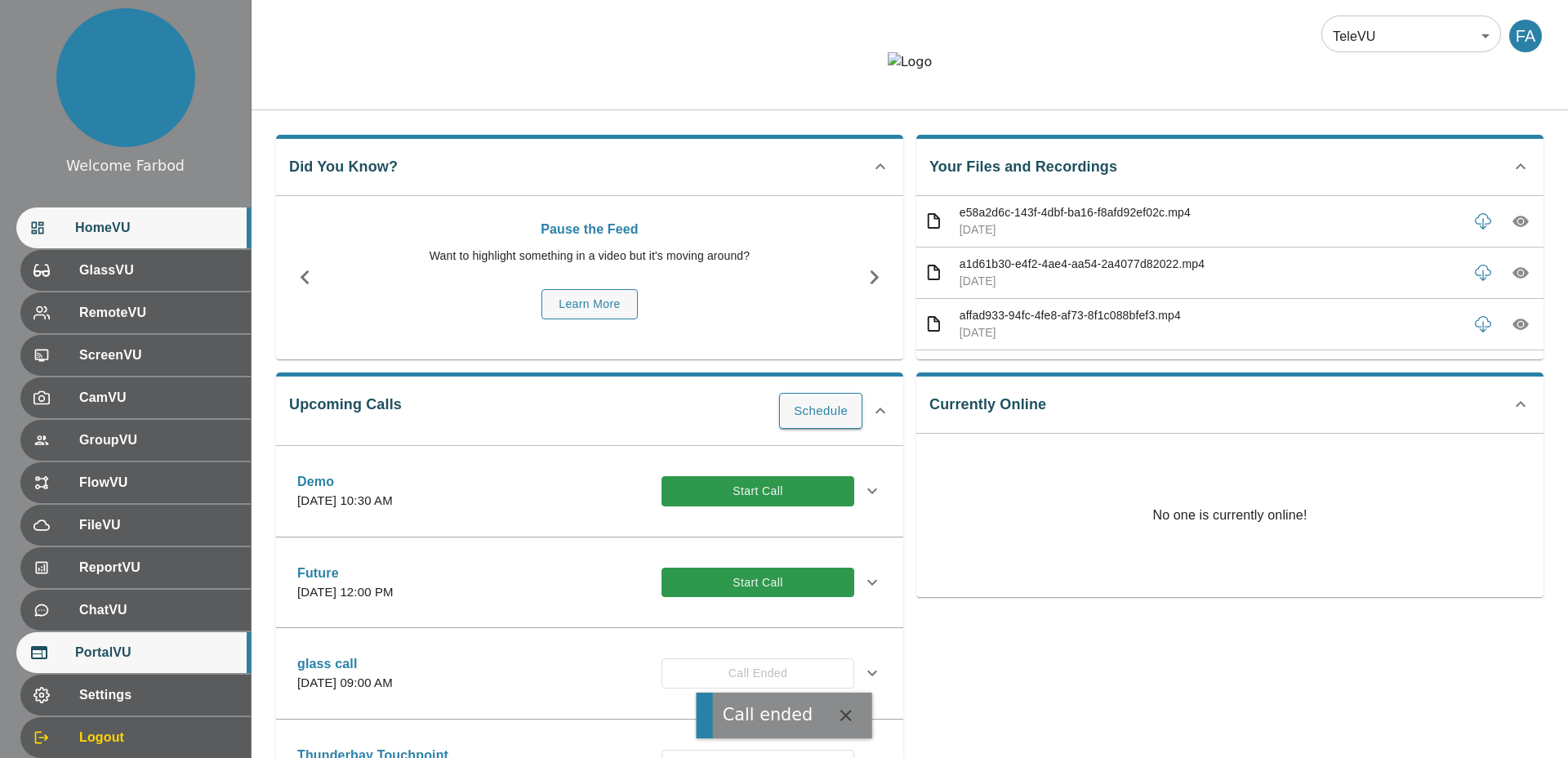
click at [124, 461] on div "PortalVU" at bounding box center [133, 653] width 234 height 41
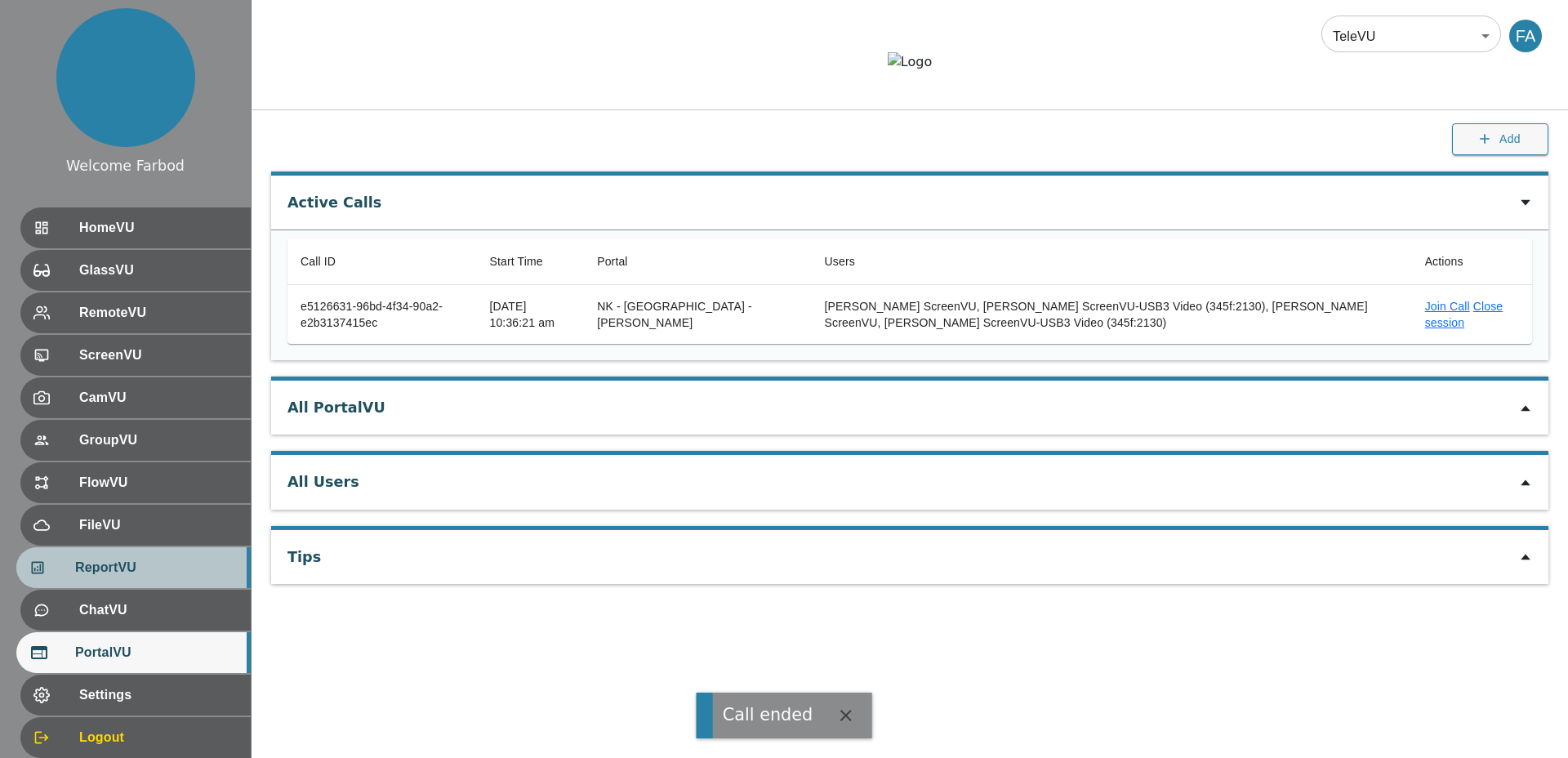
click at [86, 461] on span "ReportVU" at bounding box center [156, 567] width 162 height 20
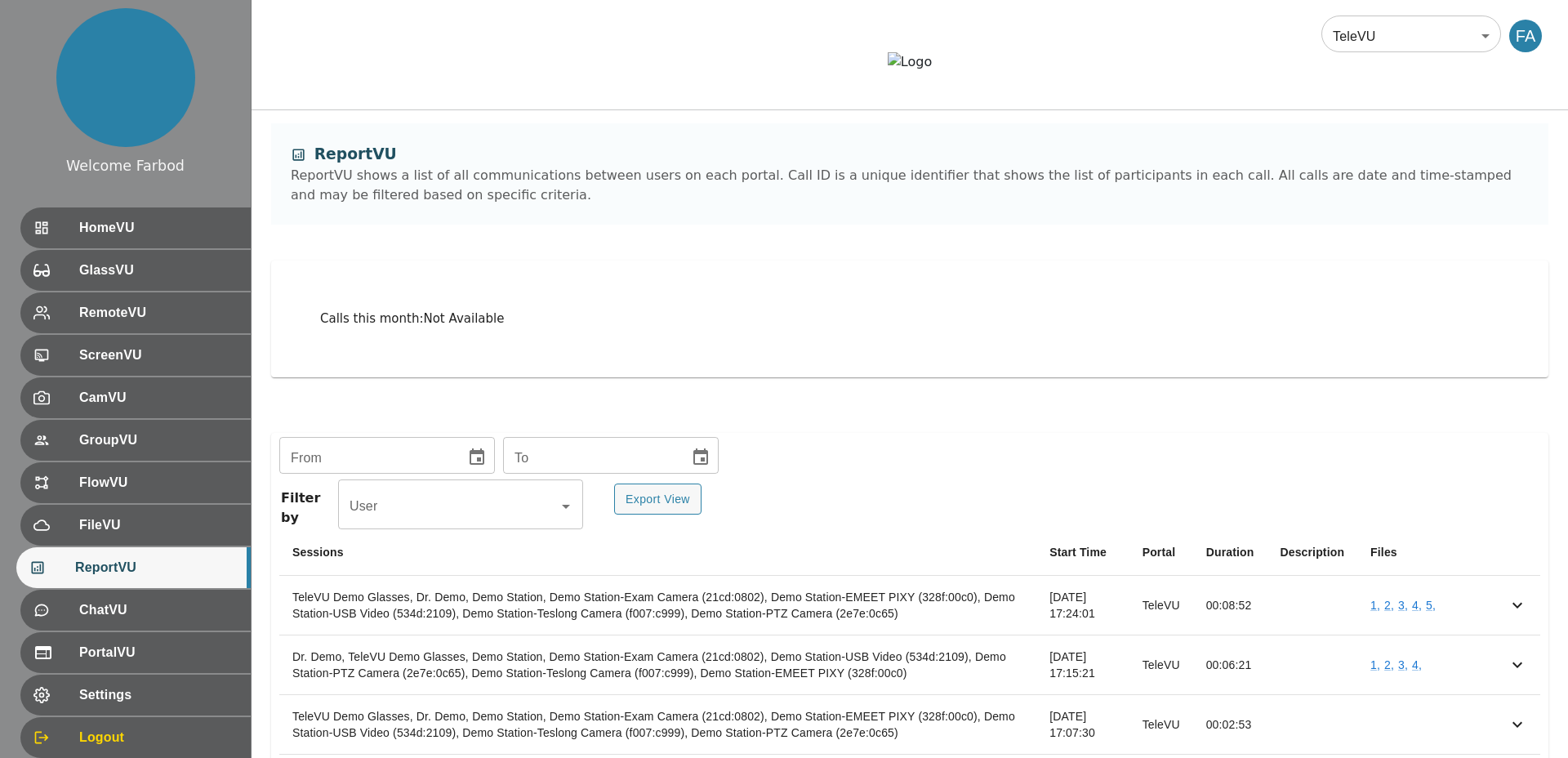
scroll to position [183, 0]
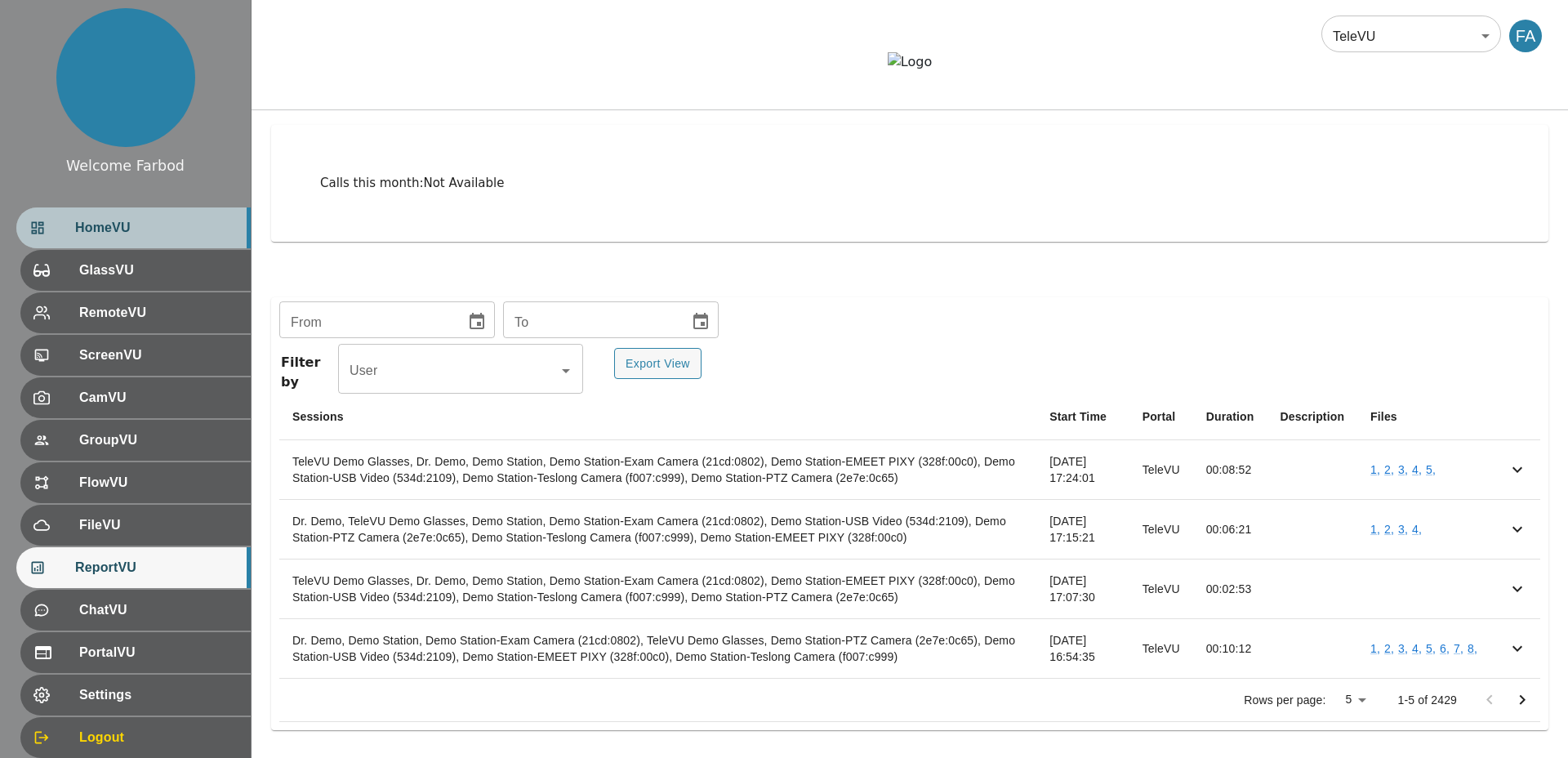
click at [152, 232] on span "HomeVU" at bounding box center [156, 228] width 162 height 20
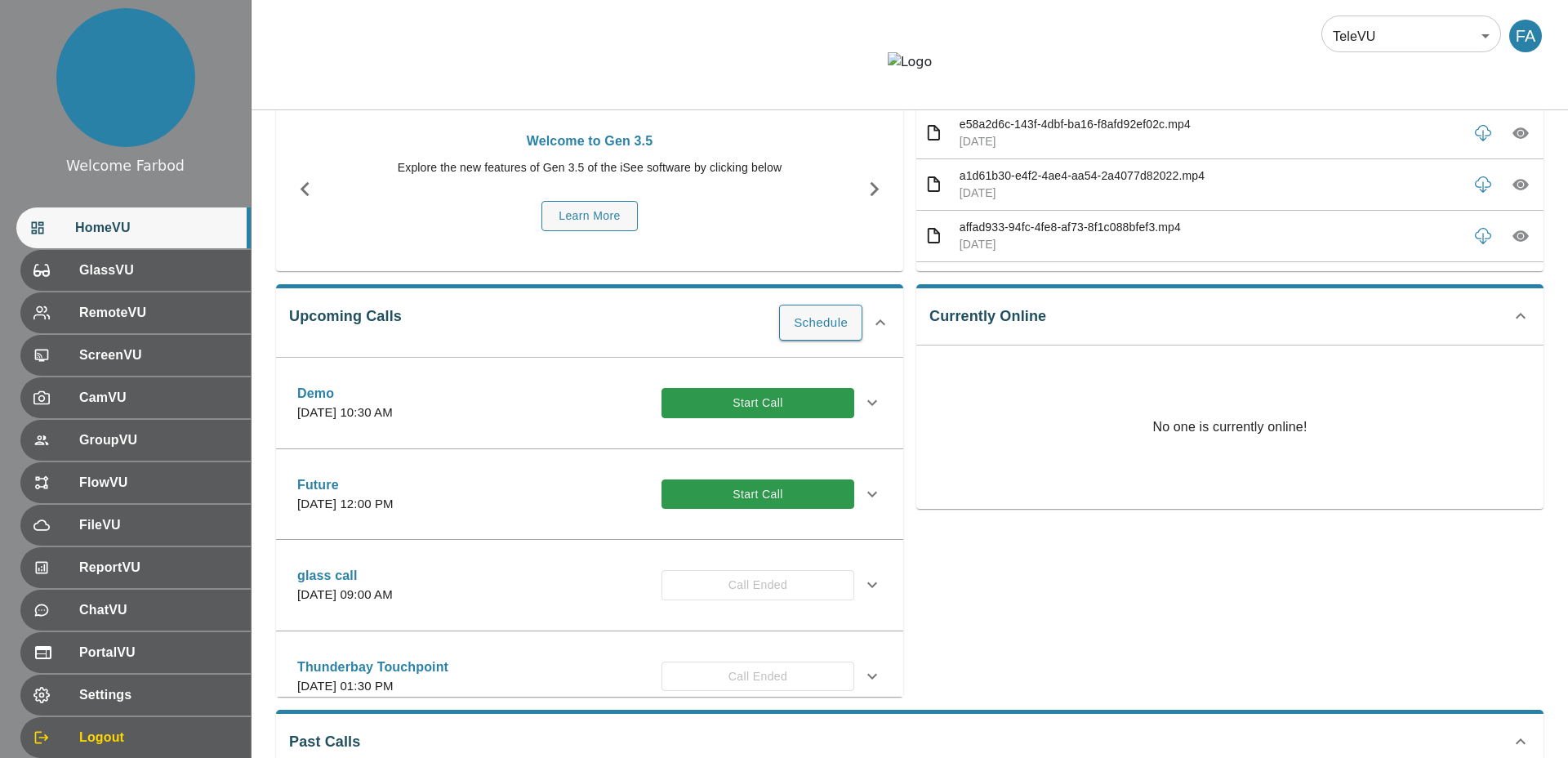
scroll to position [183, 0]
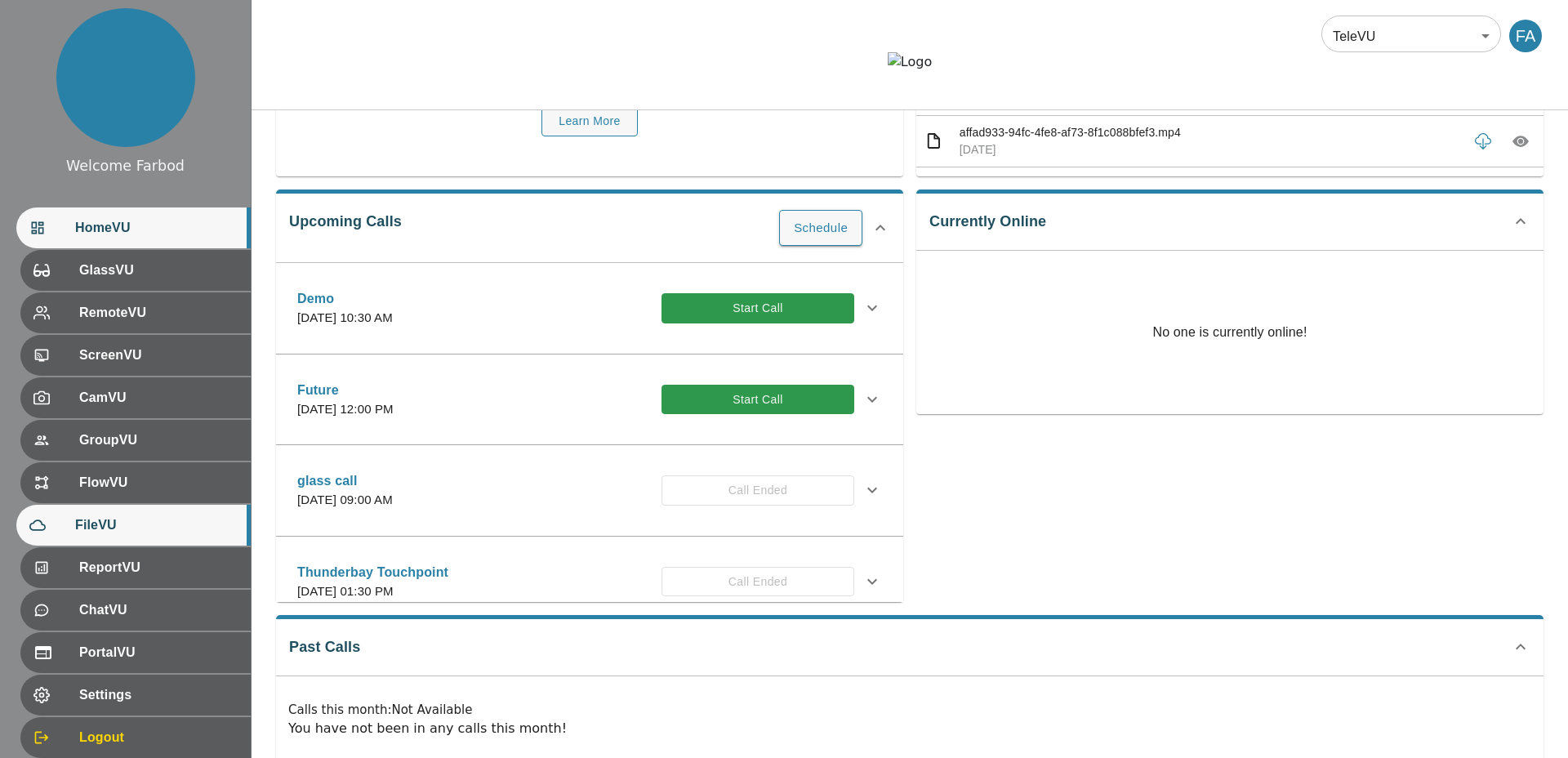
click at [113, 461] on span "FileVU" at bounding box center [156, 526] width 162 height 20
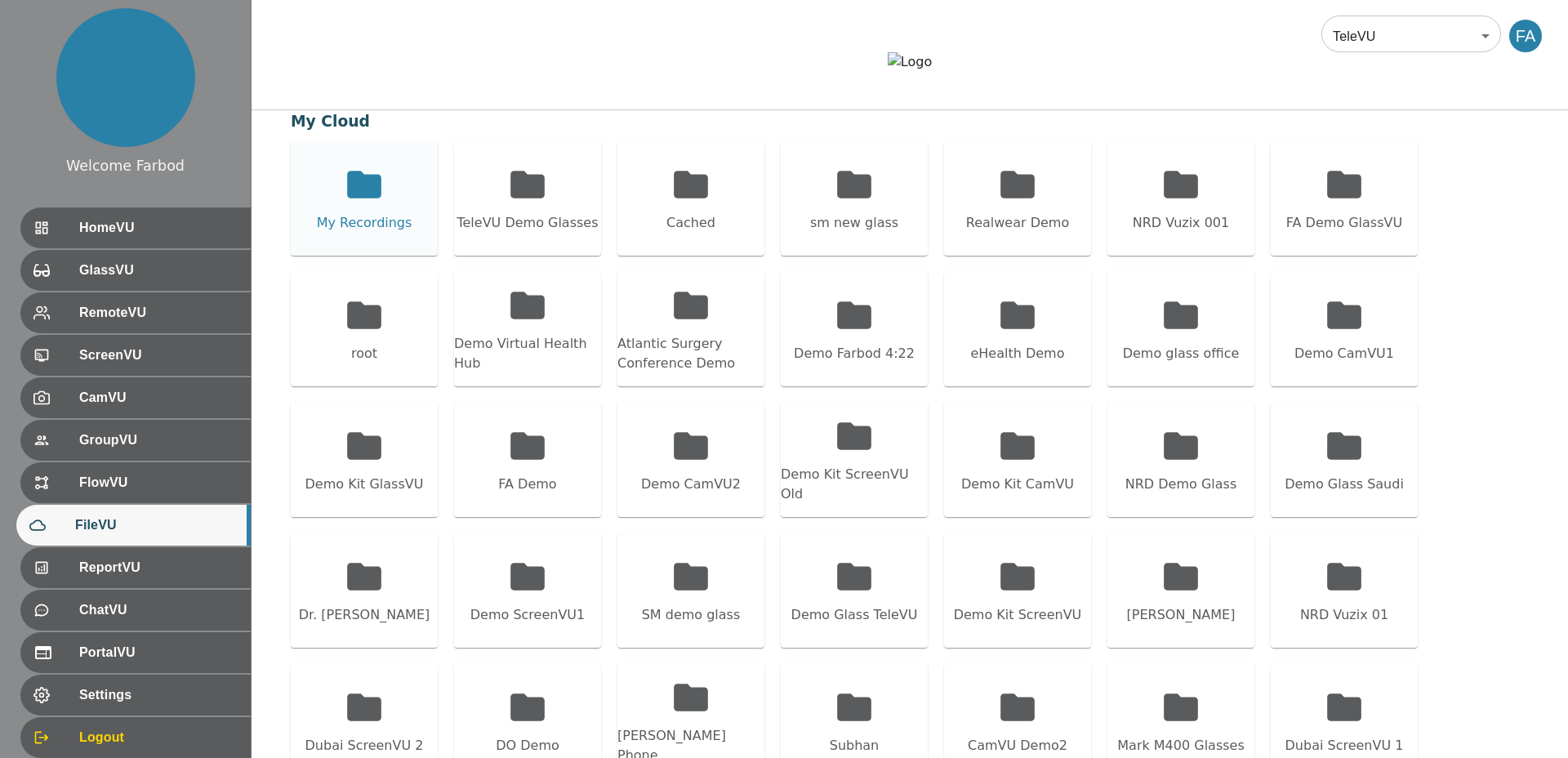
click at [394, 256] on div "My Recordings" at bounding box center [363, 199] width 147 height 114
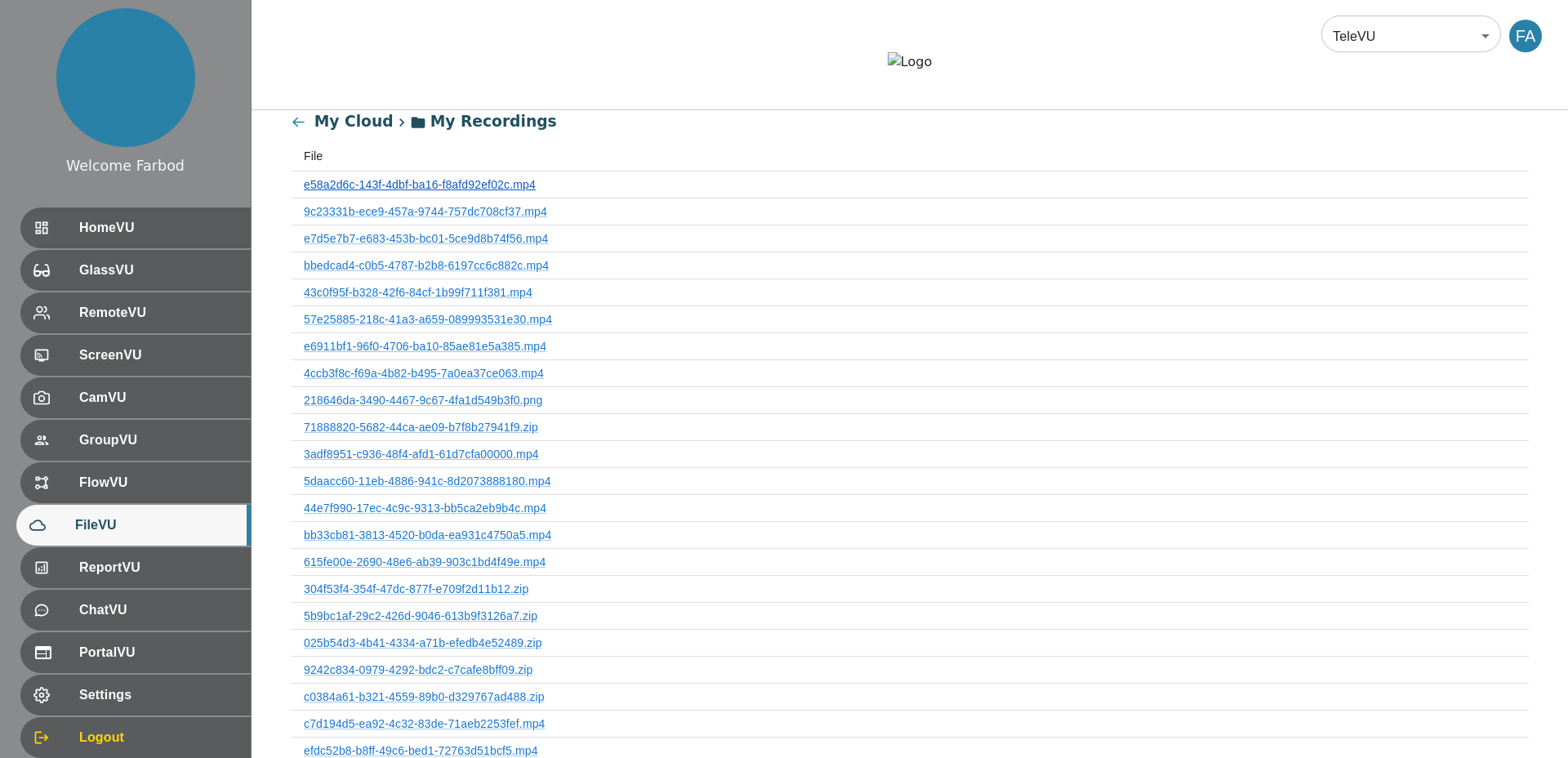
click at [371, 192] on link "e58a2d6c-143f-4dbf-ba16-f8afd92ef02c.mp4" at bounding box center [419, 184] width 232 height 13
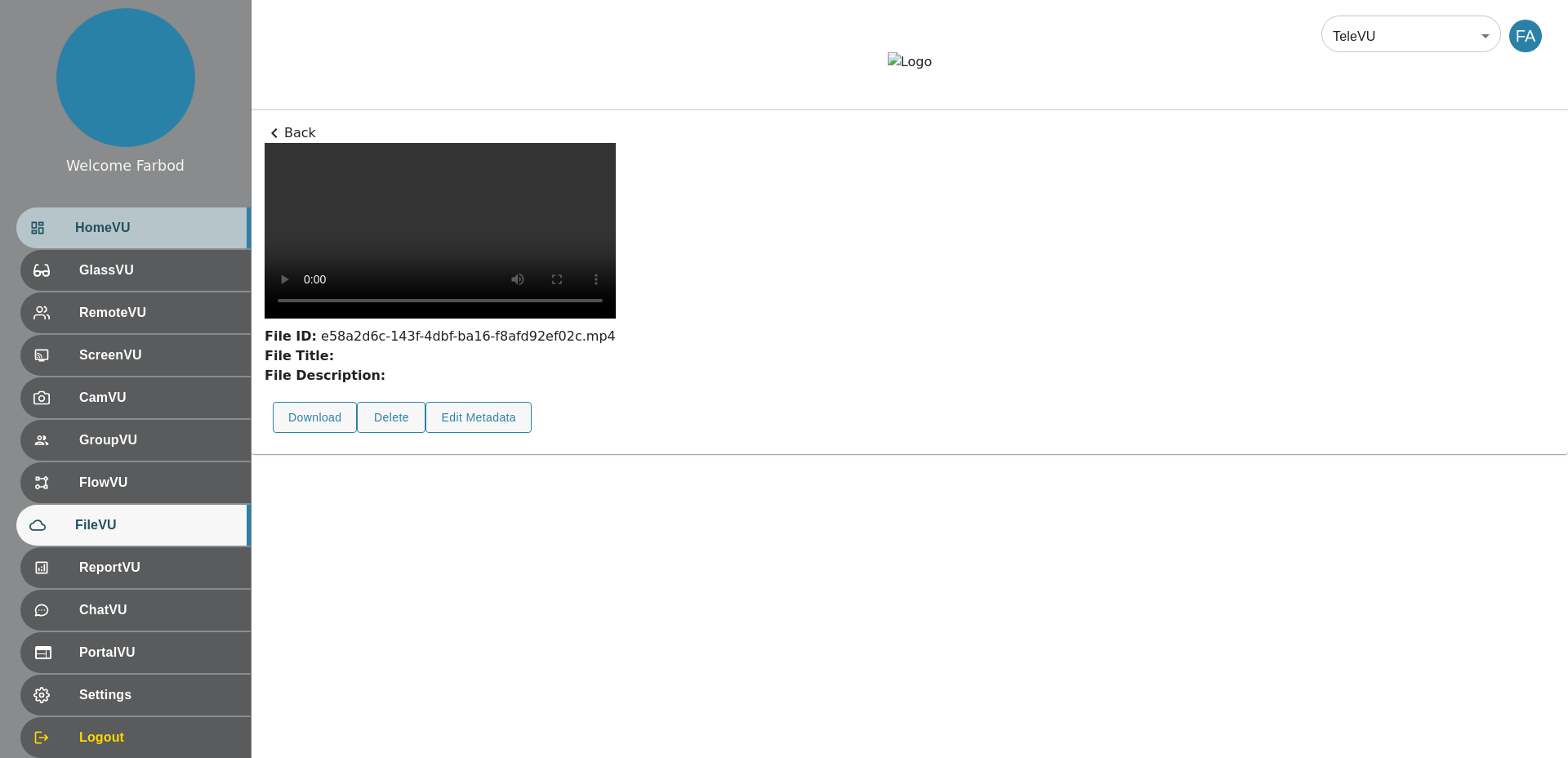
click at [156, 222] on span "HomeVU" at bounding box center [156, 228] width 162 height 20
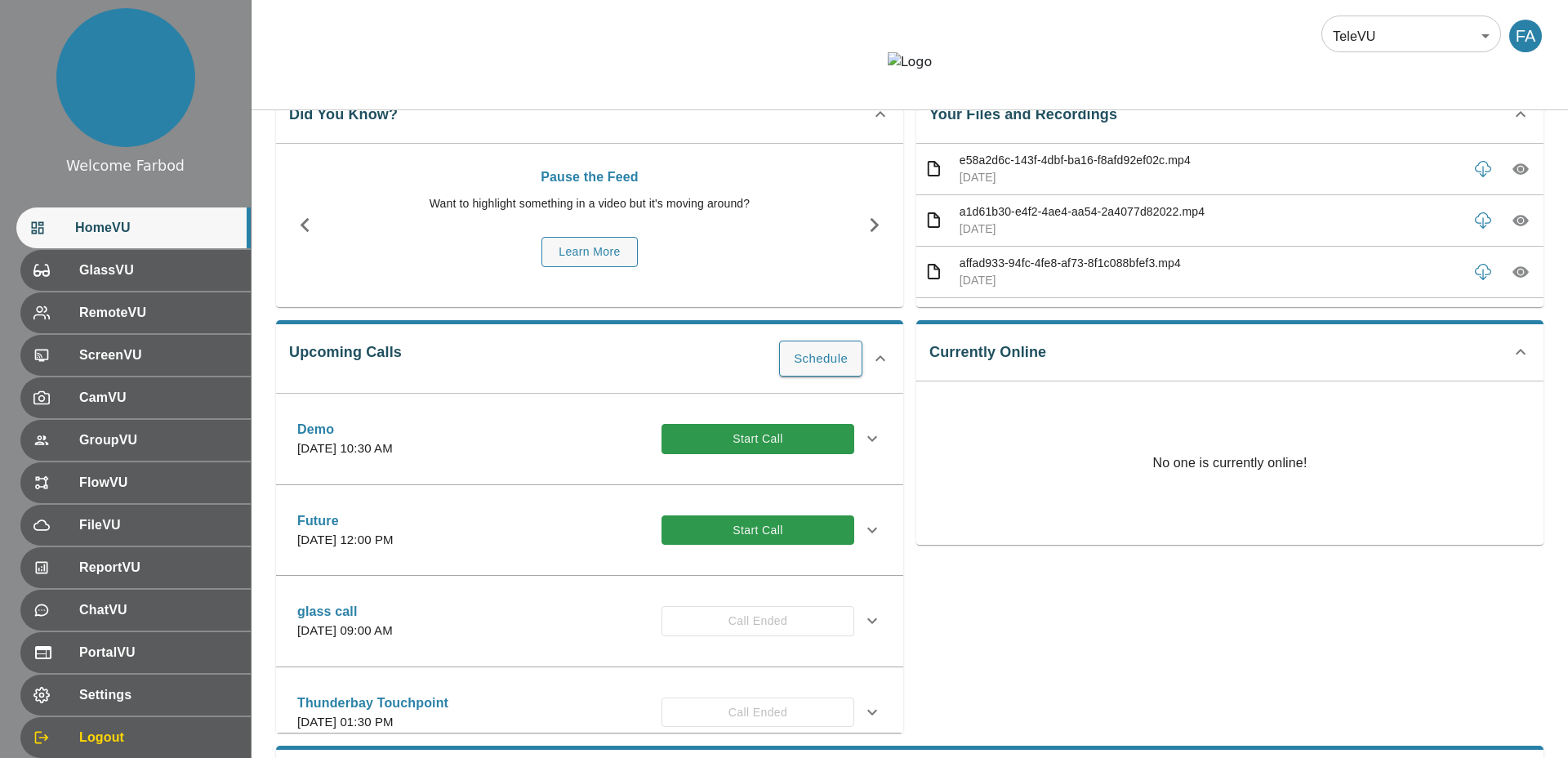
scroll to position [54, 0]
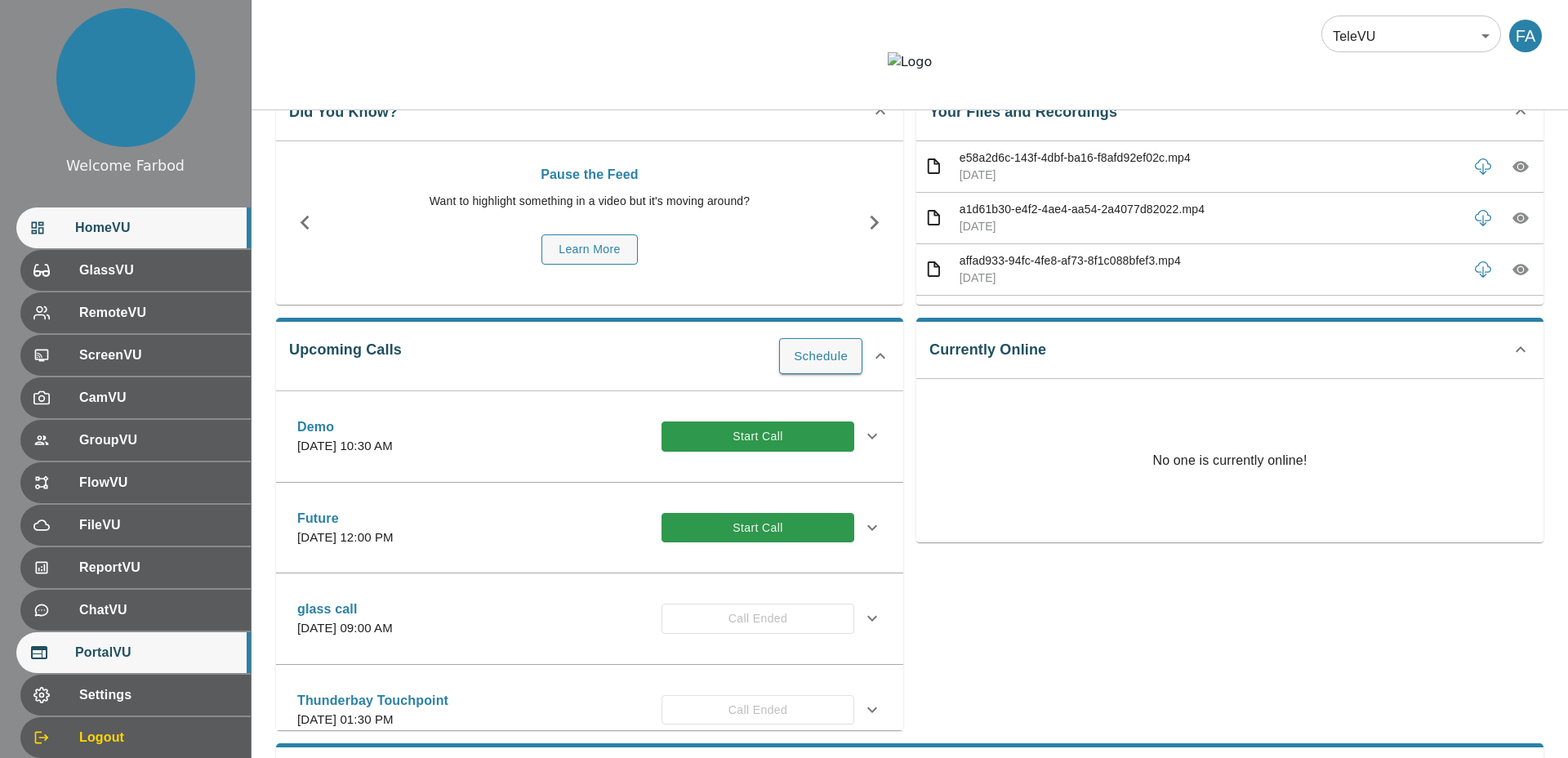
click at [134, 461] on span "PortalVU" at bounding box center [156, 653] width 162 height 20
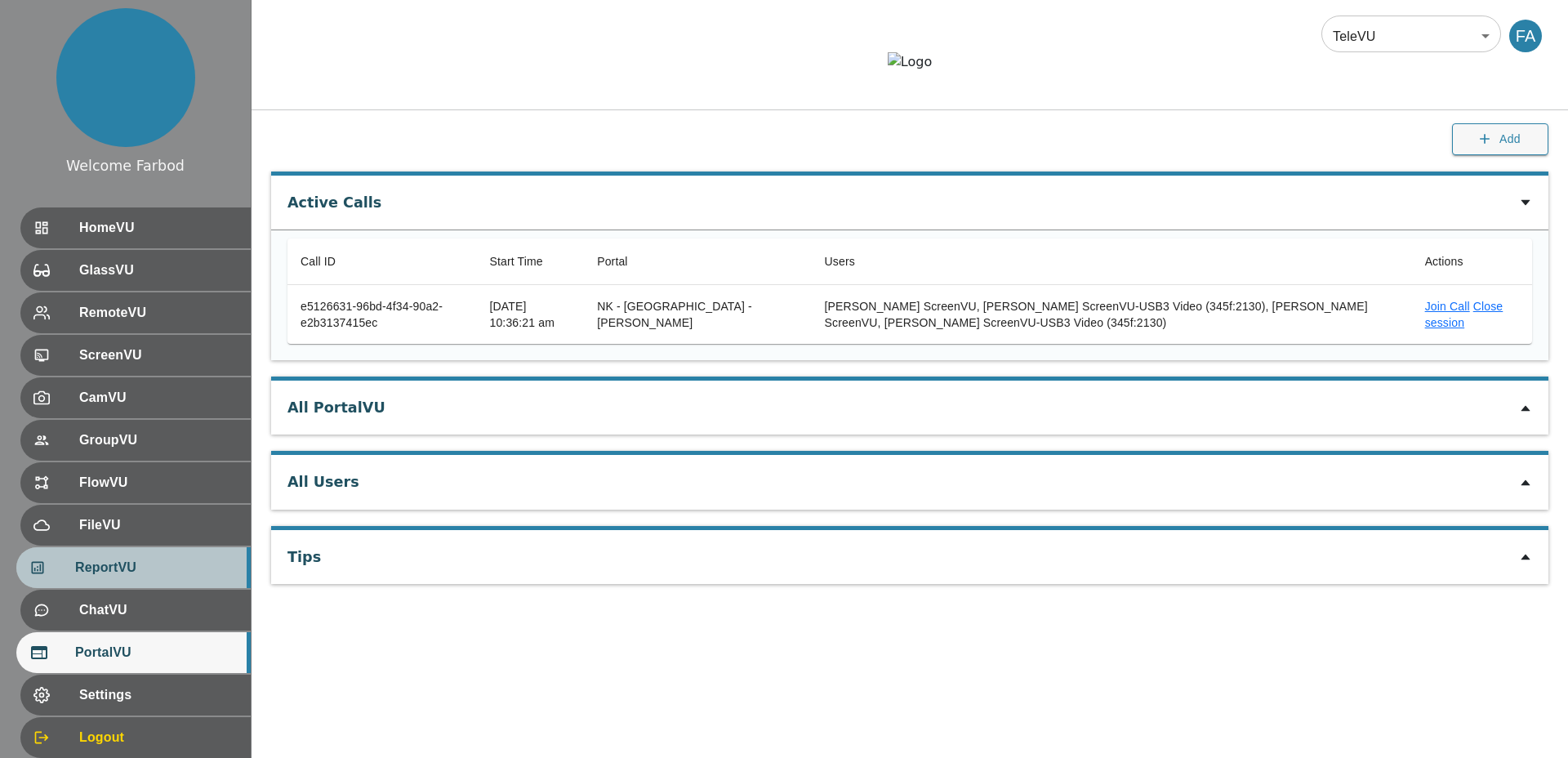
click at [150, 461] on div "ReportVU" at bounding box center [133, 567] width 234 height 41
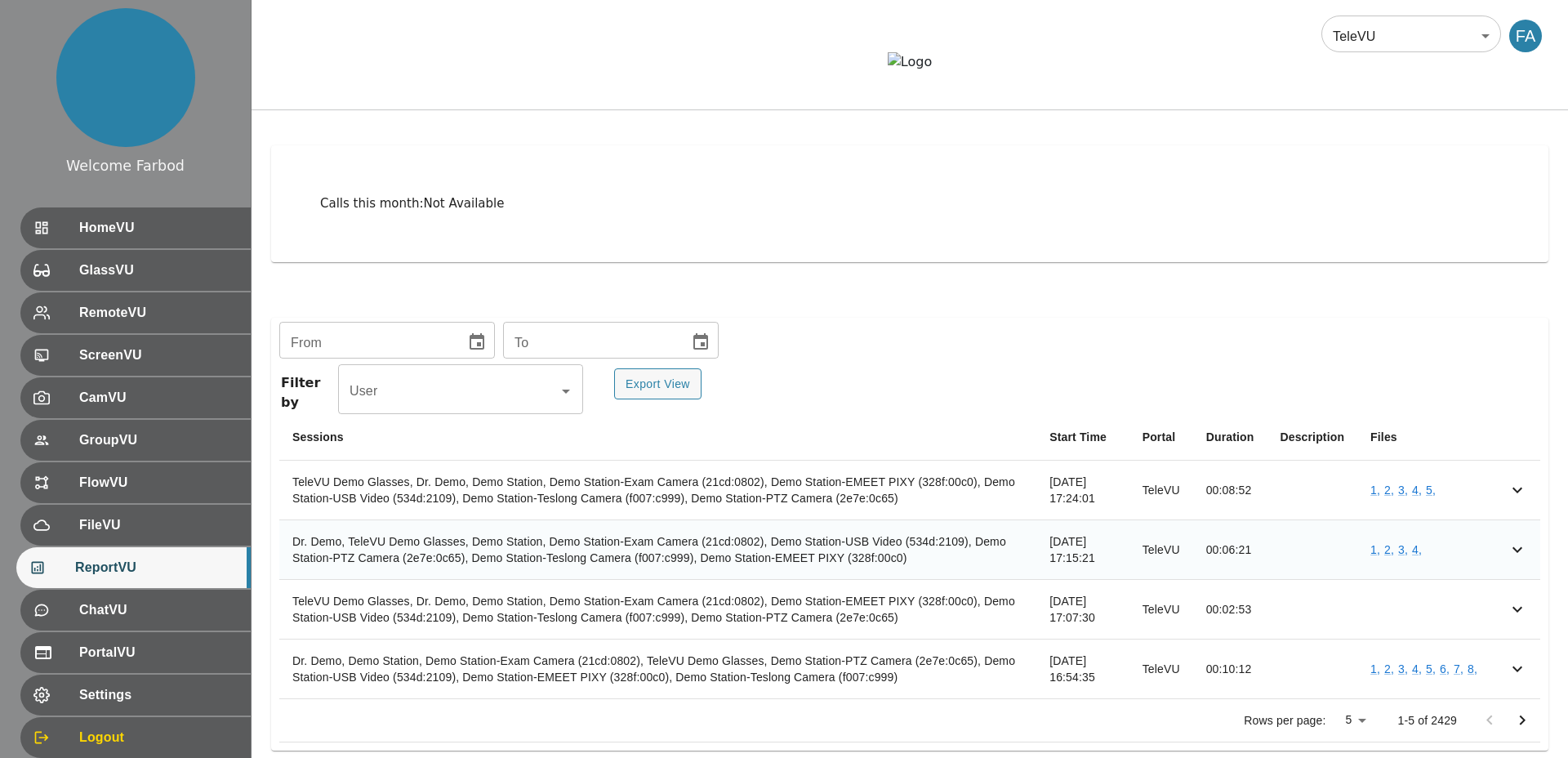
scroll to position [183, 0]
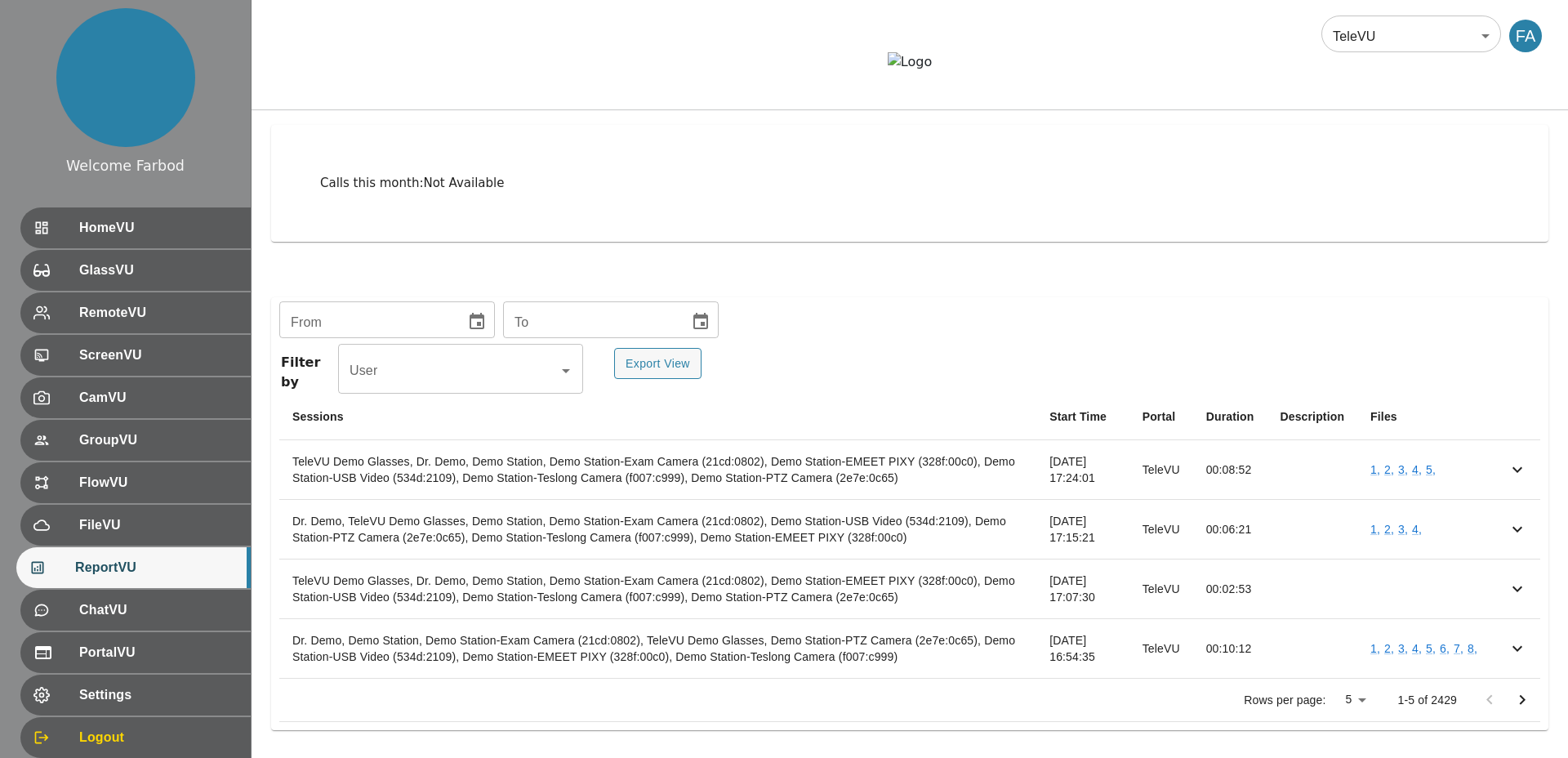
click at [1529, 461] on icon "Go to next page" at bounding box center [1522, 700] width 20 height 20
click at [1491, 461] on icon "Go to previous page" at bounding box center [1490, 700] width 20 height 20
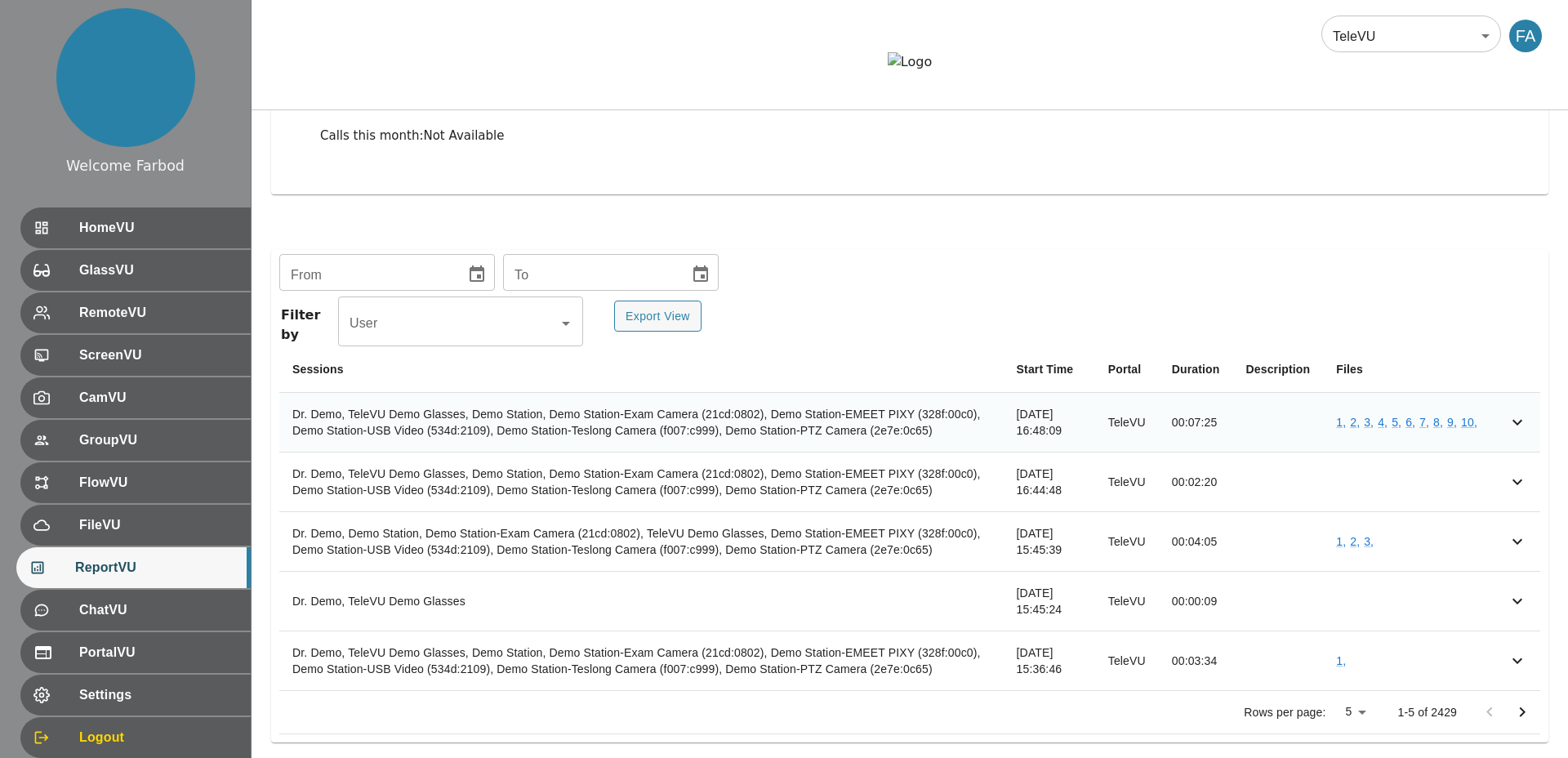
scroll to position [242, 0]
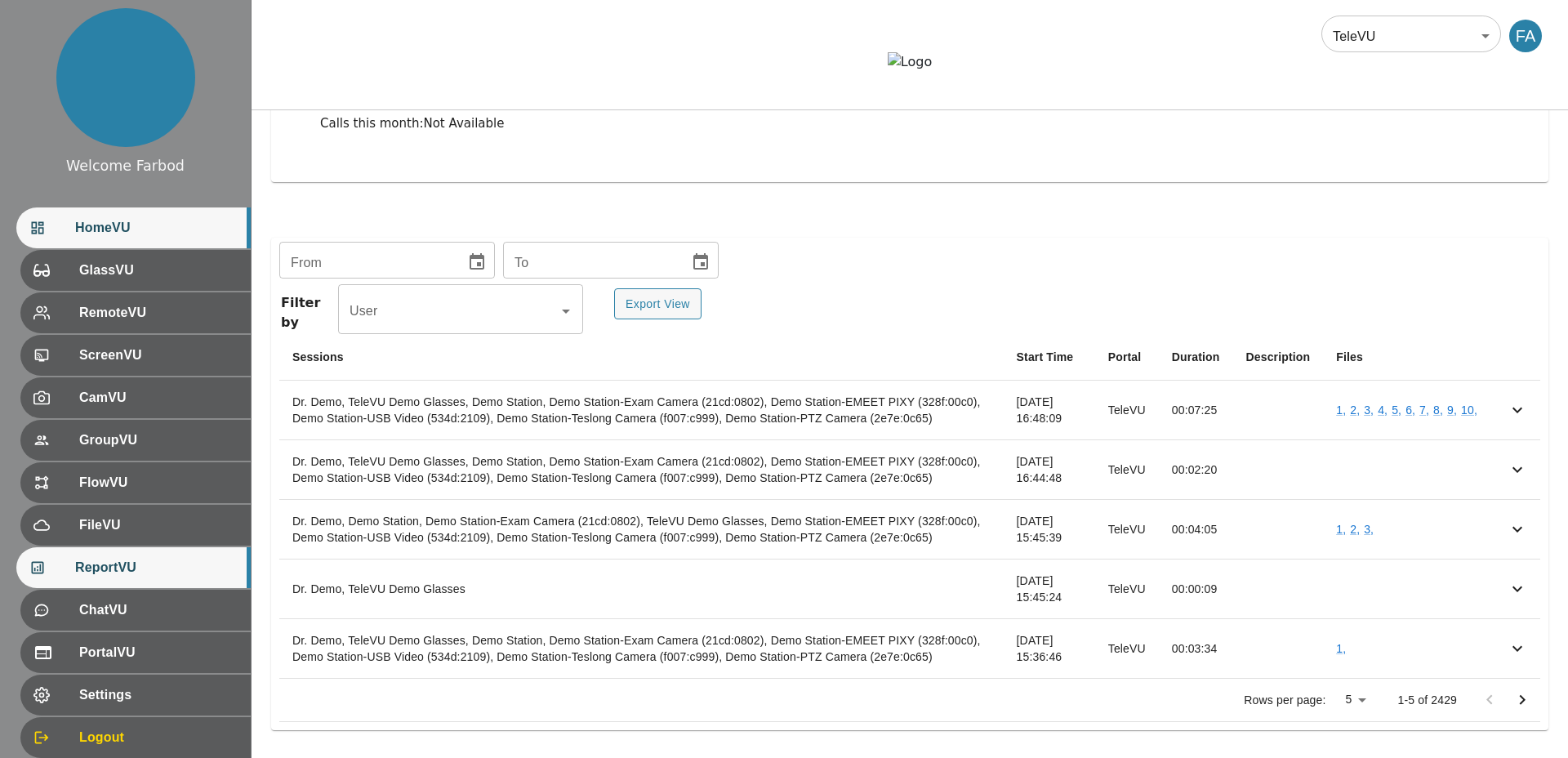
click at [207, 214] on div "HomeVU" at bounding box center [133, 228] width 234 height 41
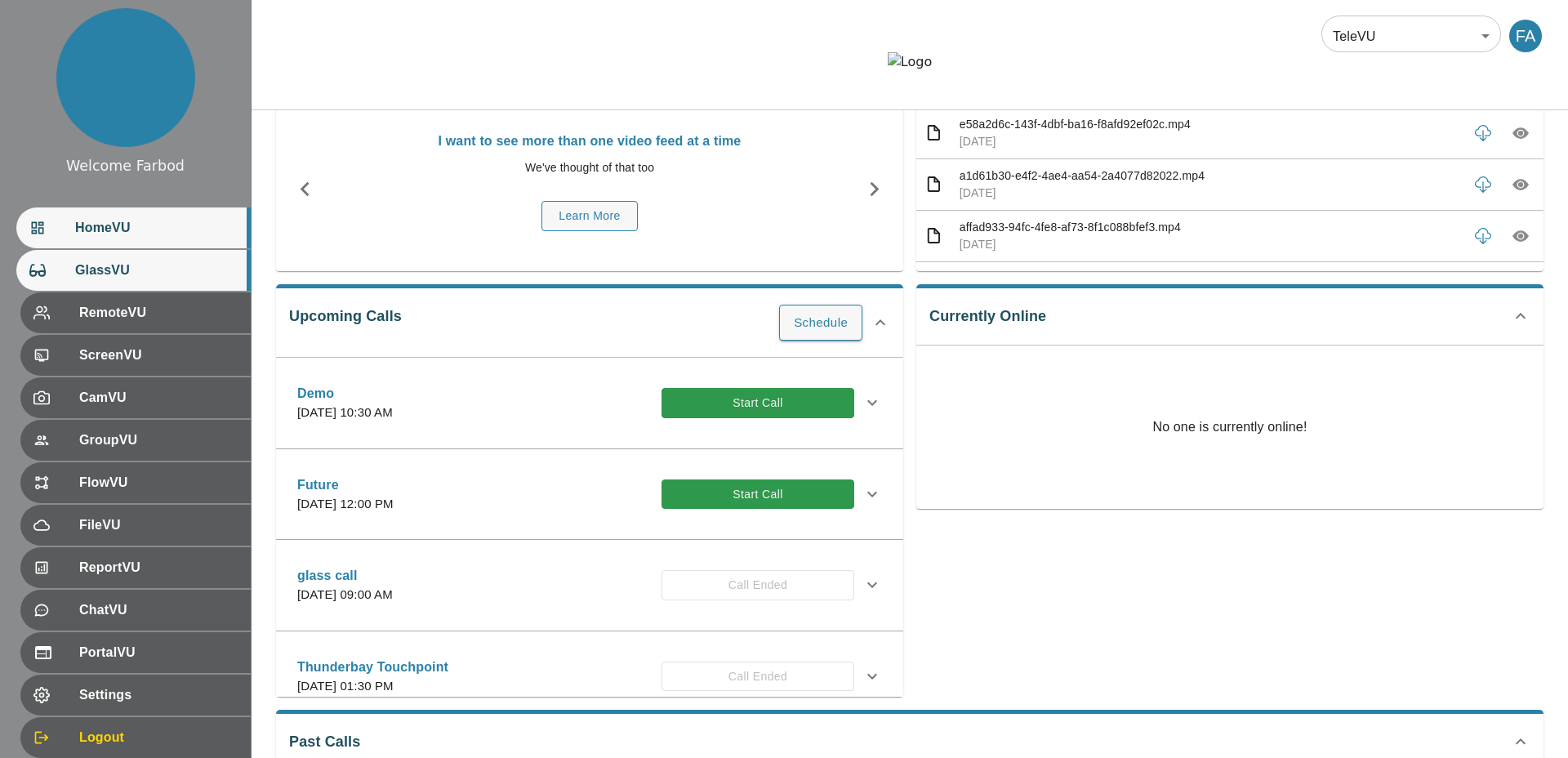
scroll to position [242, 0]
